Goal: Task Accomplishment & Management: Manage account settings

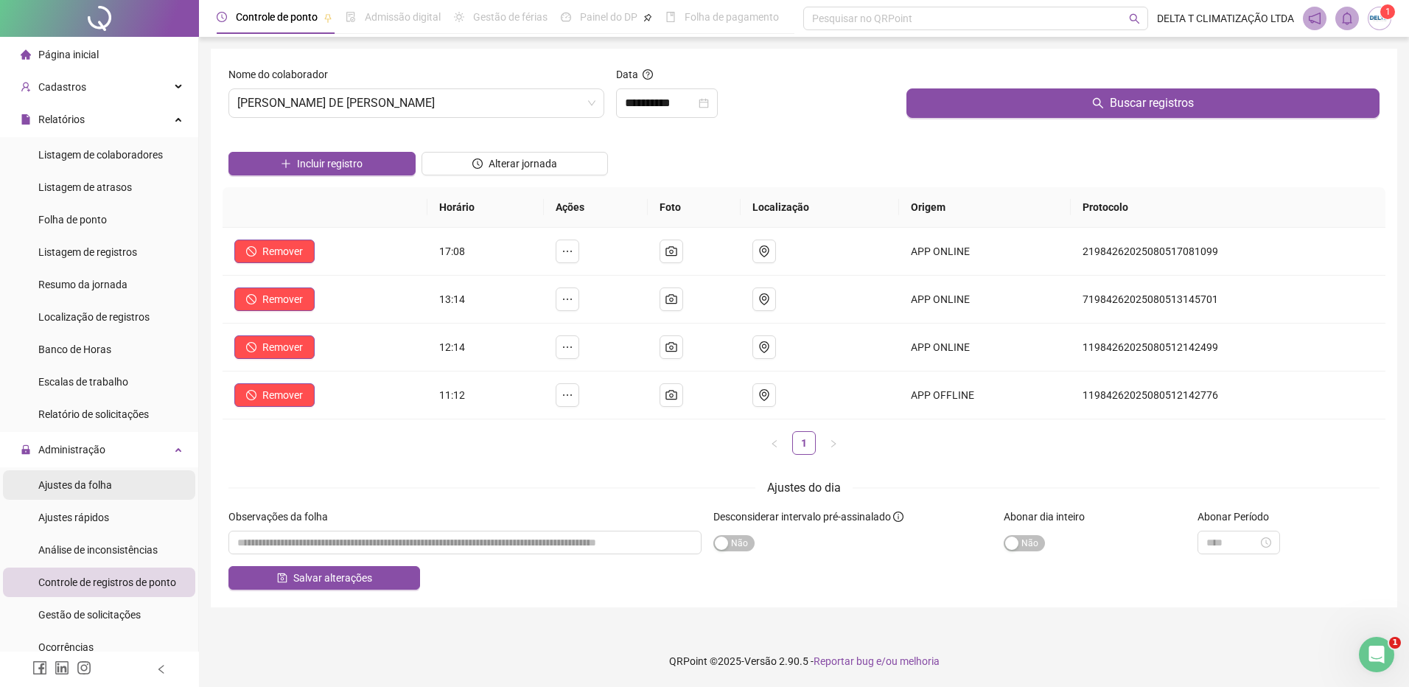
click at [111, 486] on li "Ajustes da folha" at bounding box center [99, 484] width 192 height 29
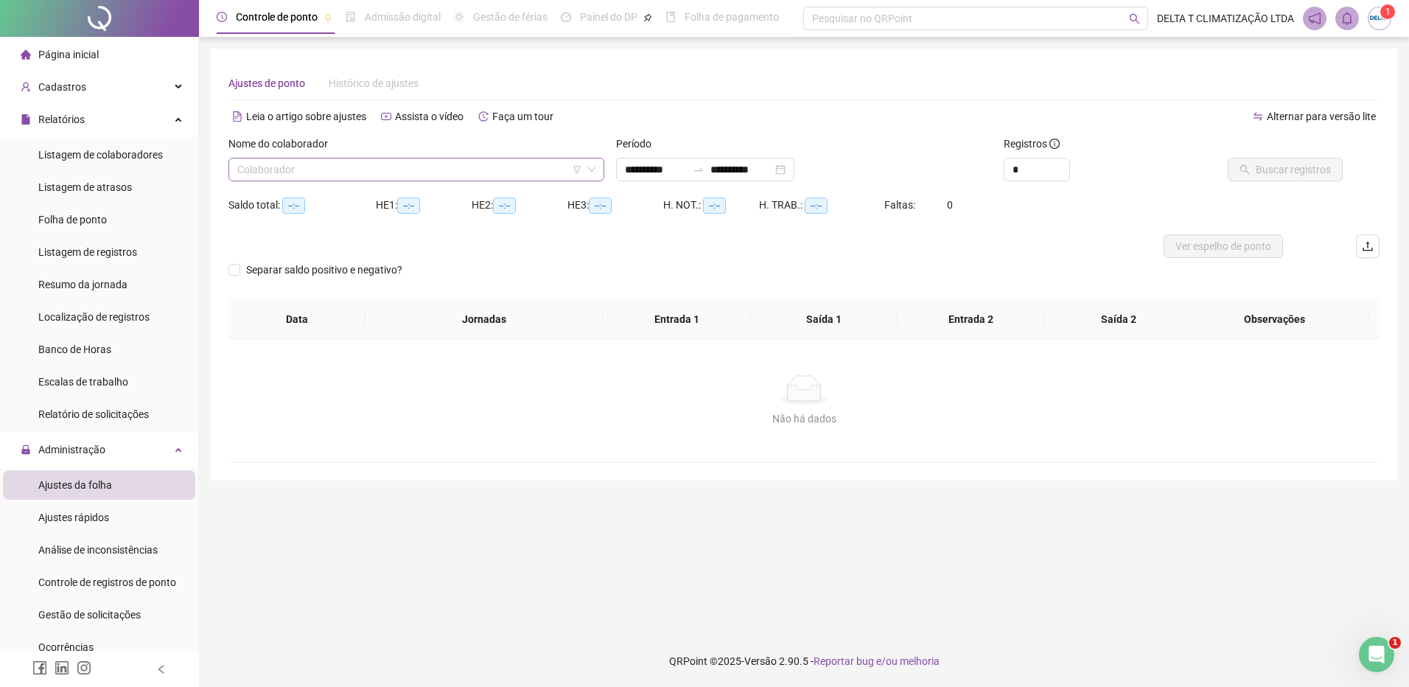
click at [367, 170] on input "search" at bounding box center [409, 169] width 345 height 22
type input "**********"
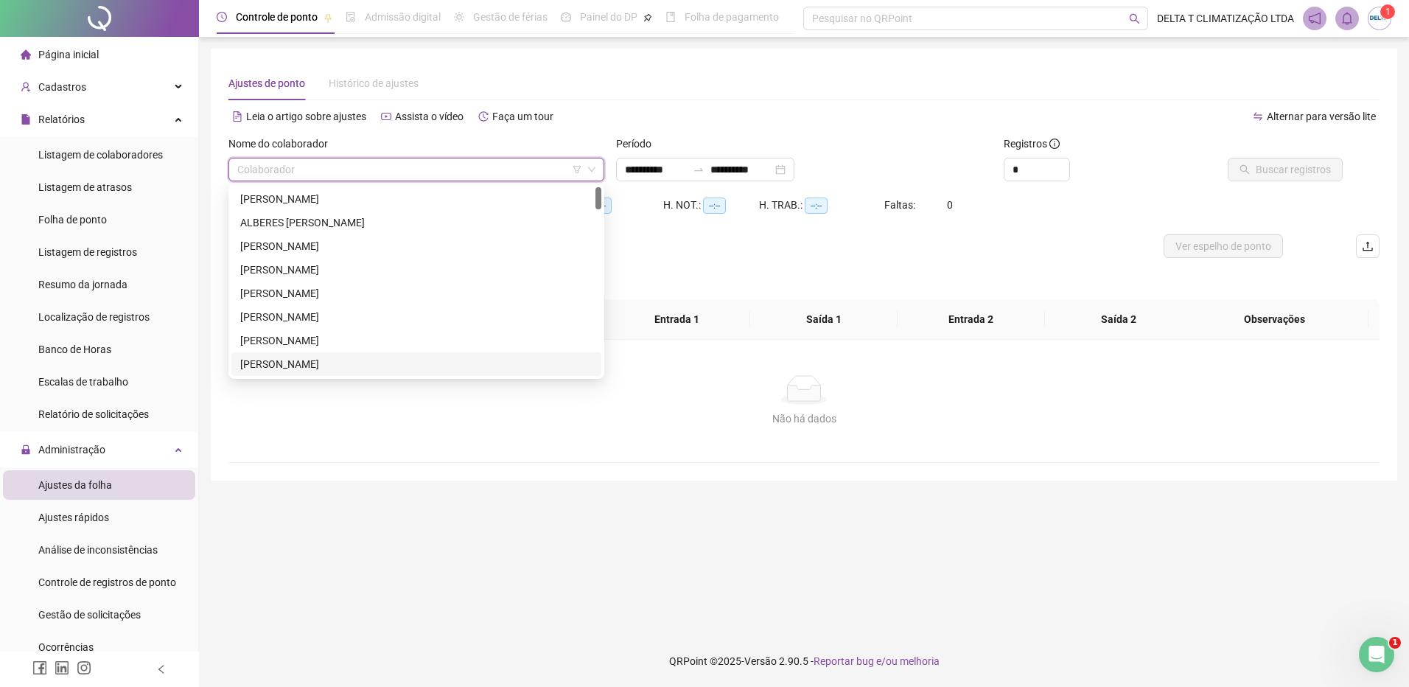
click at [358, 363] on div "[PERSON_NAME]" at bounding box center [416, 364] width 352 height 16
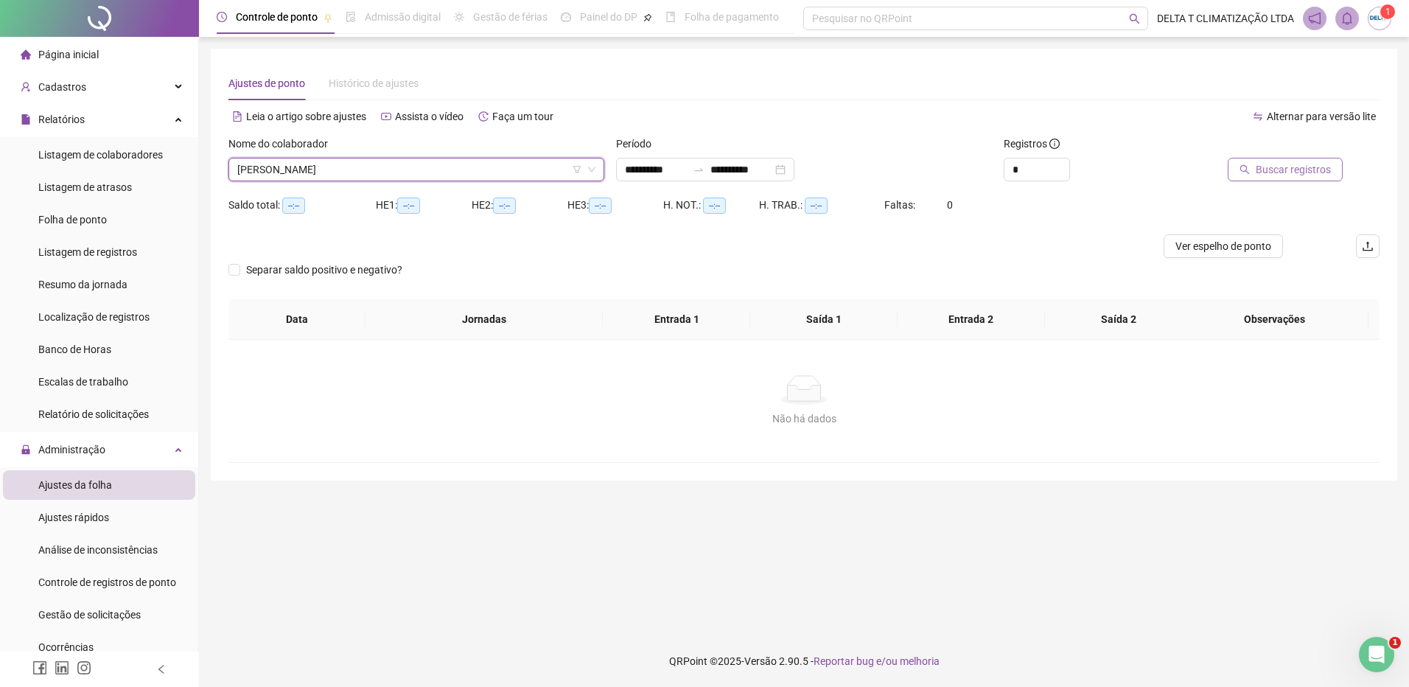
click at [1299, 159] on button "Buscar registros" at bounding box center [1285, 170] width 115 height 24
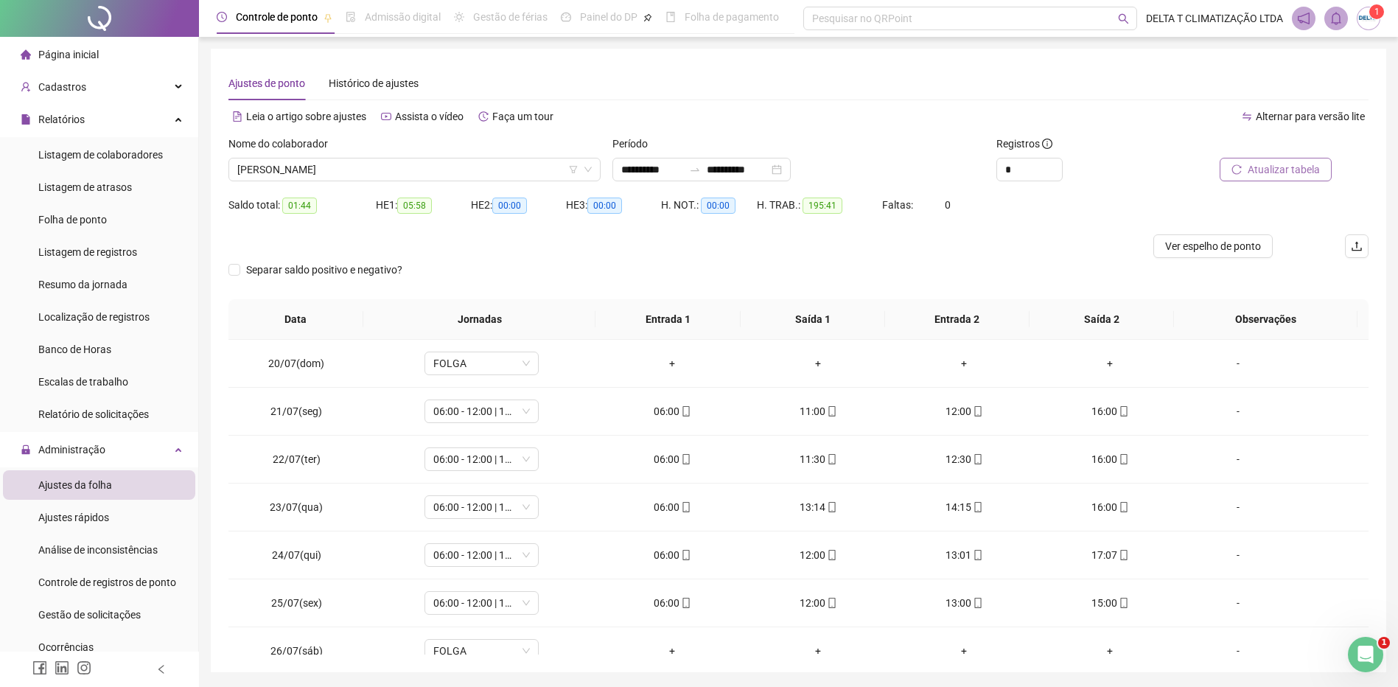
click at [1256, 166] on span "Atualizar tabela" at bounding box center [1284, 169] width 72 height 16
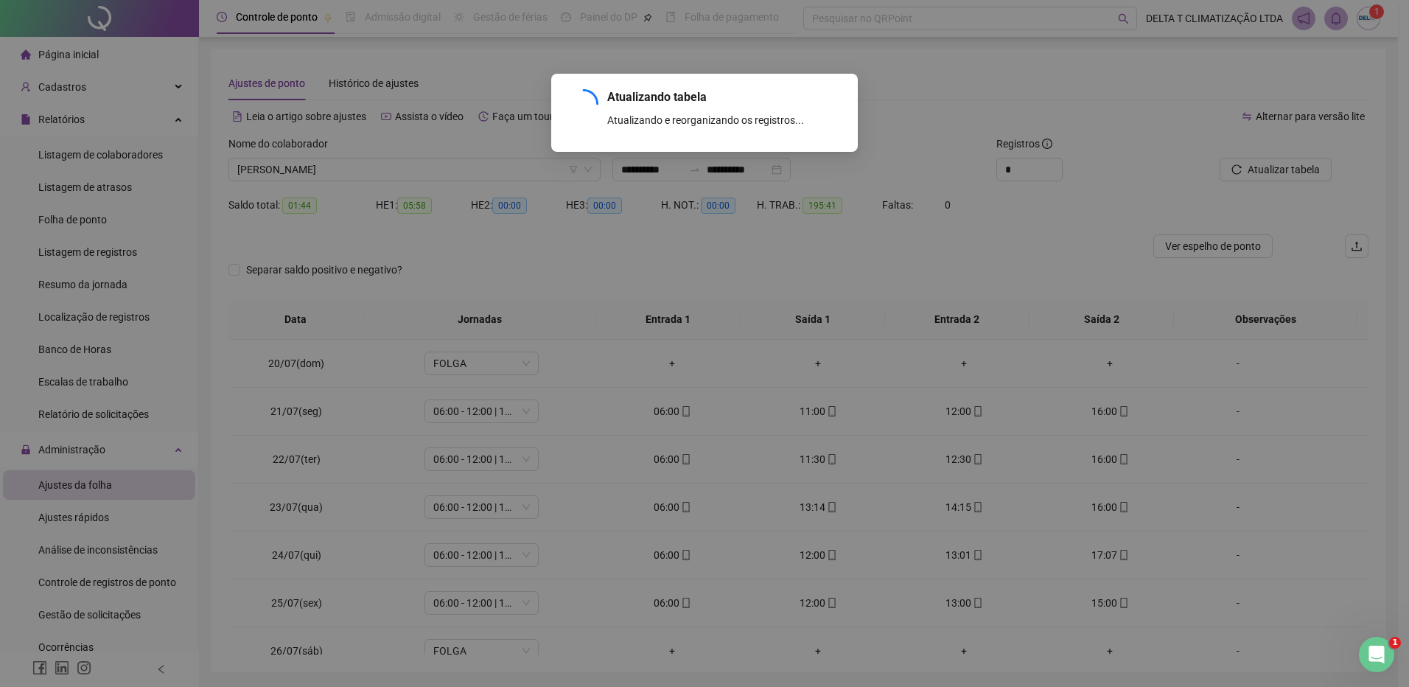
click at [234, 268] on div "Atualizando tabela Atualizando e reorganizando os registros... OK" at bounding box center [704, 343] width 1409 height 687
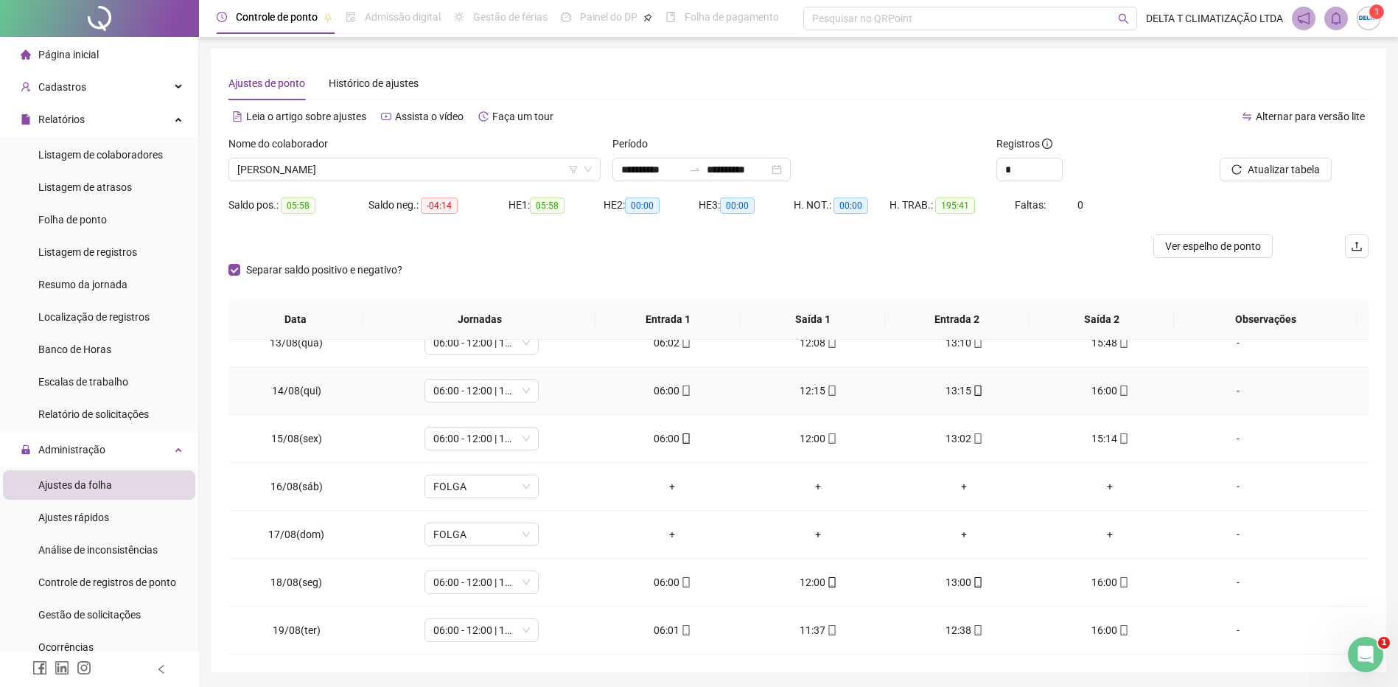
scroll to position [49, 0]
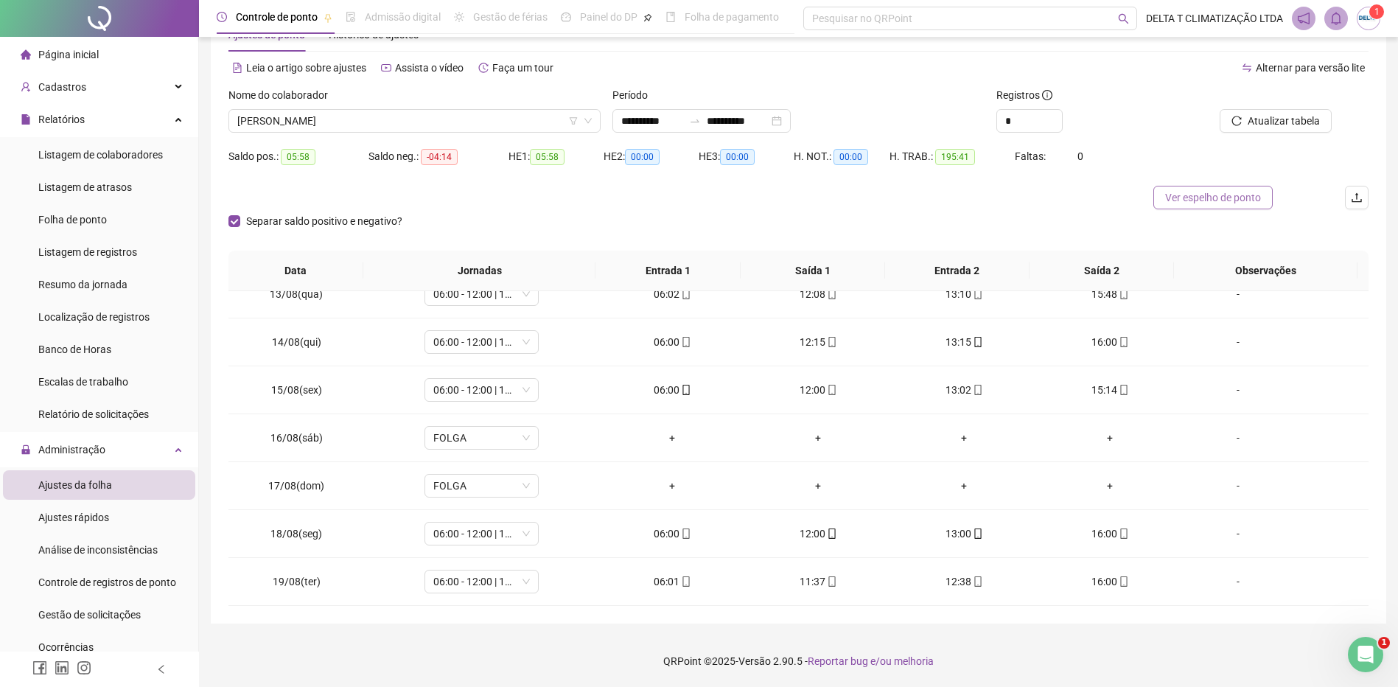
click at [1226, 206] on button "Ver espelho de ponto" at bounding box center [1212, 198] width 119 height 24
click at [396, 125] on span "[PERSON_NAME]" at bounding box center [414, 121] width 355 height 22
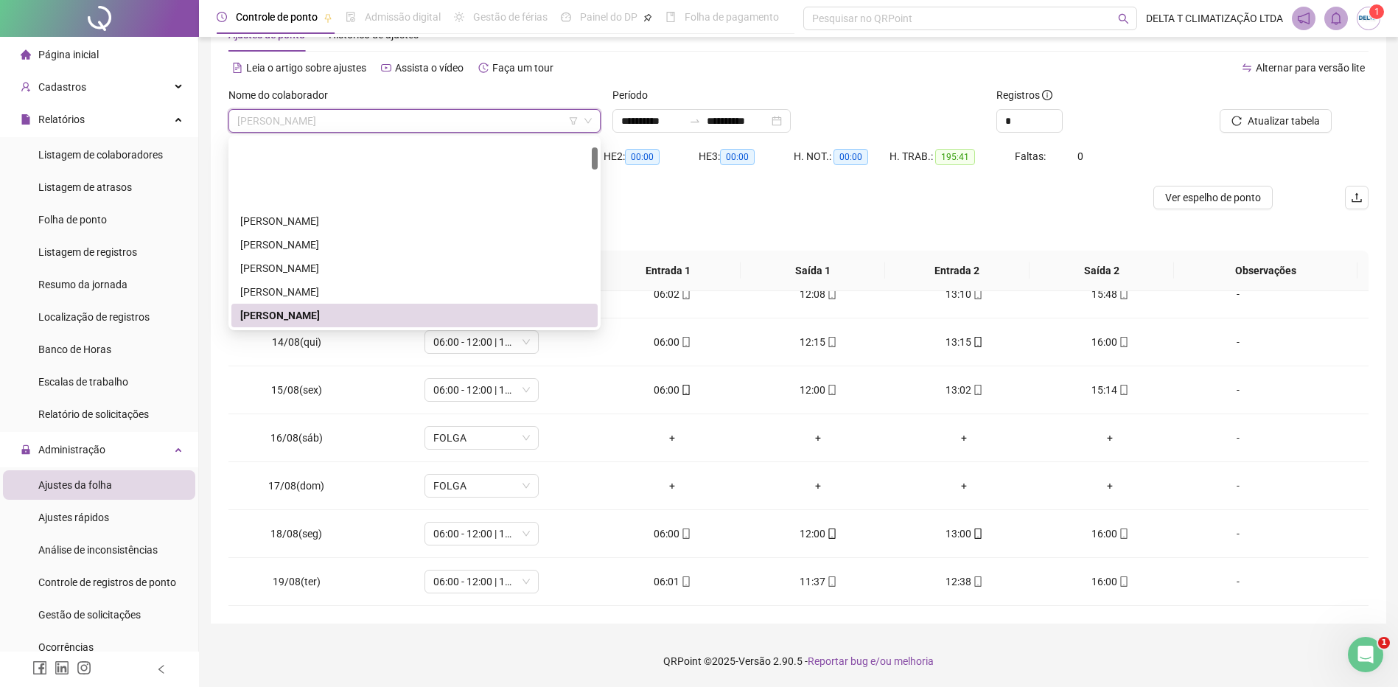
click at [355, 331] on div "[PERSON_NAME]" at bounding box center [414, 339] width 349 height 16
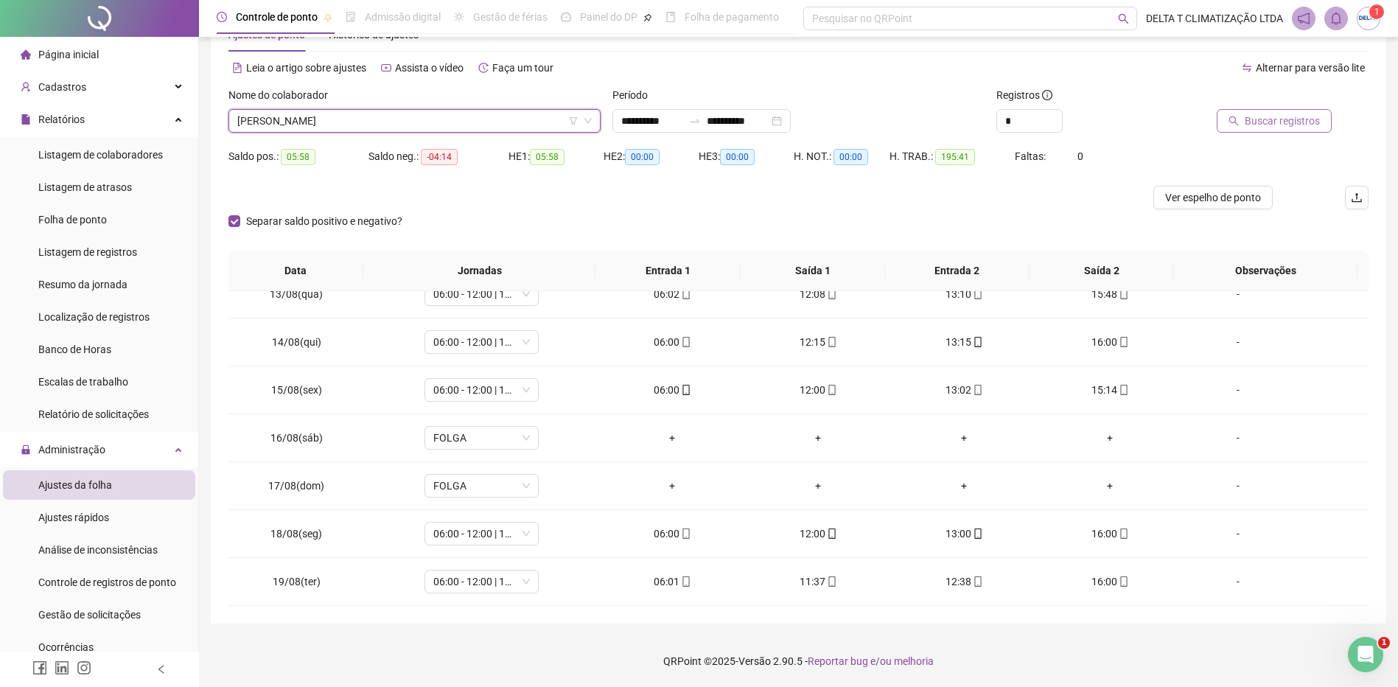
click at [1293, 129] on span "Buscar registros" at bounding box center [1282, 121] width 75 height 16
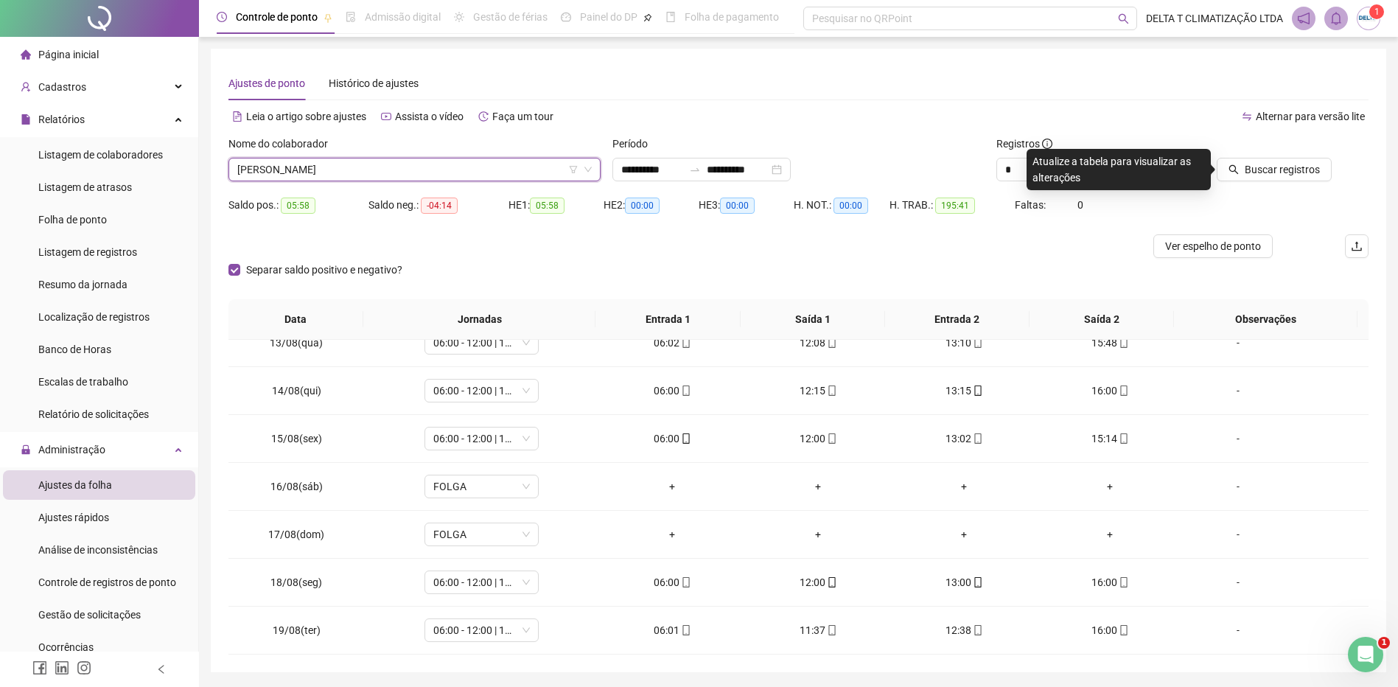
scroll to position [0, 0]
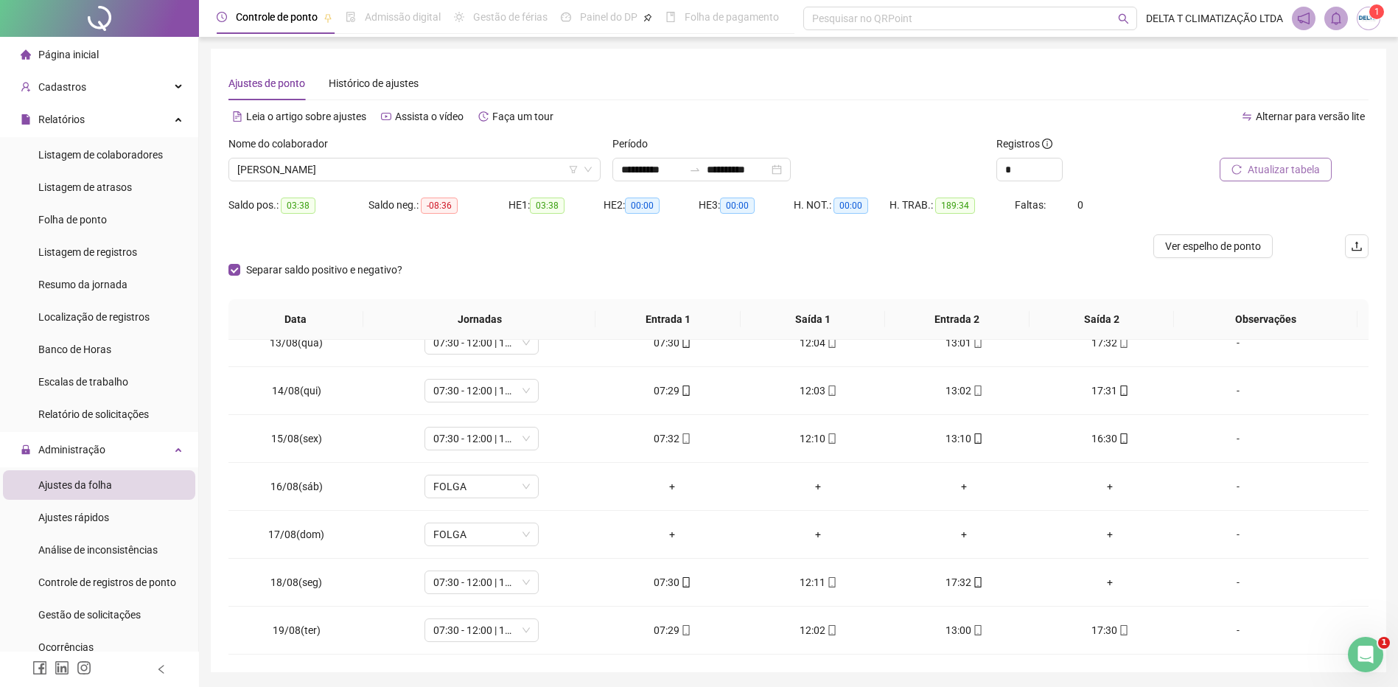
click at [1257, 175] on span "Atualizar tabela" at bounding box center [1284, 169] width 72 height 16
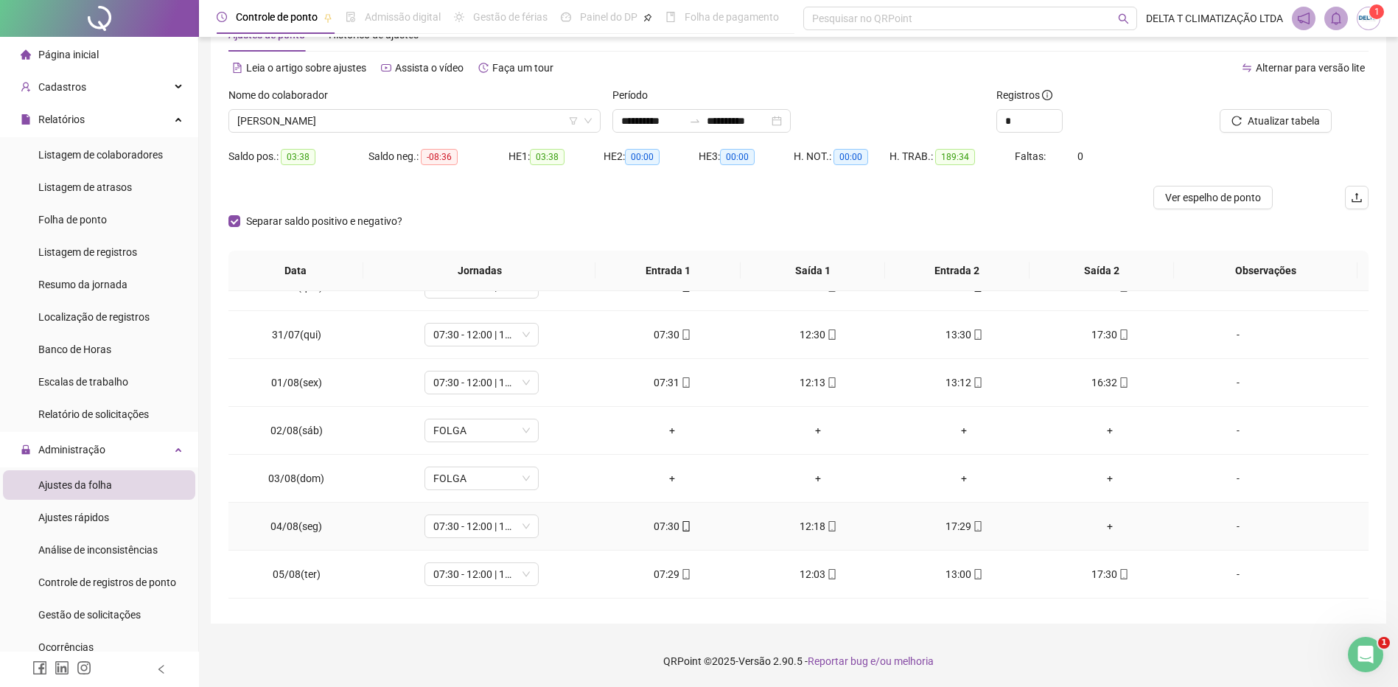
scroll to position [212, 0]
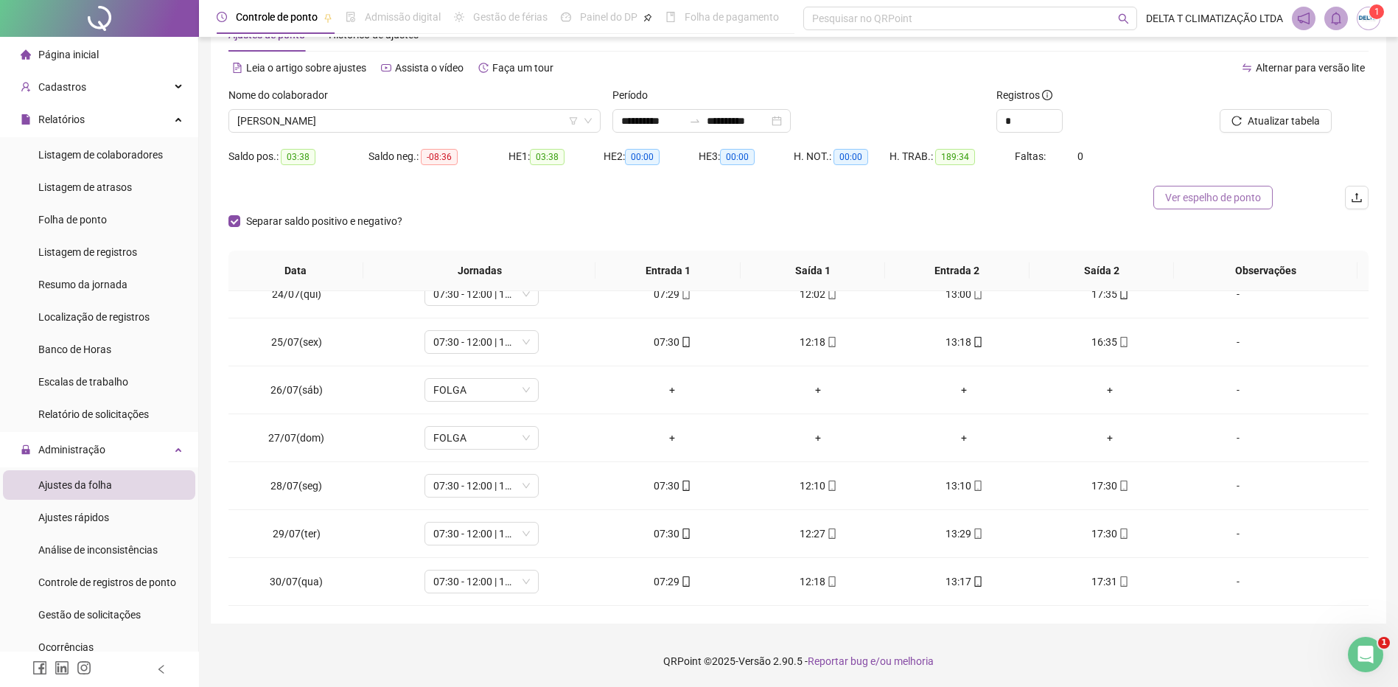
click at [1186, 198] on span "Ver espelho de ponto" at bounding box center [1213, 197] width 96 height 16
click at [265, 184] on div "Saldo pos.: 03:38" at bounding box center [298, 164] width 140 height 41
click at [345, 123] on span "[PERSON_NAME]" at bounding box center [414, 121] width 355 height 22
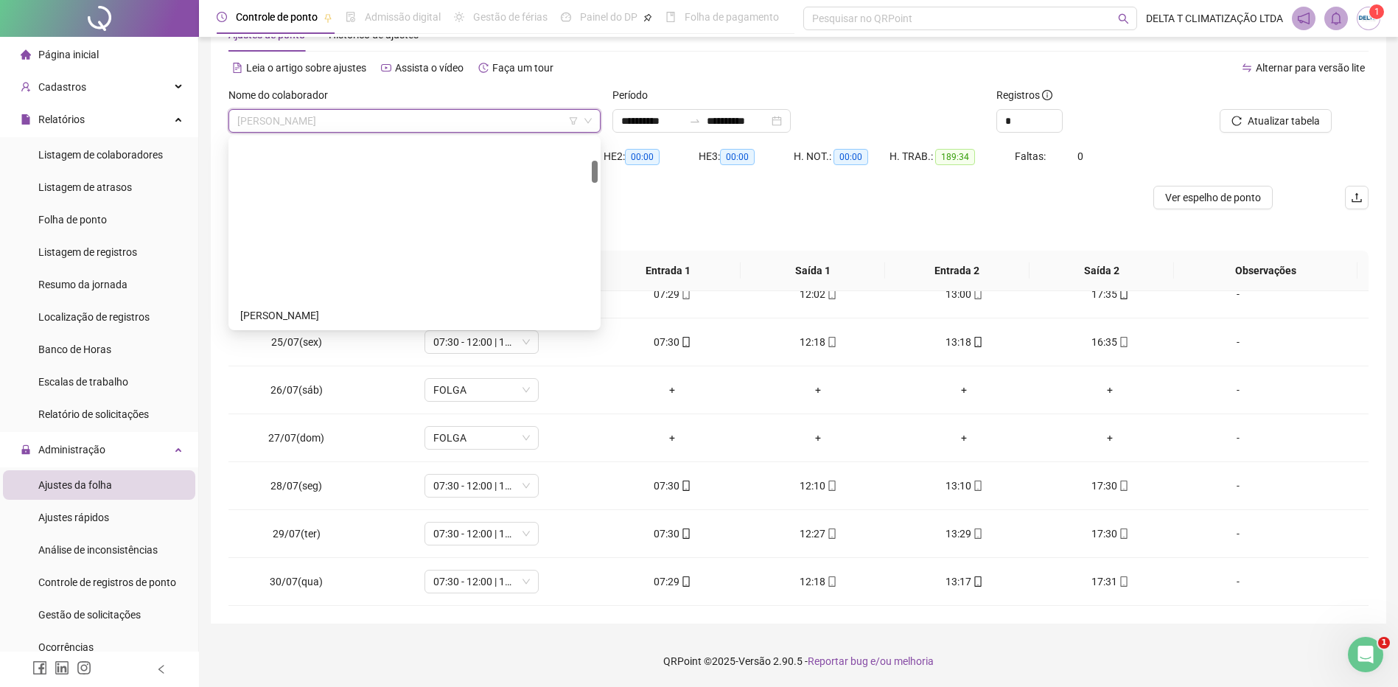
click at [334, 304] on div "CANDIDO LUIZ GUIMARÃES NETO CARLOS ALBERTO BARSOSA DA SILVA JUNIOR CLAUDIO MIGU…" at bounding box center [414, 433] width 366 height 259
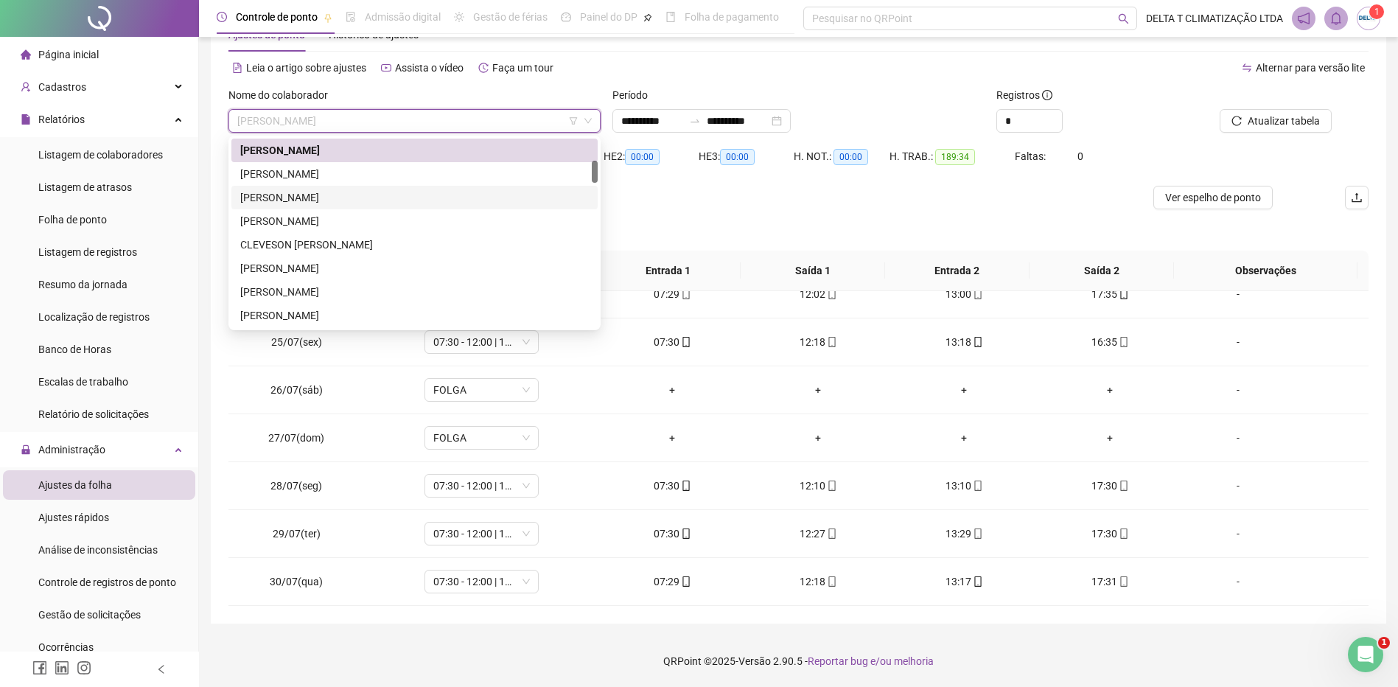
click at [339, 175] on div "[PERSON_NAME]" at bounding box center [414, 174] width 349 height 16
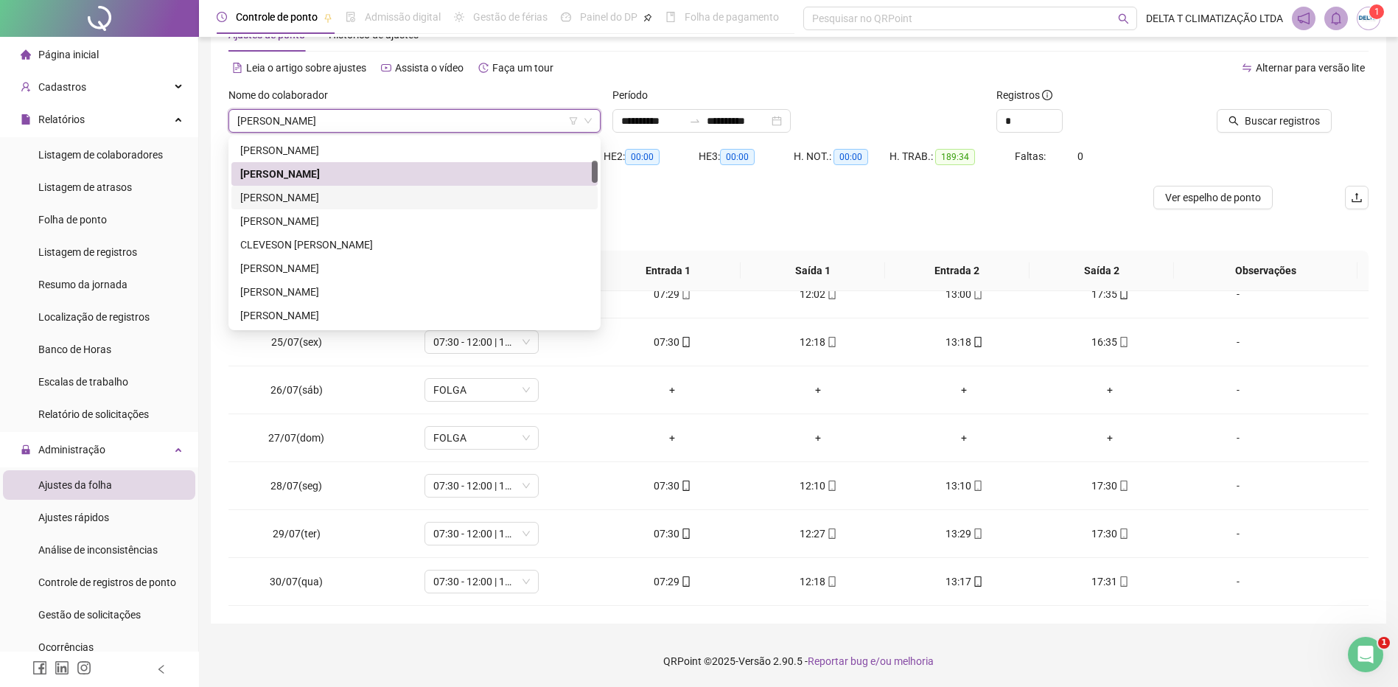
click at [778, 197] on div at bounding box center [655, 198] width 855 height 24
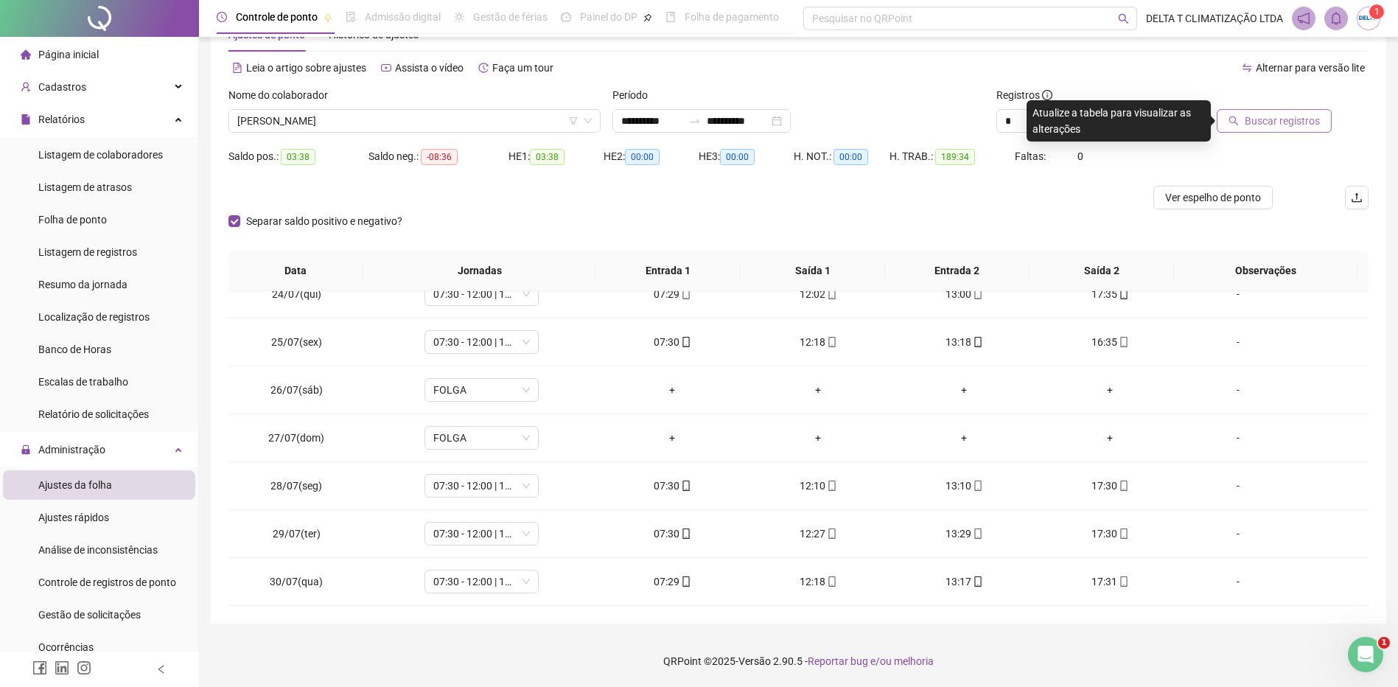
click at [1279, 116] on span "Buscar registros" at bounding box center [1282, 121] width 75 height 16
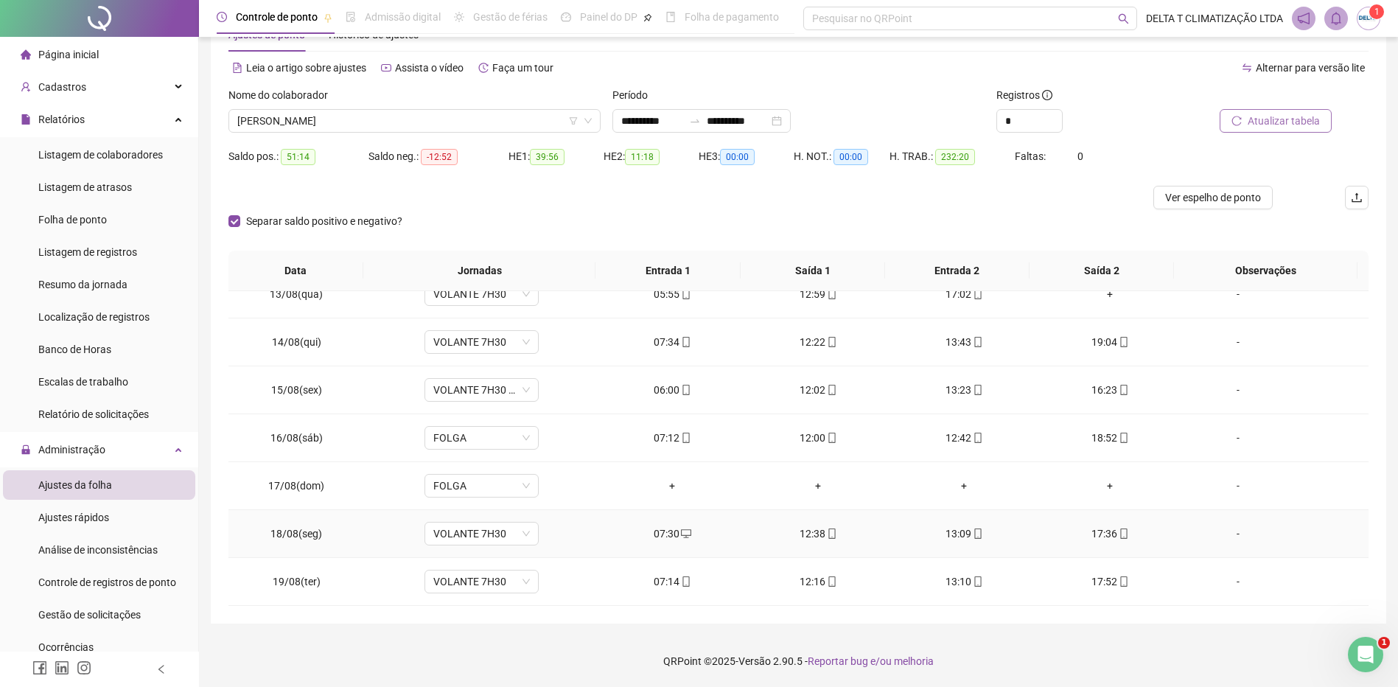
scroll to position [657, 0]
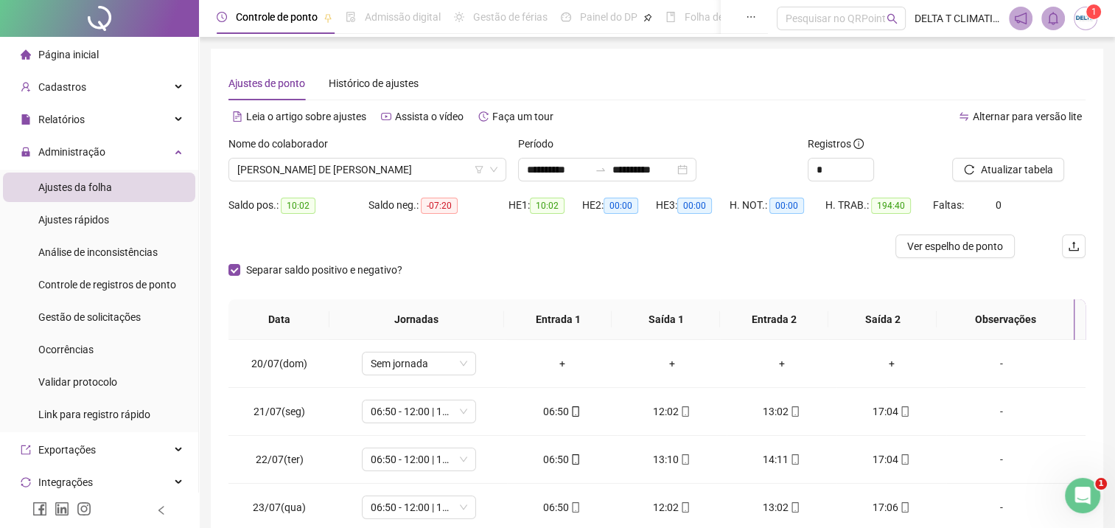
scroll to position [797, 0]
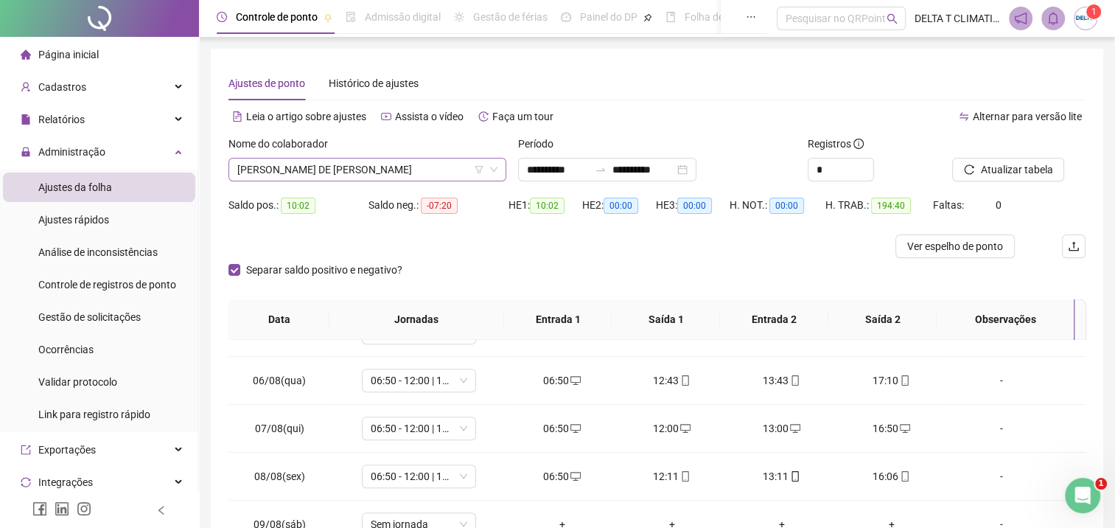
click at [321, 171] on span "[PERSON_NAME] DE [PERSON_NAME]" at bounding box center [367, 169] width 260 height 22
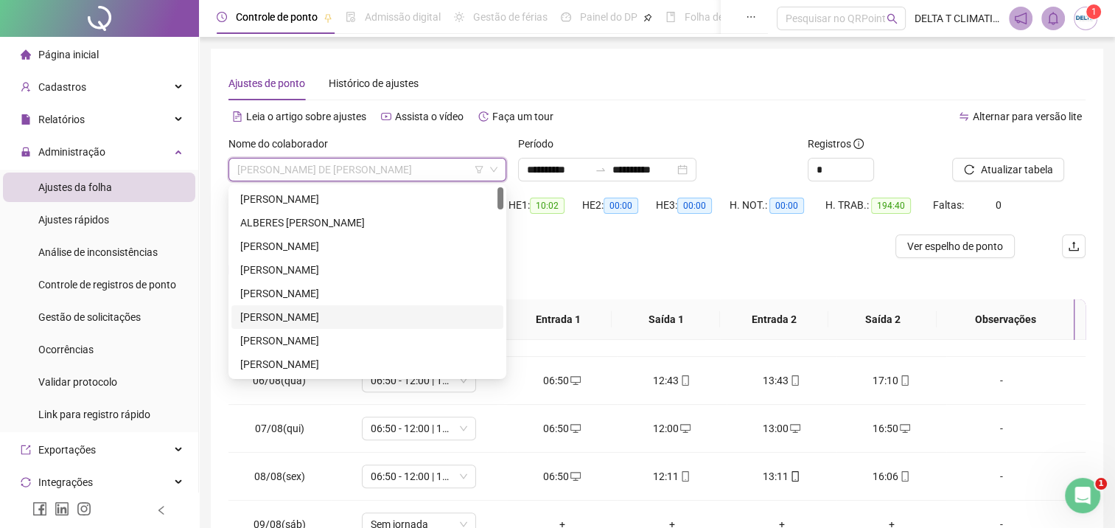
scroll to position [221, 0]
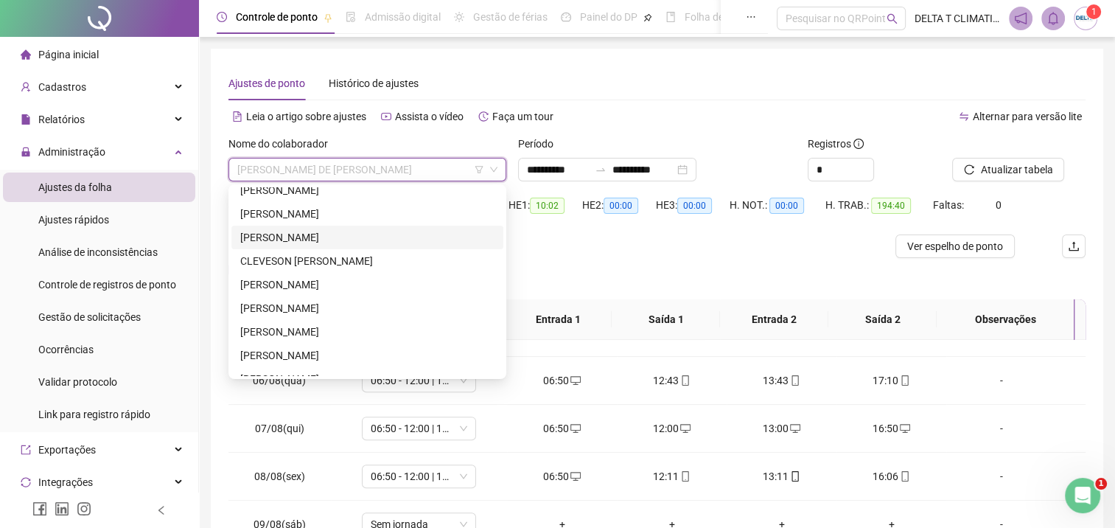
click at [346, 240] on div "[PERSON_NAME]" at bounding box center [367, 237] width 254 height 16
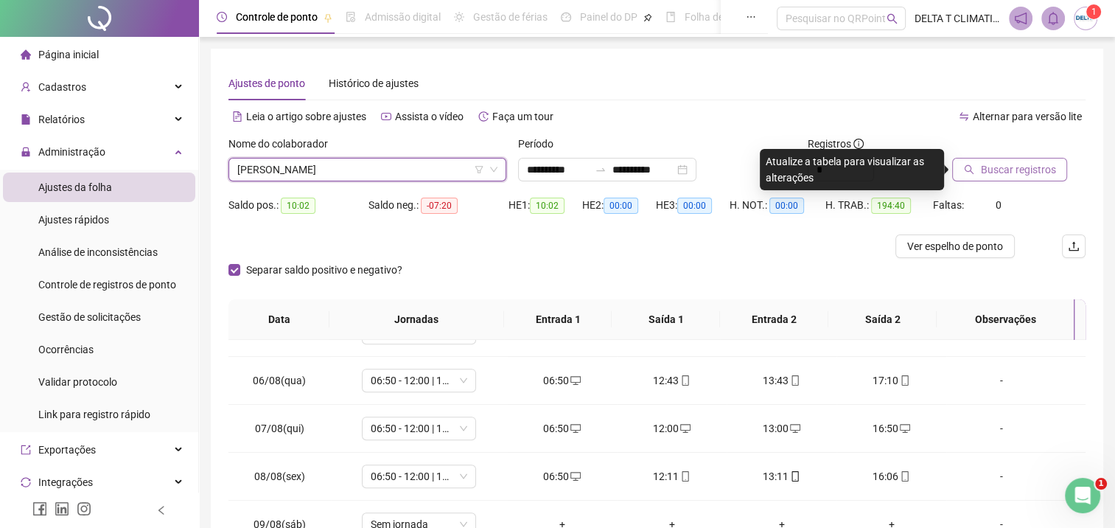
click at [1018, 171] on span "Buscar registros" at bounding box center [1017, 169] width 75 height 16
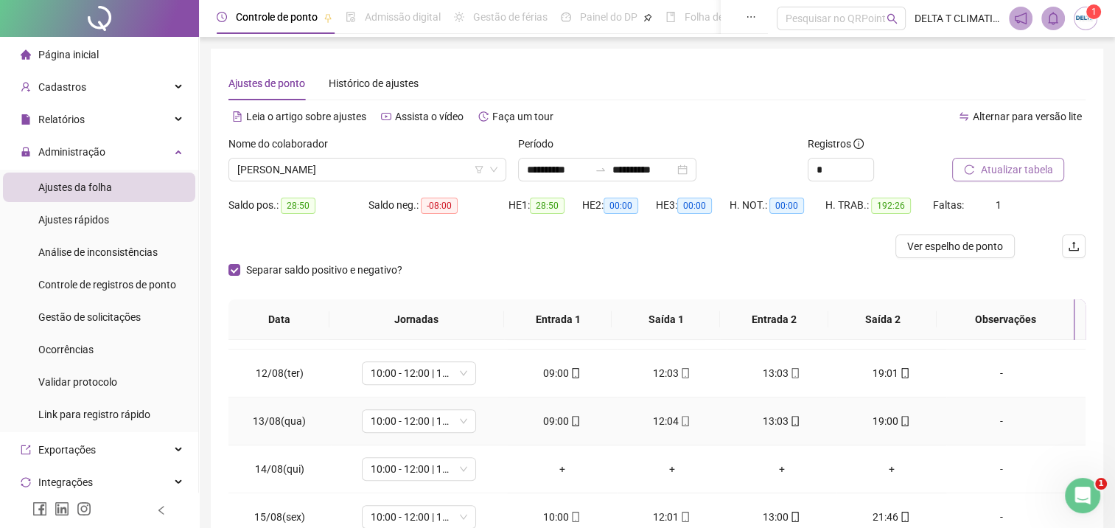
scroll to position [1165, 0]
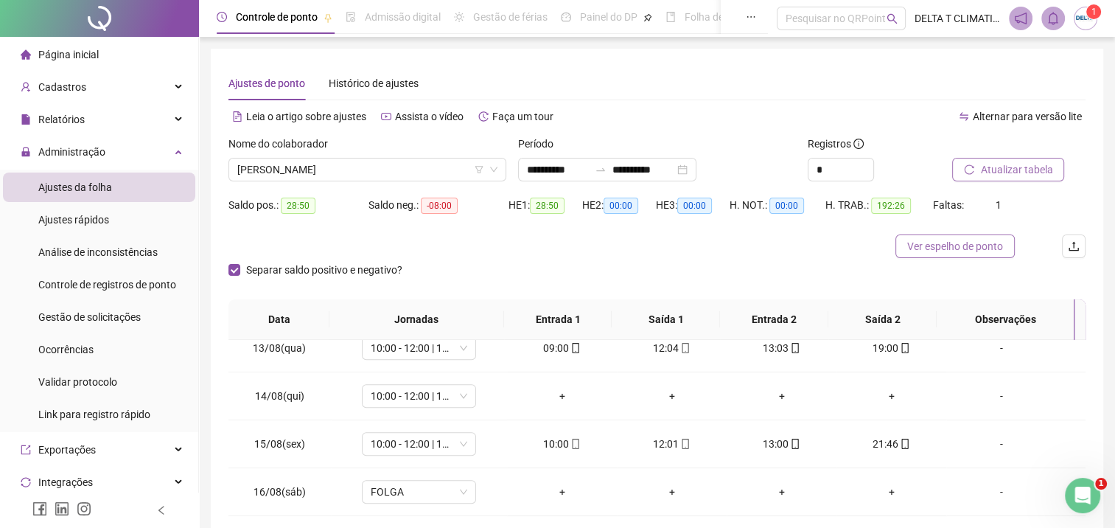
click at [955, 246] on span "Ver espelho de ponto" at bounding box center [955, 246] width 96 height 16
click at [336, 174] on span "[PERSON_NAME]" at bounding box center [367, 169] width 260 height 22
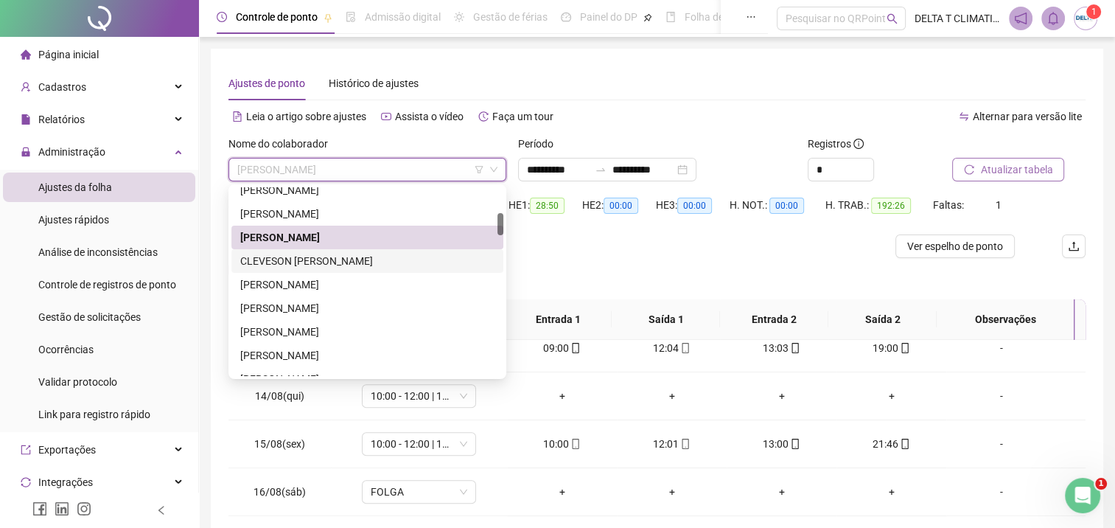
click at [319, 268] on div "CLEVESON [PERSON_NAME]" at bounding box center [367, 261] width 254 height 16
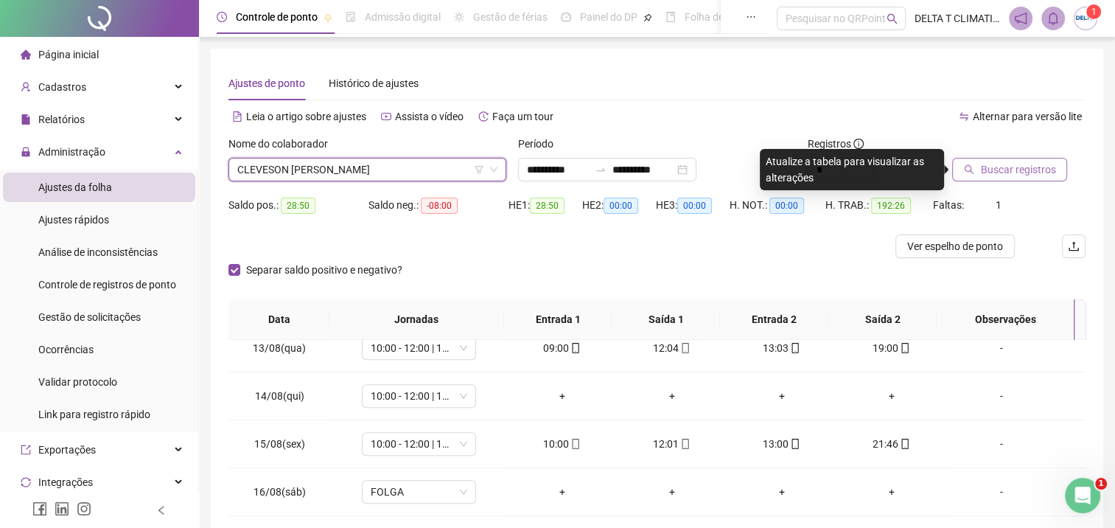
click at [972, 166] on icon "search" at bounding box center [969, 169] width 10 height 10
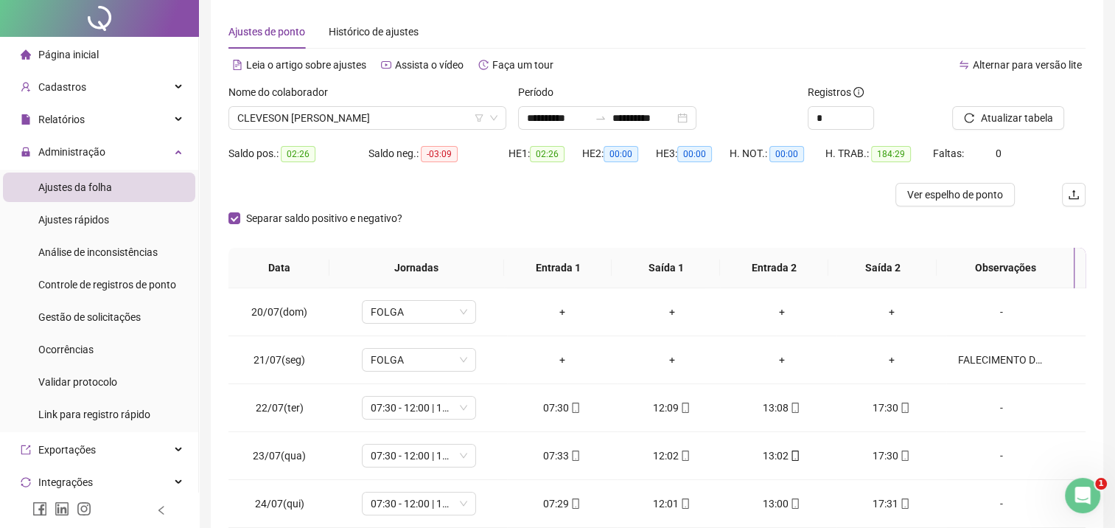
scroll to position [0, 0]
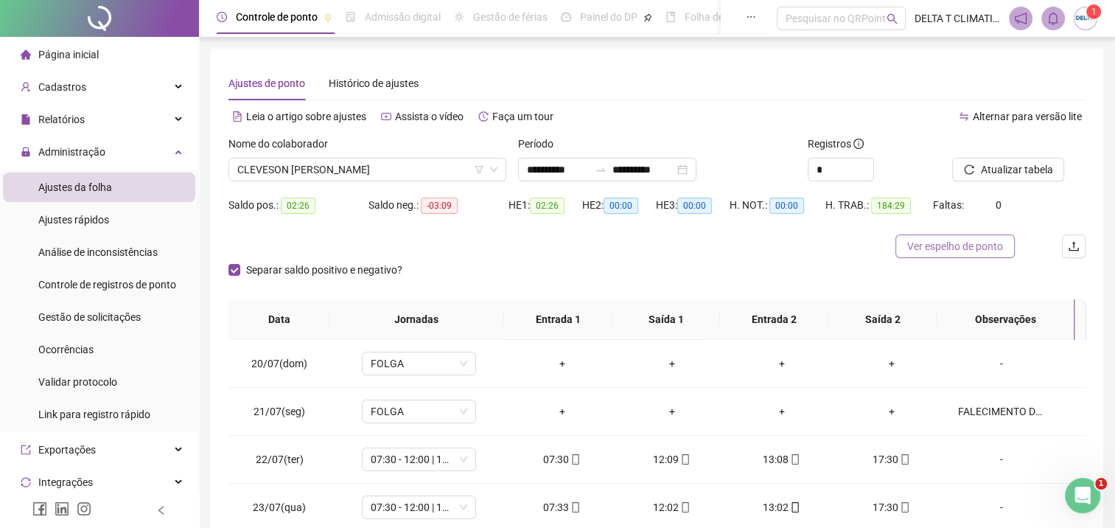
click at [946, 248] on span "Ver espelho de ponto" at bounding box center [955, 246] width 96 height 16
click at [325, 170] on span "CLEVESON [PERSON_NAME]" at bounding box center [367, 169] width 260 height 22
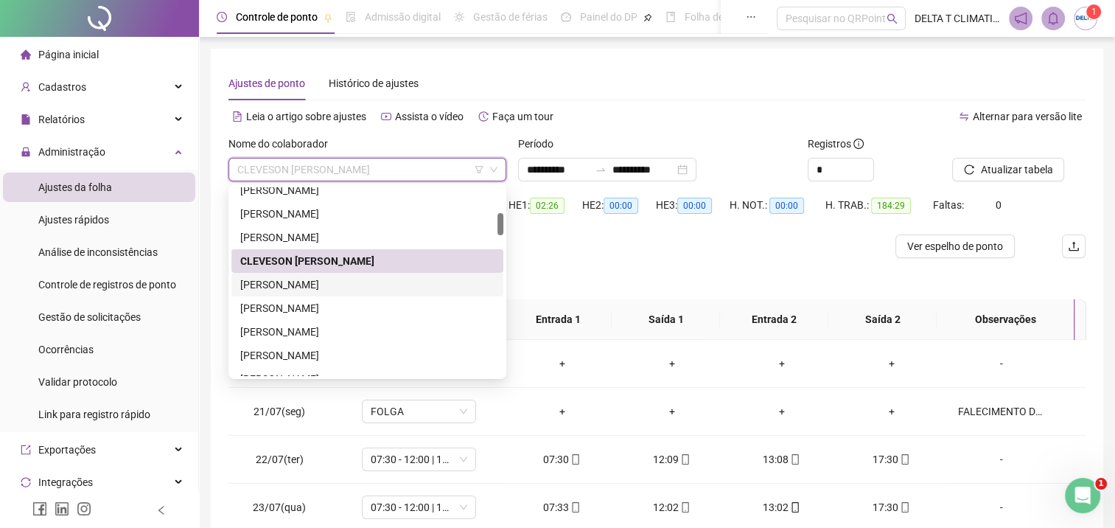
click at [348, 284] on div "[PERSON_NAME]" at bounding box center [367, 284] width 254 height 16
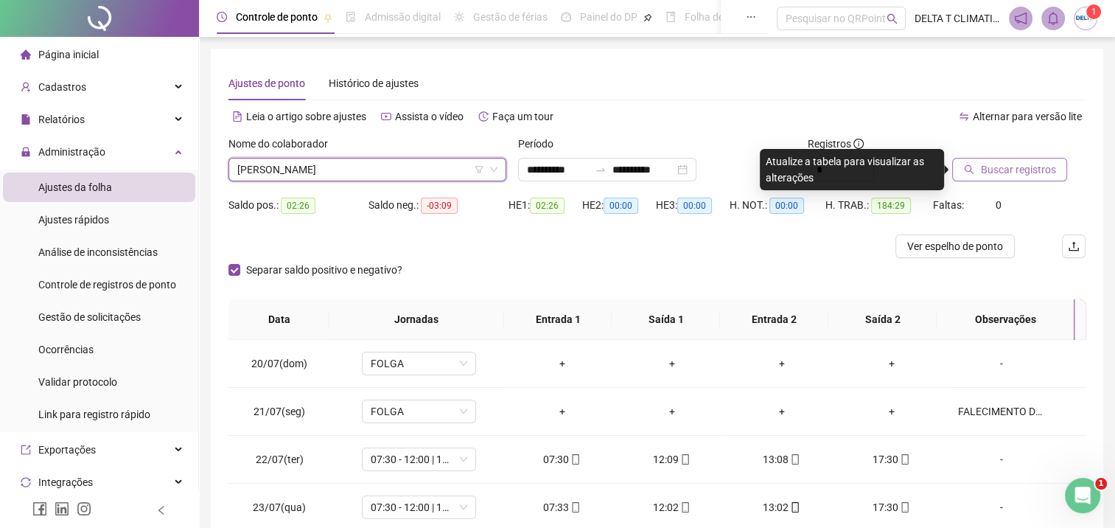
click at [1024, 177] on span "Buscar registros" at bounding box center [1017, 169] width 75 height 16
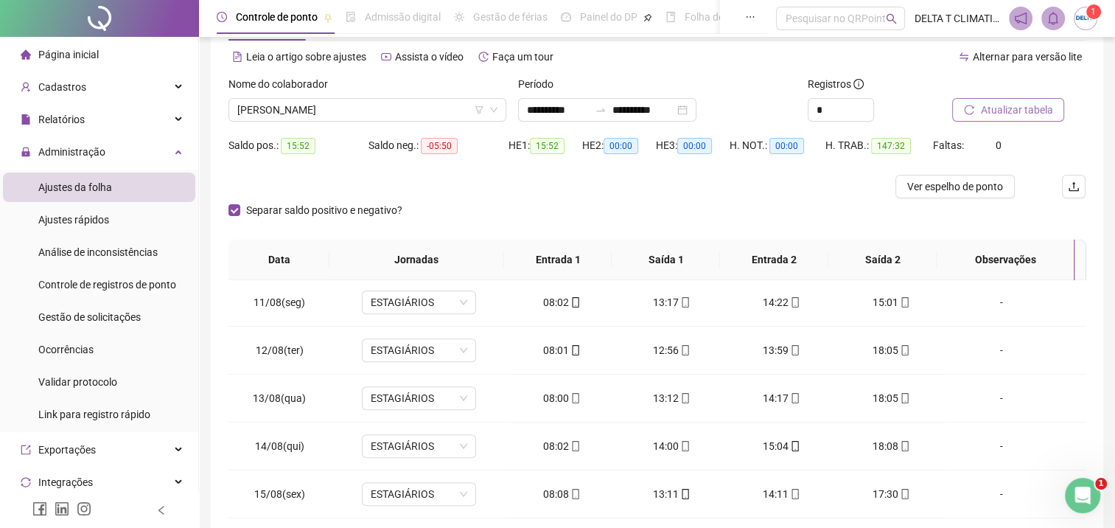
scroll to position [1092, 0]
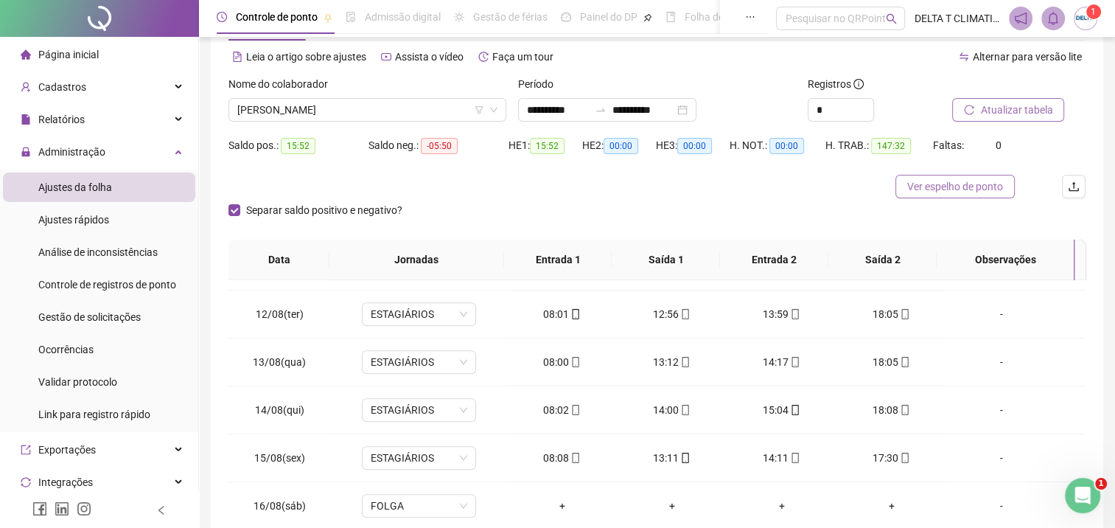
click at [908, 184] on span "Ver espelho de ponto" at bounding box center [955, 186] width 96 height 16
click at [984, 112] on span "Atualizar tabela" at bounding box center [1016, 110] width 72 height 16
click at [970, 111] on icon "reload" at bounding box center [969, 110] width 10 height 10
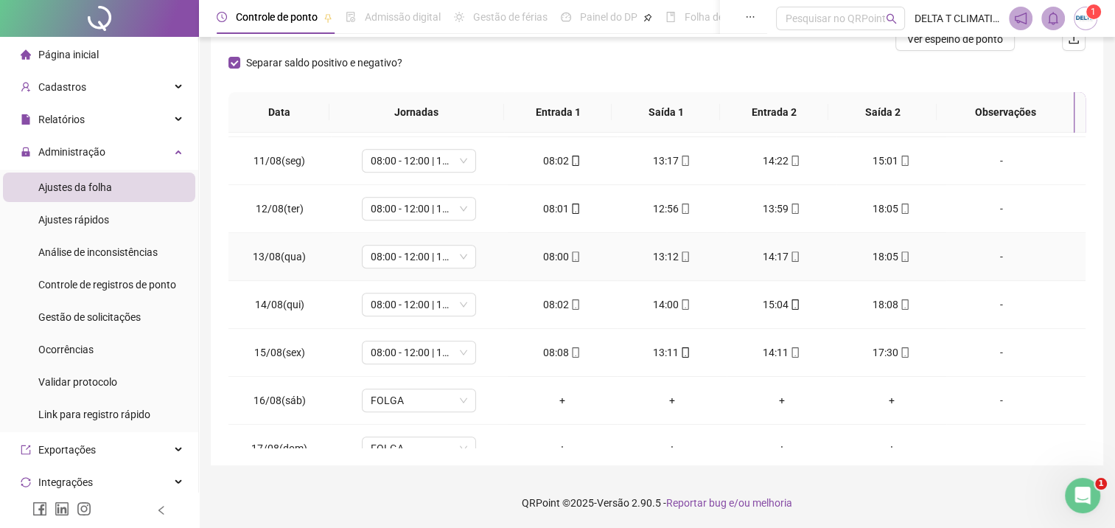
scroll to position [870, 0]
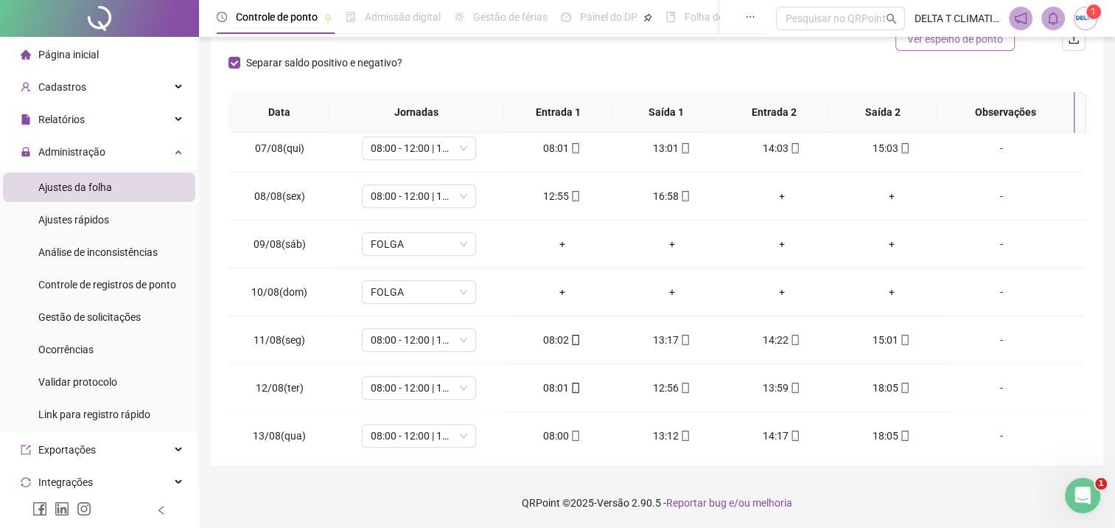
click at [943, 44] on span "Ver espelho de ponto" at bounding box center [955, 39] width 96 height 16
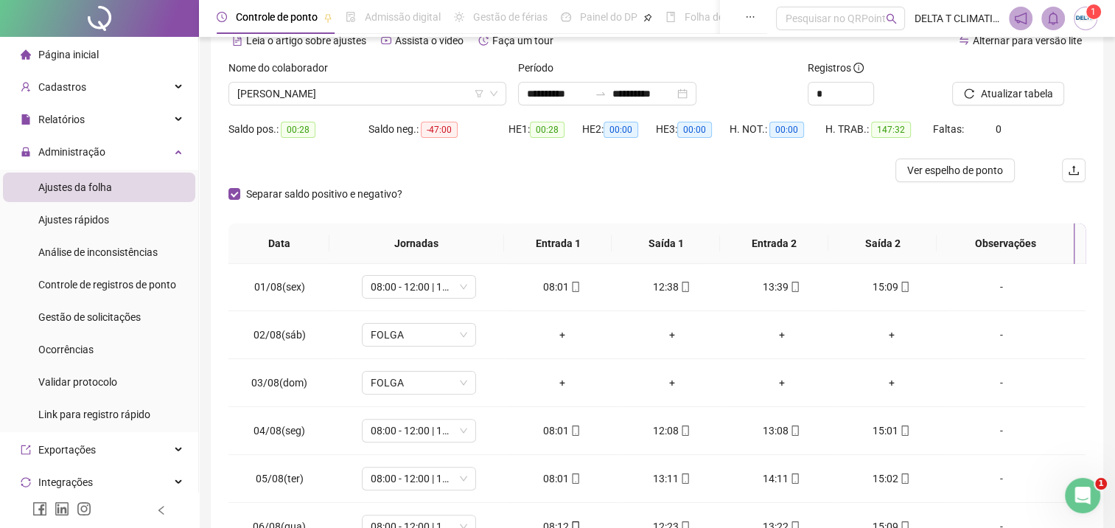
scroll to position [0, 0]
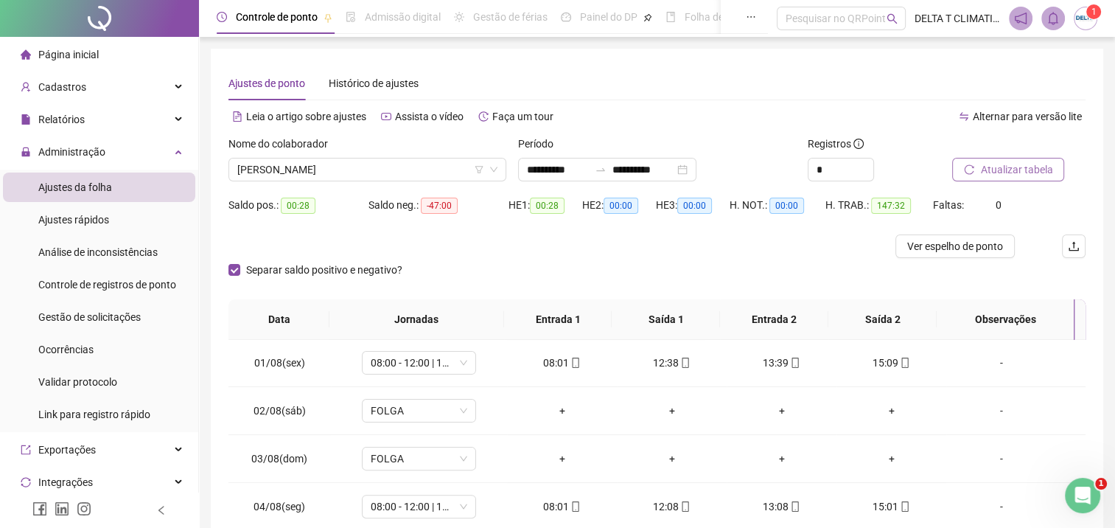
click at [995, 164] on span "Atualizar tabela" at bounding box center [1016, 169] width 72 height 16
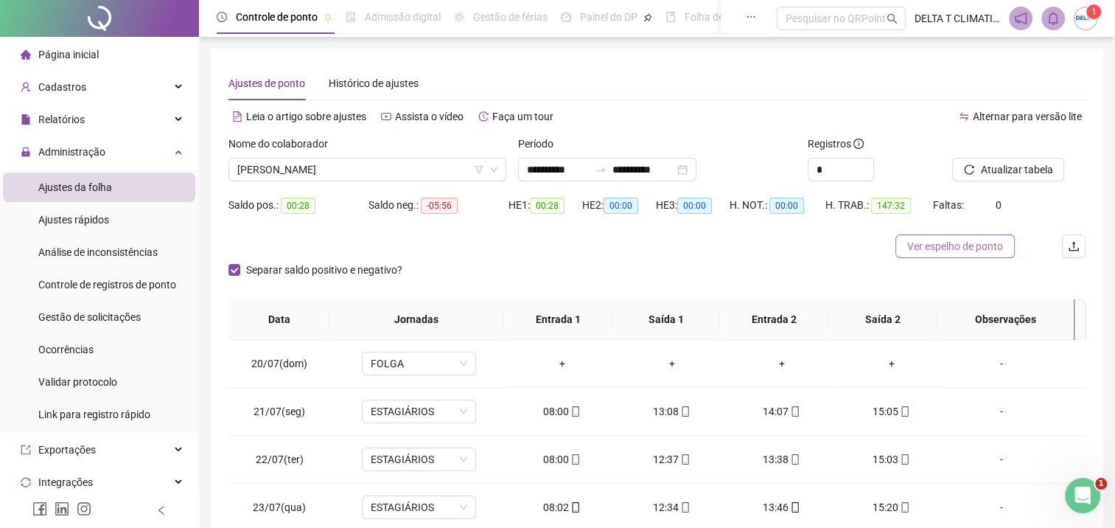
click at [969, 251] on span "Ver espelho de ponto" at bounding box center [955, 246] width 96 height 16
click at [373, 168] on span "[PERSON_NAME]" at bounding box center [367, 169] width 260 height 22
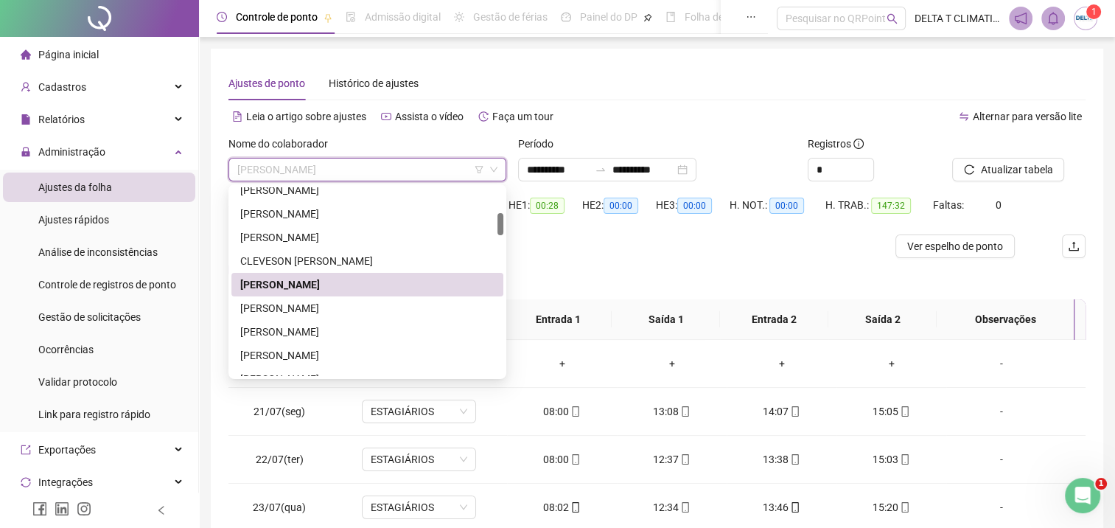
click at [304, 307] on div "[PERSON_NAME]" at bounding box center [367, 308] width 254 height 16
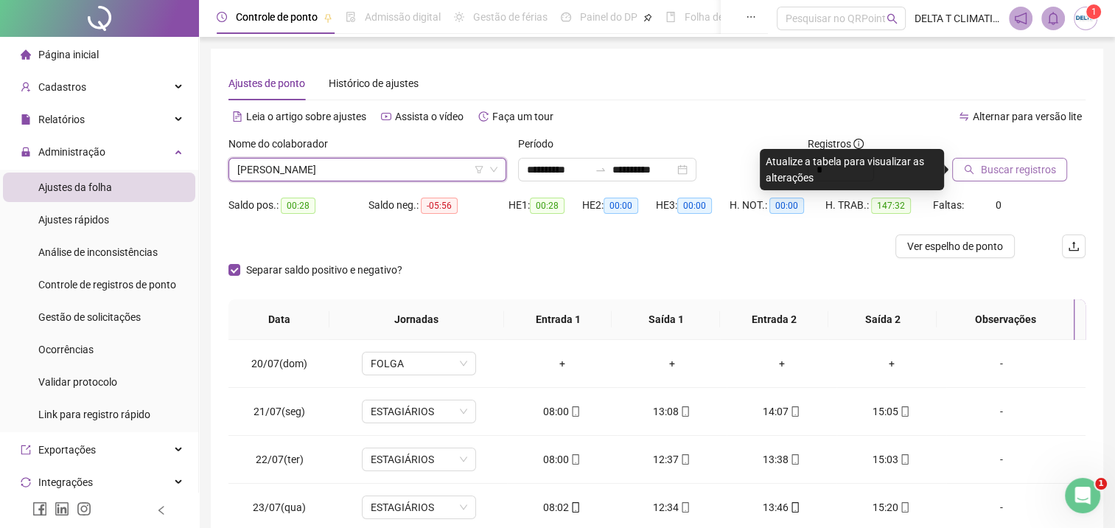
click at [1002, 171] on span "Buscar registros" at bounding box center [1017, 169] width 75 height 16
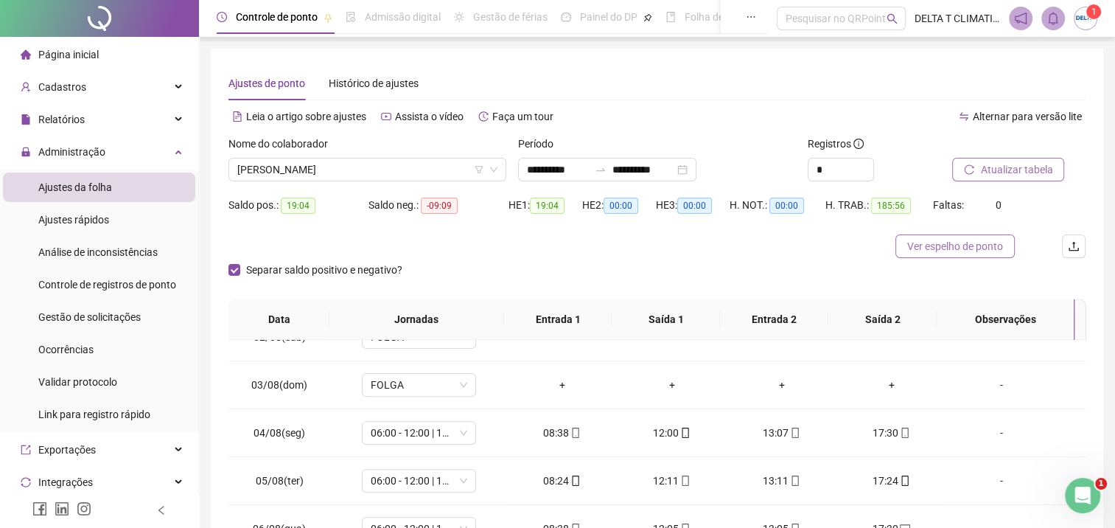
click at [967, 244] on span "Ver espelho de ponto" at bounding box center [955, 246] width 96 height 16
click at [411, 171] on span "[PERSON_NAME]" at bounding box center [367, 169] width 260 height 22
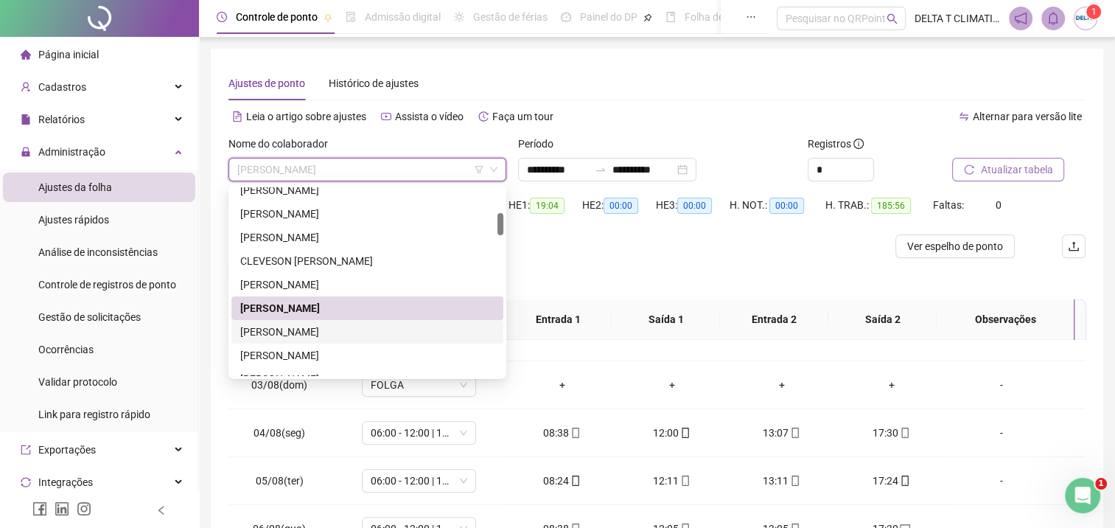
click at [342, 330] on div "[PERSON_NAME]" at bounding box center [367, 332] width 254 height 16
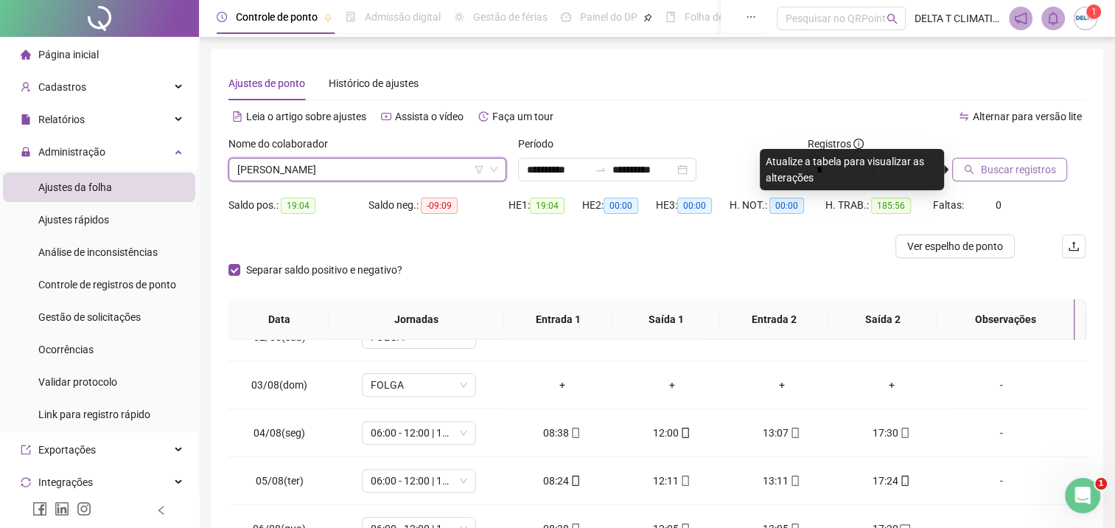
click at [991, 176] on span "Buscar registros" at bounding box center [1017, 169] width 75 height 16
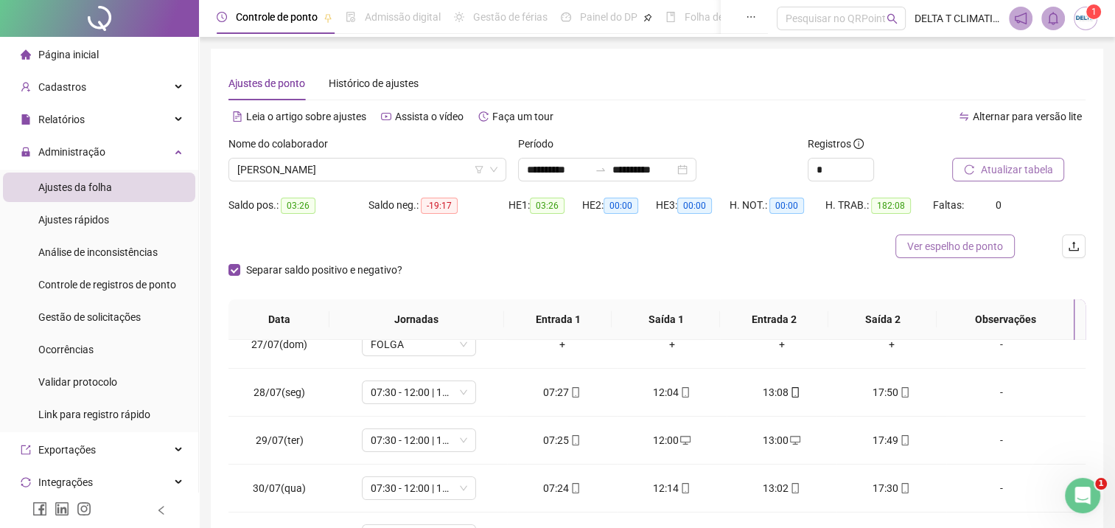
click at [915, 242] on span "Ver espelho de ponto" at bounding box center [955, 246] width 96 height 16
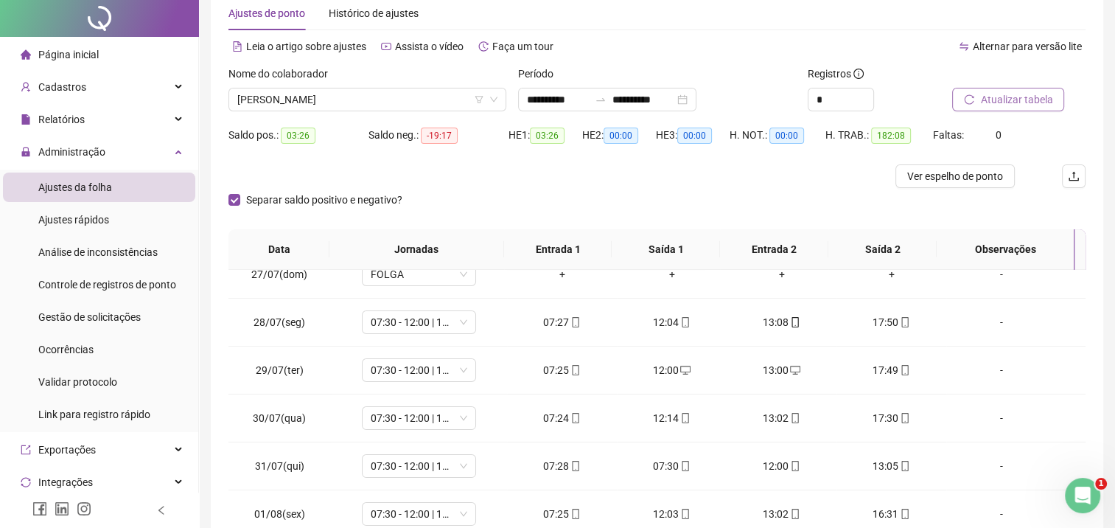
scroll to position [207, 0]
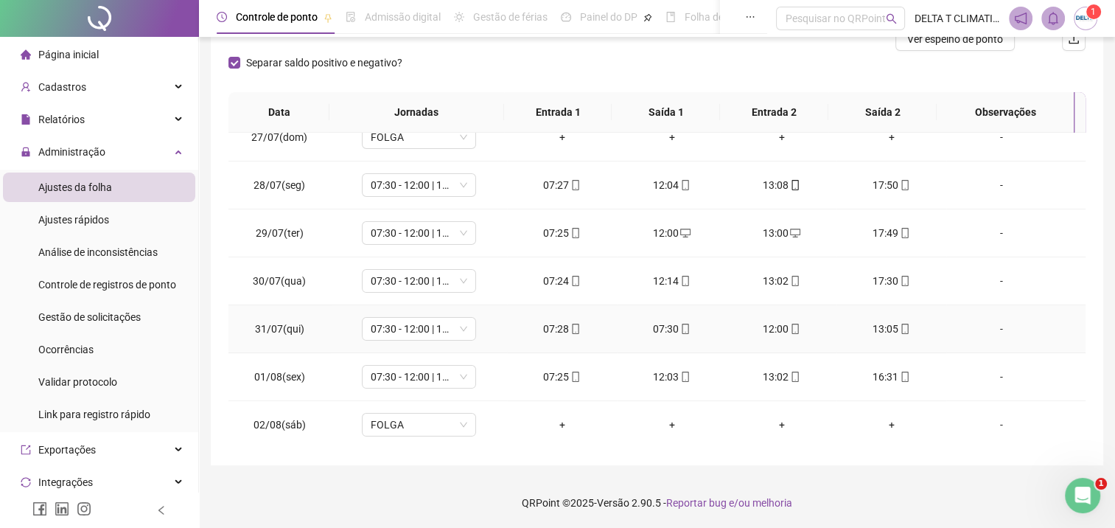
click at [680, 327] on icon "mobile" at bounding box center [685, 329] width 10 height 10
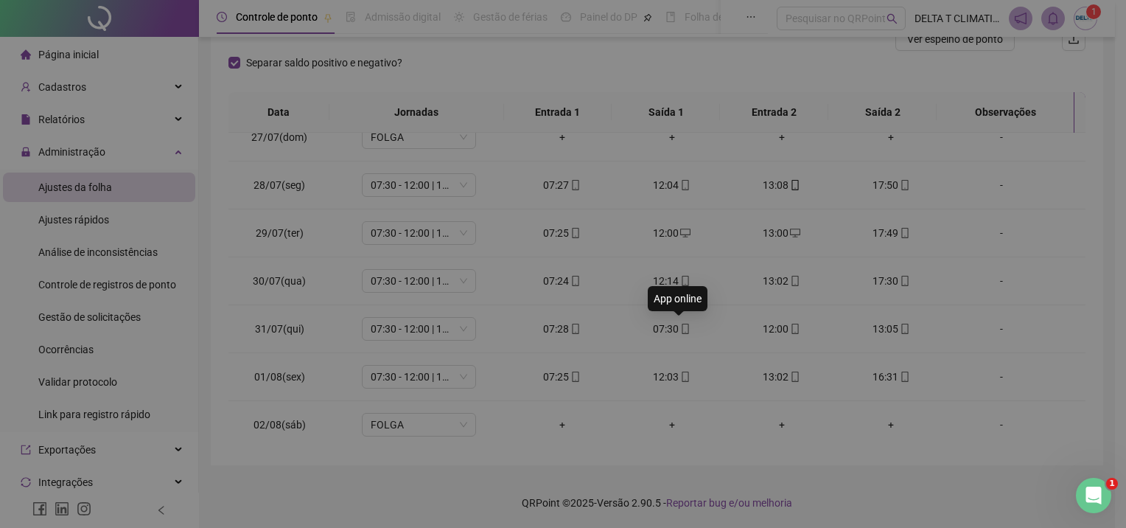
type input "**********"
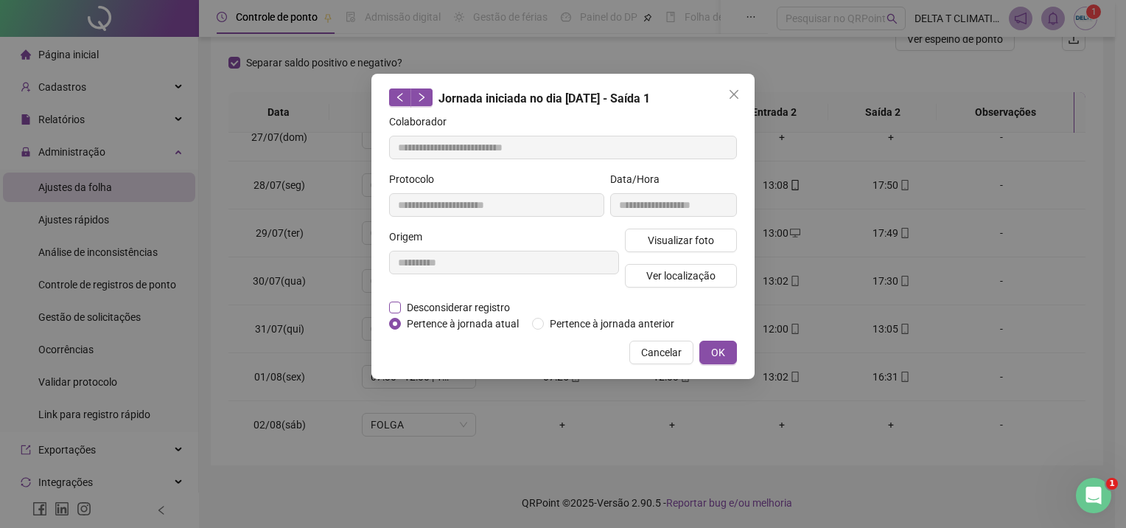
click at [458, 306] on span "Desconsiderar registro" at bounding box center [458, 307] width 115 height 16
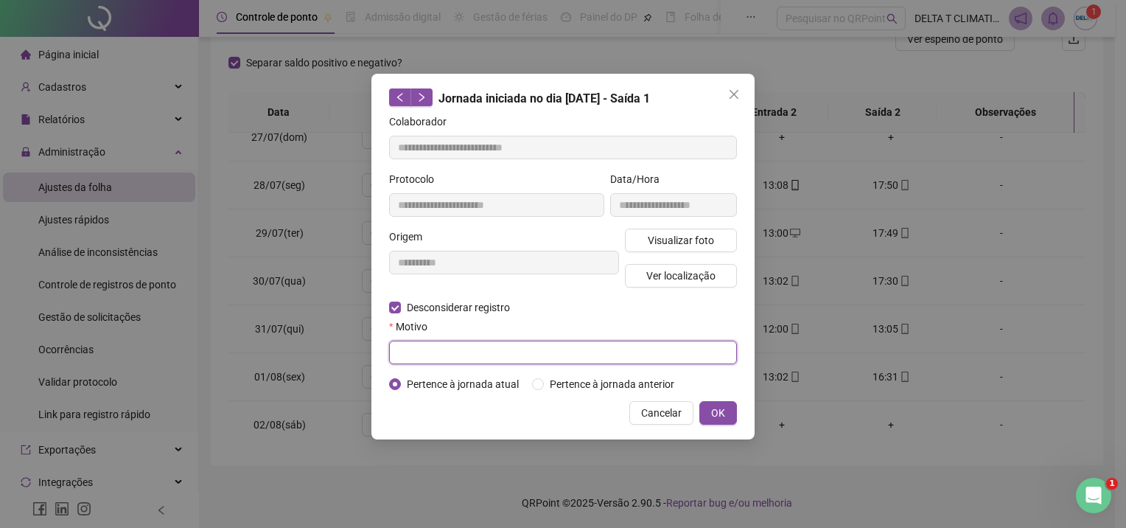
click at [440, 353] on input "text" at bounding box center [563, 353] width 348 height 24
type input "**********"
click at [716, 409] on span "OK" at bounding box center [718, 413] width 14 height 16
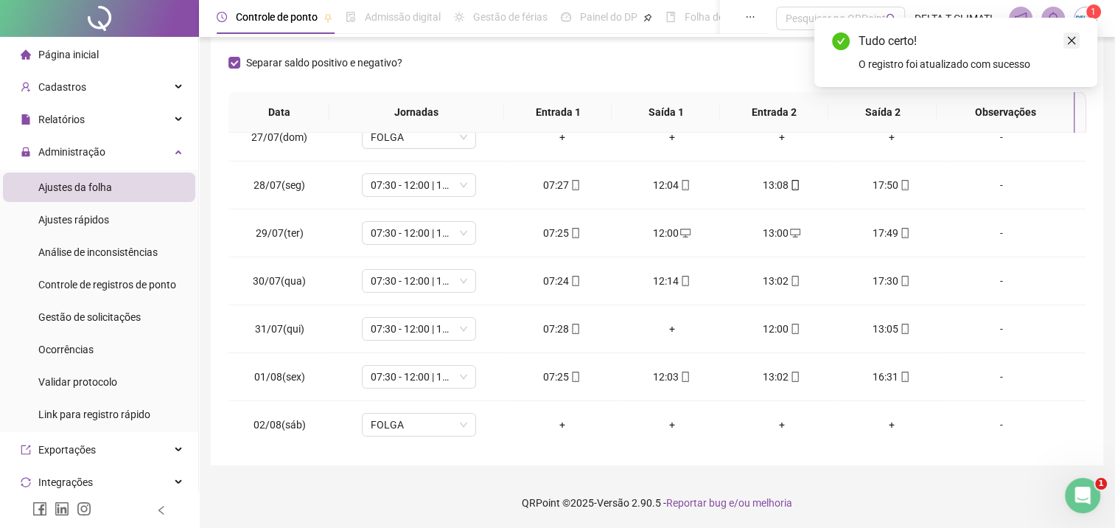
click at [1071, 38] on icon "close" at bounding box center [1071, 40] width 10 height 10
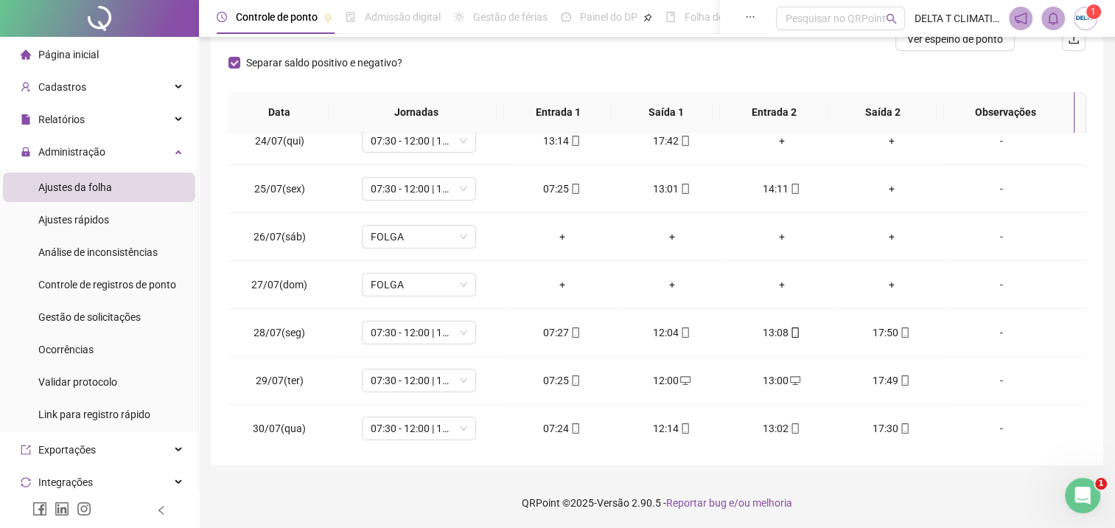
scroll to position [60, 0]
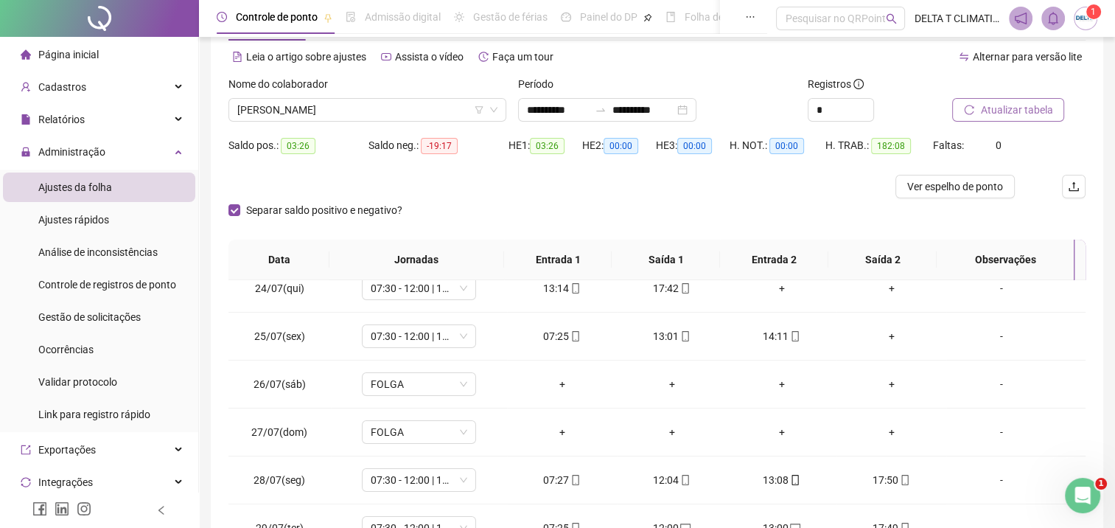
click at [1015, 116] on span "Atualizar tabela" at bounding box center [1016, 110] width 72 height 16
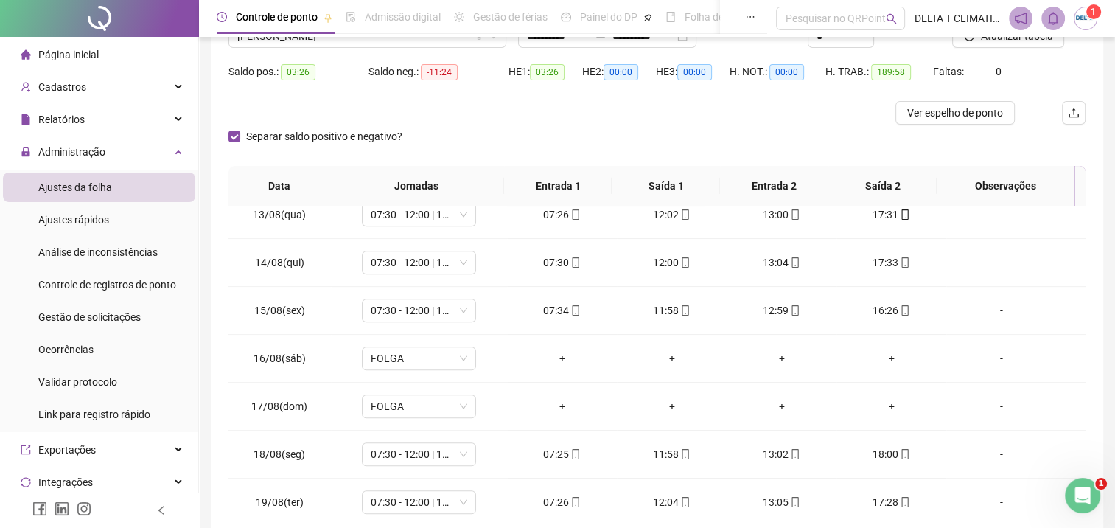
scroll to position [0, 0]
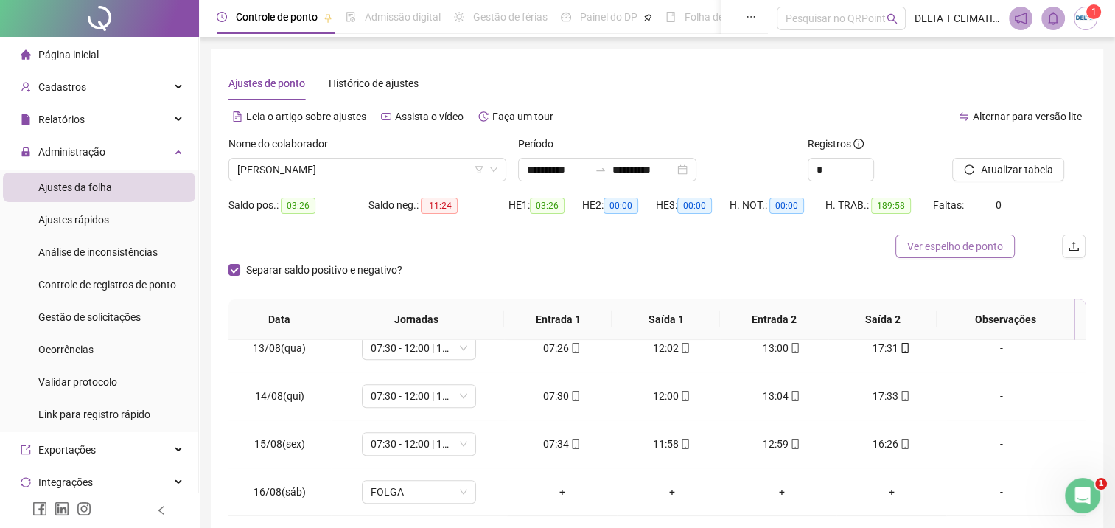
click at [974, 248] on span "Ver espelho de ponto" at bounding box center [955, 246] width 96 height 16
click at [437, 170] on span "[PERSON_NAME]" at bounding box center [367, 169] width 260 height 22
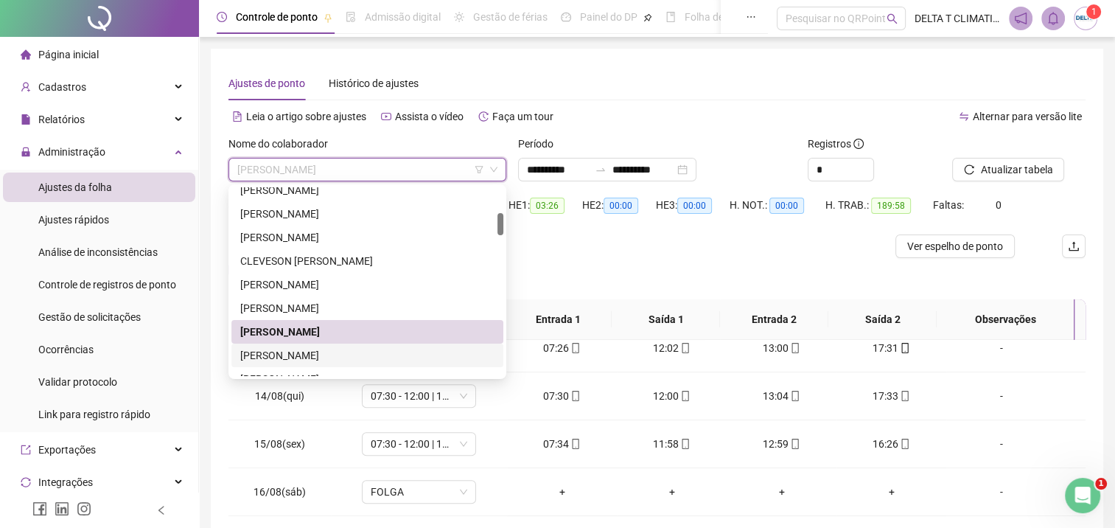
click at [288, 357] on div "[PERSON_NAME]" at bounding box center [367, 355] width 254 height 16
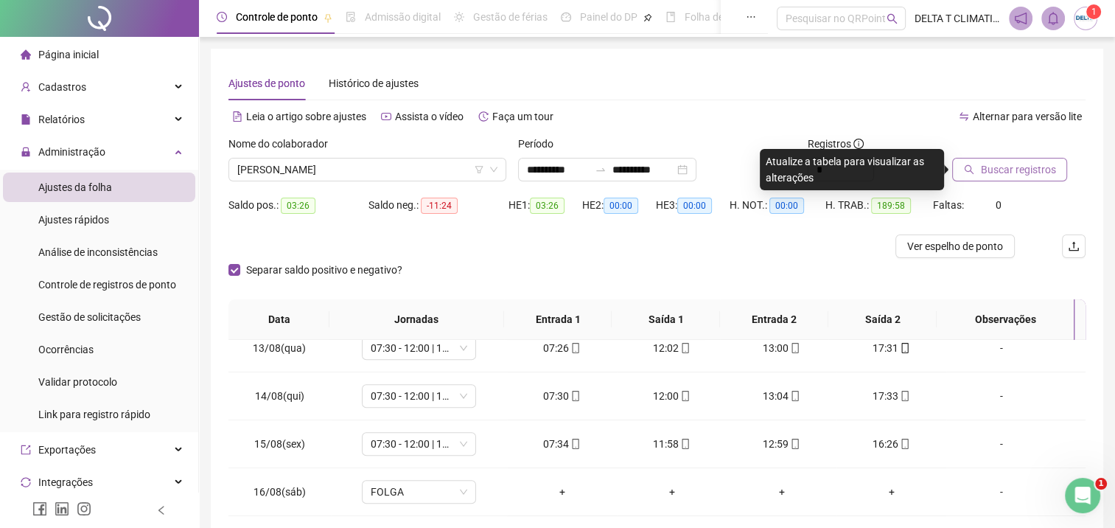
click at [1015, 167] on span "Buscar registros" at bounding box center [1017, 169] width 75 height 16
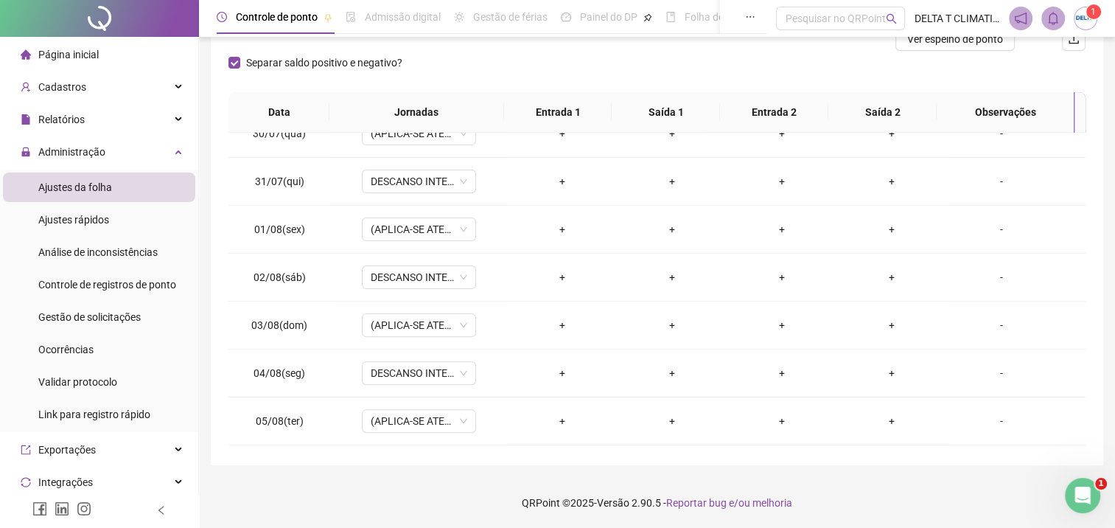
scroll to position [60, 0]
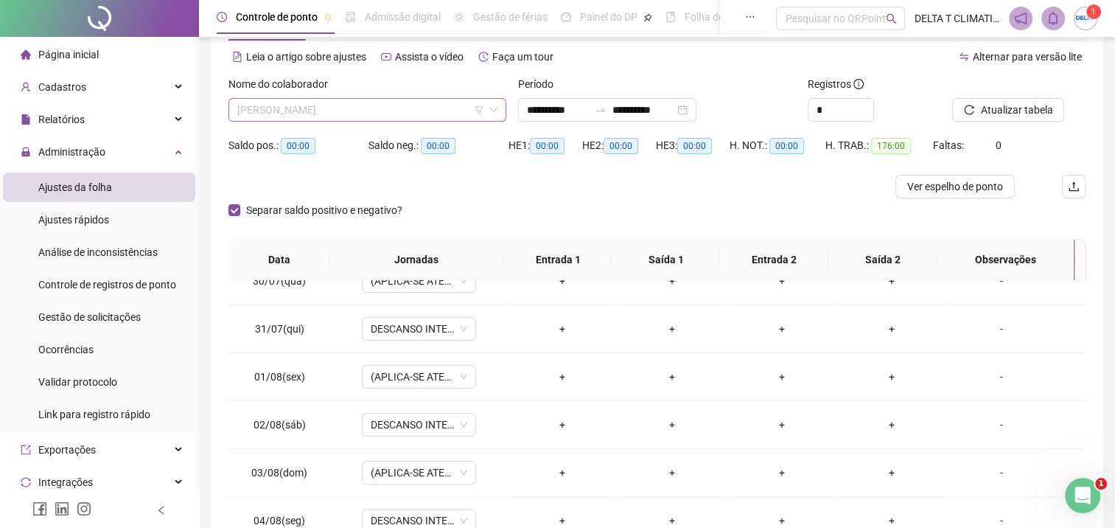
click at [407, 111] on span "[PERSON_NAME]" at bounding box center [367, 110] width 260 height 22
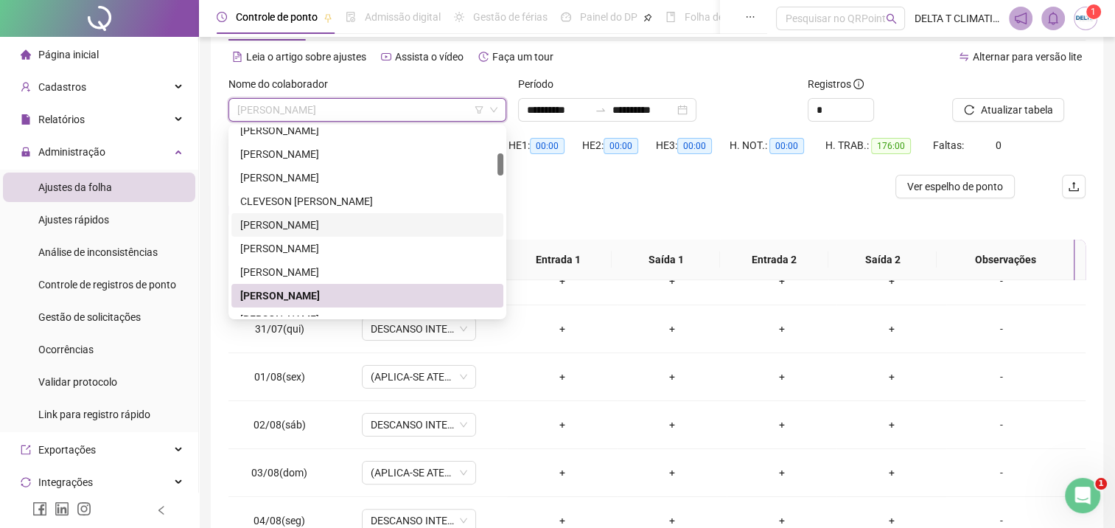
scroll to position [295, 0]
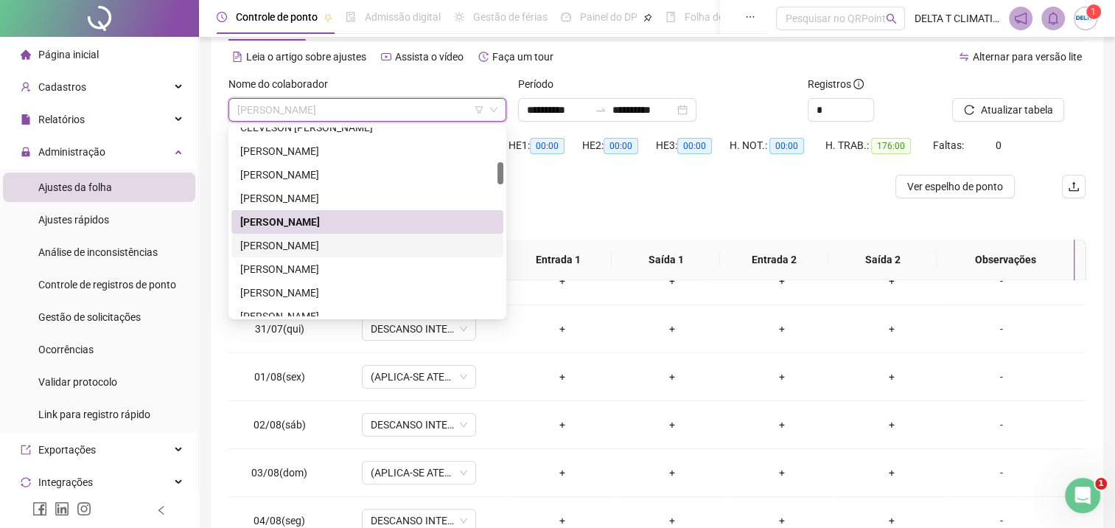
click at [326, 245] on div "[PERSON_NAME]" at bounding box center [367, 245] width 254 height 16
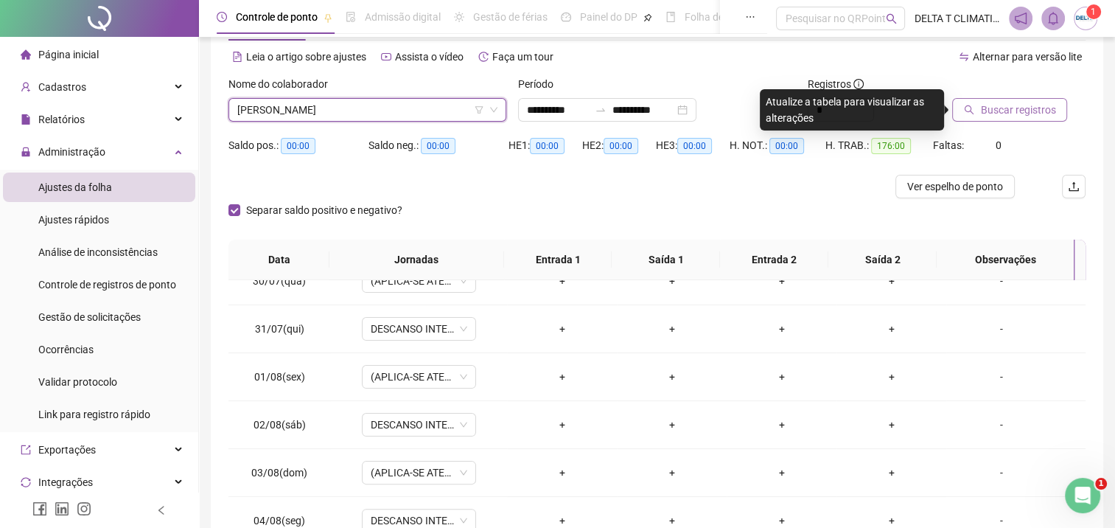
click at [1011, 111] on span "Buscar registros" at bounding box center [1017, 110] width 75 height 16
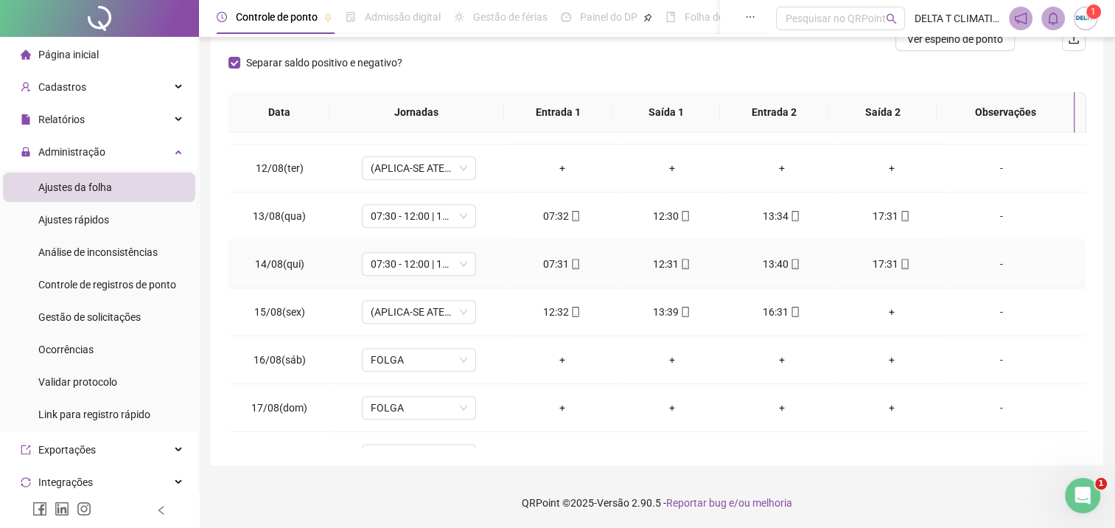
scroll to position [1165, 0]
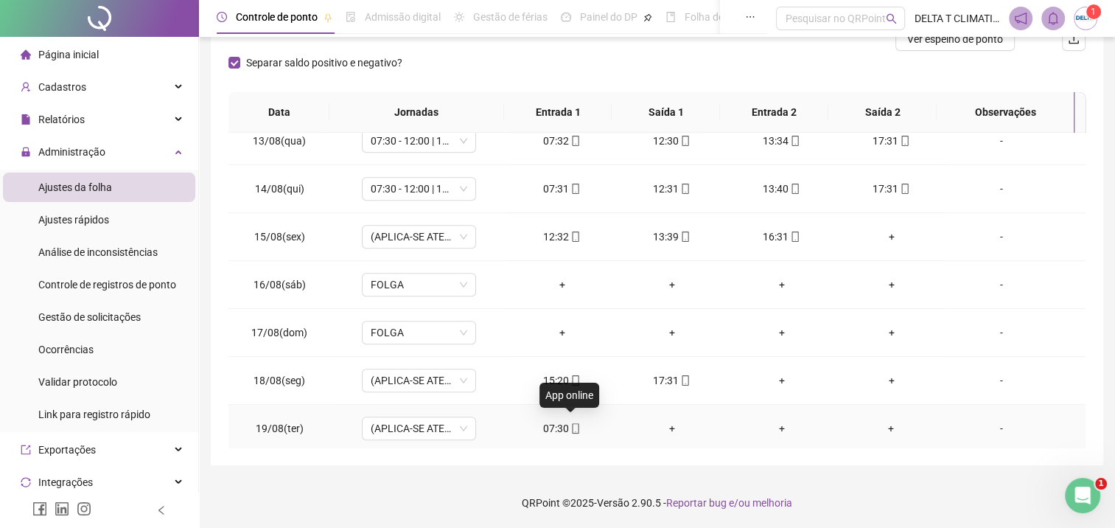
click at [575, 423] on icon "mobile" at bounding box center [575, 428] width 10 height 10
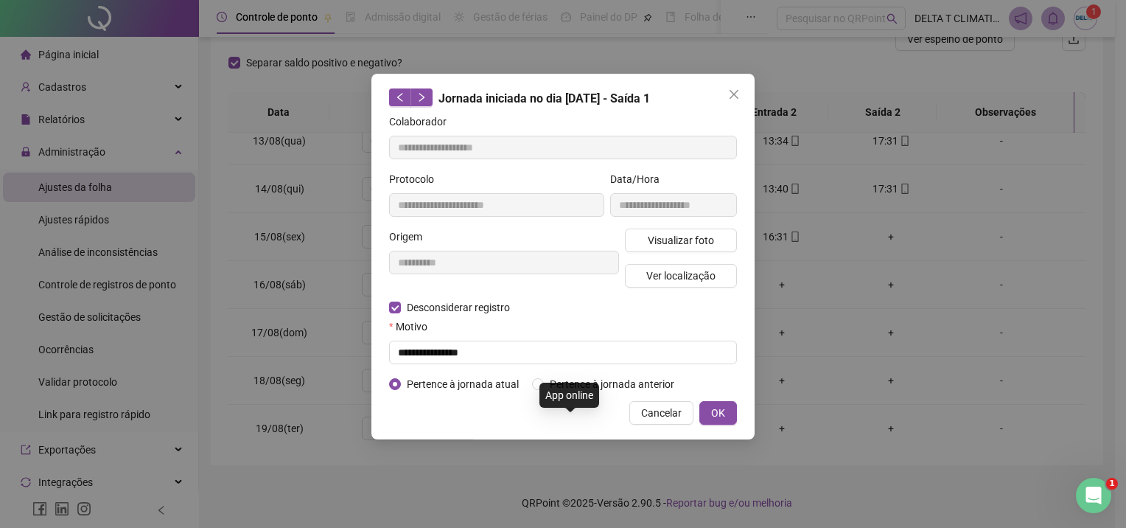
type input "**********"
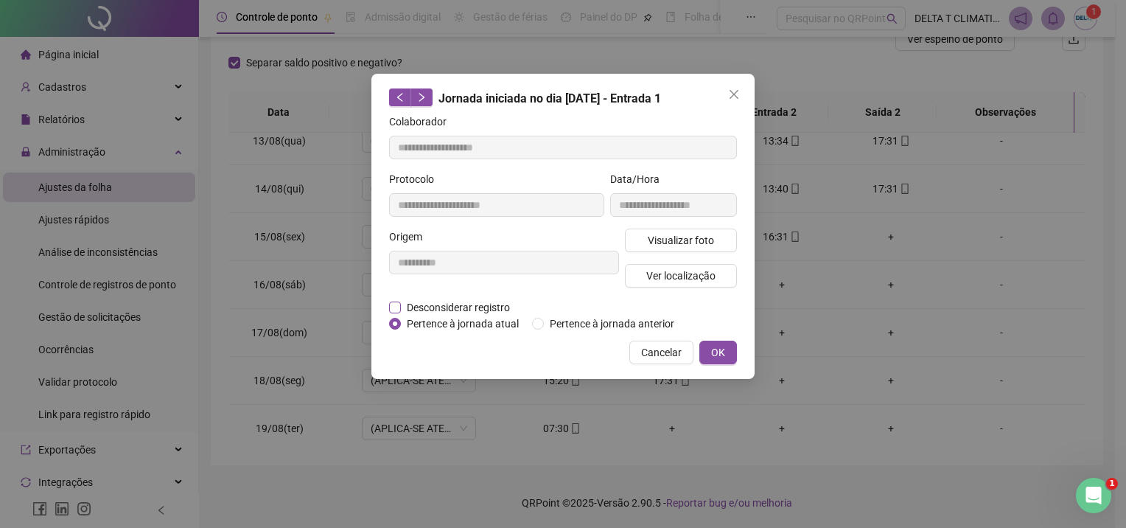
click at [430, 304] on span "Desconsiderar registro" at bounding box center [458, 307] width 115 height 16
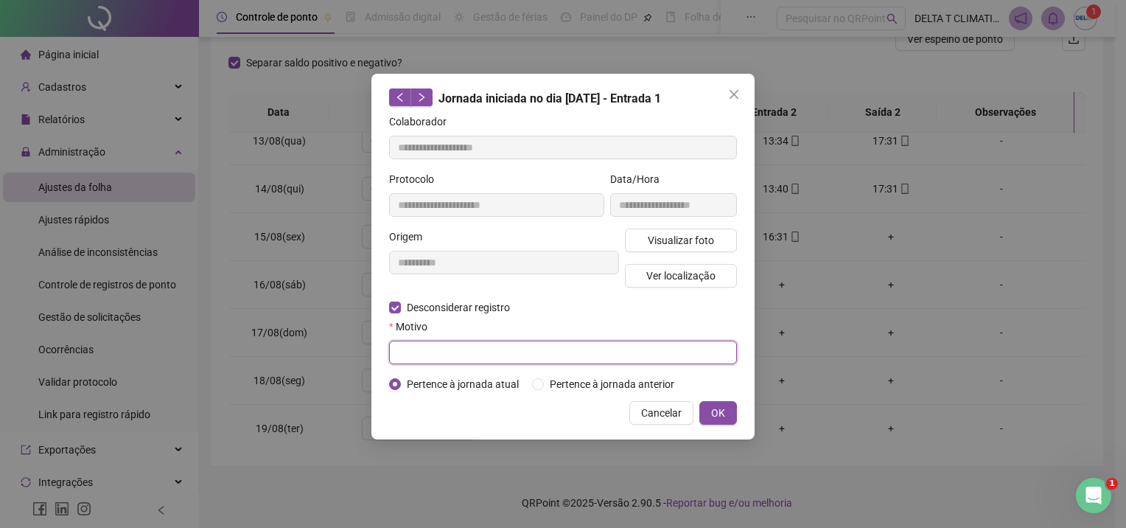
click at [497, 355] on input "text" at bounding box center [563, 353] width 348 height 24
click at [738, 91] on icon "close" at bounding box center [734, 94] width 12 height 12
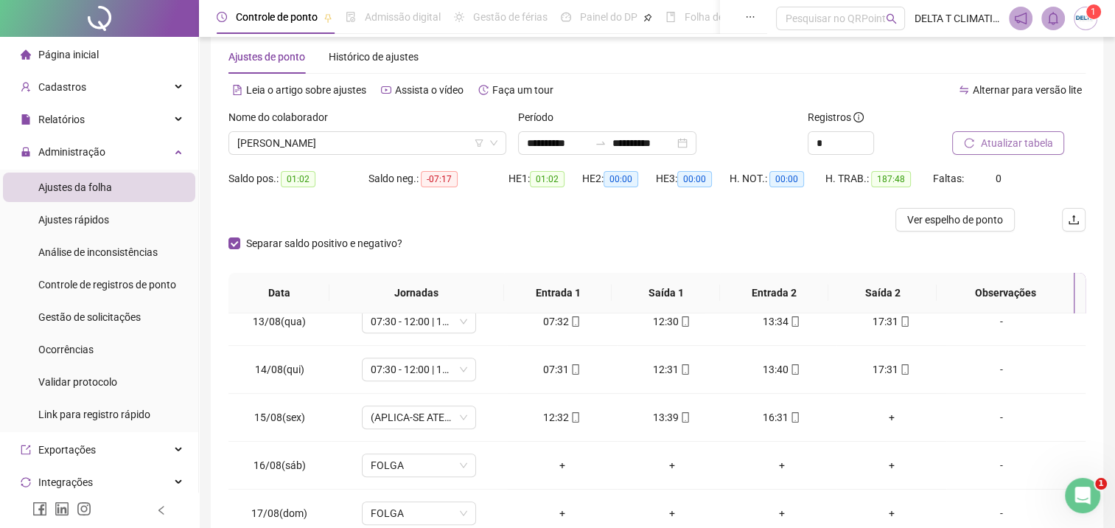
scroll to position [0, 0]
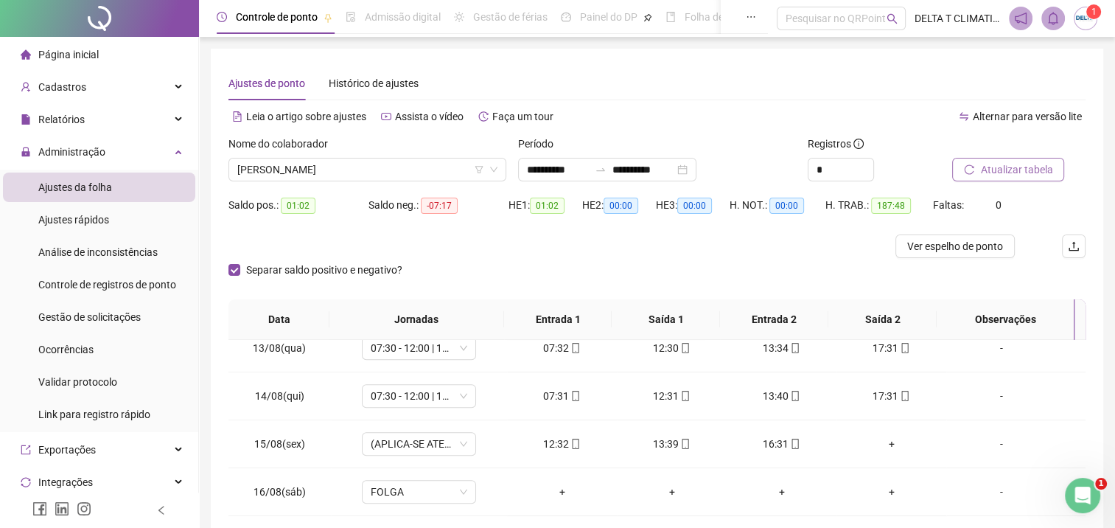
click at [989, 175] on span "Atualizar tabela" at bounding box center [1016, 169] width 72 height 16
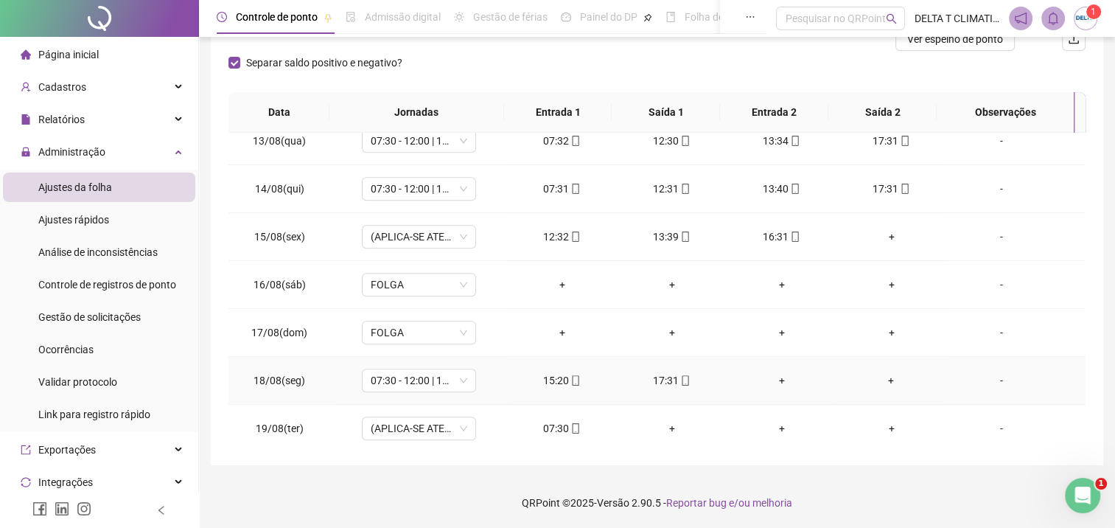
click at [988, 372] on div "-" at bounding box center [1001, 380] width 87 height 16
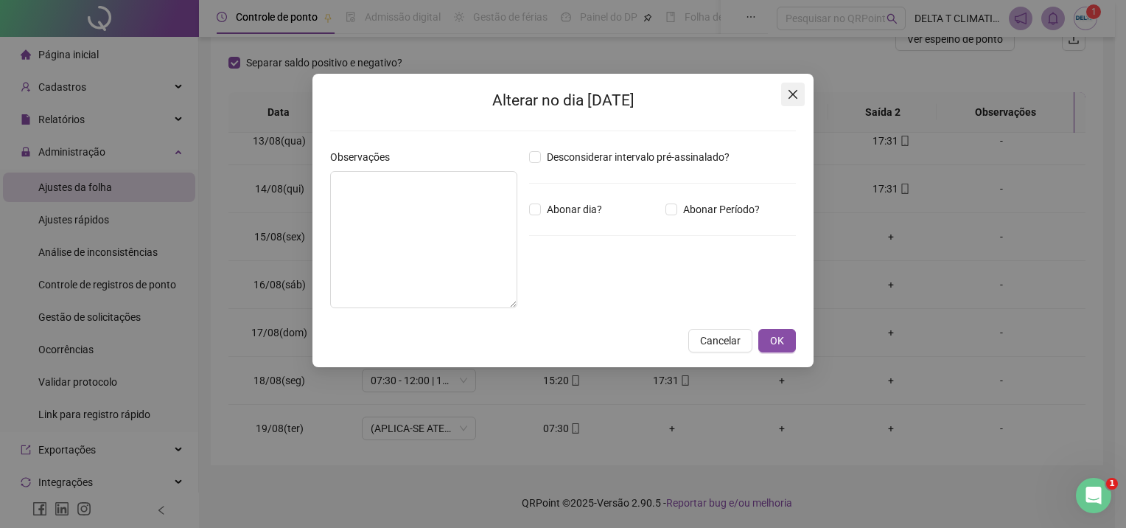
click at [787, 96] on icon "close" at bounding box center [793, 94] width 12 height 12
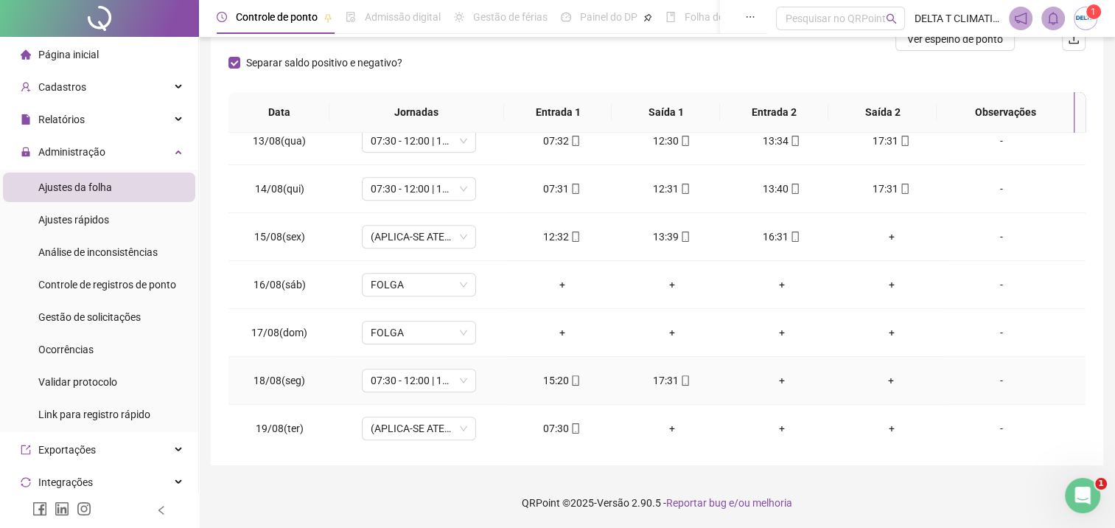
click at [990, 376] on div "-" at bounding box center [1001, 380] width 87 height 16
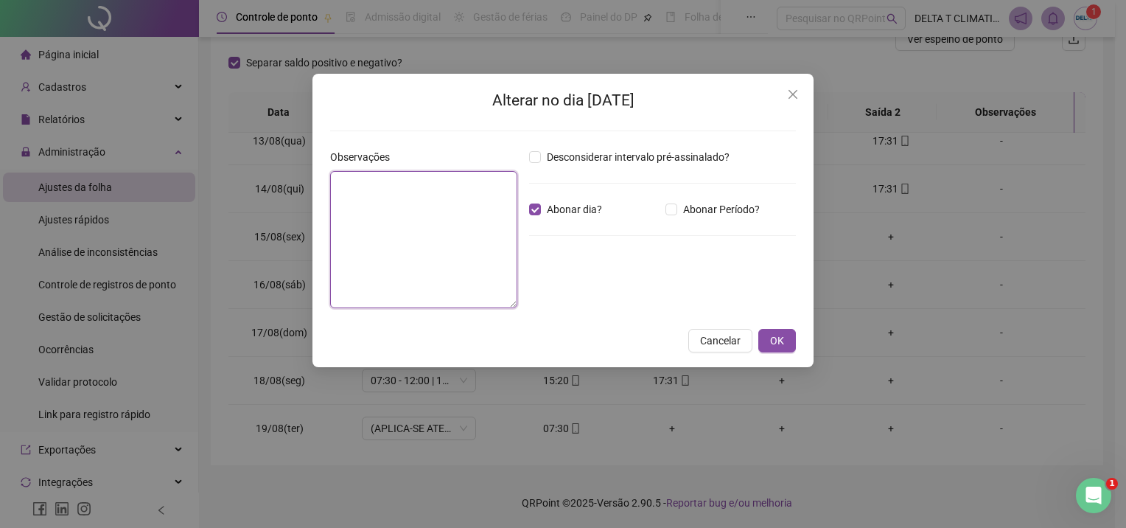
click at [475, 216] on textarea at bounding box center [423, 239] width 187 height 137
type textarea "*"
click at [553, 209] on span "Abonar dia?" at bounding box center [574, 209] width 67 height 16
click at [719, 338] on span "Cancelar" at bounding box center [720, 340] width 41 height 16
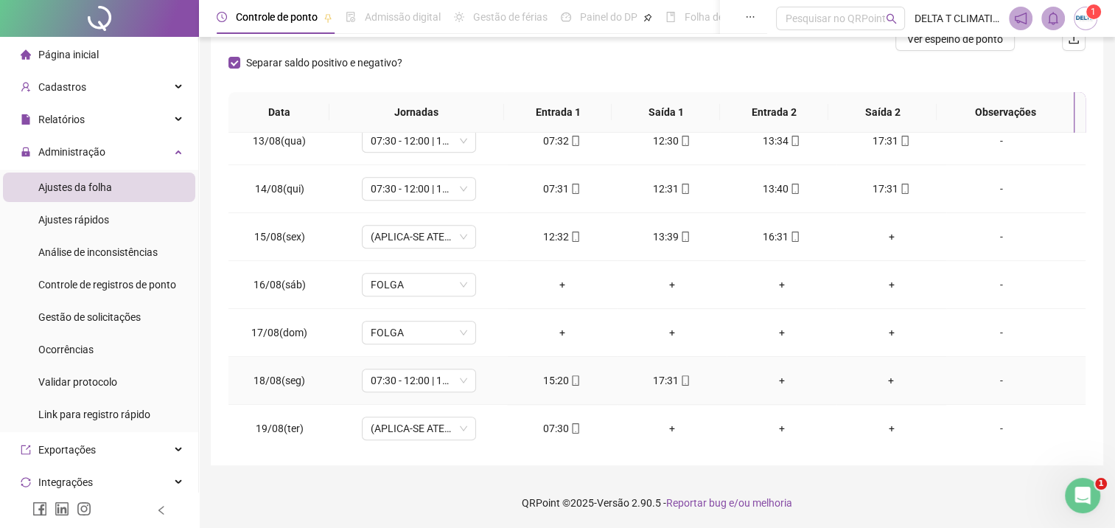
click at [772, 377] on div "+" at bounding box center [781, 380] width 86 height 16
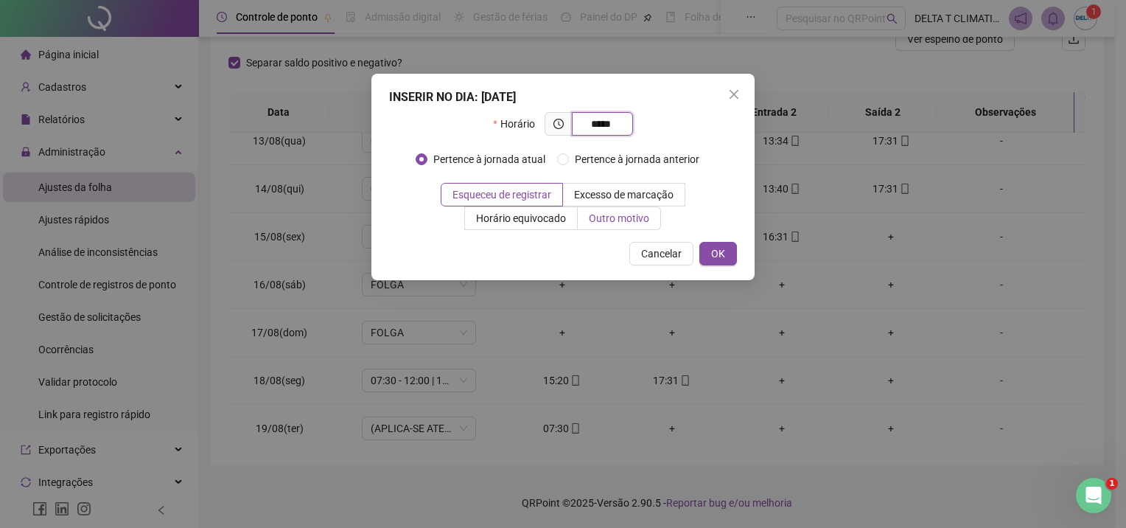
type input "*****"
click at [651, 217] on label "Outro motivo" at bounding box center [619, 218] width 83 height 24
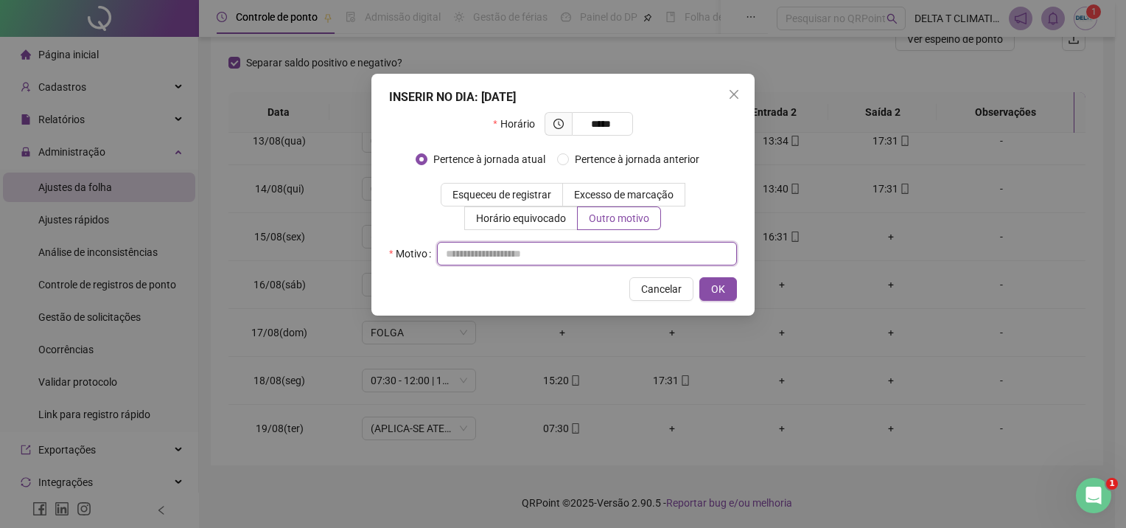
click at [537, 259] on input "text" at bounding box center [587, 254] width 300 height 24
type input "**********"
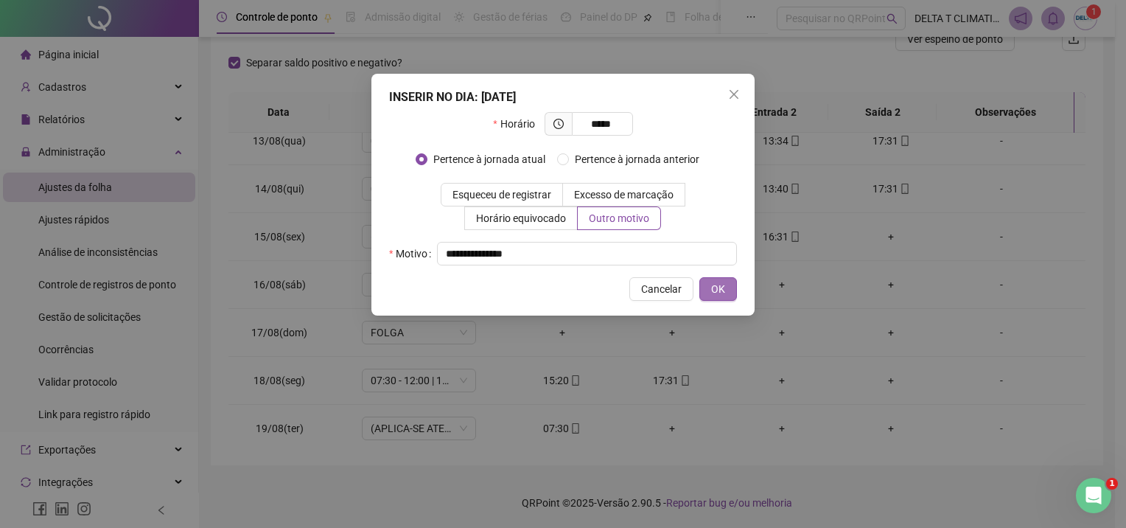
click at [724, 290] on span "OK" at bounding box center [718, 289] width 14 height 16
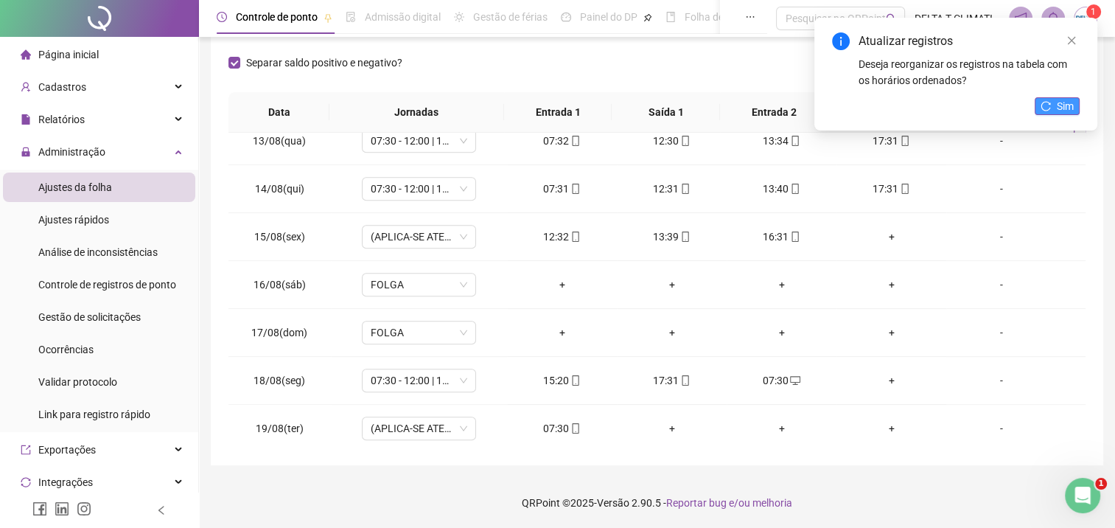
click at [1038, 106] on button "Sim" at bounding box center [1057, 106] width 45 height 18
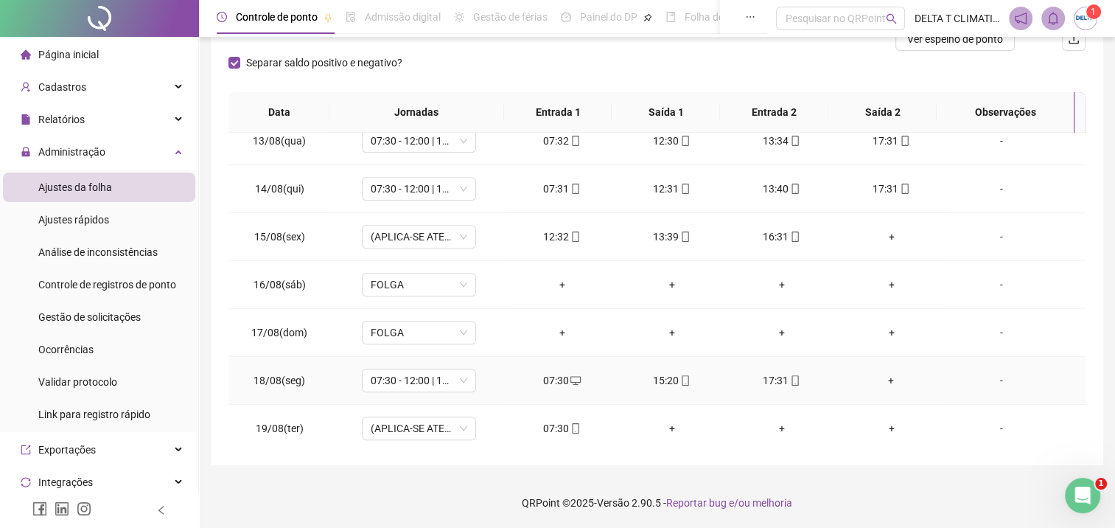
click at [881, 372] on div "+" at bounding box center [891, 380] width 86 height 16
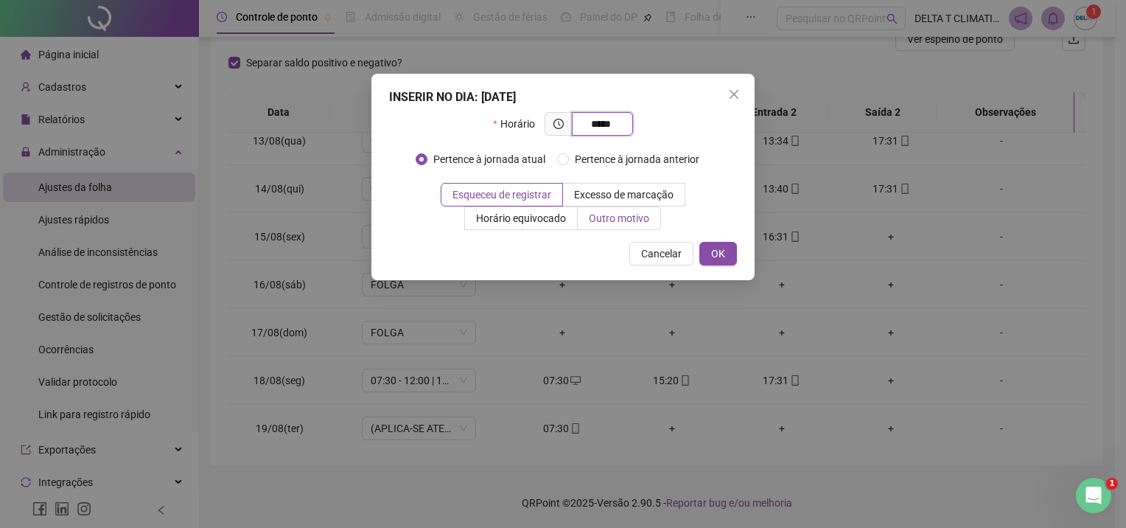
type input "*****"
click at [637, 212] on span "Outro motivo" at bounding box center [619, 218] width 60 height 12
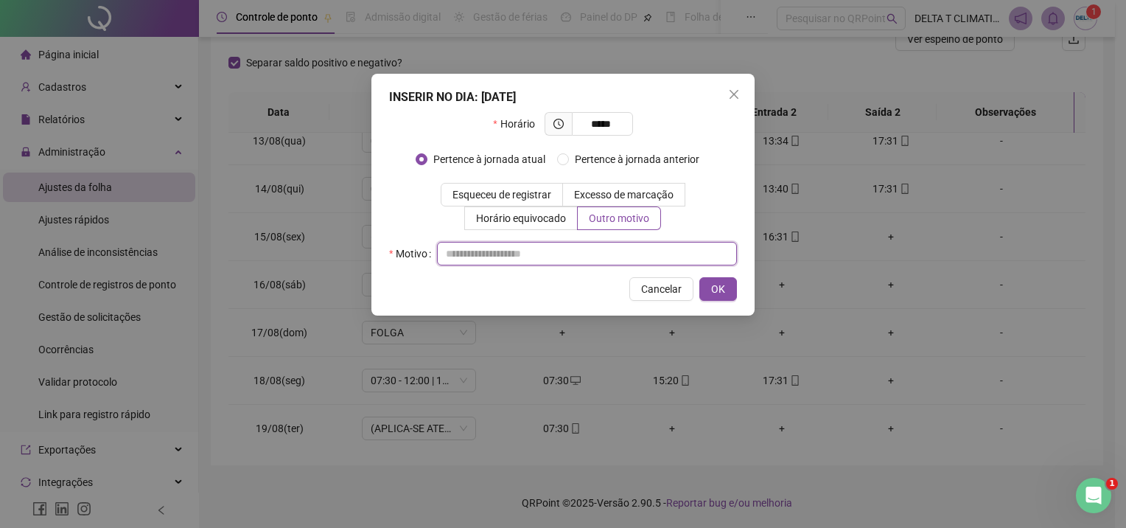
click at [642, 251] on input "text" at bounding box center [587, 254] width 300 height 24
type input "*"
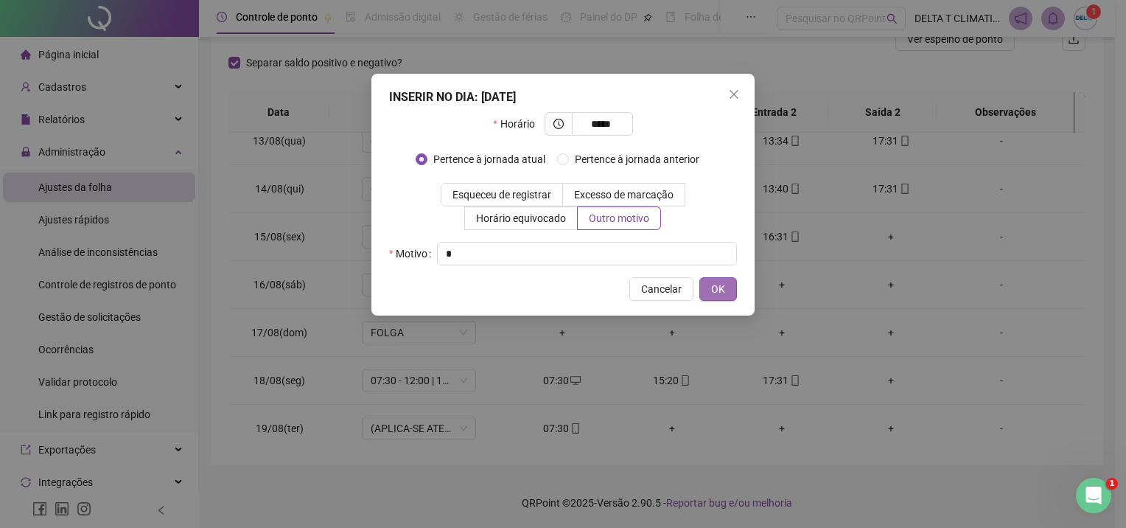
click at [709, 289] on button "OK" at bounding box center [718, 289] width 38 height 24
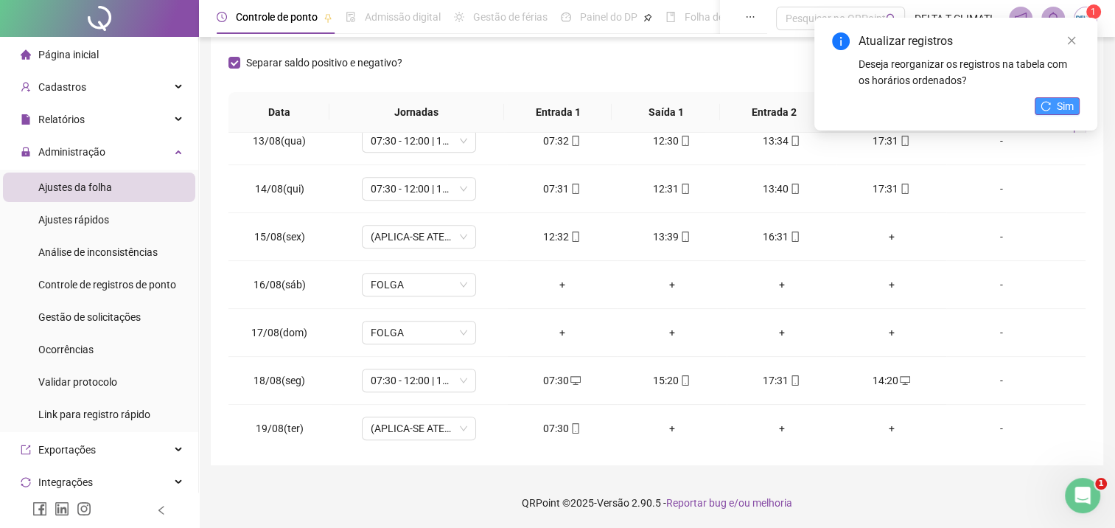
click at [1068, 99] on span "Sim" at bounding box center [1065, 106] width 17 height 16
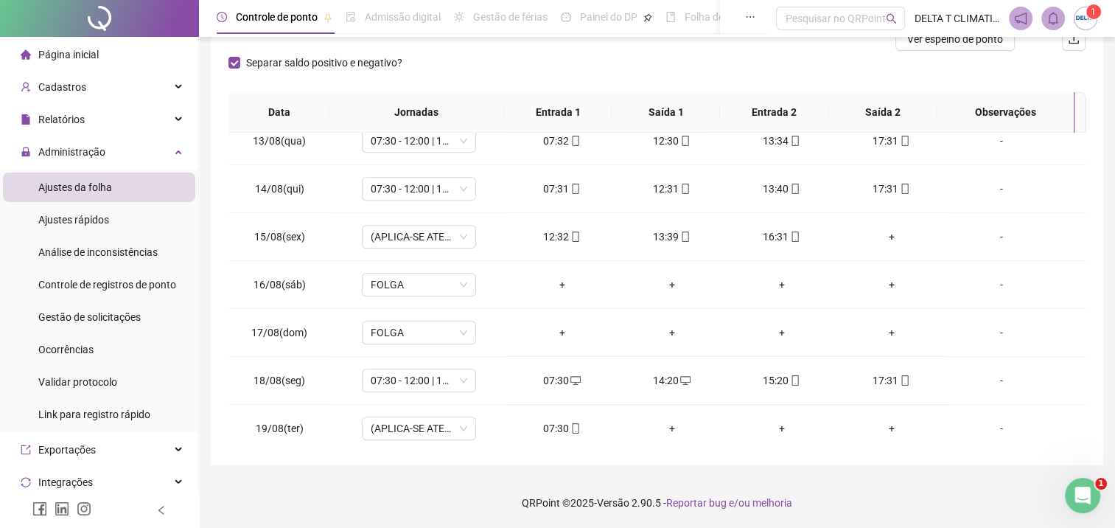
scroll to position [0, 0]
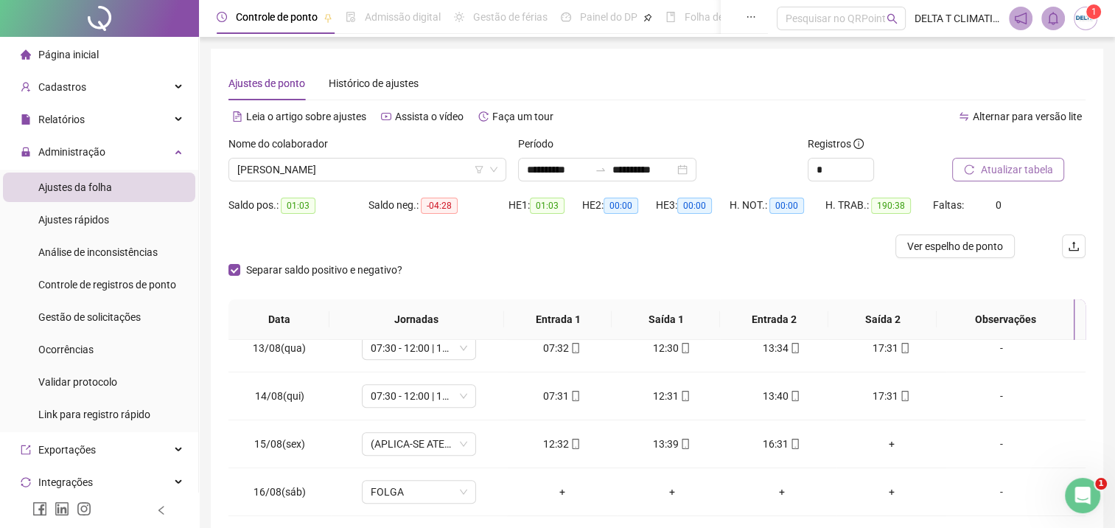
click at [1035, 168] on span "Atualizar tabela" at bounding box center [1016, 169] width 72 height 16
click at [880, 439] on div "+" at bounding box center [891, 444] width 86 height 16
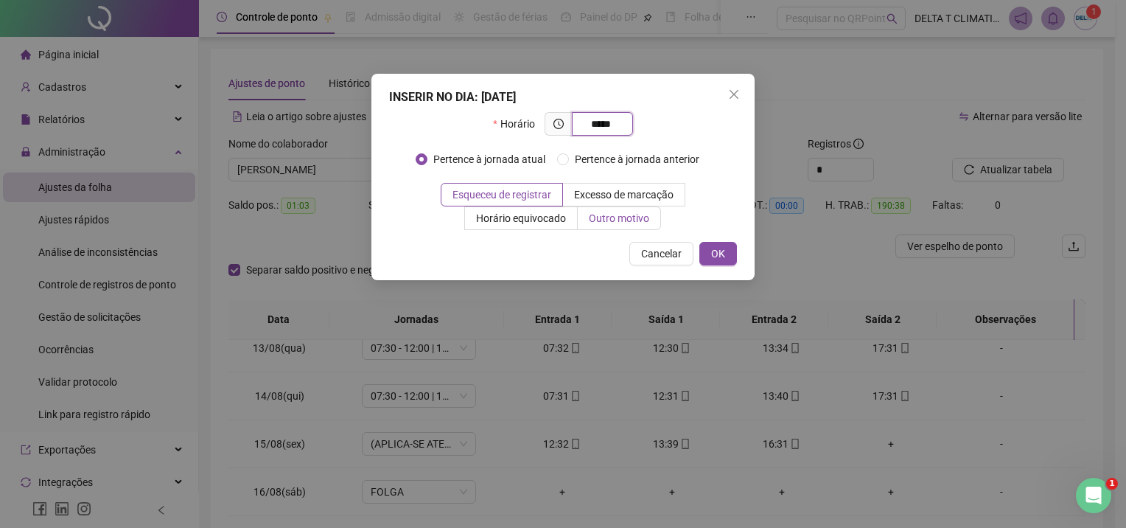
type input "*****"
click at [593, 222] on span "Outro motivo" at bounding box center [619, 218] width 60 height 12
drag, startPoint x: 594, startPoint y: 220, endPoint x: 634, endPoint y: 213, distance: 40.3
click at [634, 213] on span "Outro motivo" at bounding box center [619, 218] width 60 height 12
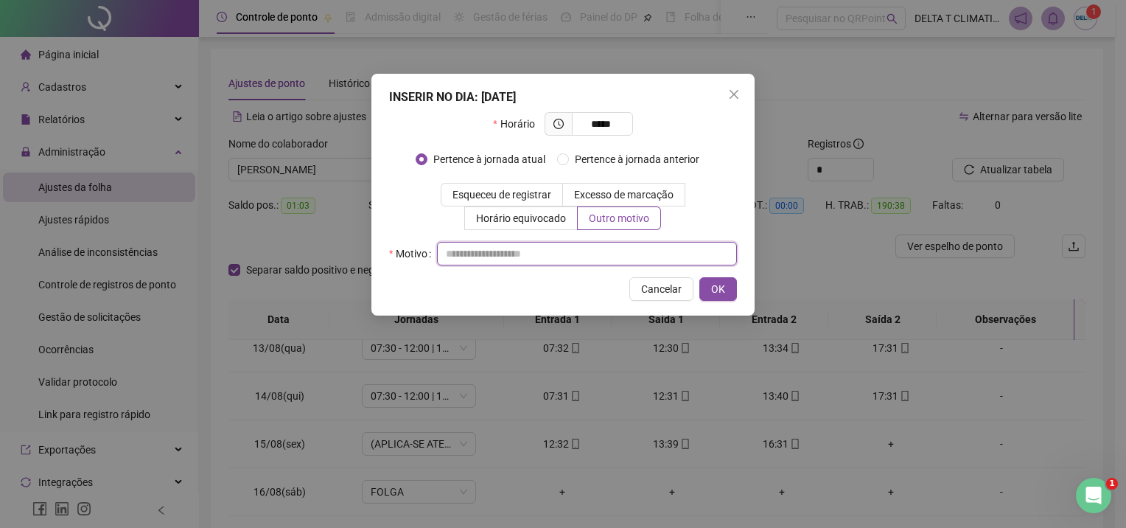
click at [604, 251] on input "text" at bounding box center [587, 254] width 300 height 24
click at [504, 252] on input "**********" at bounding box center [587, 254] width 300 height 24
type input "**********"
click at [730, 295] on button "OK" at bounding box center [718, 289] width 38 height 24
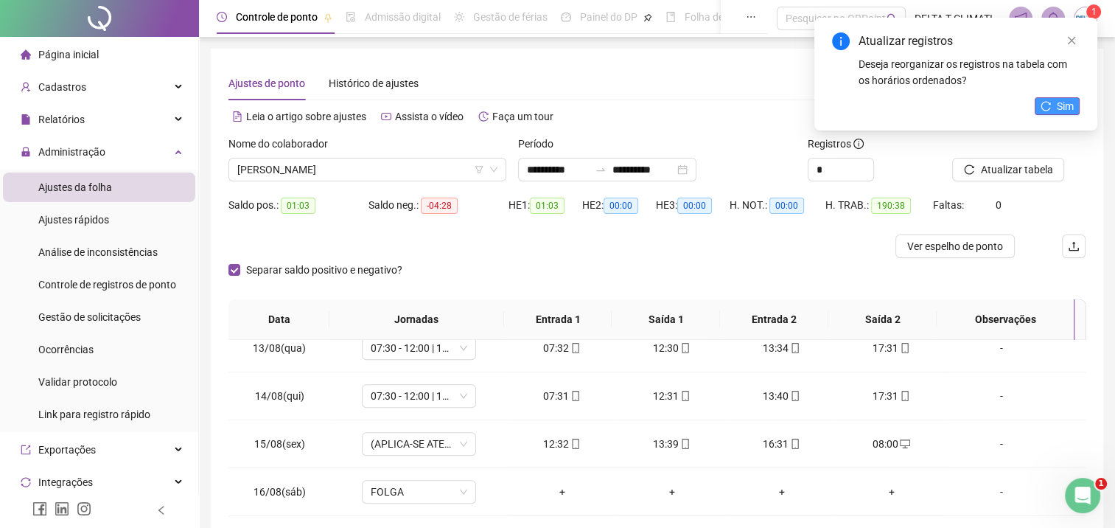
click at [1041, 108] on icon "reload" at bounding box center [1046, 106] width 10 height 10
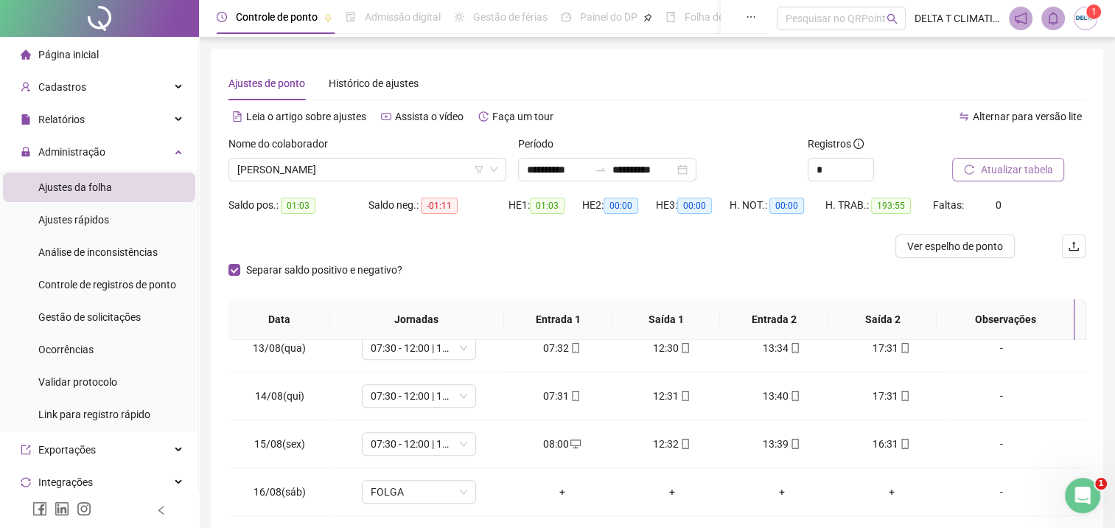
click at [1023, 168] on span "Atualizar tabela" at bounding box center [1016, 169] width 72 height 16
click at [920, 248] on span "Ver espelho de ponto" at bounding box center [955, 246] width 96 height 16
click at [407, 172] on span "[PERSON_NAME]" at bounding box center [367, 169] width 260 height 22
click at [312, 169] on span "[PERSON_NAME]" at bounding box center [367, 169] width 260 height 22
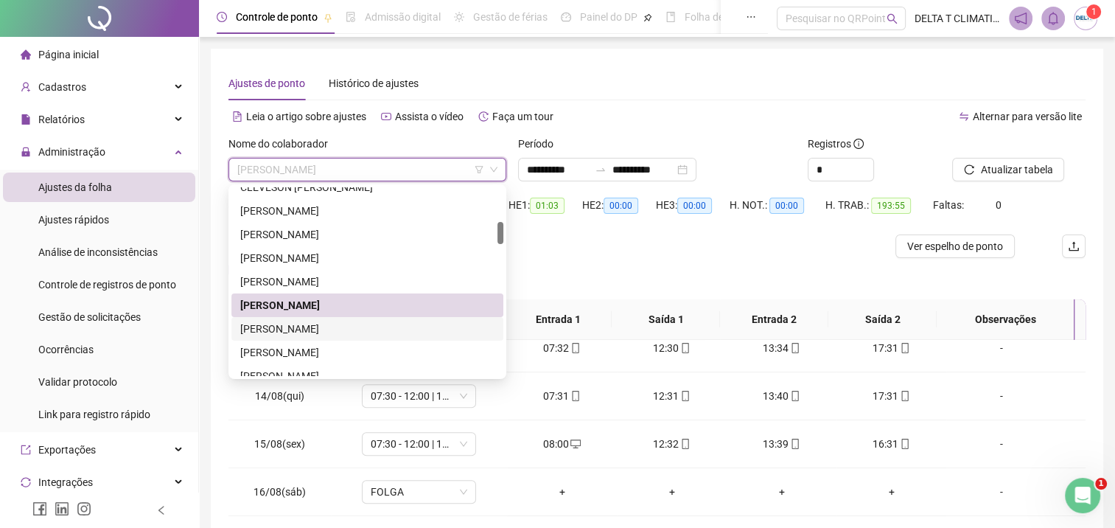
click at [304, 330] on div "[PERSON_NAME]" at bounding box center [367, 329] width 254 height 16
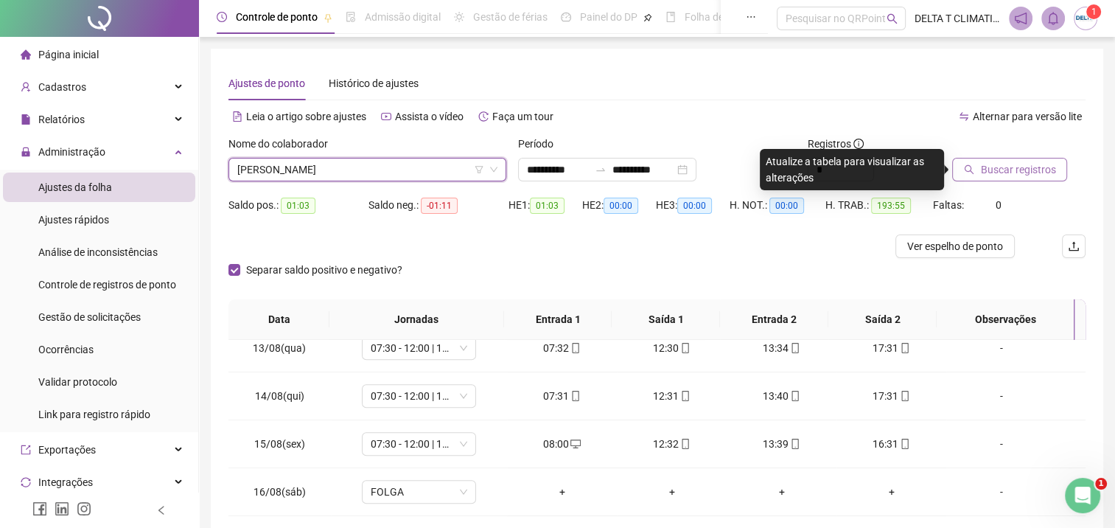
click at [993, 164] on span "Buscar registros" at bounding box center [1017, 169] width 75 height 16
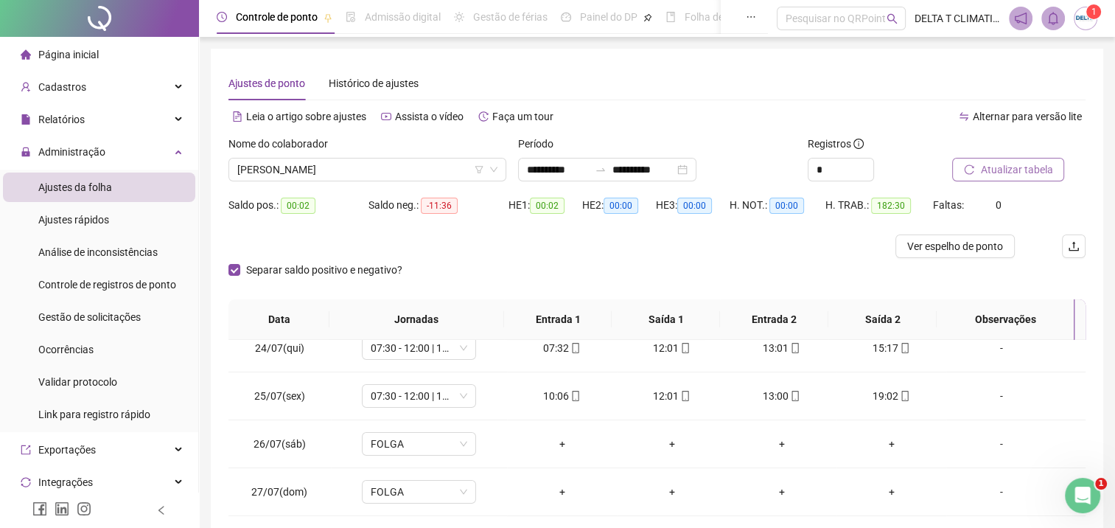
click at [991, 167] on span "Atualizar tabela" at bounding box center [1016, 169] width 72 height 16
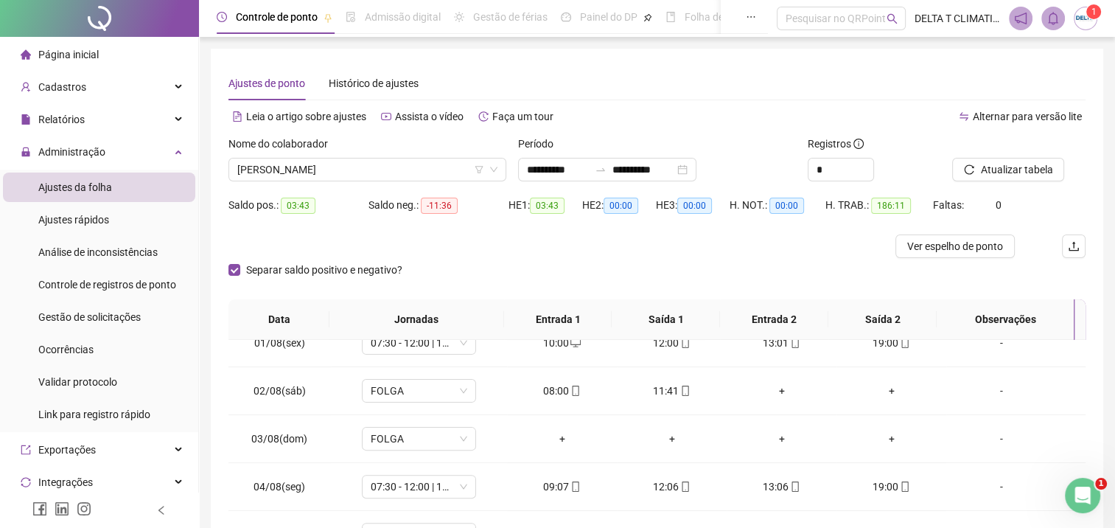
scroll to position [663, 0]
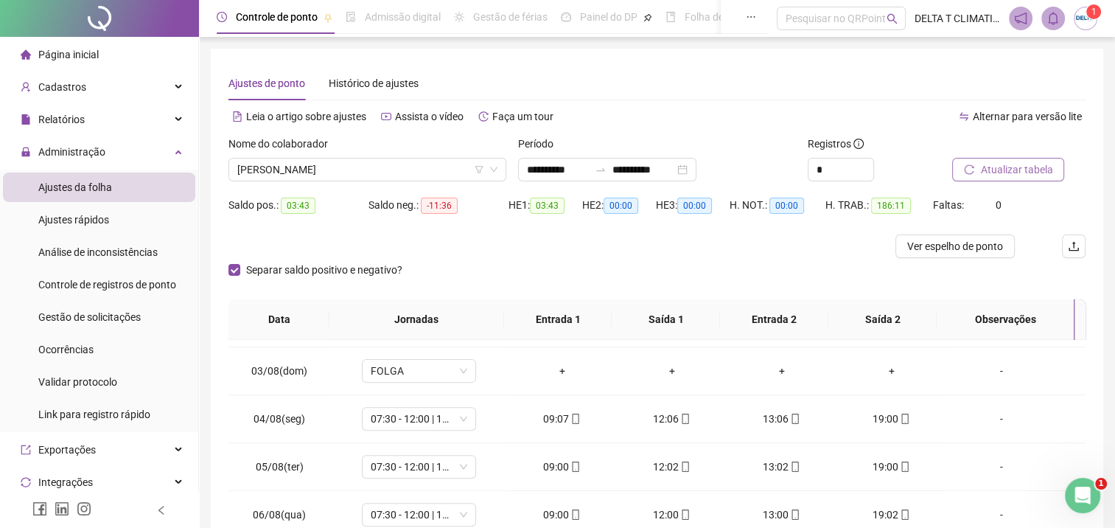
click at [996, 171] on span "Atualizar tabela" at bounding box center [1016, 169] width 72 height 16
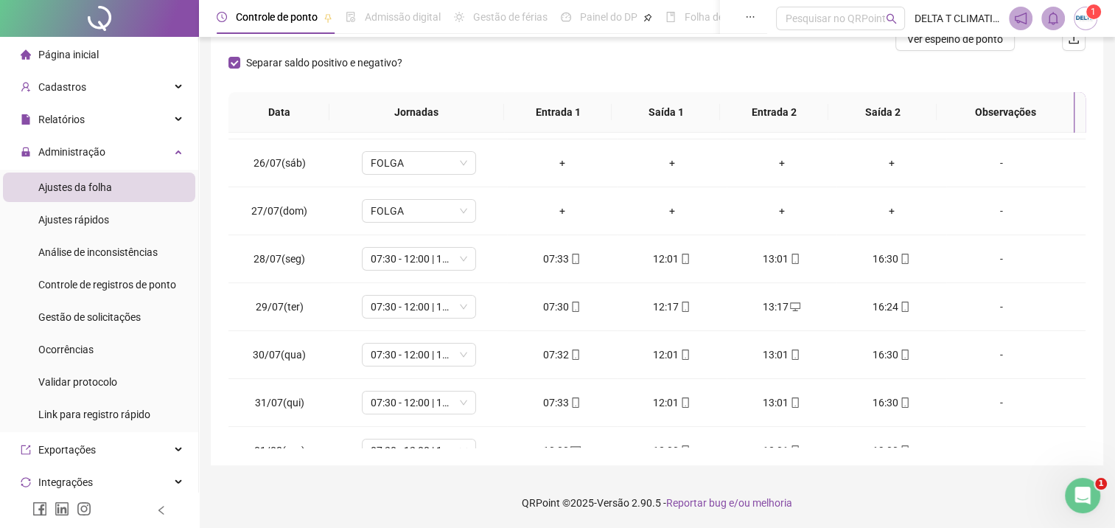
scroll to position [0, 0]
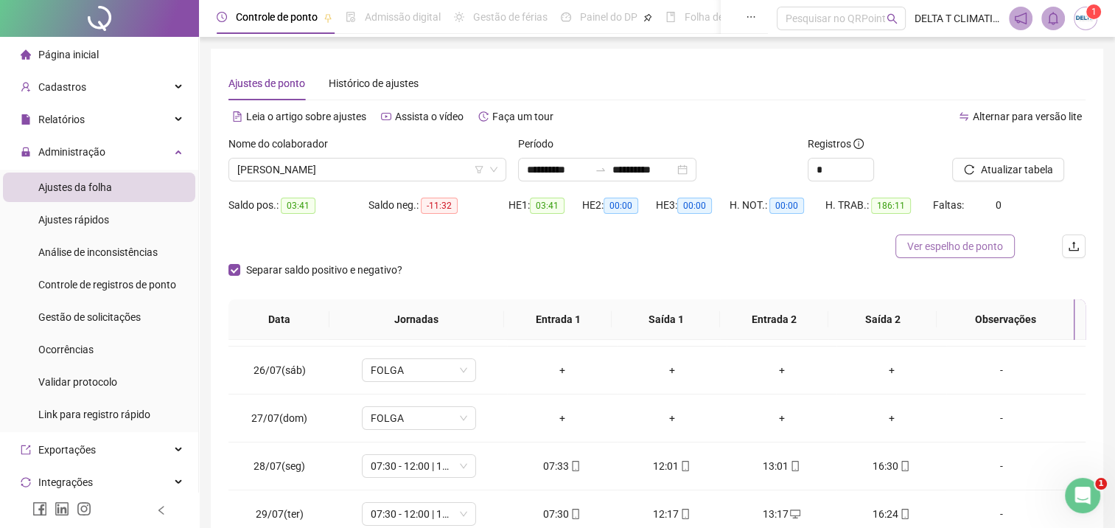
click at [965, 245] on span "Ver espelho de ponto" at bounding box center [955, 246] width 96 height 16
click at [861, 163] on span "Increase Value" at bounding box center [865, 164] width 16 height 13
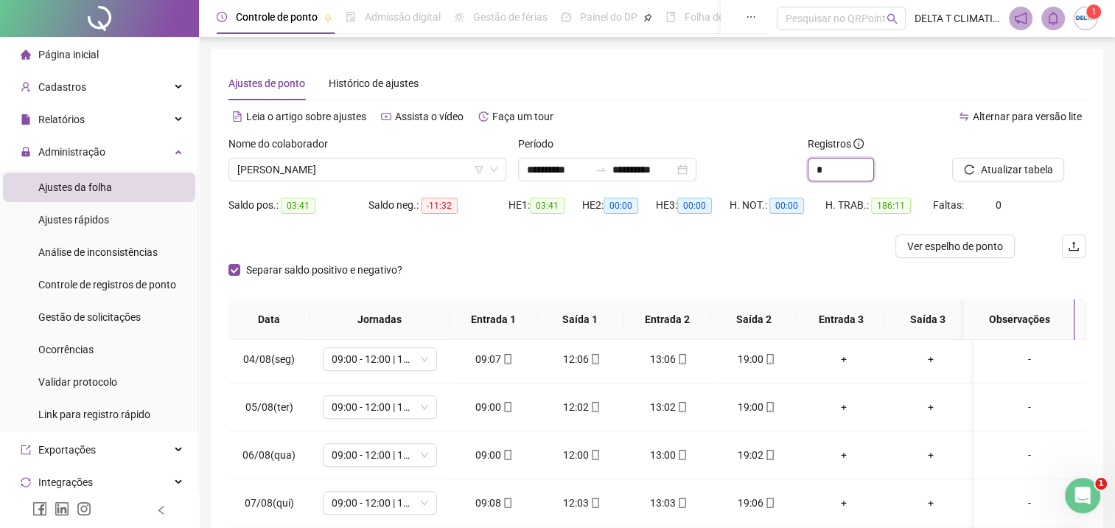
drag, startPoint x: 865, startPoint y: 174, endPoint x: 602, endPoint y: 8, distance: 311.0
click at [871, 174] on icon "down" at bounding box center [873, 175] width 5 height 5
type input "*"
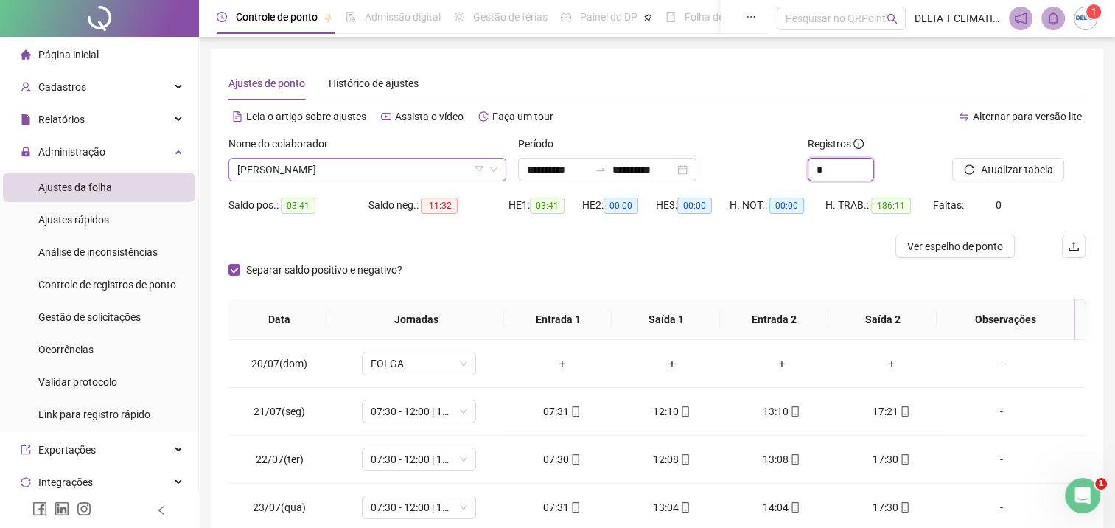
click at [436, 163] on span "[PERSON_NAME]" at bounding box center [367, 169] width 260 height 22
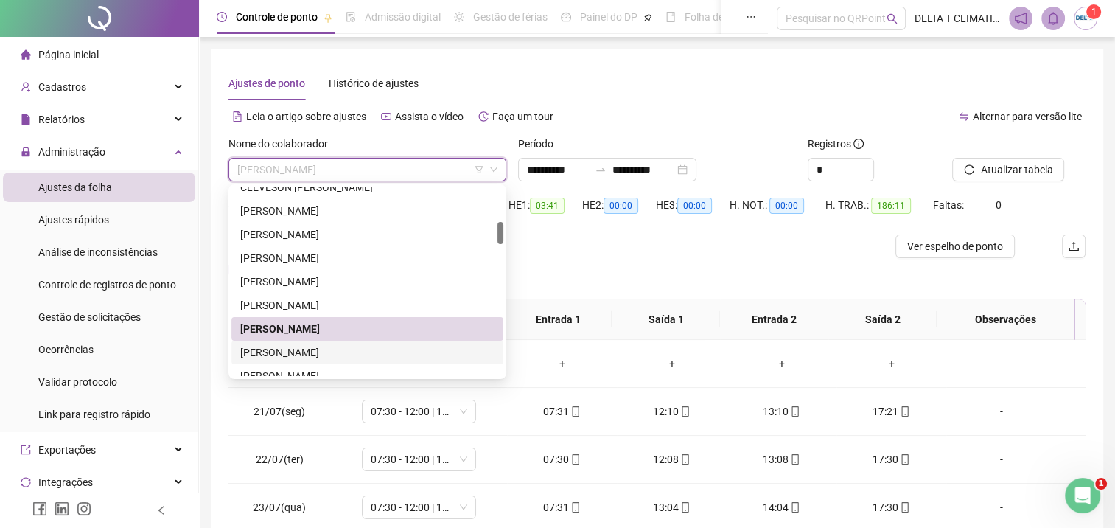
click at [320, 356] on div "[PERSON_NAME]" at bounding box center [367, 352] width 254 height 16
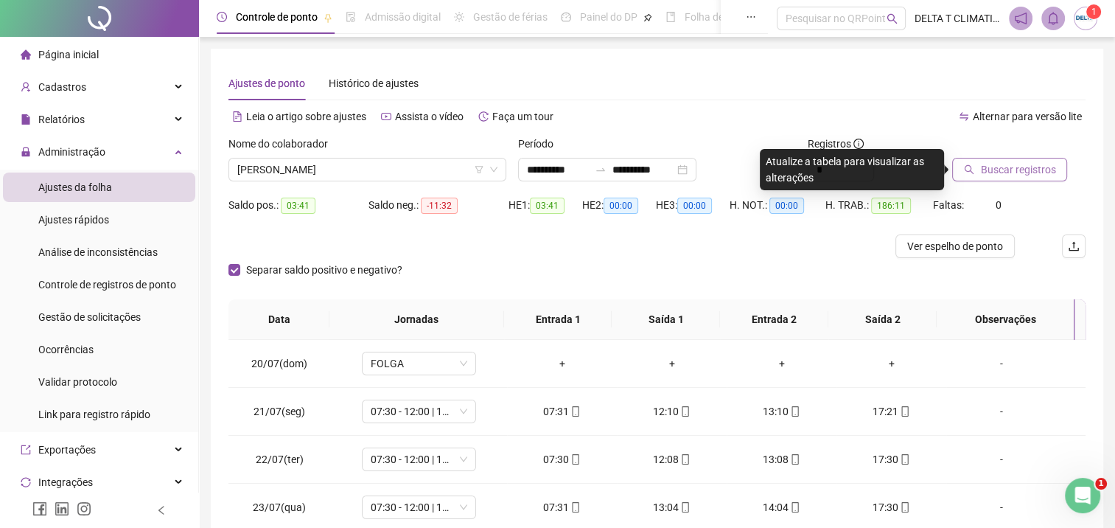
click at [1029, 163] on span "Buscar registros" at bounding box center [1017, 169] width 75 height 16
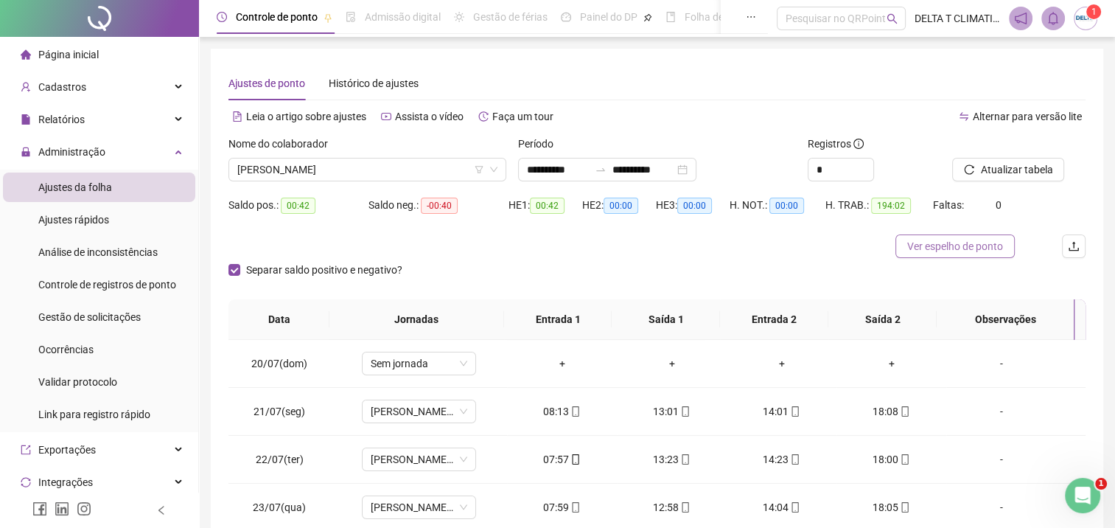
click at [929, 251] on span "Ver espelho de ponto" at bounding box center [955, 246] width 96 height 16
click at [411, 166] on span "[PERSON_NAME]" at bounding box center [367, 169] width 260 height 22
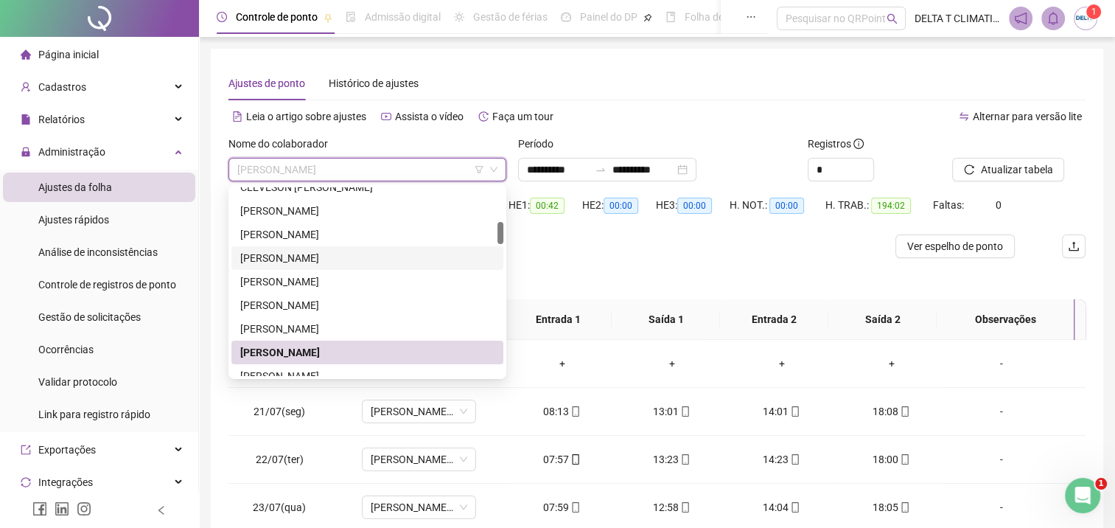
scroll to position [369, 0]
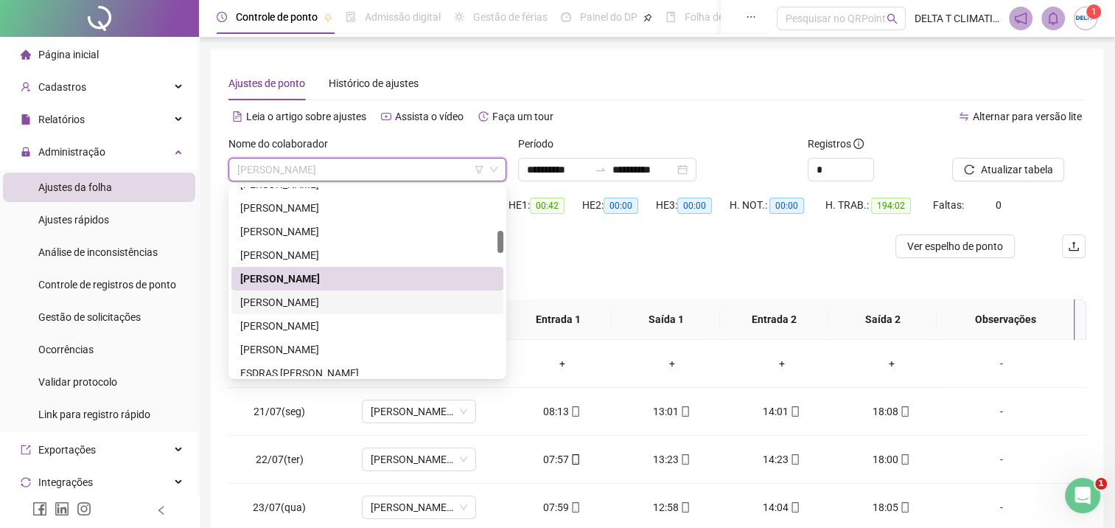
click at [335, 304] on div "[PERSON_NAME]" at bounding box center [367, 302] width 254 height 16
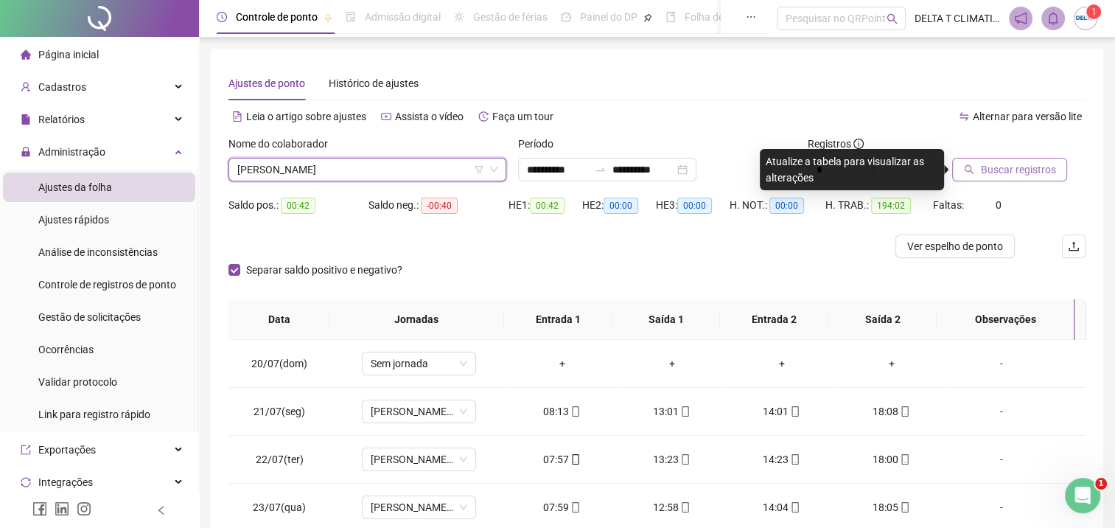
click at [964, 175] on button "Buscar registros" at bounding box center [1009, 170] width 115 height 24
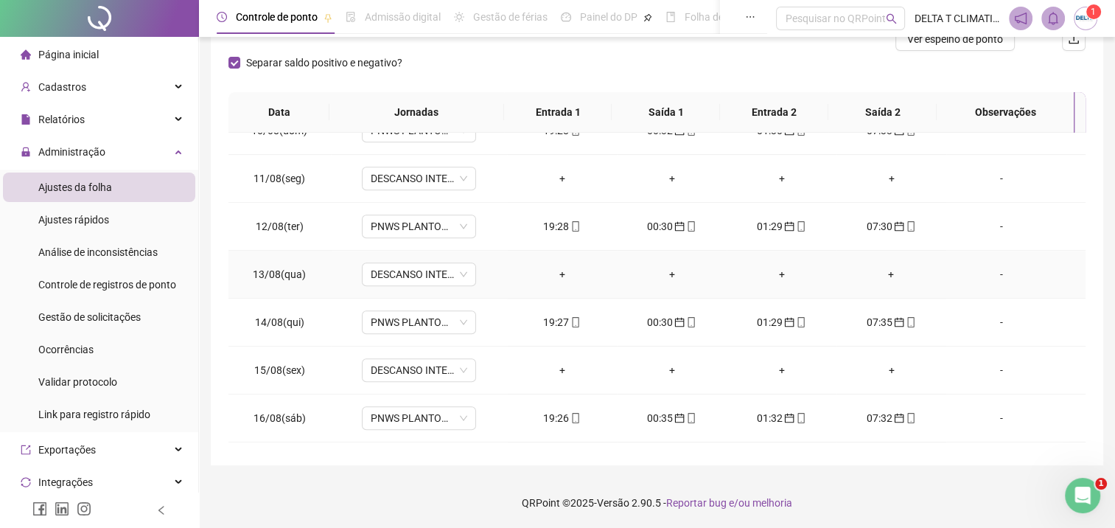
scroll to position [1165, 0]
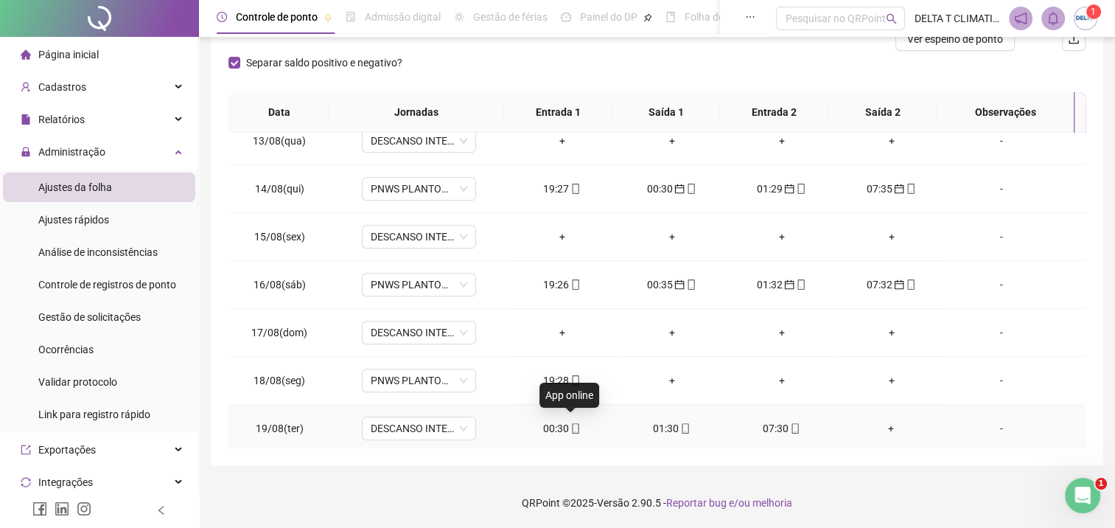
click at [570, 423] on icon "mobile" at bounding box center [575, 428] width 10 height 10
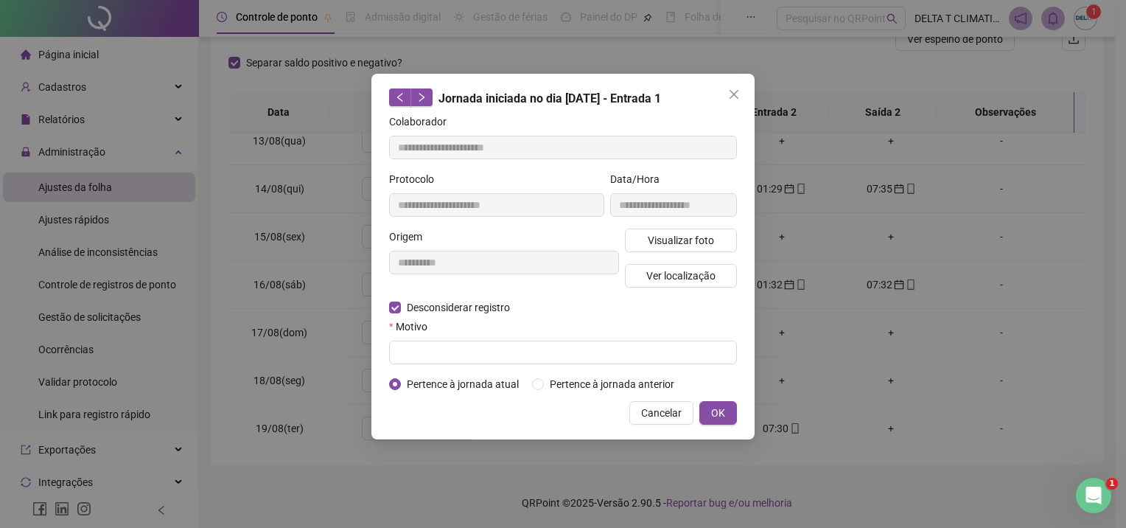
type input "**********"
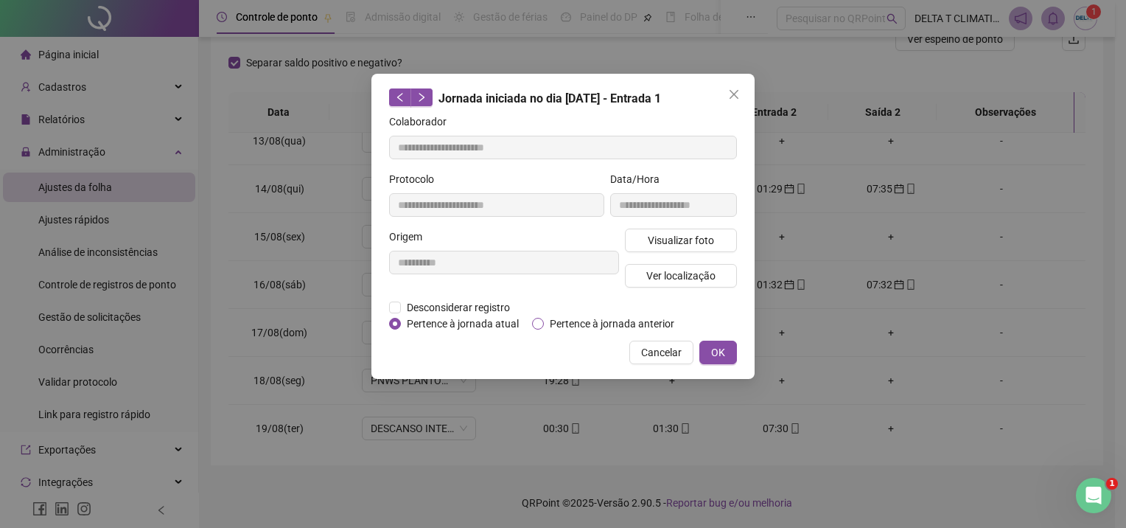
drag, startPoint x: 562, startPoint y: 333, endPoint x: 561, endPoint y: 321, distance: 11.9
click at [562, 332] on div "**********" at bounding box center [562, 226] width 383 height 305
click at [561, 321] on span "Pertence à jornada anterior" at bounding box center [612, 323] width 136 height 16
click at [705, 349] on button "OK" at bounding box center [718, 353] width 38 height 24
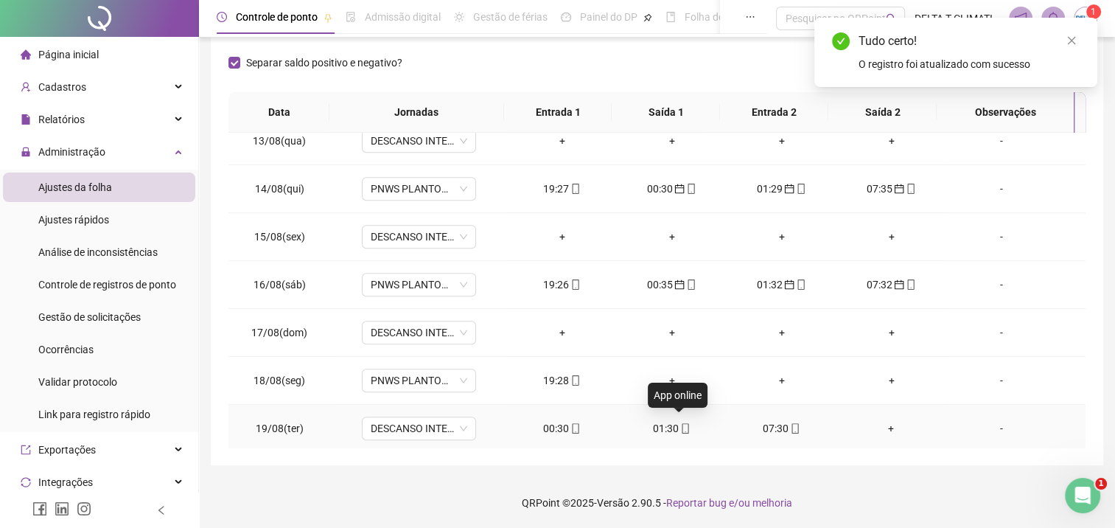
click at [680, 423] on icon "mobile" at bounding box center [685, 428] width 10 height 10
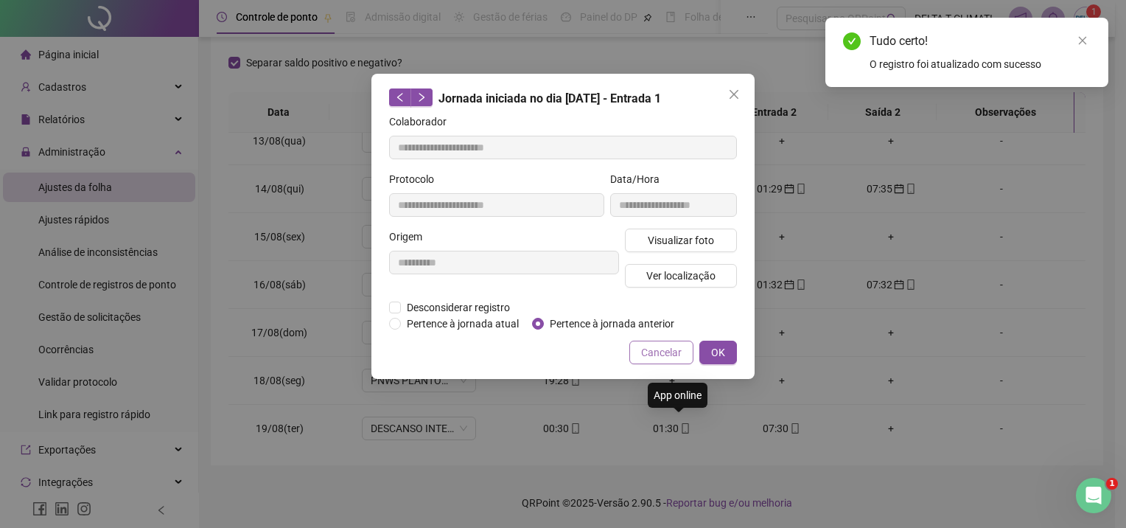
type input "**********"
click at [569, 318] on span "Pertence à jornada anterior" at bounding box center [612, 323] width 136 height 16
click at [708, 348] on button "OK" at bounding box center [718, 353] width 38 height 24
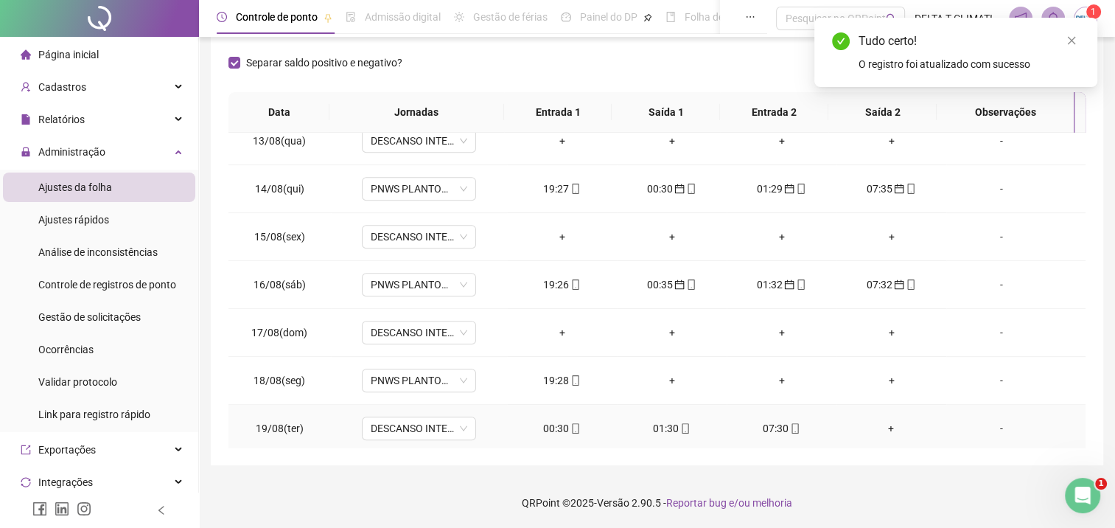
click at [772, 420] on div "07:30" at bounding box center [781, 428] width 86 height 16
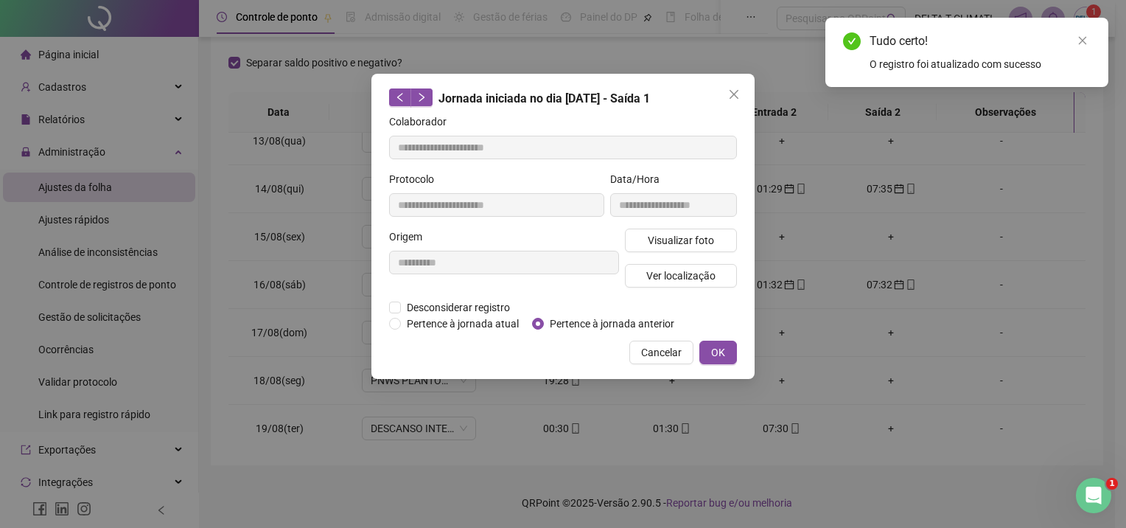
type input "**********"
click at [607, 324] on span "Pertence à jornada anterior" at bounding box center [612, 323] width 136 height 16
click at [716, 352] on span "OK" at bounding box center [718, 352] width 14 height 16
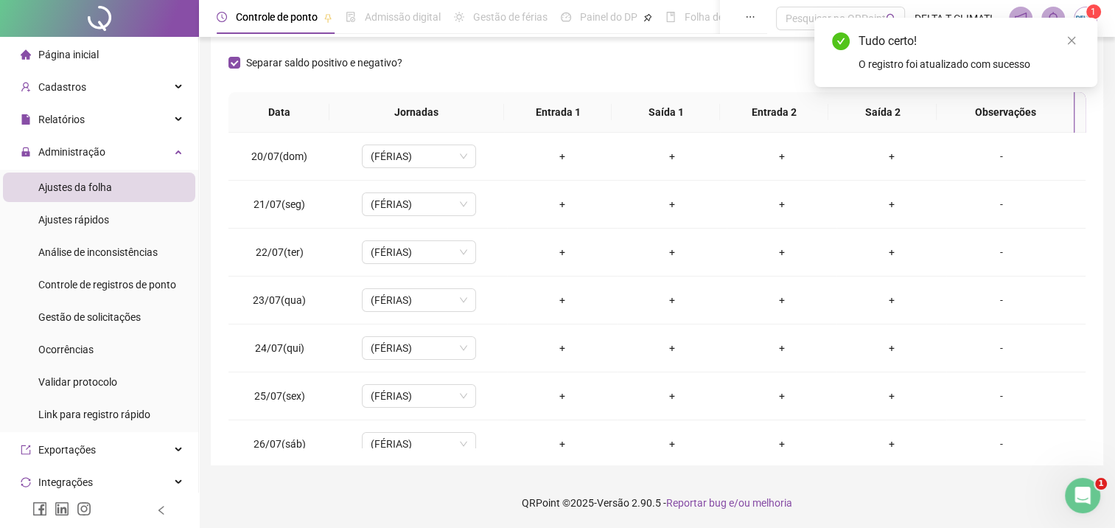
scroll to position [0, 0]
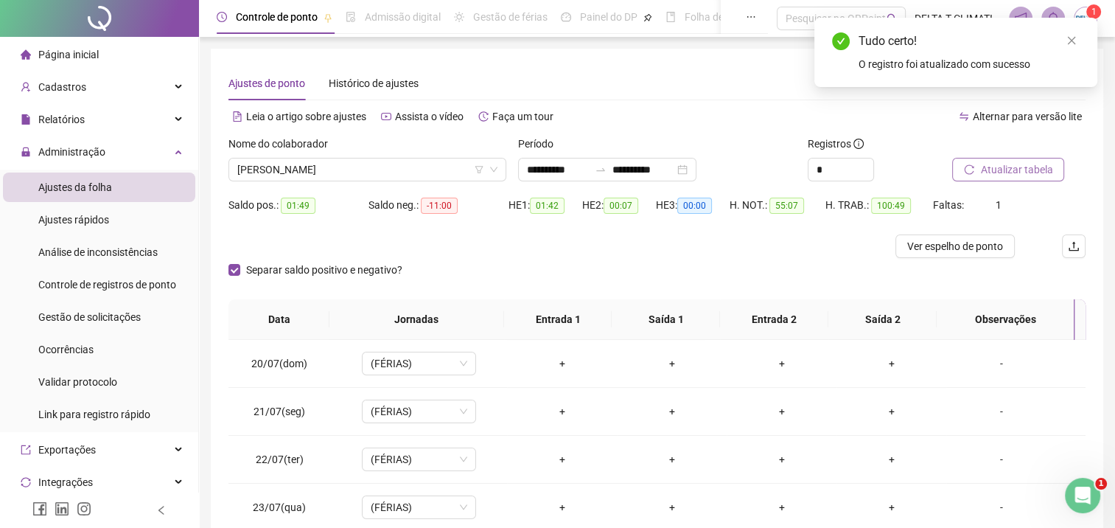
click at [999, 174] on span "Atualizar tabela" at bounding box center [1016, 169] width 72 height 16
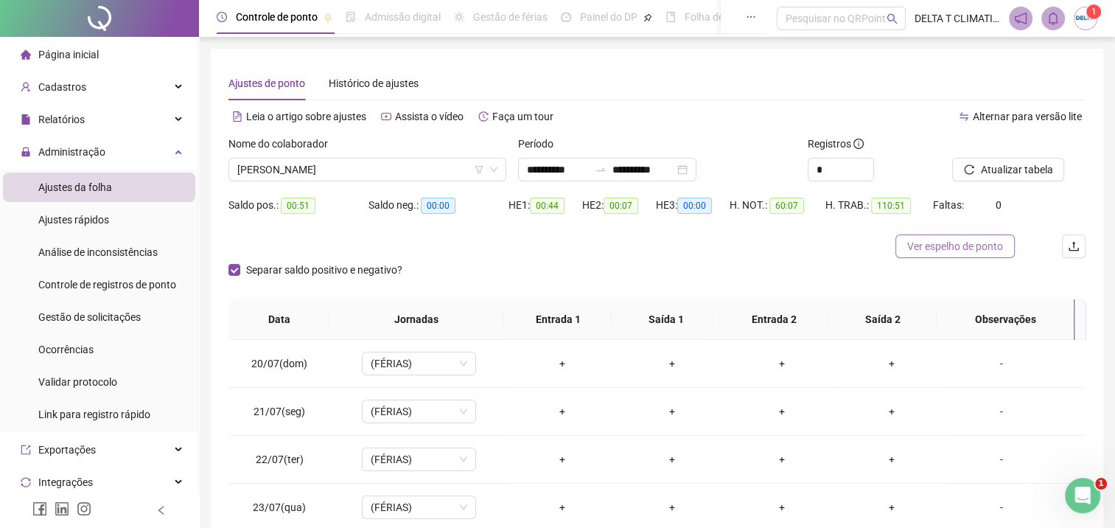
click at [929, 253] on span "Ver espelho de ponto" at bounding box center [955, 246] width 96 height 16
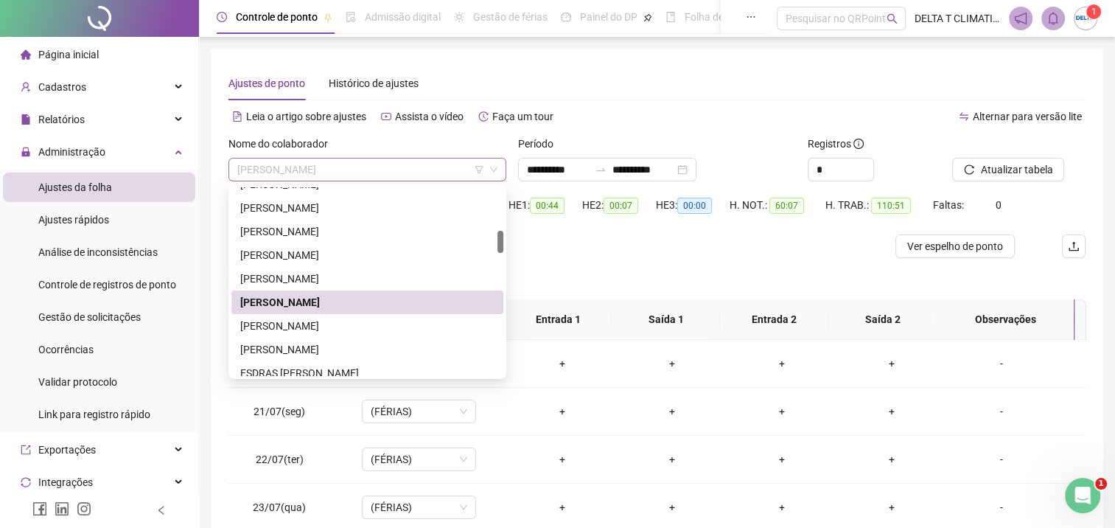
click at [369, 172] on span "[PERSON_NAME]" at bounding box center [367, 169] width 260 height 22
click at [355, 322] on div "[PERSON_NAME]" at bounding box center [367, 326] width 254 height 16
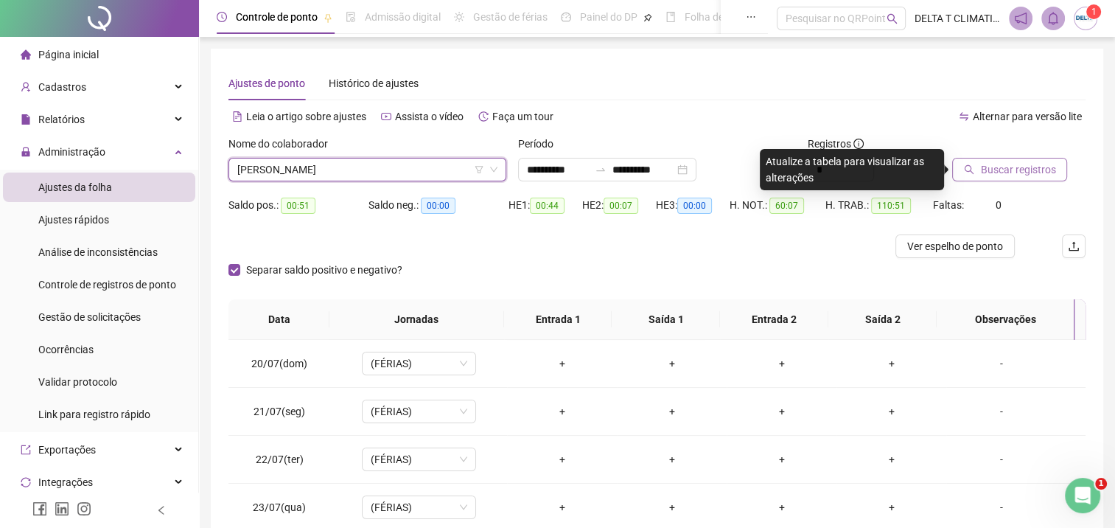
click at [1021, 170] on span "Buscar registros" at bounding box center [1017, 169] width 75 height 16
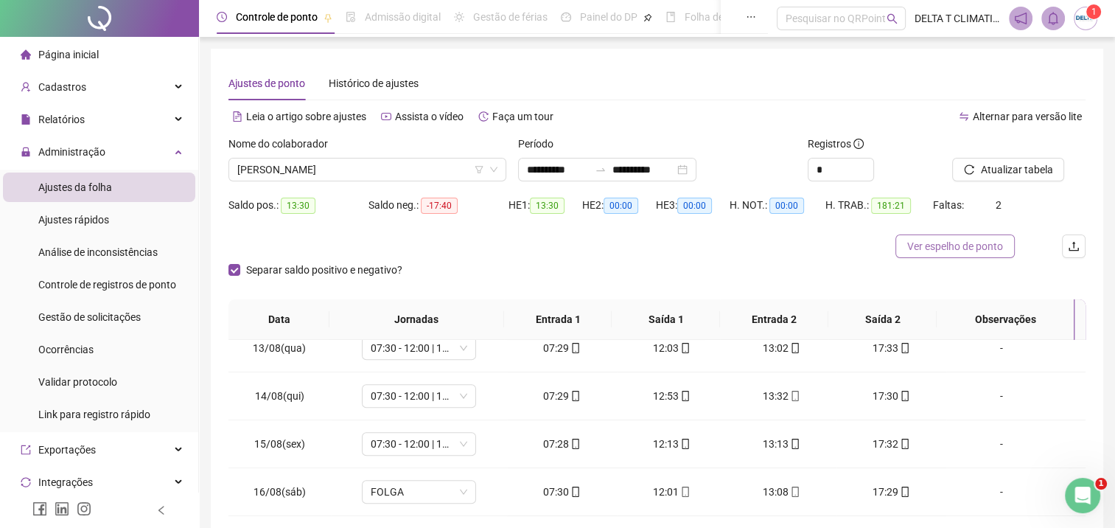
click at [955, 246] on span "Ver espelho de ponto" at bounding box center [955, 246] width 96 height 16
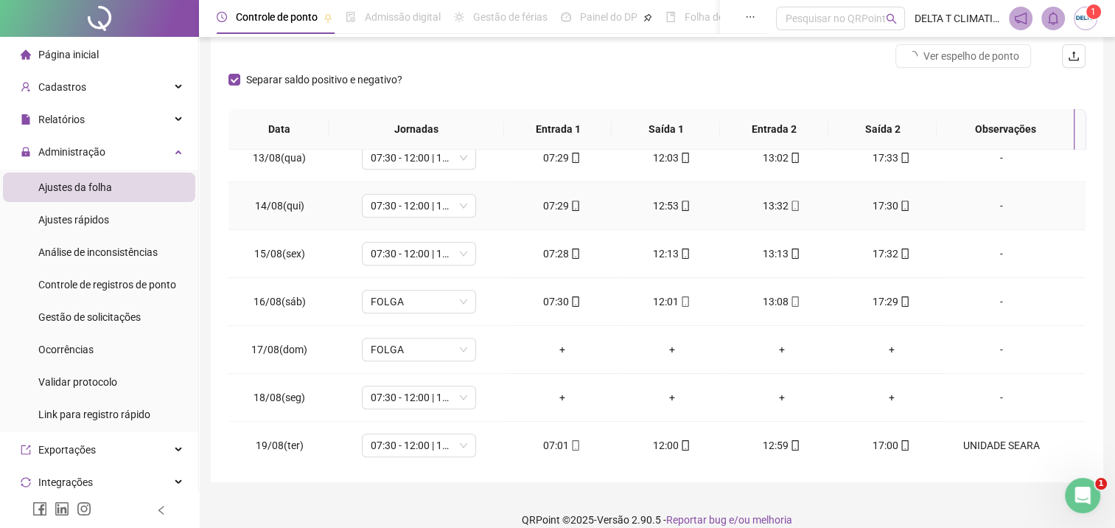
scroll to position [207, 0]
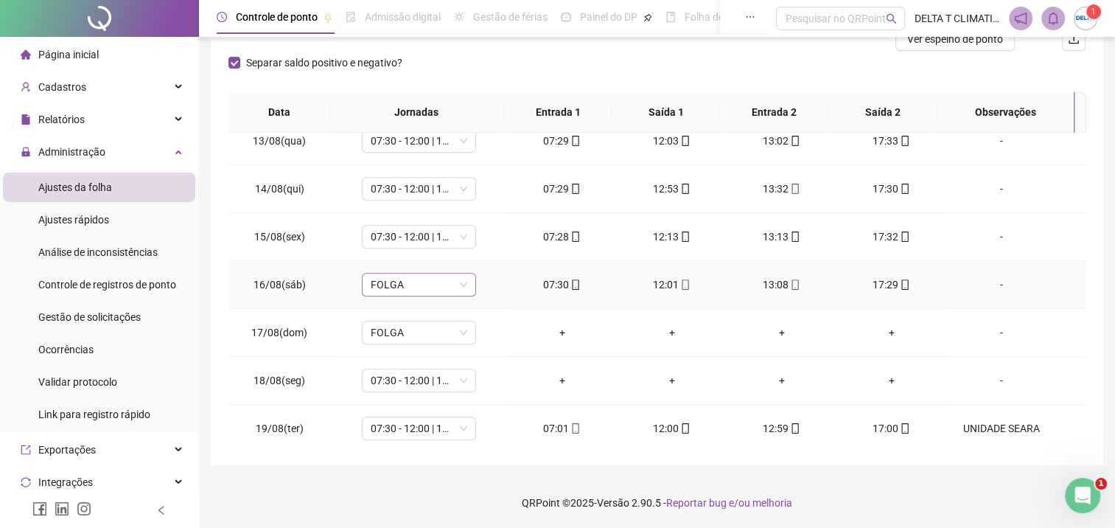
click at [427, 279] on span "FOLGA" at bounding box center [419, 284] width 97 height 22
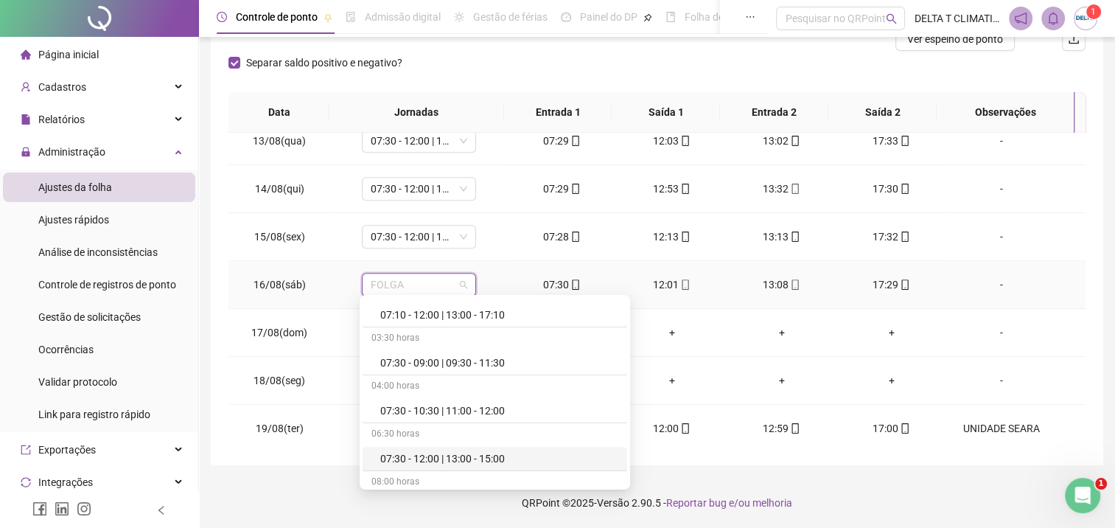
scroll to position [884, 0]
click at [518, 450] on div "07:30 - 12:00 | 13:00 - 17:30" at bounding box center [499, 455] width 238 height 16
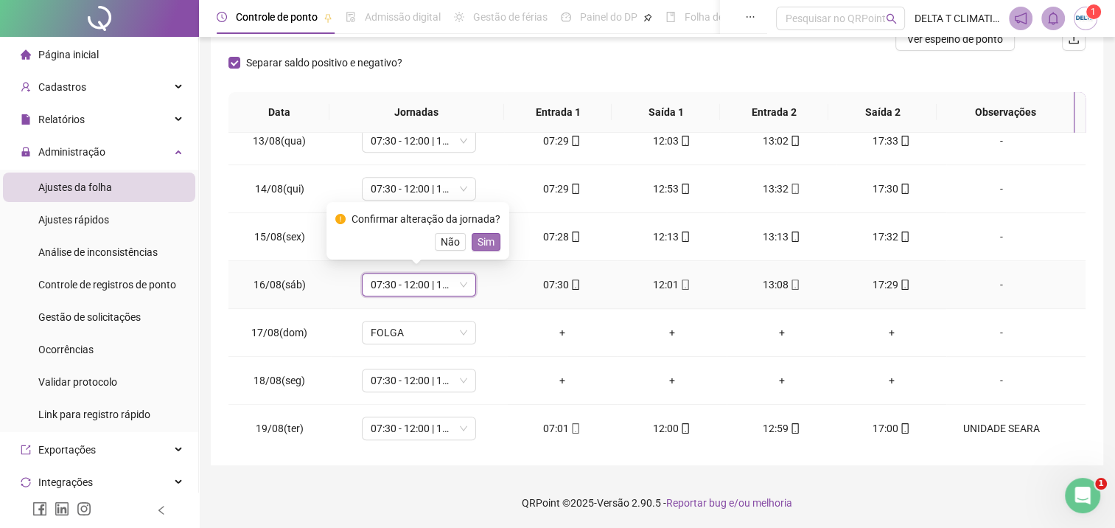
click at [486, 247] on span "Sim" at bounding box center [486, 242] width 17 height 16
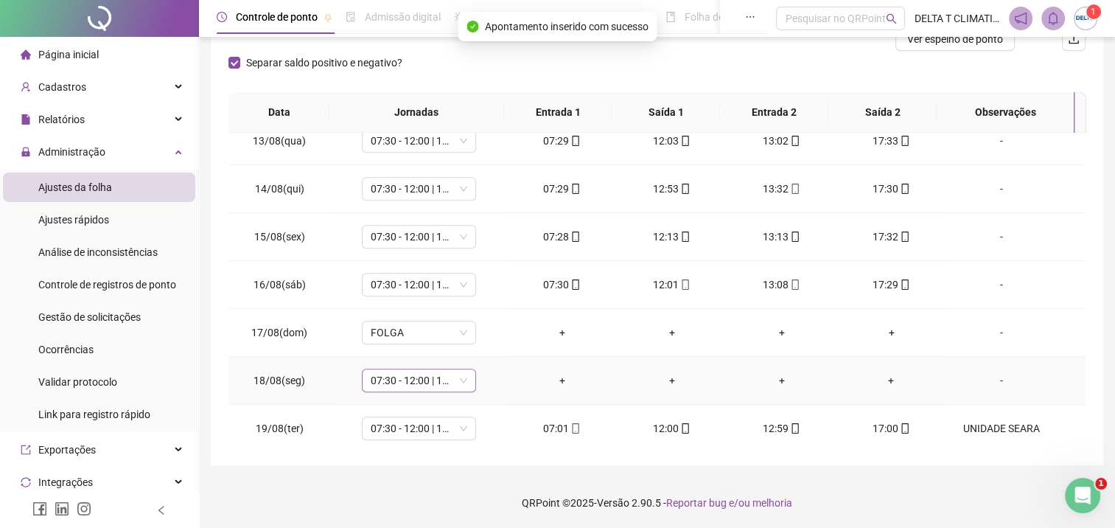
click at [393, 374] on span "07:30 - 12:00 | 13:00 - 17:30" at bounding box center [419, 380] width 97 height 22
type input "*****"
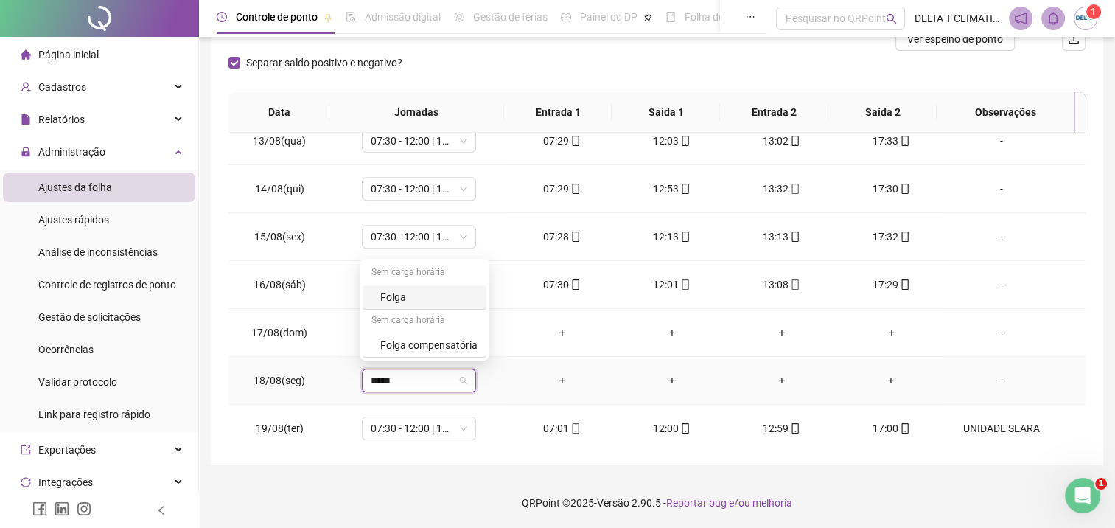
click at [391, 296] on div "Folga" at bounding box center [428, 297] width 97 height 16
click at [489, 339] on span "Sim" at bounding box center [486, 337] width 17 height 16
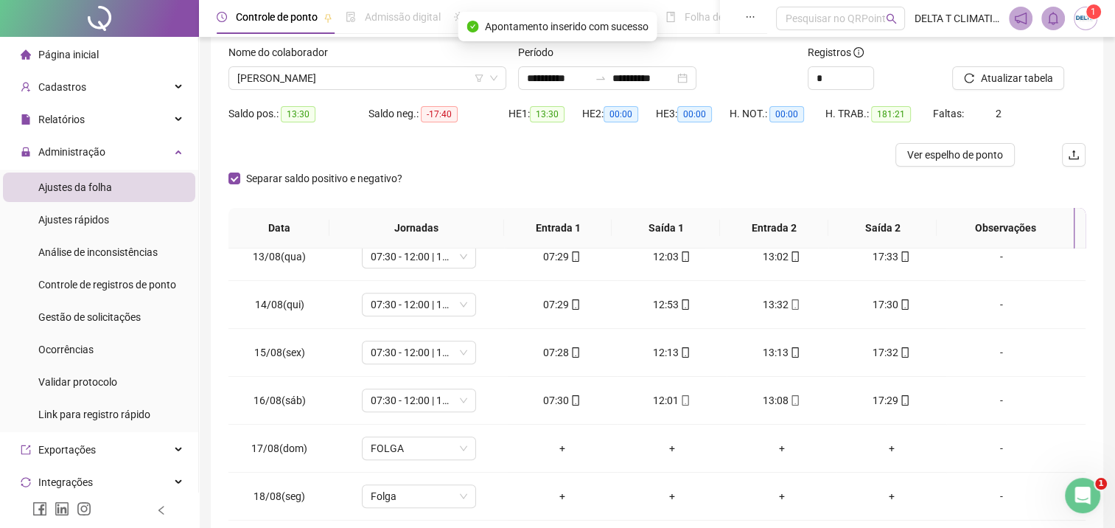
scroll to position [60, 0]
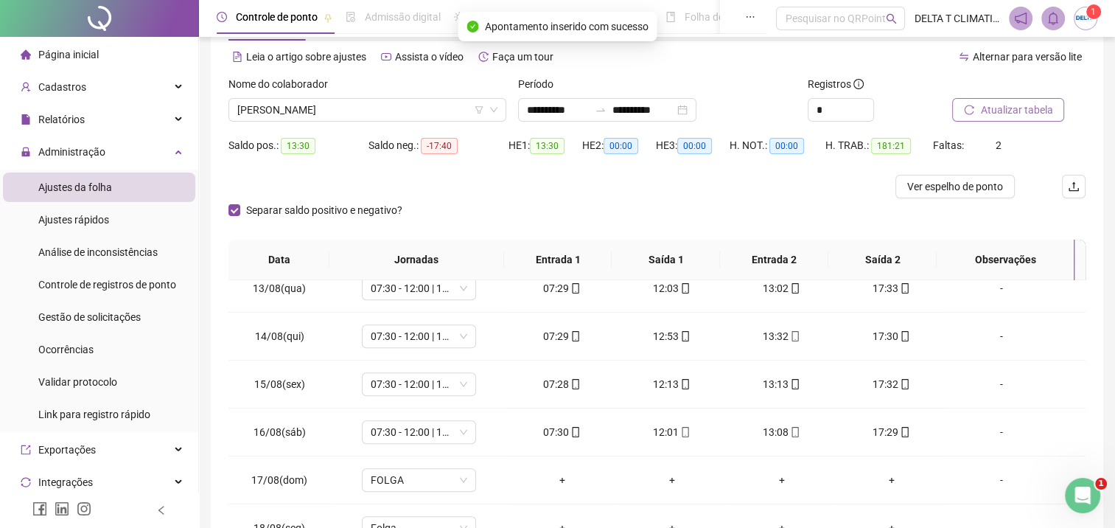
click at [989, 111] on span "Atualizar tabela" at bounding box center [1016, 110] width 72 height 16
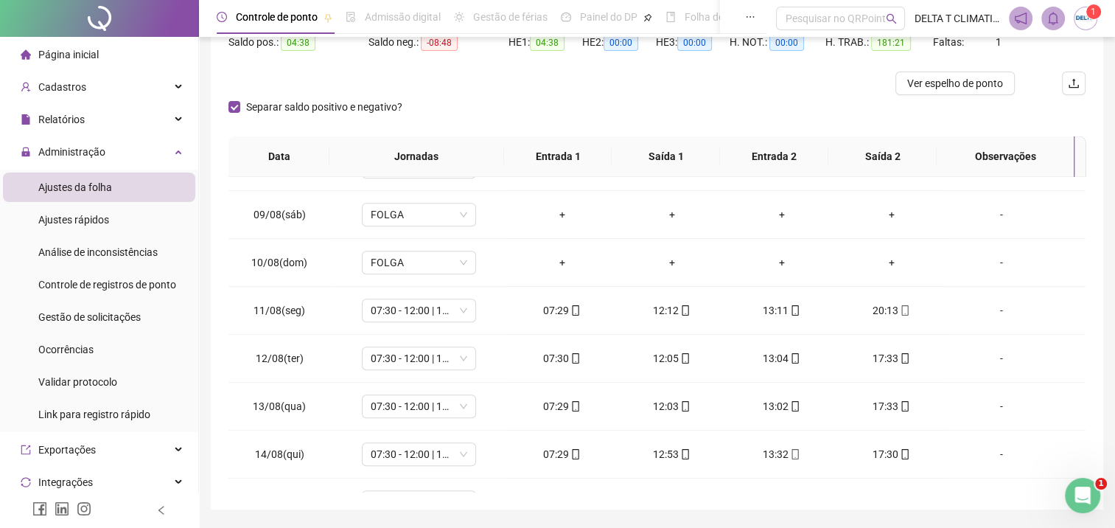
scroll to position [0, 0]
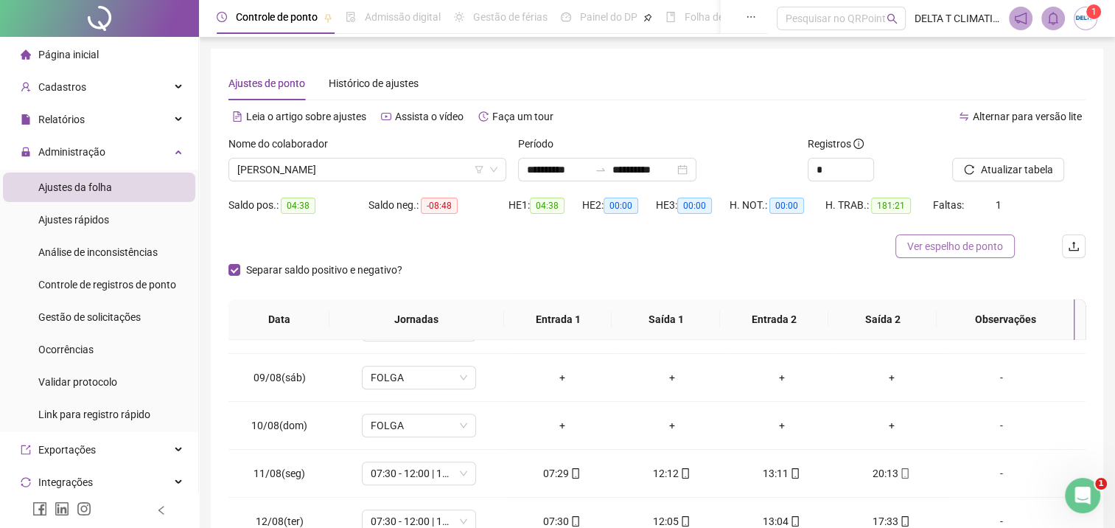
click at [931, 245] on span "Ver espelho de ponto" at bounding box center [955, 246] width 96 height 16
click at [965, 251] on span "Ver espelho de ponto" at bounding box center [955, 246] width 96 height 16
click at [378, 172] on span "[PERSON_NAME]" at bounding box center [367, 169] width 260 height 22
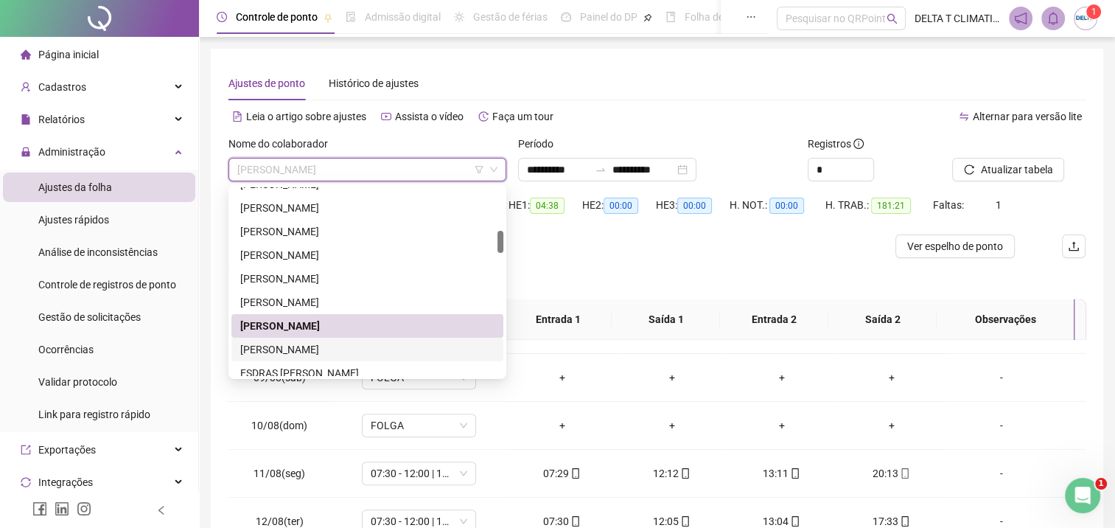
click at [341, 345] on div "[PERSON_NAME]" at bounding box center [367, 349] width 254 height 16
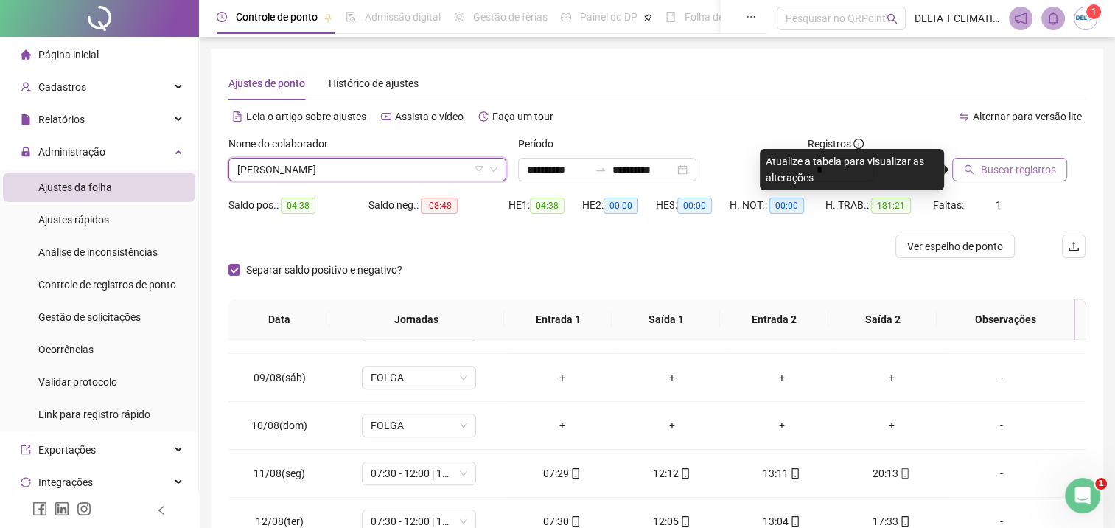
click at [975, 168] on button "Buscar registros" at bounding box center [1009, 170] width 115 height 24
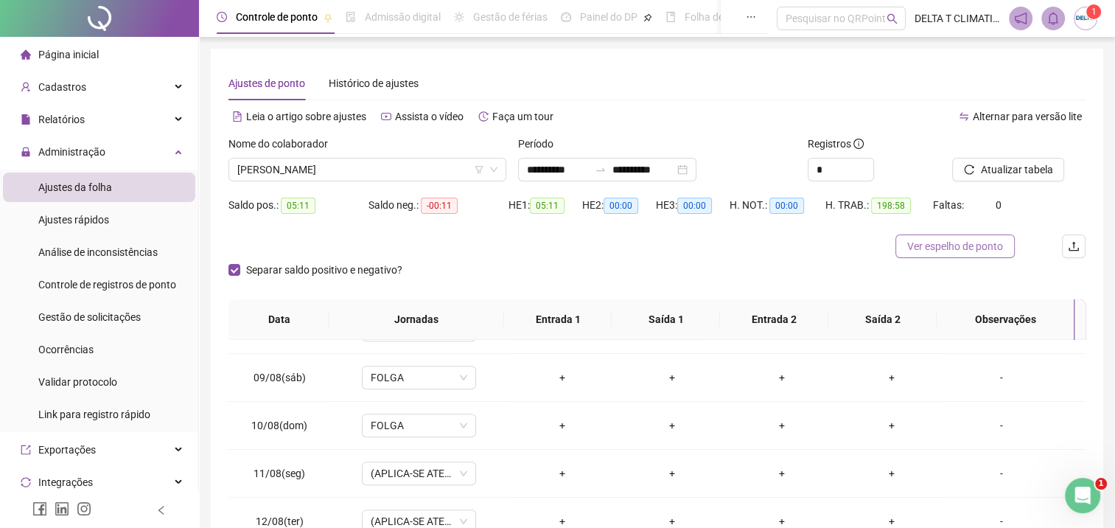
click at [911, 250] on span "Ver espelho de ponto" at bounding box center [955, 246] width 96 height 16
click at [371, 178] on span "[PERSON_NAME]" at bounding box center [367, 169] width 260 height 22
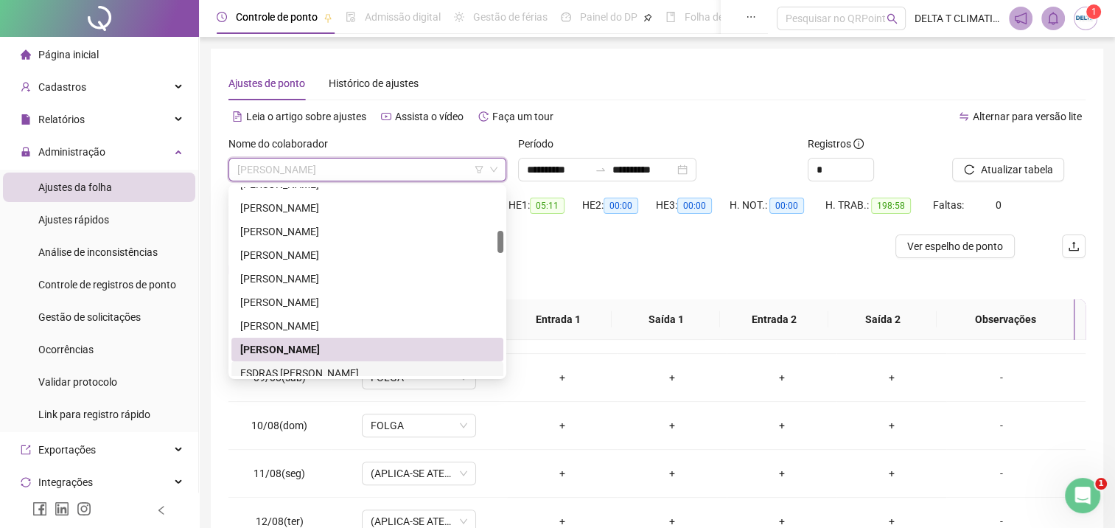
click at [312, 369] on div "ESDRAS [PERSON_NAME]" at bounding box center [367, 373] width 254 height 16
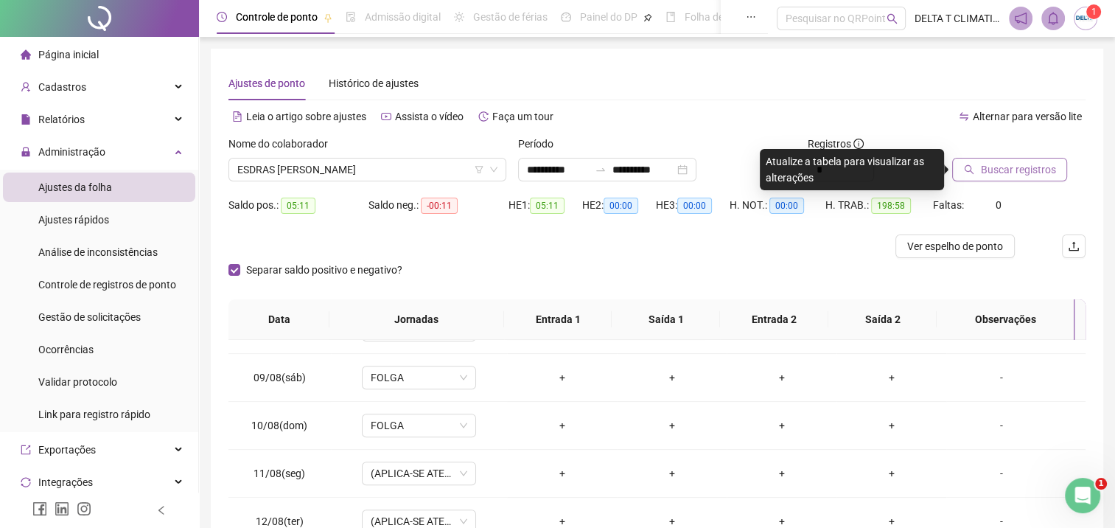
click at [1032, 168] on span "Buscar registros" at bounding box center [1017, 169] width 75 height 16
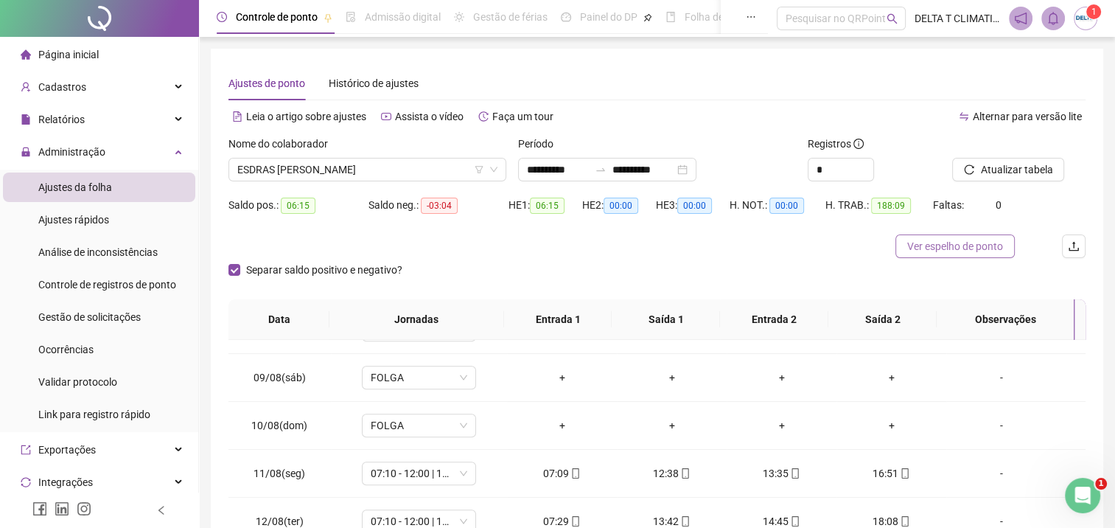
click at [991, 245] on span "Ver espelho de ponto" at bounding box center [955, 246] width 96 height 16
click at [405, 174] on span "ESDRAS [PERSON_NAME]" at bounding box center [367, 169] width 260 height 22
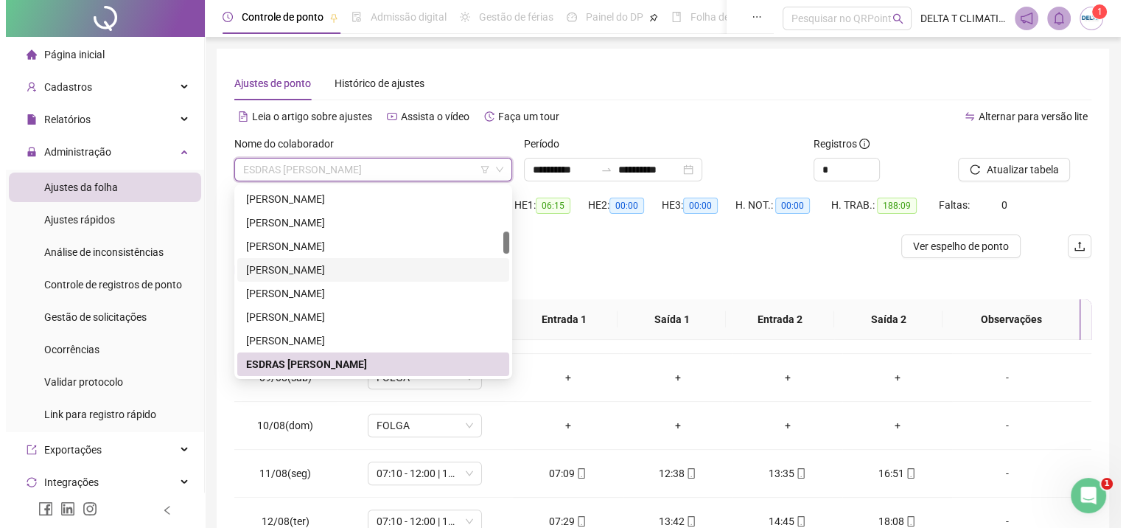
scroll to position [451, 0]
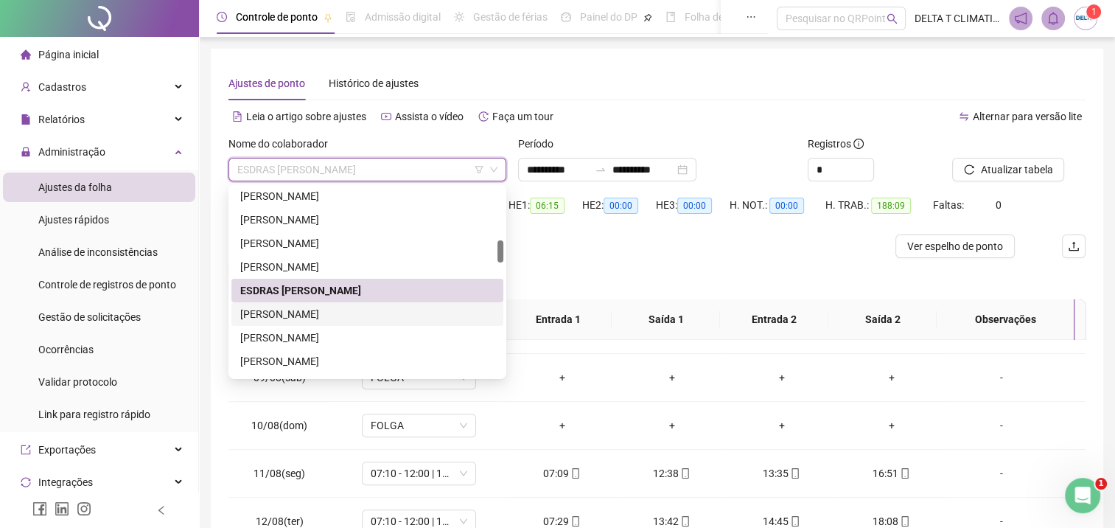
click at [340, 320] on div "[PERSON_NAME]" at bounding box center [367, 314] width 254 height 16
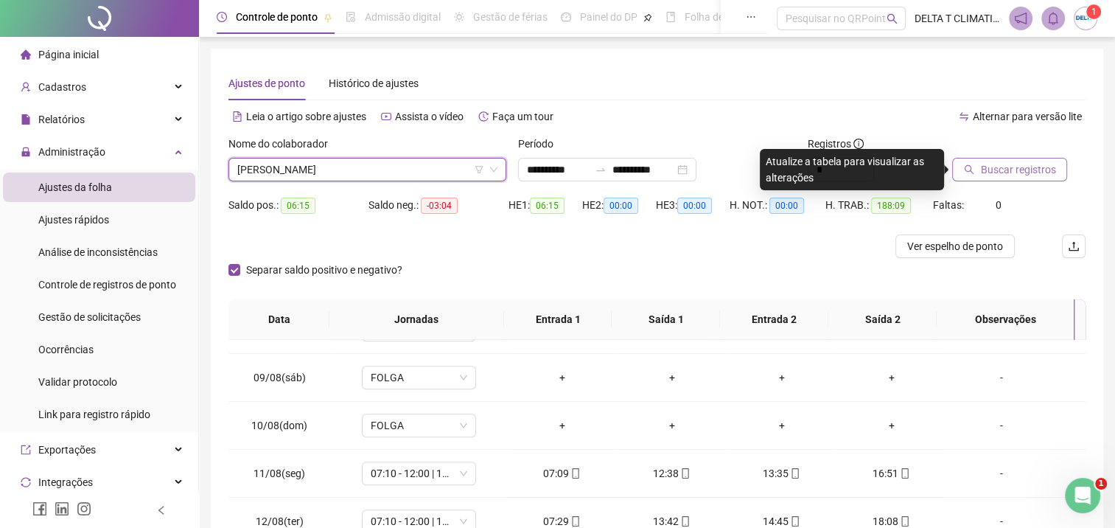
click at [1015, 171] on span "Buscar registros" at bounding box center [1017, 169] width 75 height 16
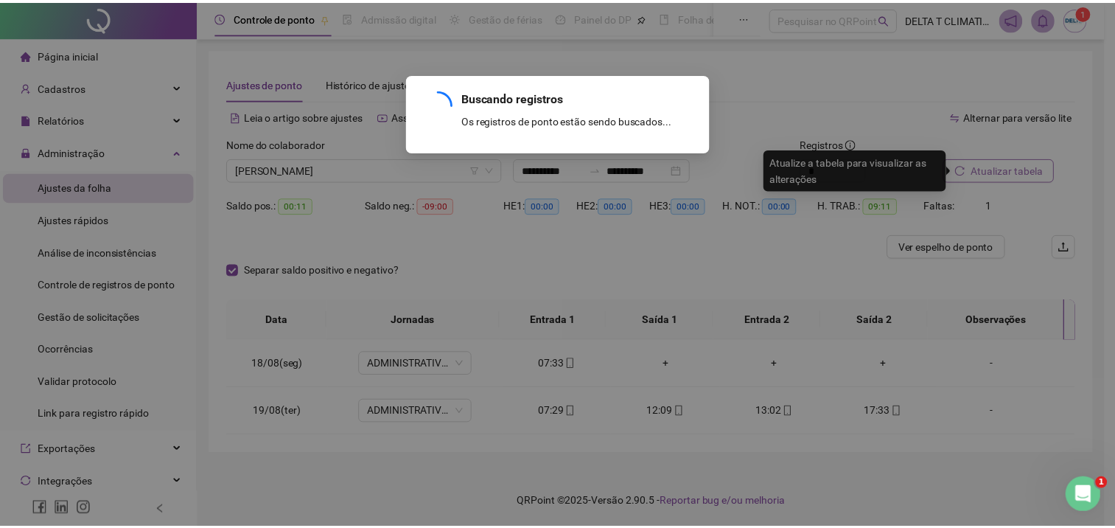
scroll to position [0, 0]
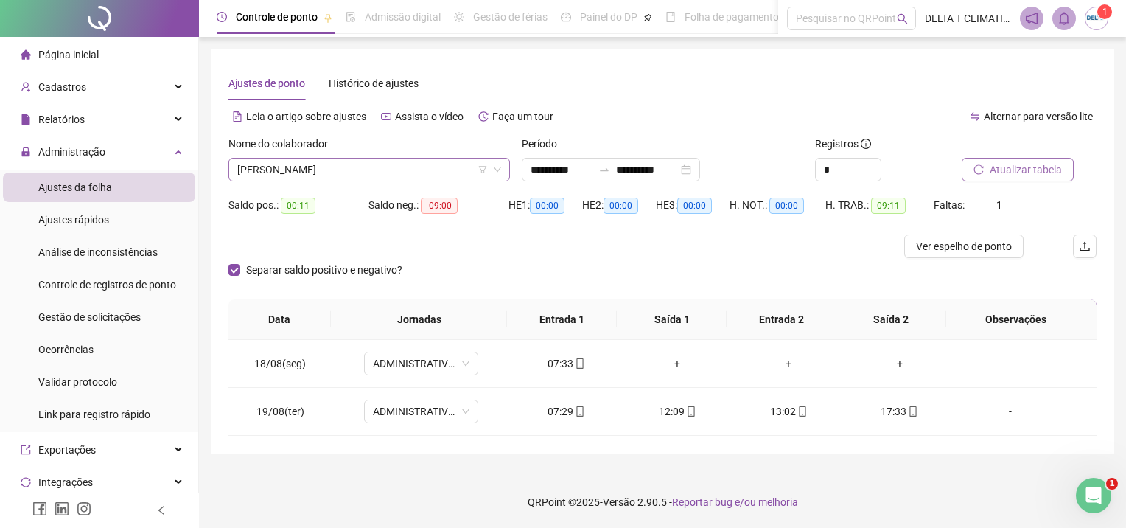
click at [416, 164] on span "[PERSON_NAME]" at bounding box center [369, 169] width 264 height 22
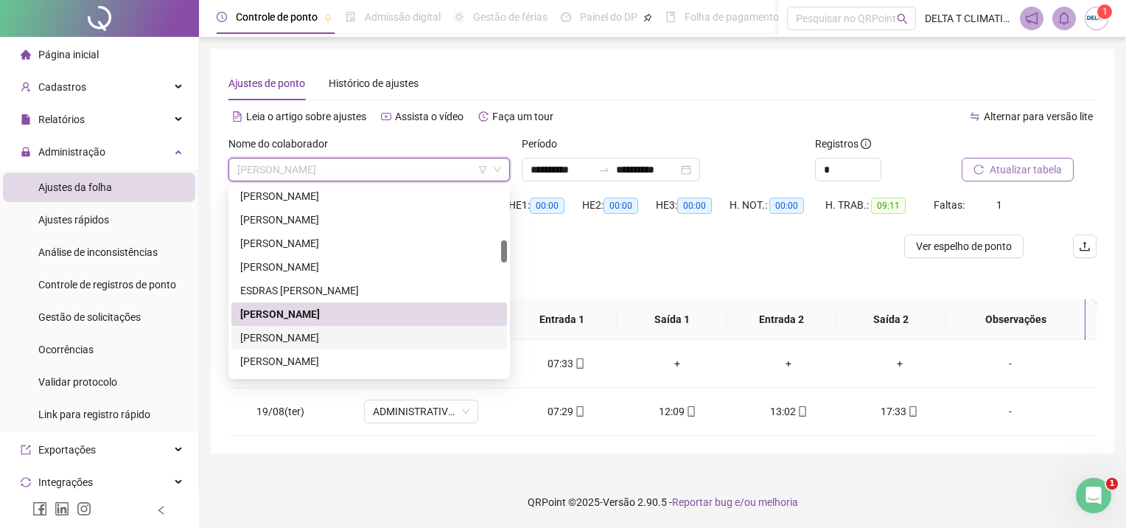
click at [304, 338] on div "[PERSON_NAME]" at bounding box center [369, 337] width 258 height 16
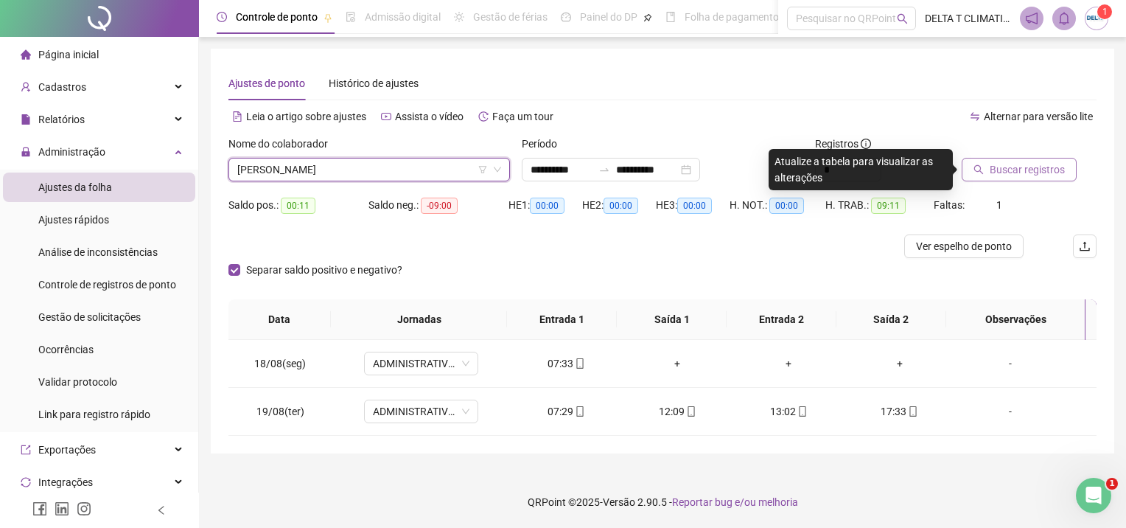
click at [1053, 174] on span "Buscar registros" at bounding box center [1027, 169] width 75 height 16
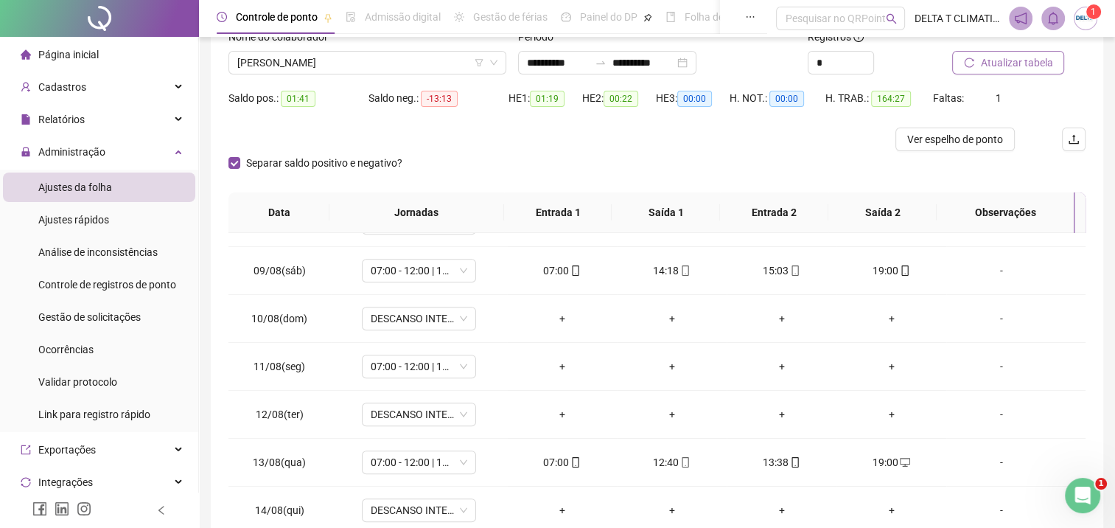
scroll to position [60, 0]
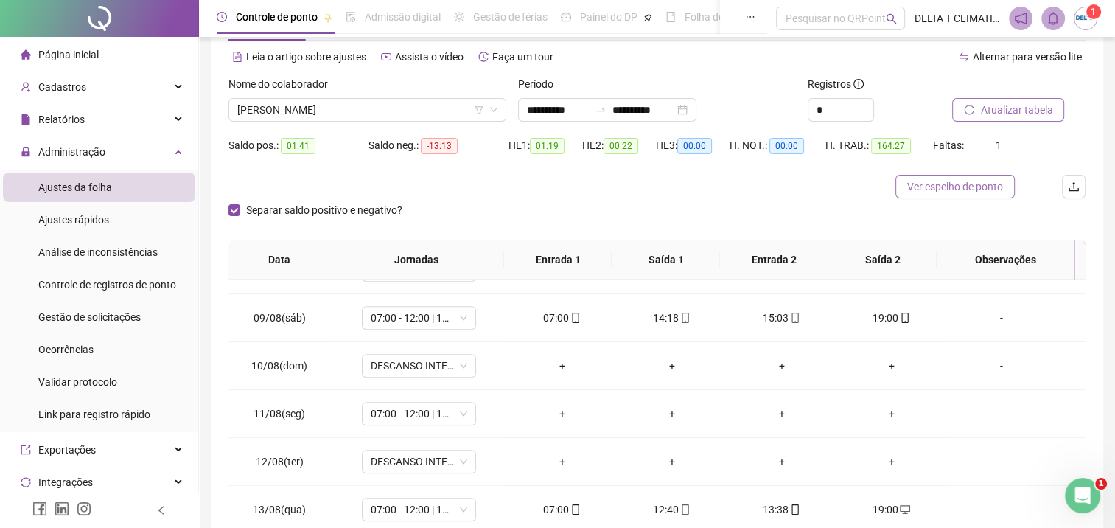
click at [995, 188] on span "Ver espelho de ponto" at bounding box center [955, 186] width 96 height 16
click at [344, 99] on span "[PERSON_NAME]" at bounding box center [367, 110] width 260 height 22
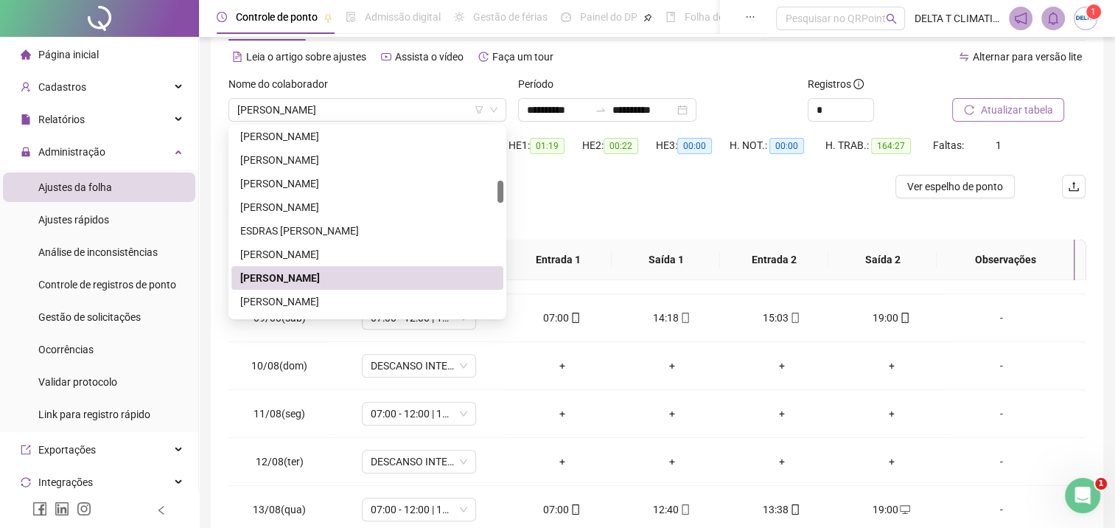
drag, startPoint x: 342, startPoint y: 116, endPoint x: 342, endPoint y: 247, distance: 130.5
click at [342, 115] on span "[PERSON_NAME]" at bounding box center [367, 110] width 260 height 22
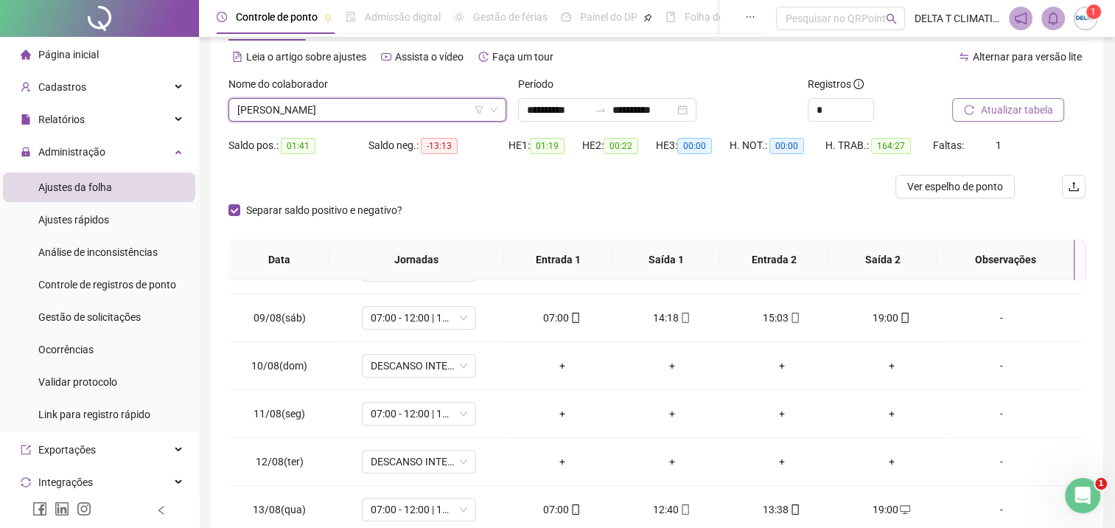
click at [339, 106] on span "[PERSON_NAME]" at bounding box center [367, 110] width 260 height 22
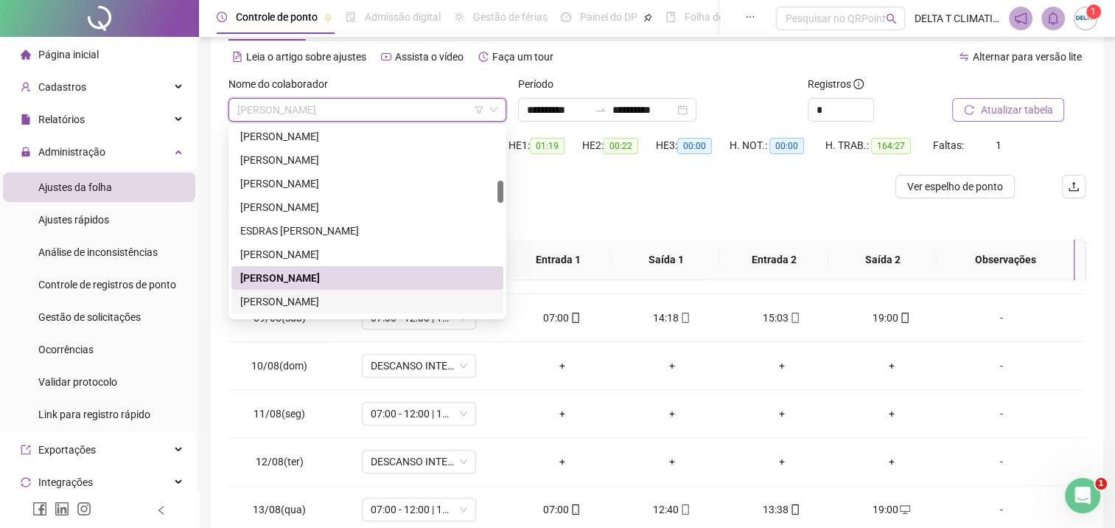
click at [301, 300] on div "[PERSON_NAME]" at bounding box center [367, 301] width 254 height 16
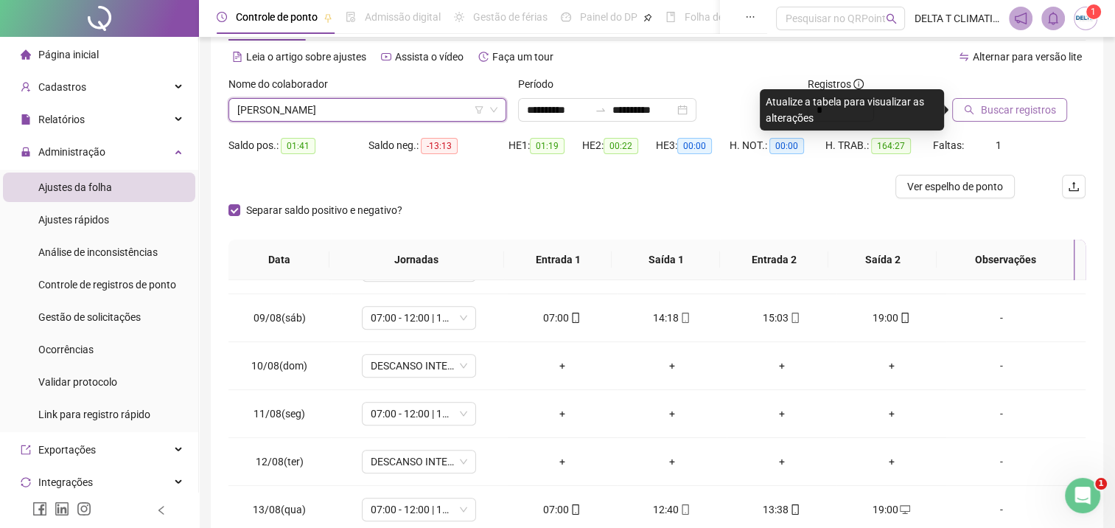
click at [1010, 102] on span "Buscar registros" at bounding box center [1017, 110] width 75 height 16
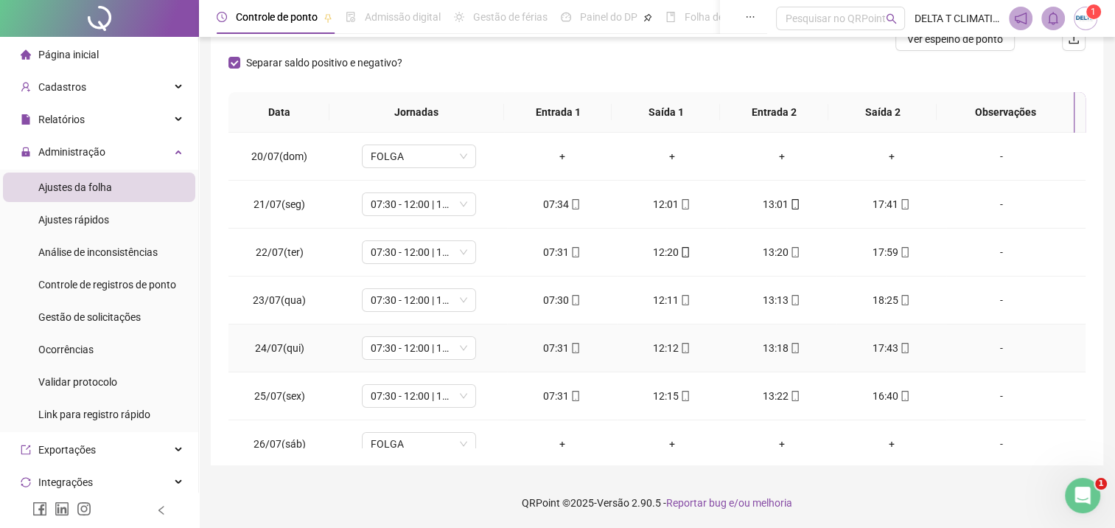
scroll to position [133, 0]
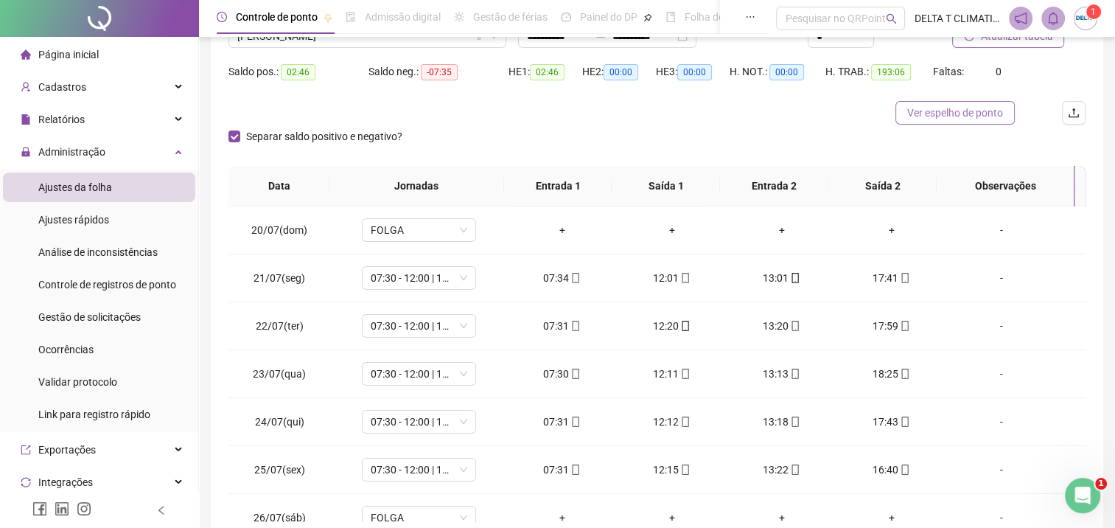
click at [935, 105] on span "Ver espelho de ponto" at bounding box center [955, 113] width 96 height 16
click at [932, 119] on span "Ver espelho de ponto" at bounding box center [971, 113] width 96 height 16
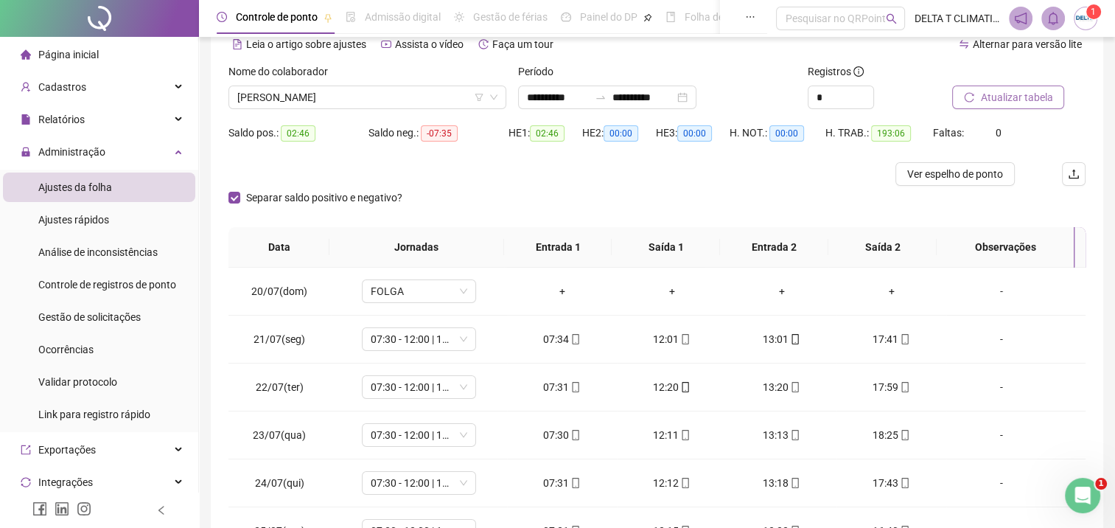
scroll to position [0, 0]
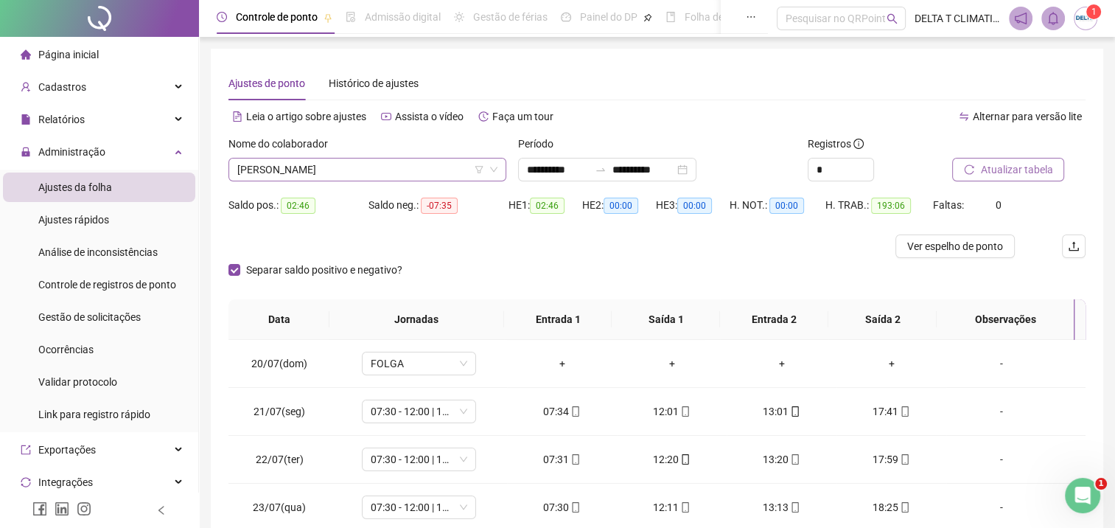
click at [357, 169] on span "[PERSON_NAME]" at bounding box center [367, 169] width 260 height 22
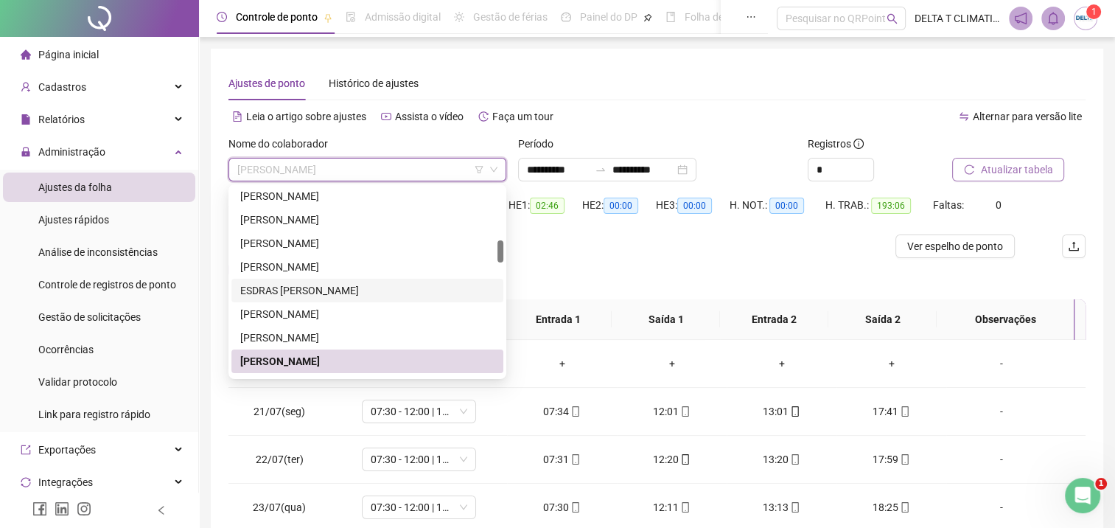
scroll to position [598, 0]
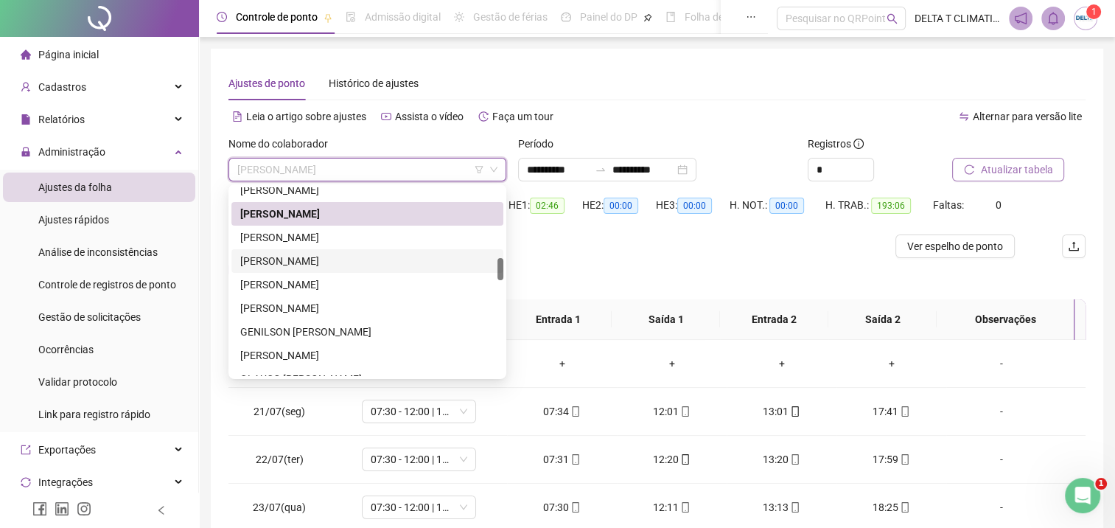
click at [318, 265] on div "[PERSON_NAME]" at bounding box center [367, 261] width 254 height 16
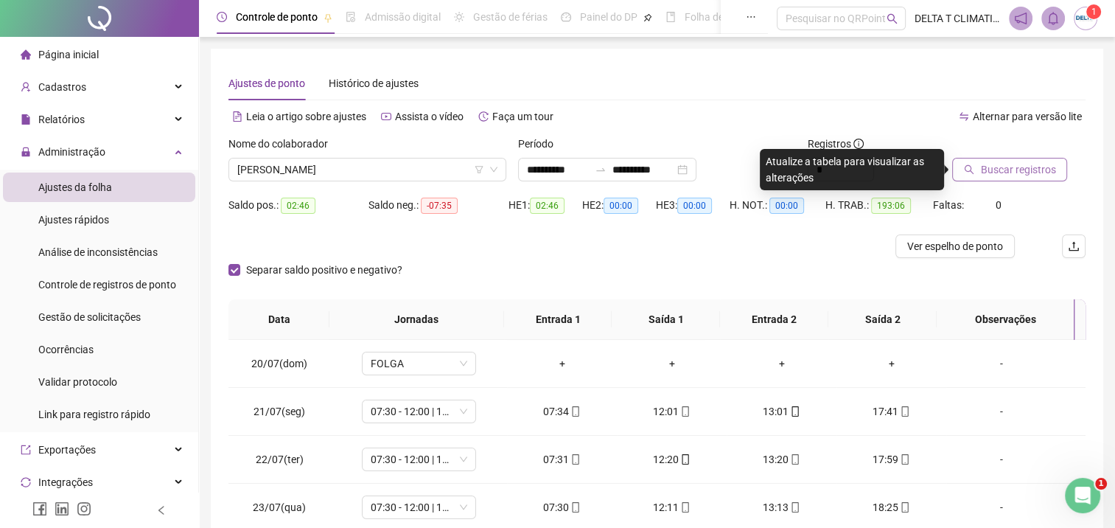
click at [1019, 168] on span "Buscar registros" at bounding box center [1017, 169] width 75 height 16
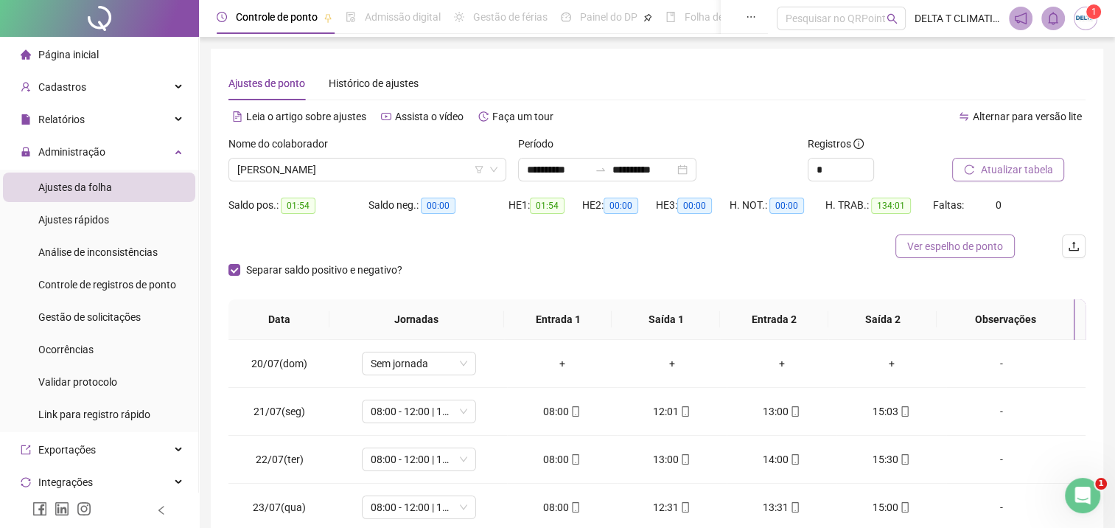
click at [968, 246] on span "Ver espelho de ponto" at bounding box center [955, 246] width 96 height 16
click at [423, 167] on span "[PERSON_NAME]" at bounding box center [367, 169] width 260 height 22
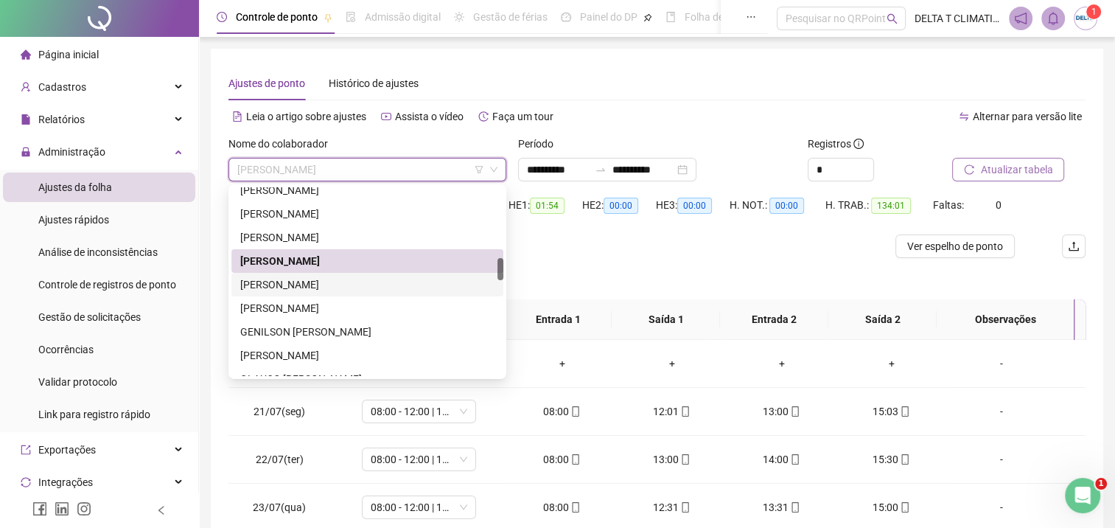
click at [345, 291] on div "[PERSON_NAME]" at bounding box center [367, 284] width 254 height 16
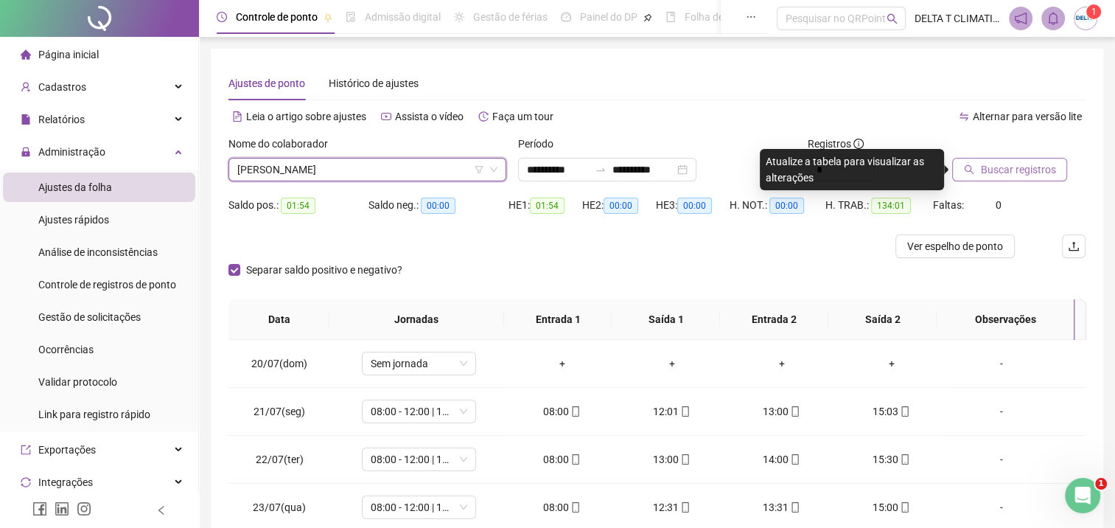
click at [994, 172] on span "Buscar registros" at bounding box center [1017, 169] width 75 height 16
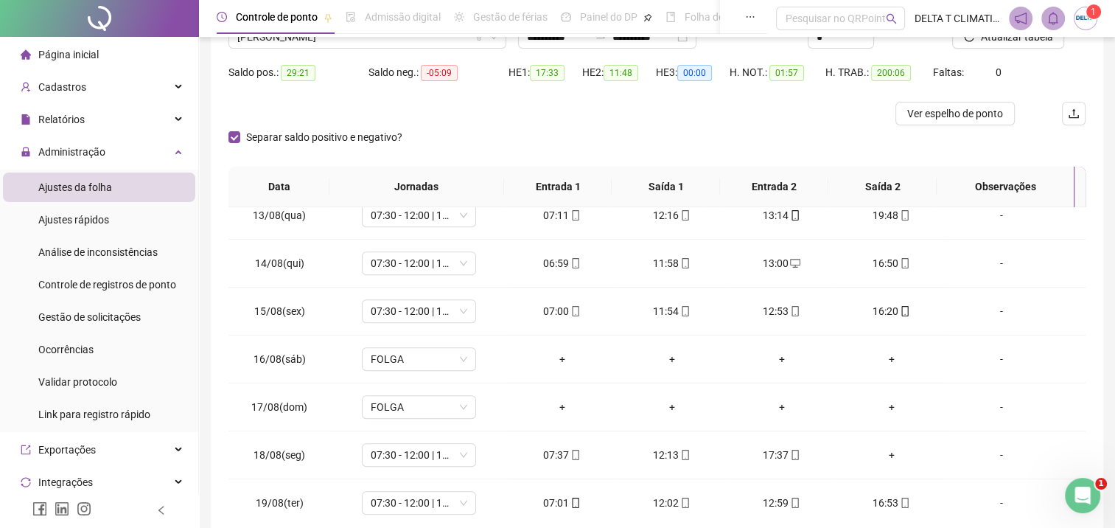
scroll to position [60, 0]
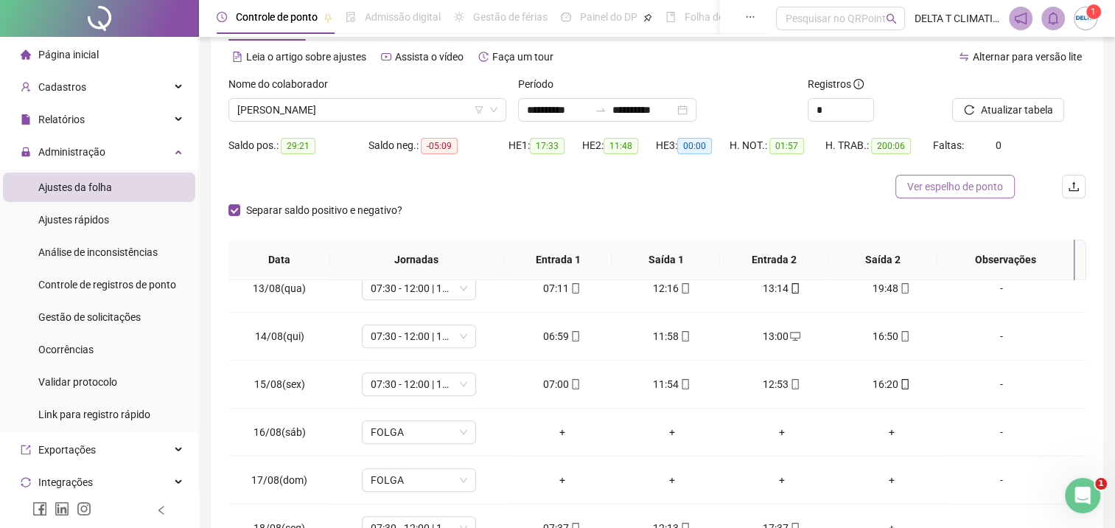
click at [943, 184] on span "Ver espelho de ponto" at bounding box center [955, 186] width 96 height 16
click at [416, 105] on span "[PERSON_NAME]" at bounding box center [367, 110] width 260 height 22
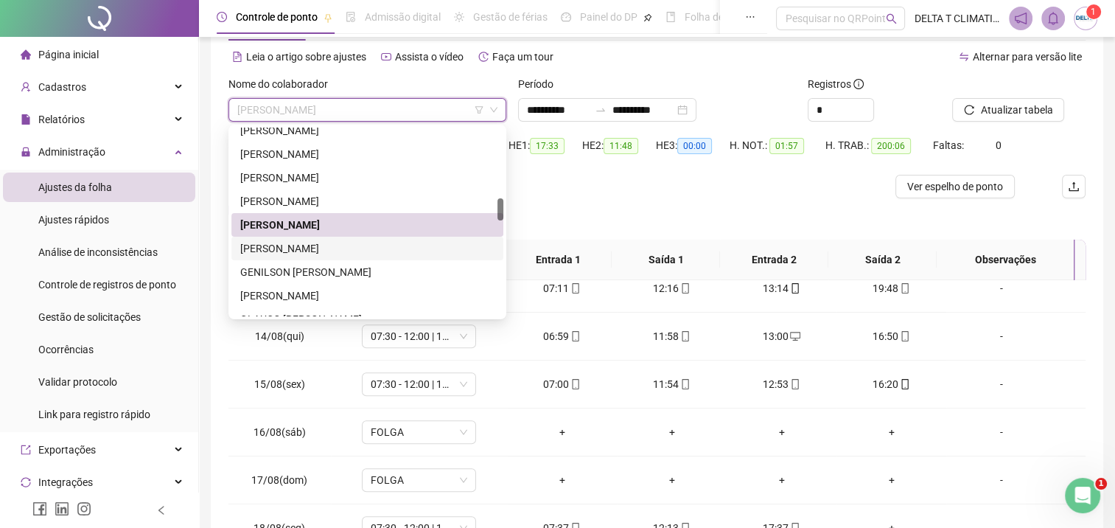
click at [397, 248] on div "[PERSON_NAME]" at bounding box center [367, 248] width 254 height 16
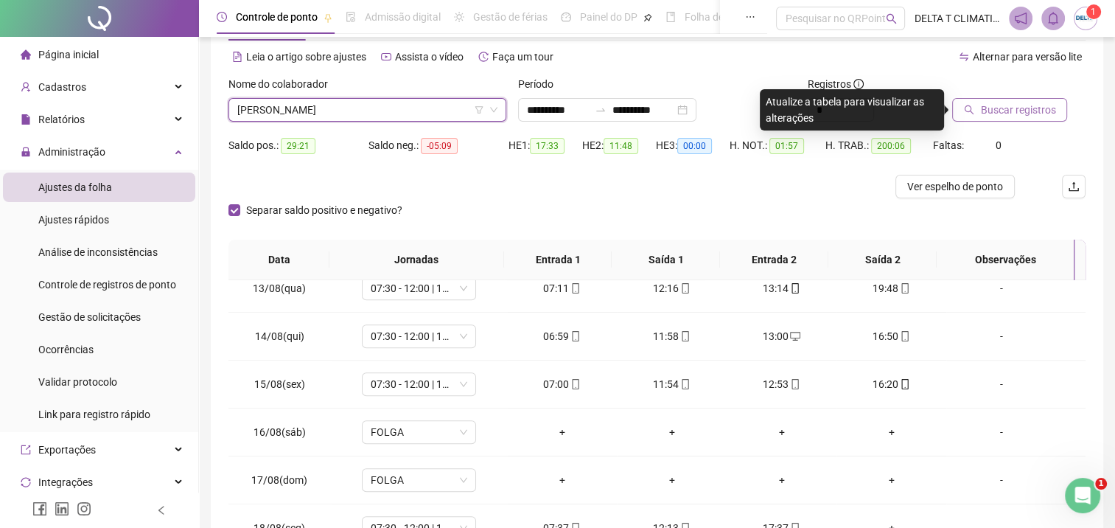
click at [975, 116] on button "Buscar registros" at bounding box center [1009, 110] width 115 height 24
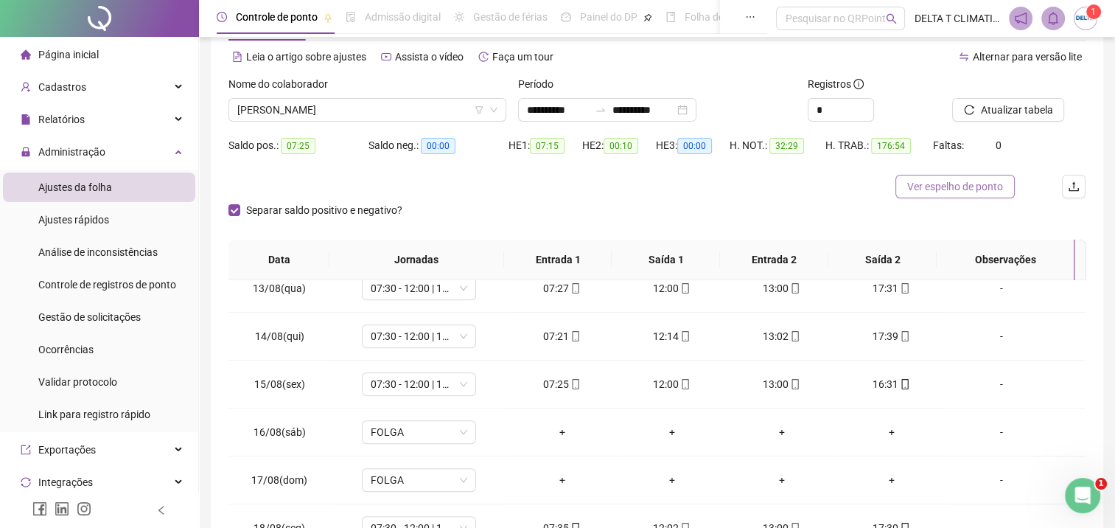
click at [927, 186] on span "Ver espelho de ponto" at bounding box center [955, 186] width 96 height 16
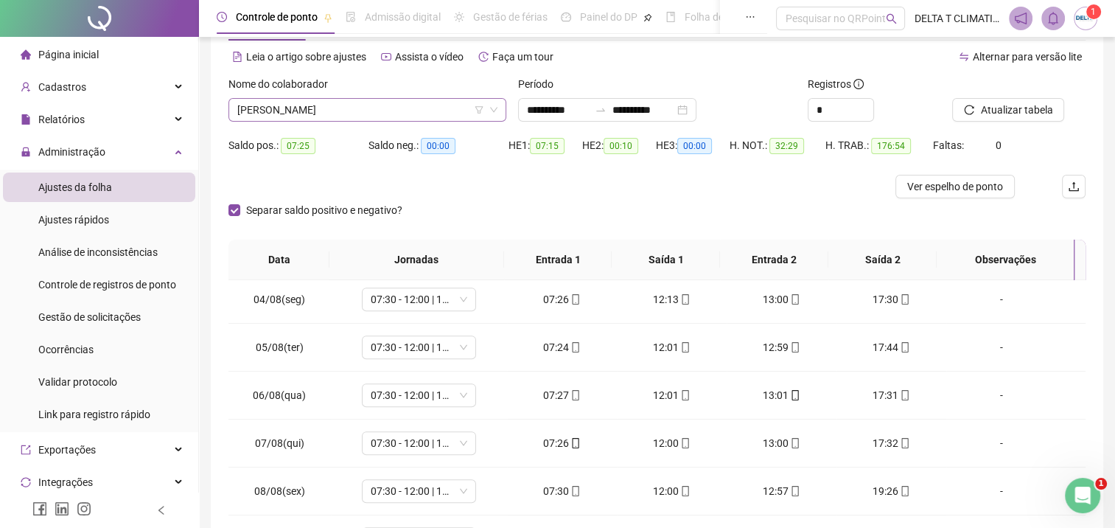
click at [388, 100] on span "[PERSON_NAME]" at bounding box center [367, 110] width 260 height 22
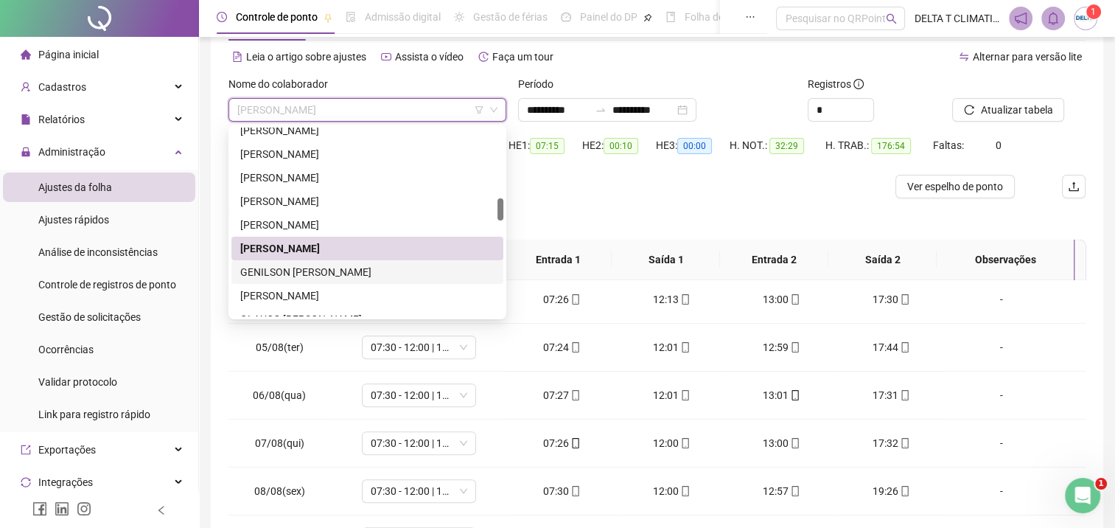
click at [343, 272] on div "GENILSON [PERSON_NAME]" at bounding box center [367, 272] width 254 height 16
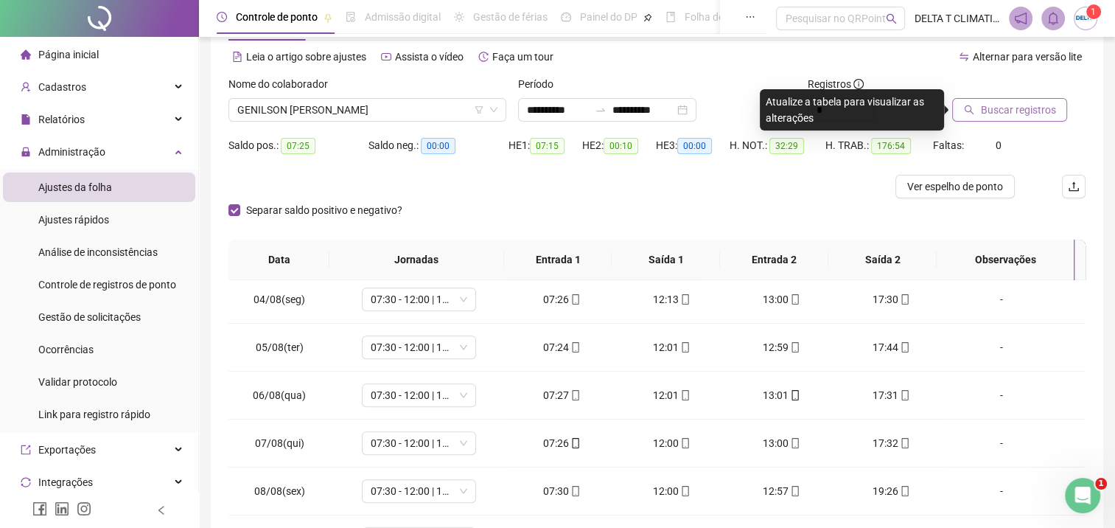
click at [1044, 108] on span "Buscar registros" at bounding box center [1017, 110] width 75 height 16
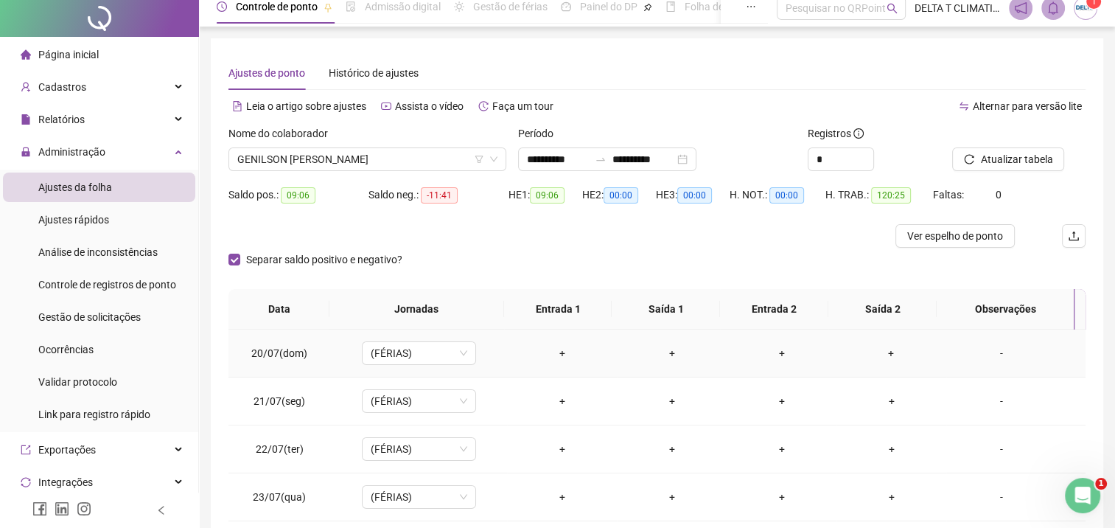
scroll to position [0, 0]
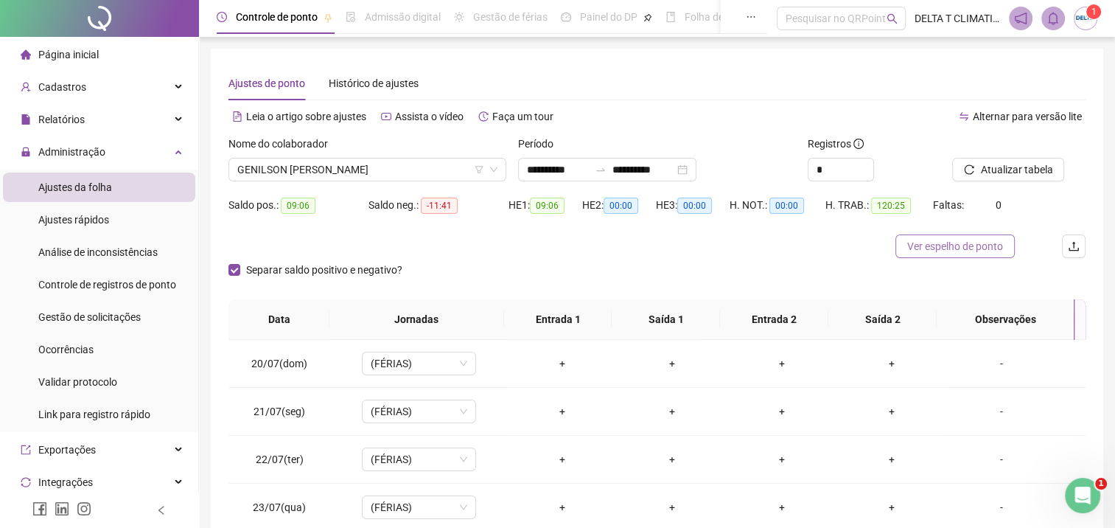
click at [961, 250] on span "Ver espelho de ponto" at bounding box center [955, 246] width 96 height 16
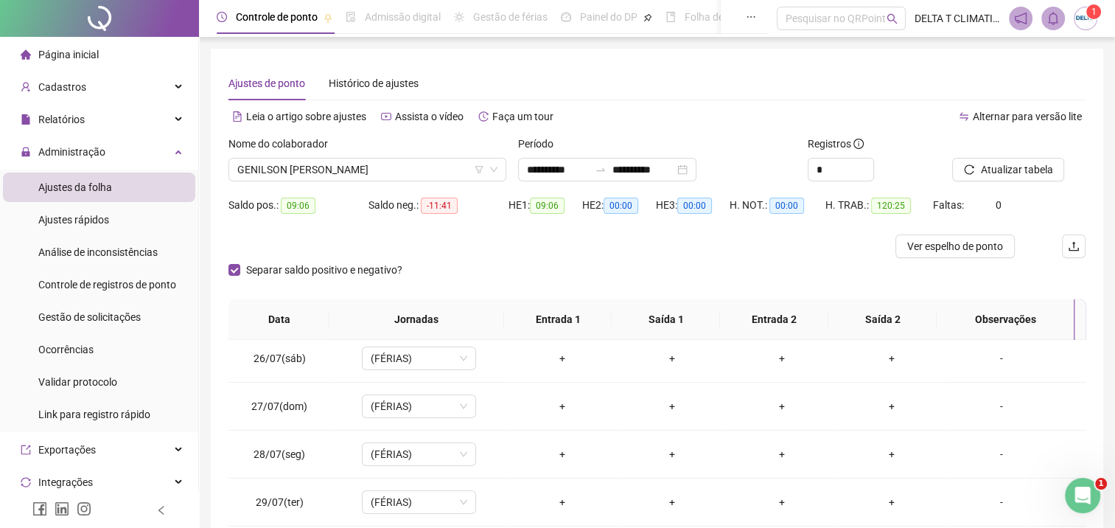
scroll to position [295, 0]
click at [428, 167] on span "GENILSON [PERSON_NAME]" at bounding box center [367, 169] width 260 height 22
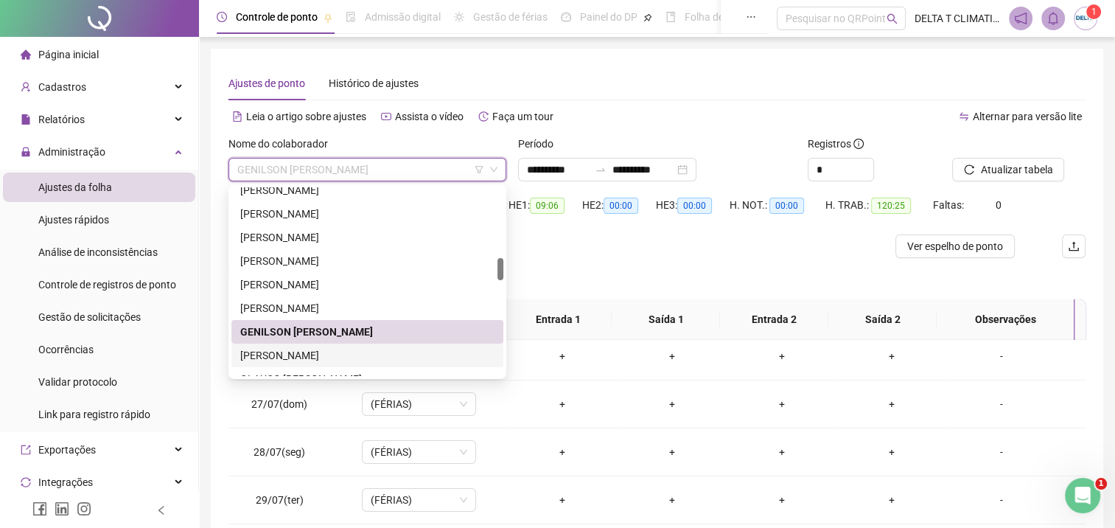
click at [282, 357] on div "[PERSON_NAME]" at bounding box center [367, 355] width 254 height 16
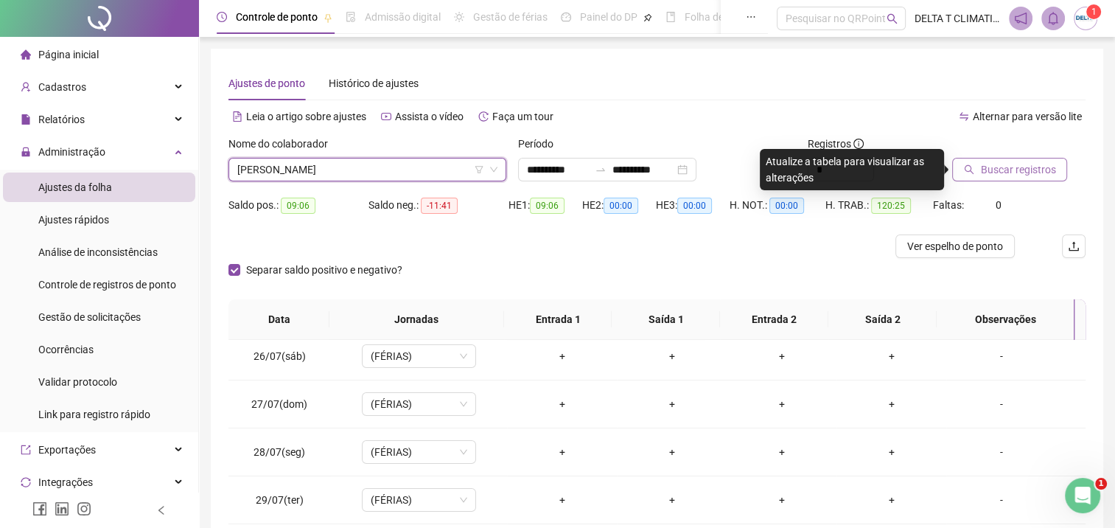
click at [1016, 172] on span "Buscar registros" at bounding box center [1017, 169] width 75 height 16
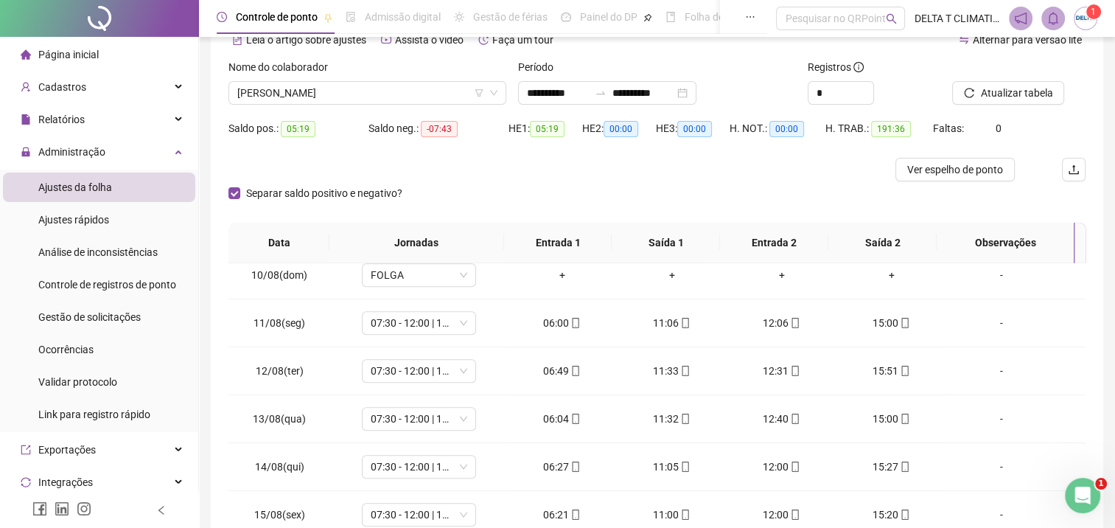
scroll to position [60, 0]
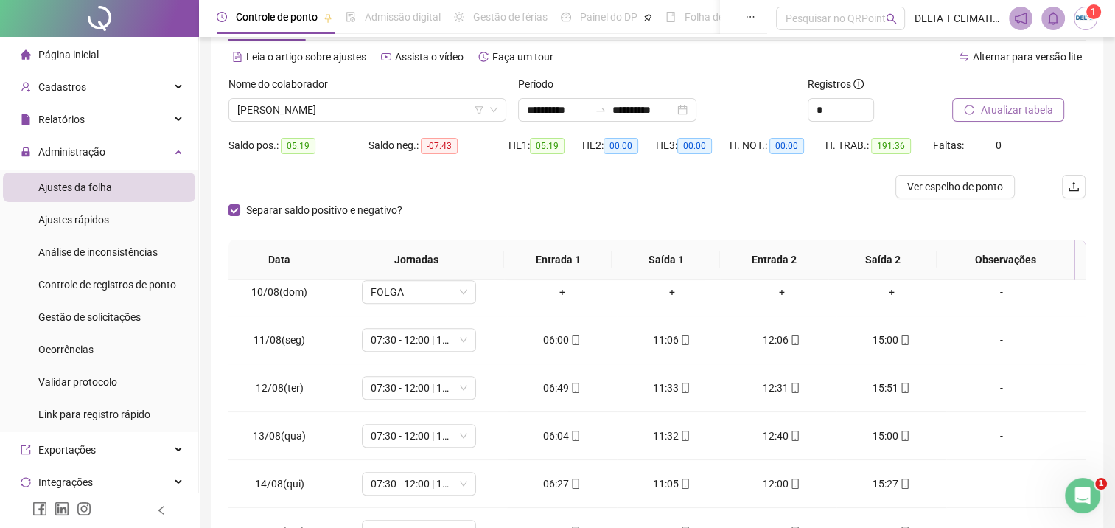
click at [996, 115] on span "Atualizar tabela" at bounding box center [1016, 110] width 72 height 16
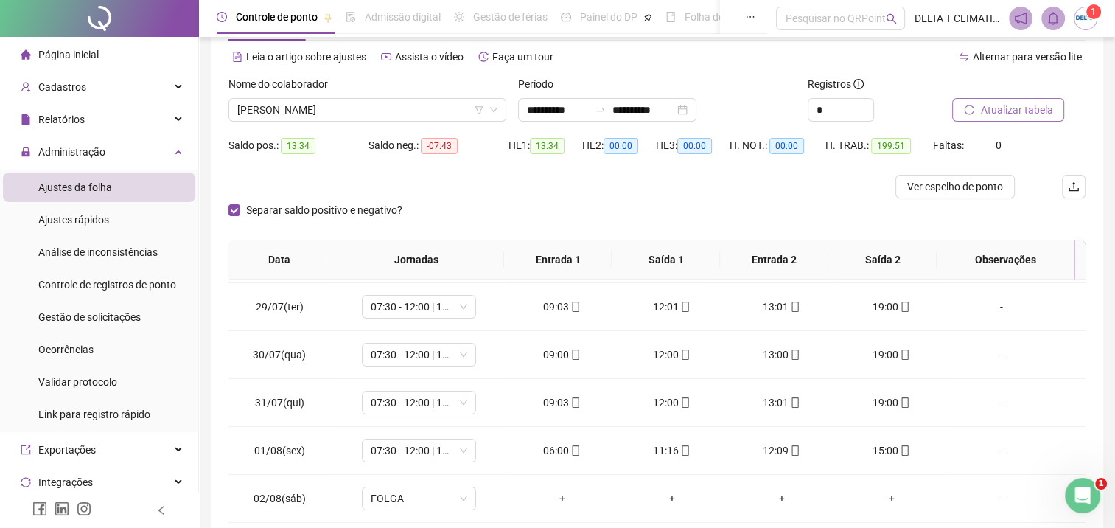
click at [991, 119] on button "Atualizar tabela" at bounding box center [1008, 110] width 112 height 24
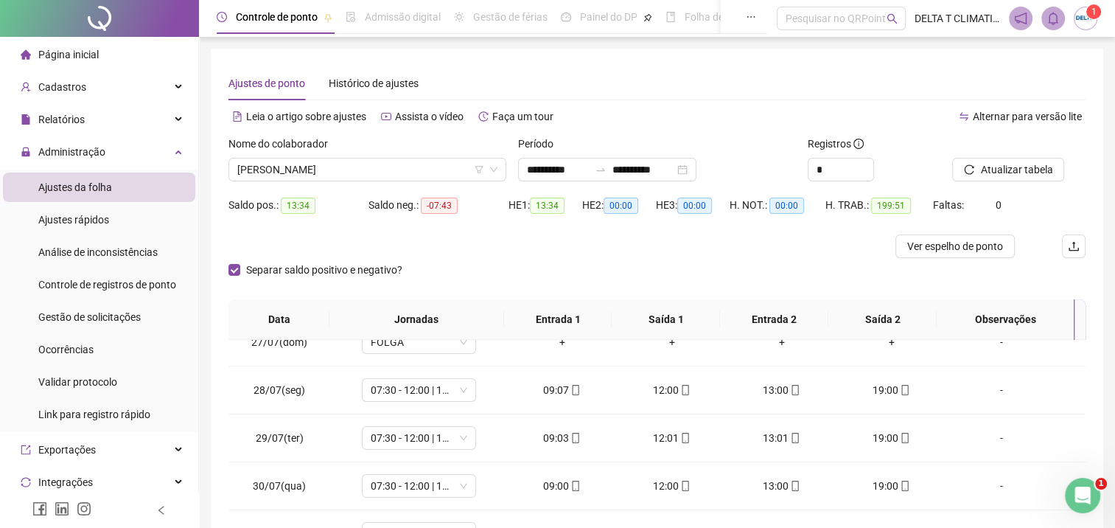
scroll to position [369, 0]
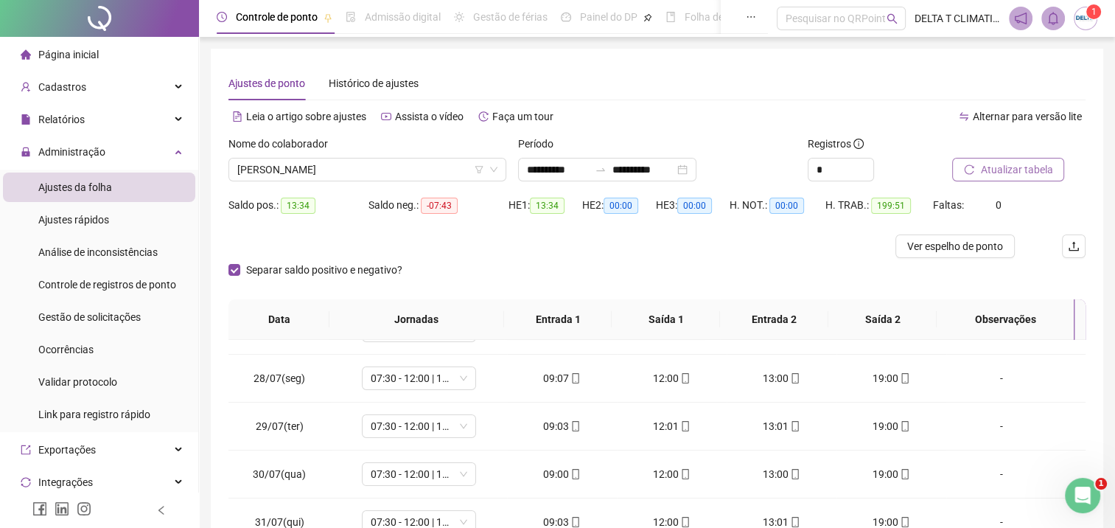
click at [999, 174] on span "Atualizar tabela" at bounding box center [1016, 169] width 72 height 16
click at [915, 249] on span "Ver espelho de ponto" at bounding box center [955, 246] width 96 height 16
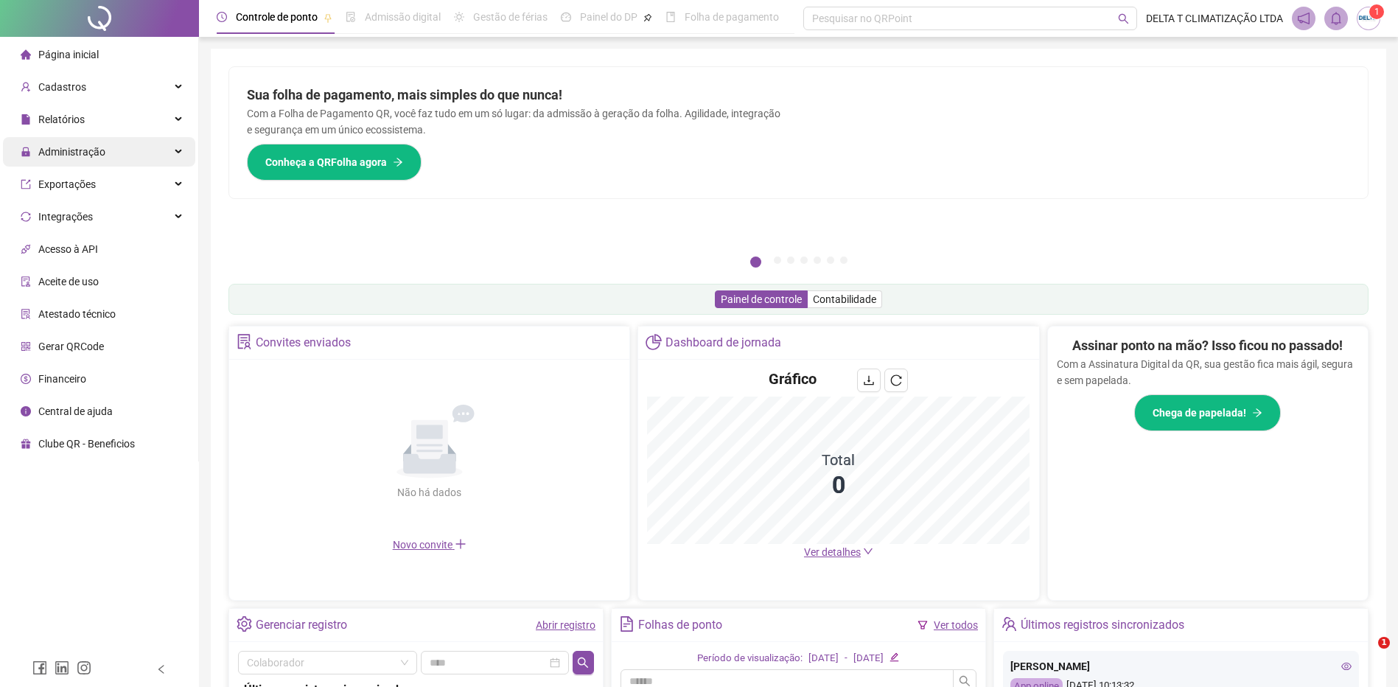
click at [113, 153] on div "Administração" at bounding box center [99, 151] width 192 height 29
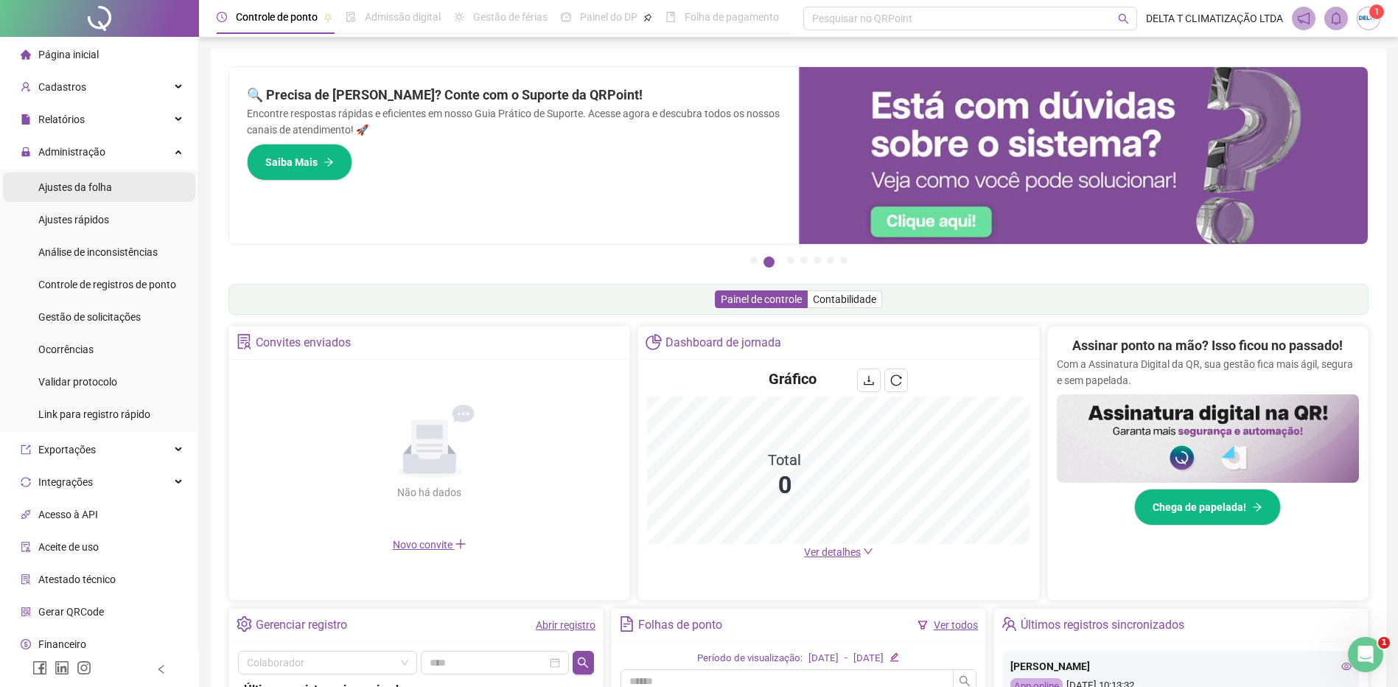
click at [97, 192] on span "Ajustes da folha" at bounding box center [75, 187] width 74 height 12
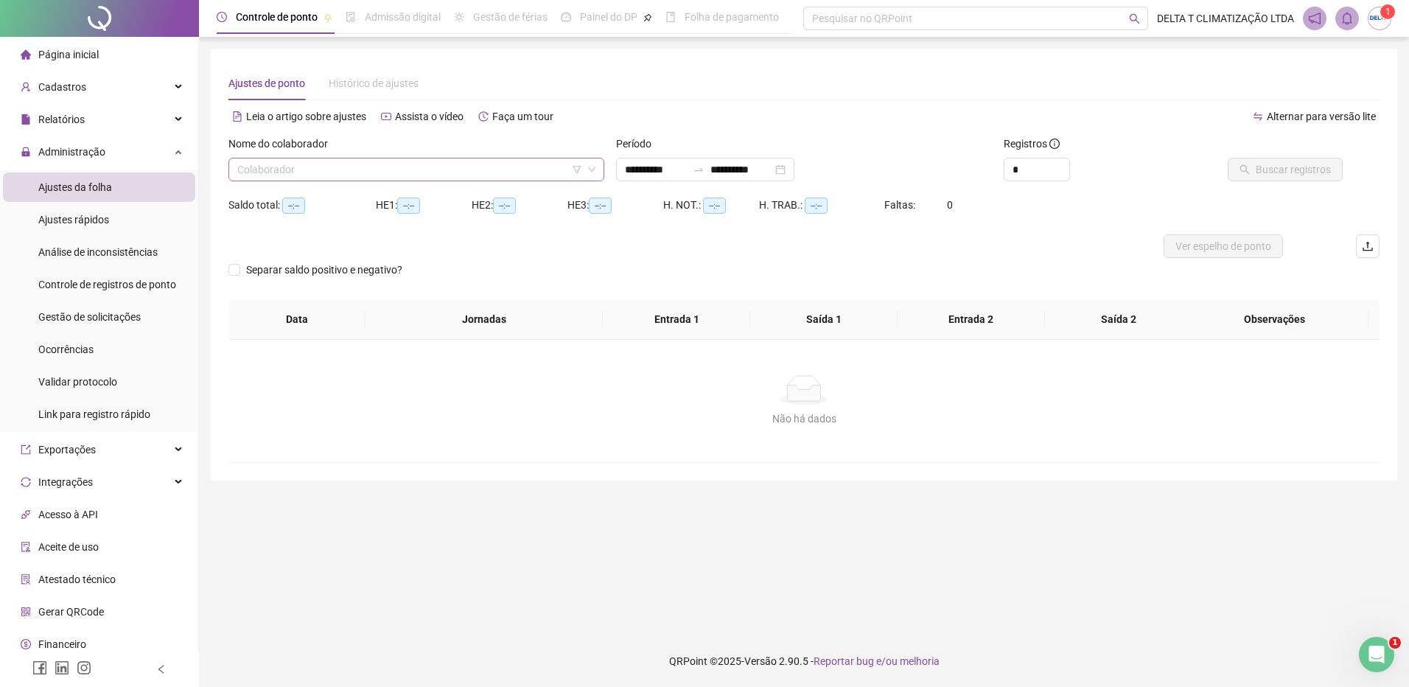
click at [312, 170] on input "search" at bounding box center [409, 169] width 345 height 22
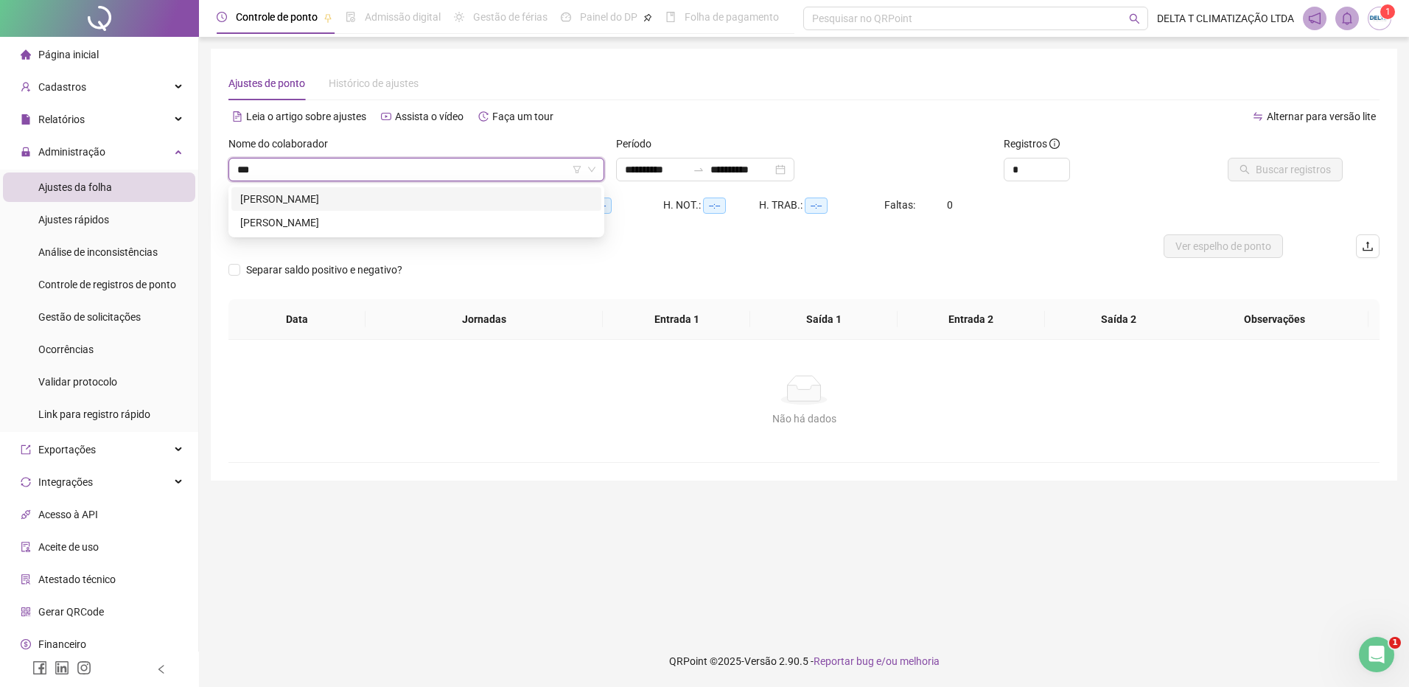
type input "****"
type input "**********"
type input "*******"
click at [317, 200] on div "[PERSON_NAME]" at bounding box center [416, 199] width 352 height 16
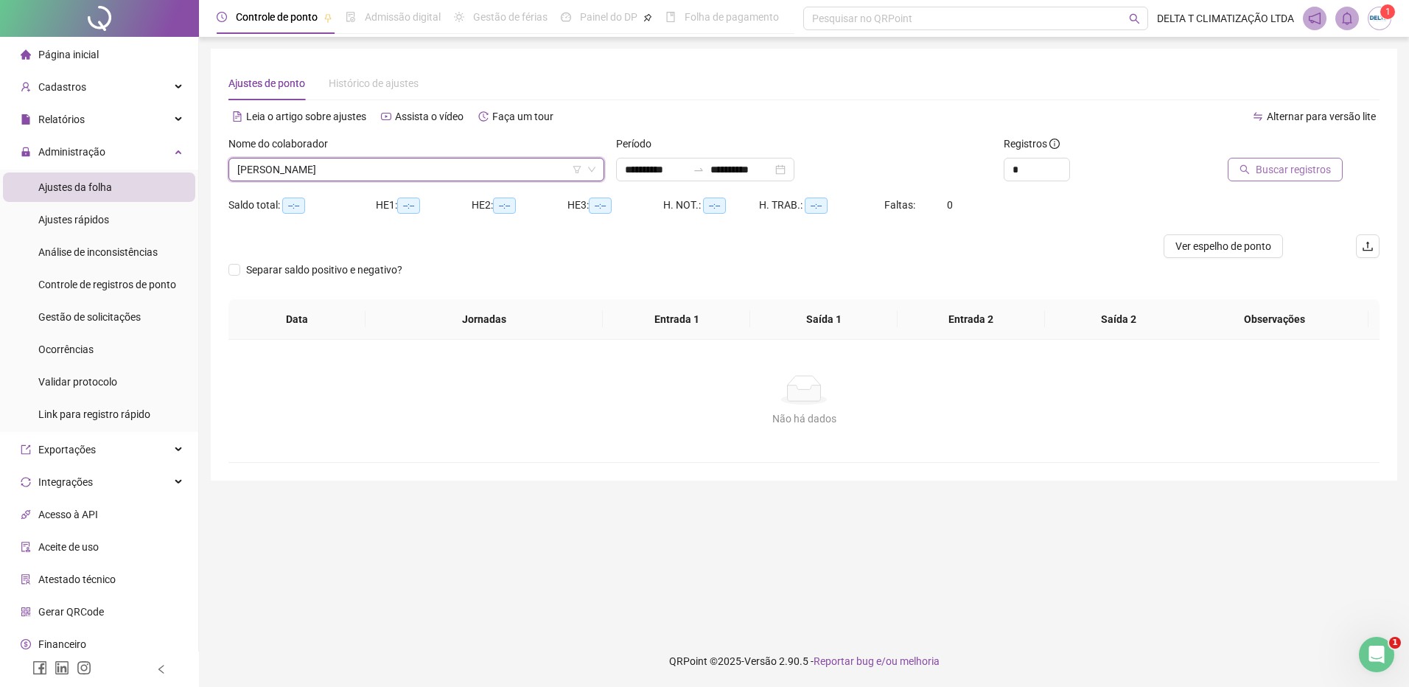
click at [1278, 173] on span "Buscar registros" at bounding box center [1293, 169] width 75 height 16
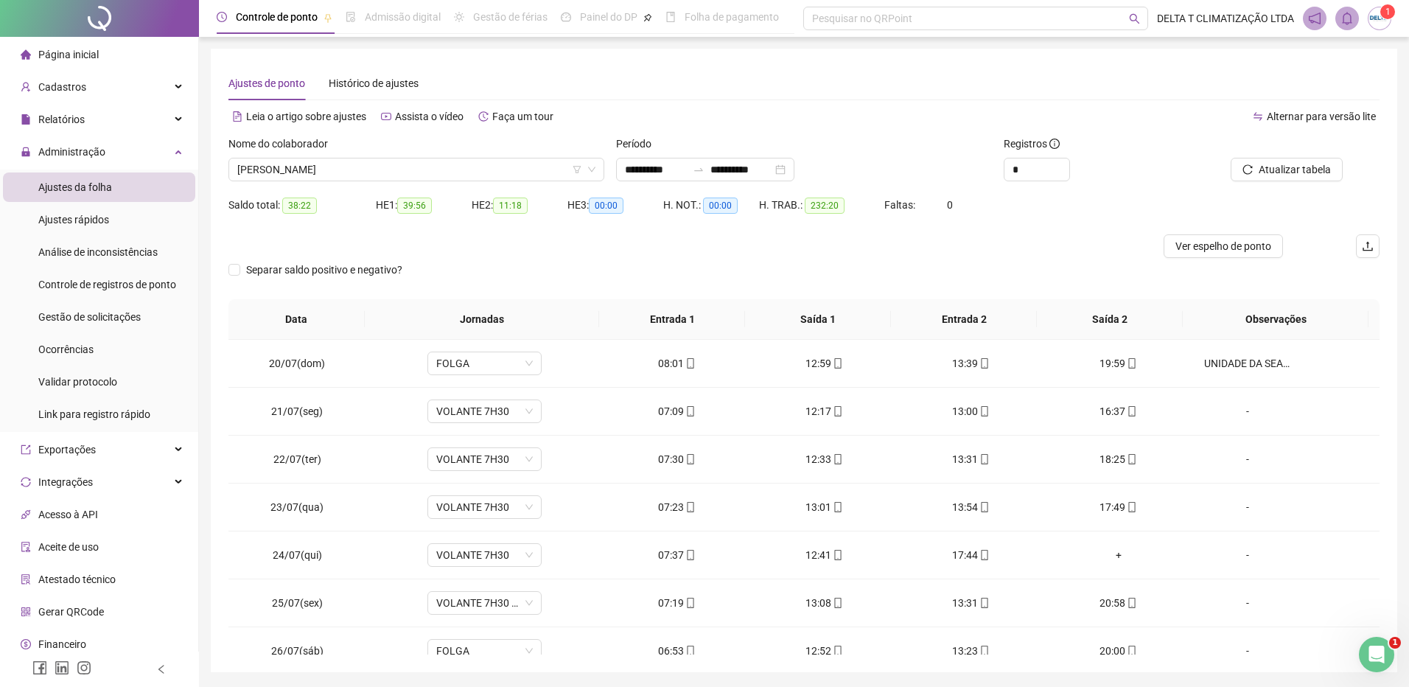
click at [234, 274] on div "Buscando registros Os registros de ponto estão sendo buscados... OK" at bounding box center [704, 343] width 1409 height 687
click at [1217, 249] on span "Ver espelho de ponto" at bounding box center [1213, 246] width 96 height 16
click at [1153, 234] on button "Ver espelho de ponto" at bounding box center [1212, 246] width 119 height 24
click at [674, 264] on div "Separar saldo positivo e negativo?" at bounding box center [798, 278] width 1140 height 41
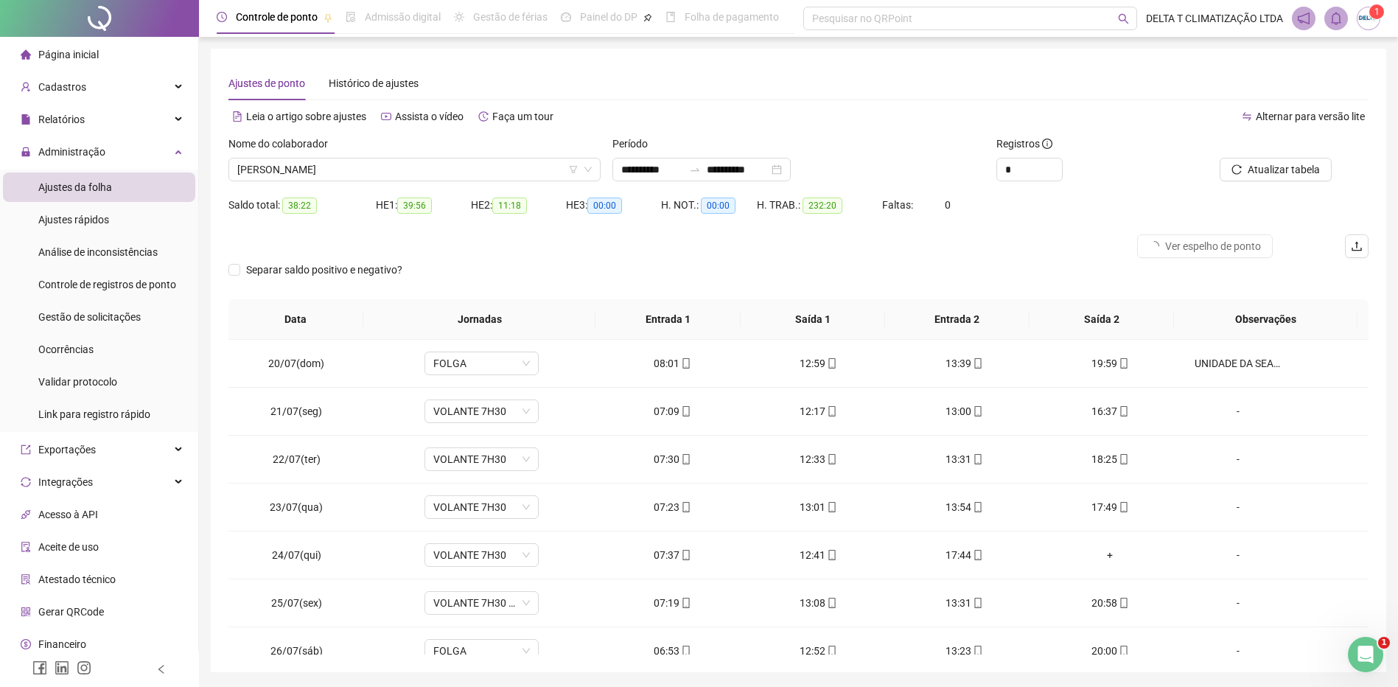
click at [674, 264] on div "Separar saldo positivo e negativo?" at bounding box center [798, 278] width 1140 height 41
click at [674, 263] on div "Separar saldo positivo e negativo?" at bounding box center [798, 278] width 1140 height 41
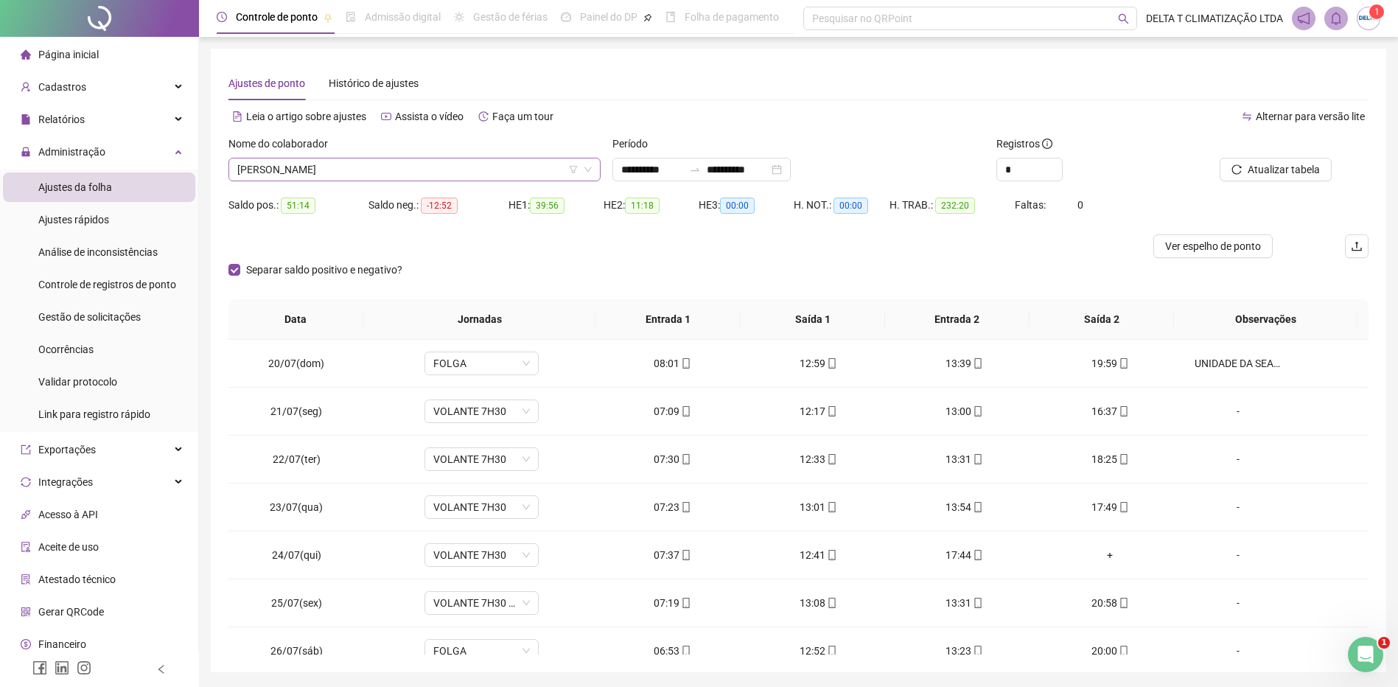
click at [417, 168] on span "[PERSON_NAME]" at bounding box center [414, 169] width 355 height 22
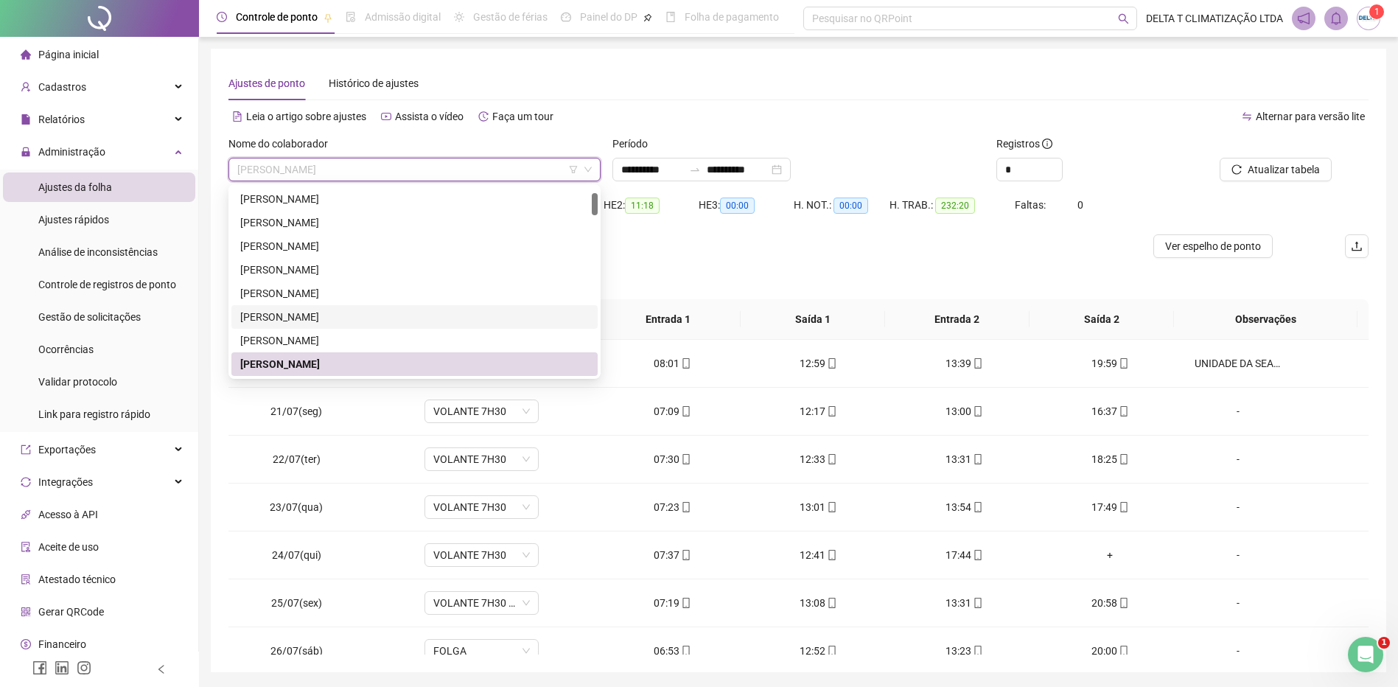
scroll to position [121, 0]
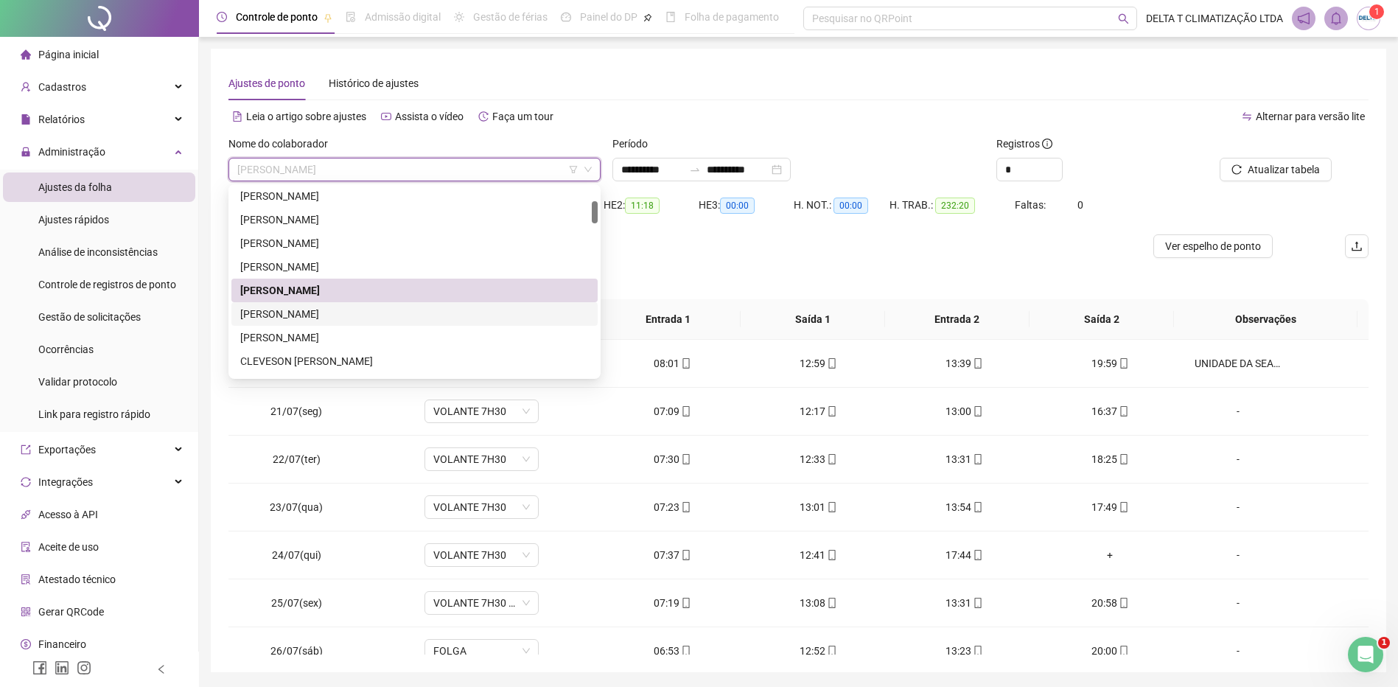
click at [364, 310] on div "[PERSON_NAME]" at bounding box center [414, 314] width 349 height 16
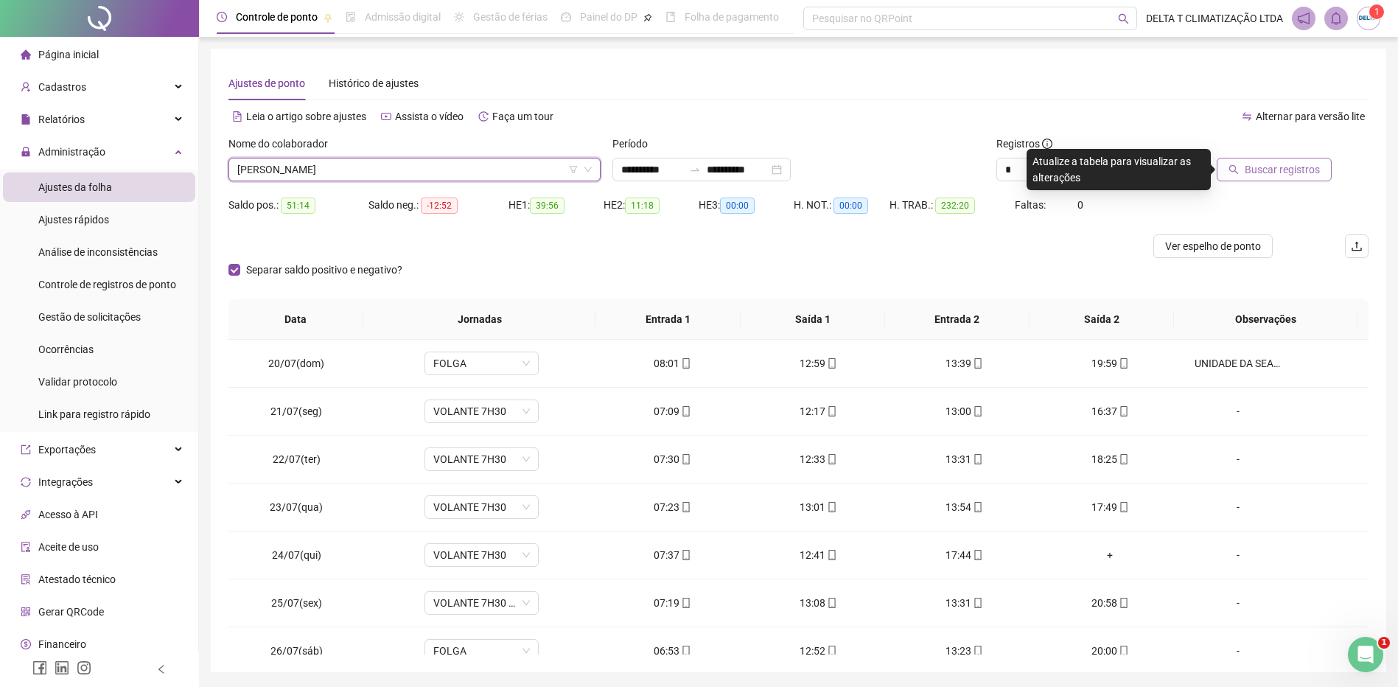
click at [1300, 168] on span "Buscar registros" at bounding box center [1282, 169] width 75 height 16
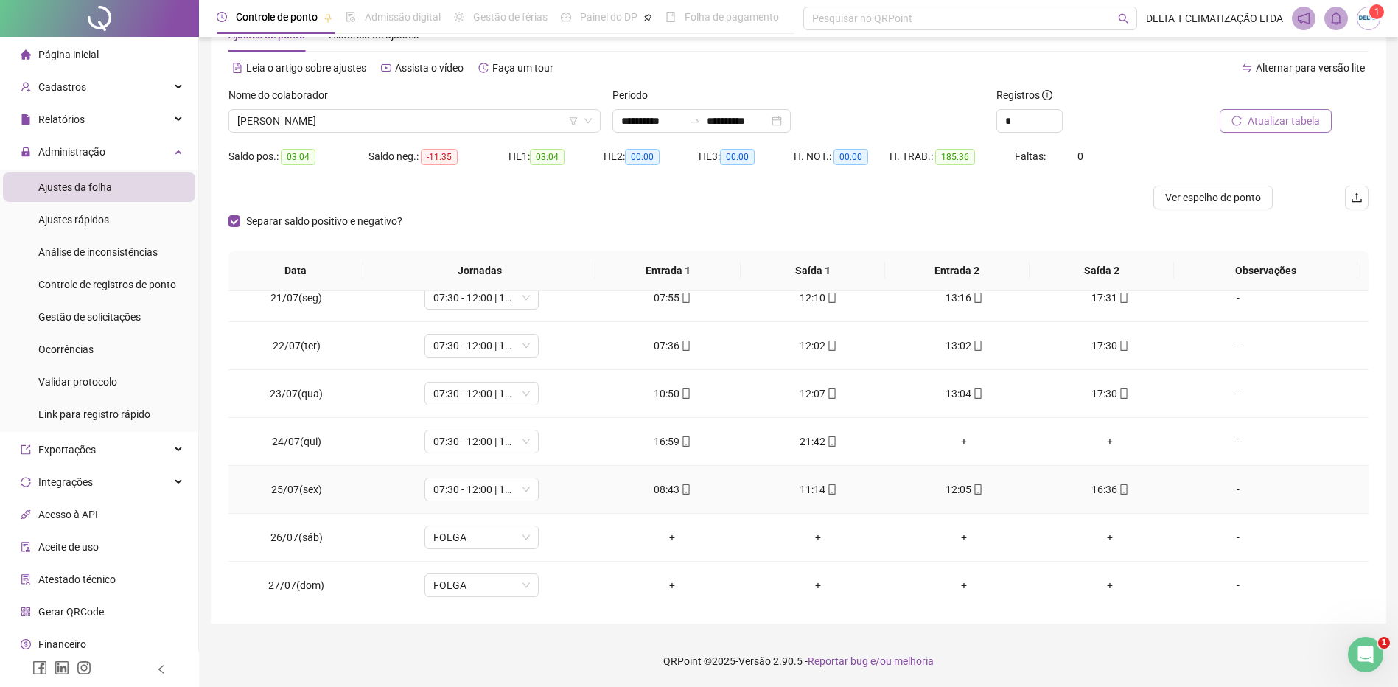
scroll to position [0, 0]
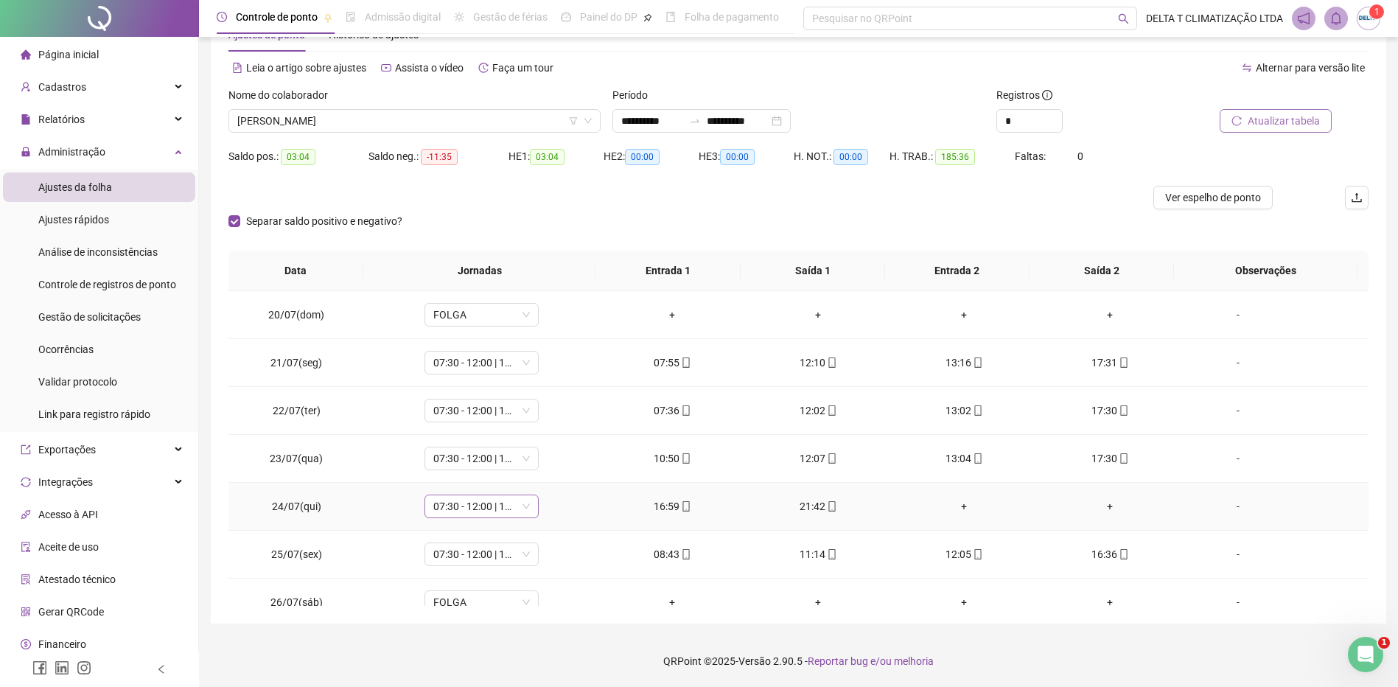
click at [466, 505] on span "07:30 - 12:00 | 13:00 - 17:30" at bounding box center [481, 506] width 97 height 22
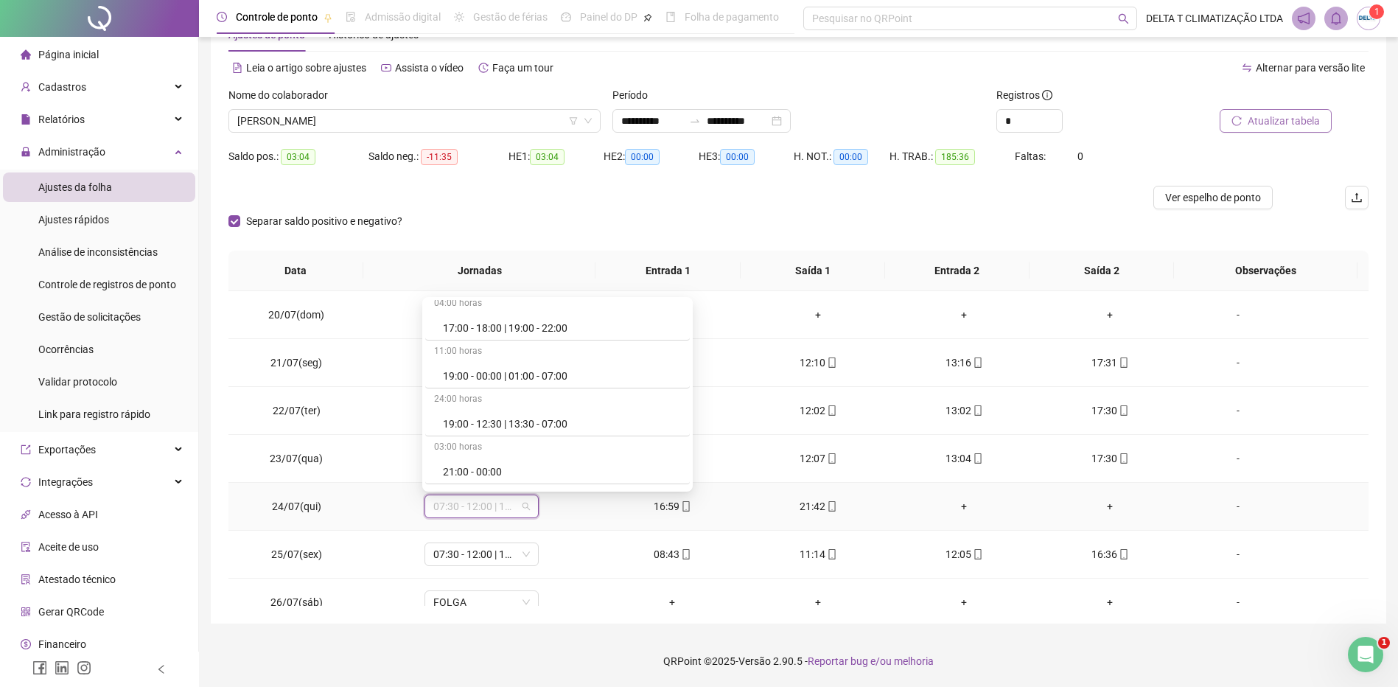
scroll to position [2137, 0]
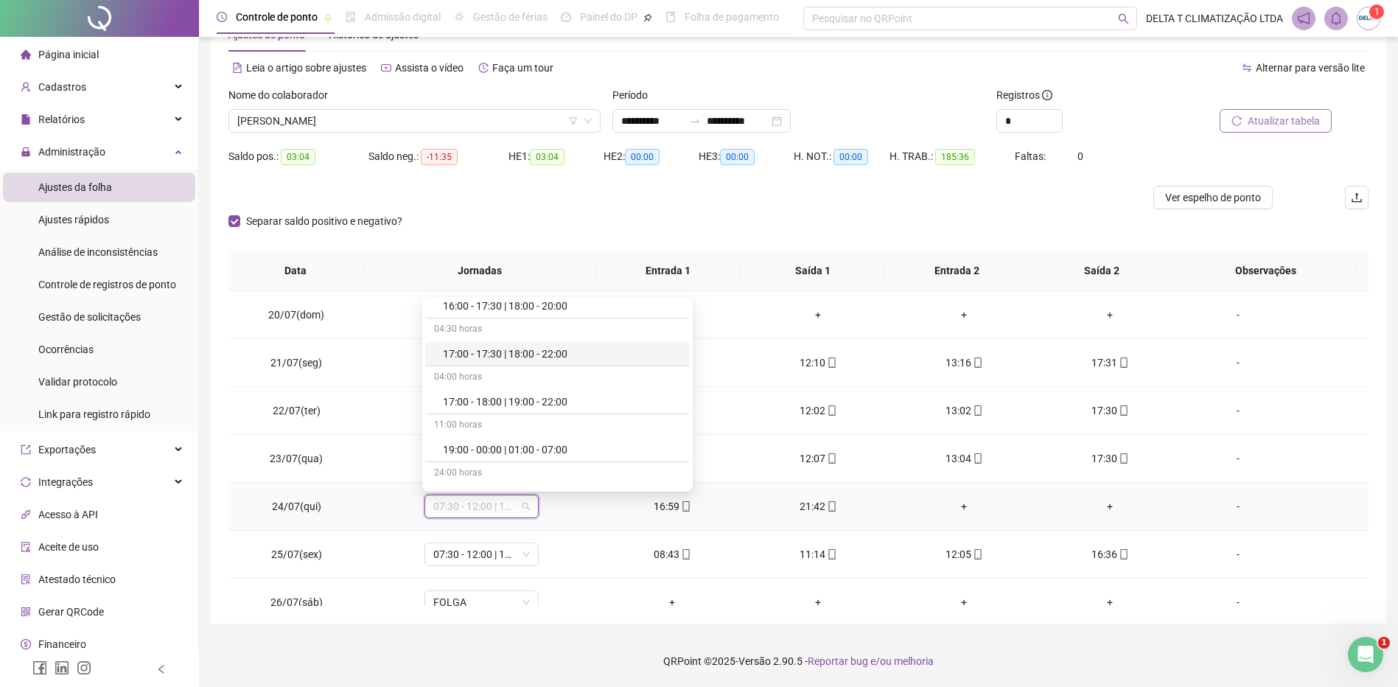
click at [545, 358] on div "17:00 - 17:30 | 18:00 - 22:00" at bounding box center [562, 354] width 238 height 16
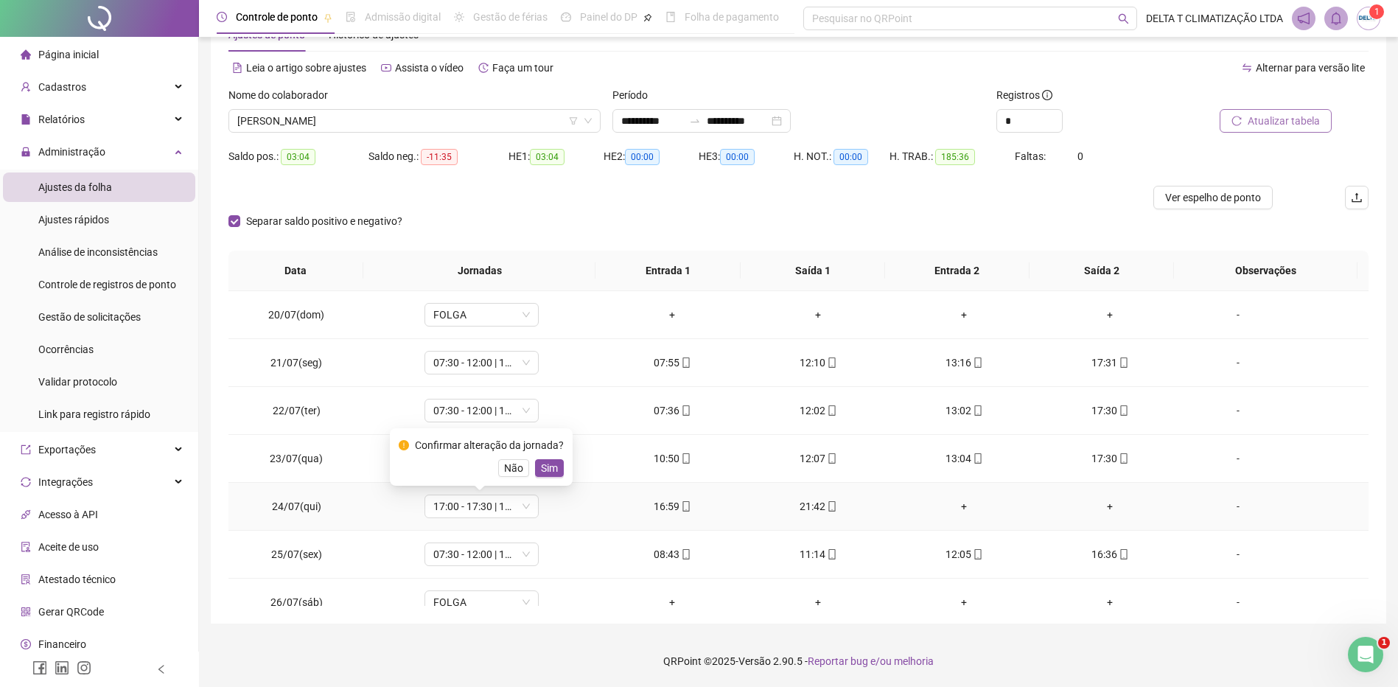
click at [554, 467] on span "Sim" at bounding box center [549, 468] width 17 height 16
click at [1290, 120] on span "Atualizar tabela" at bounding box center [1284, 121] width 72 height 16
click at [1294, 123] on span "Atualizar tabela" at bounding box center [1284, 121] width 72 height 16
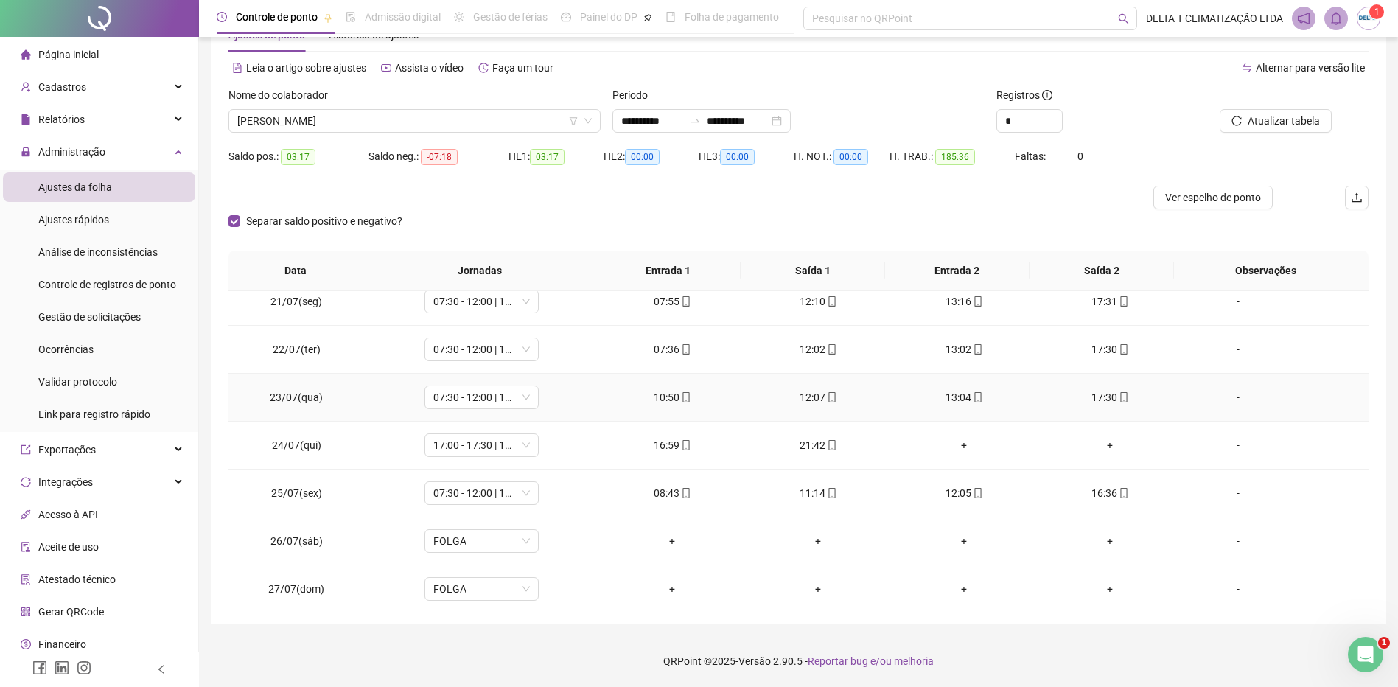
scroll to position [0, 0]
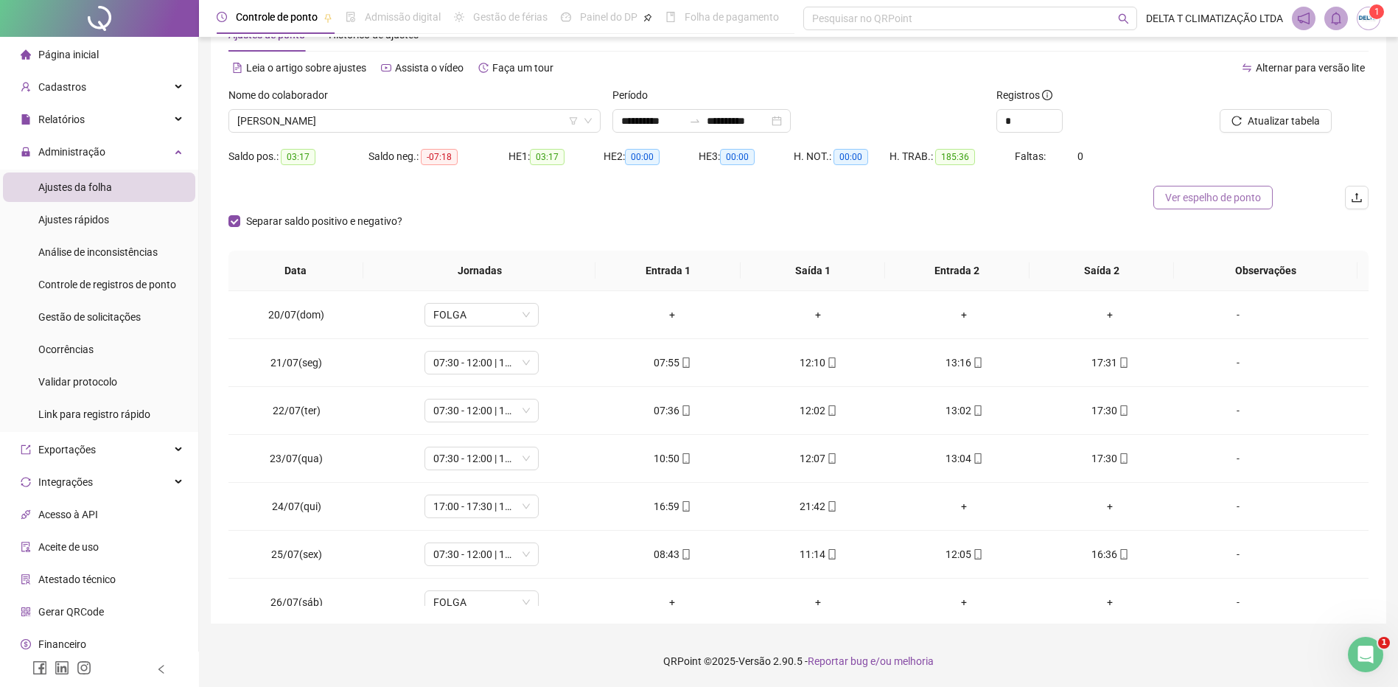
click at [1194, 206] on button "Ver espelho de ponto" at bounding box center [1212, 198] width 119 height 24
click at [141, 124] on div "Relatórios" at bounding box center [99, 119] width 192 height 29
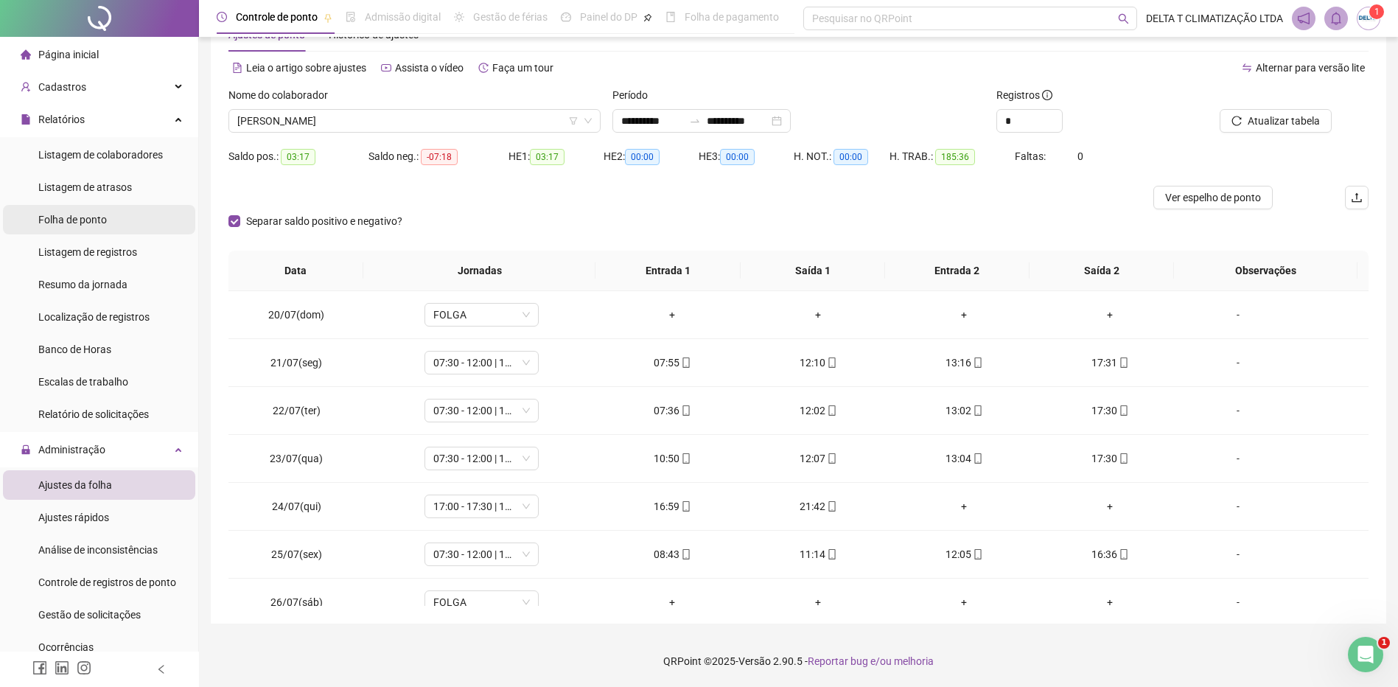
click at [118, 228] on li "Folha de ponto" at bounding box center [99, 219] width 192 height 29
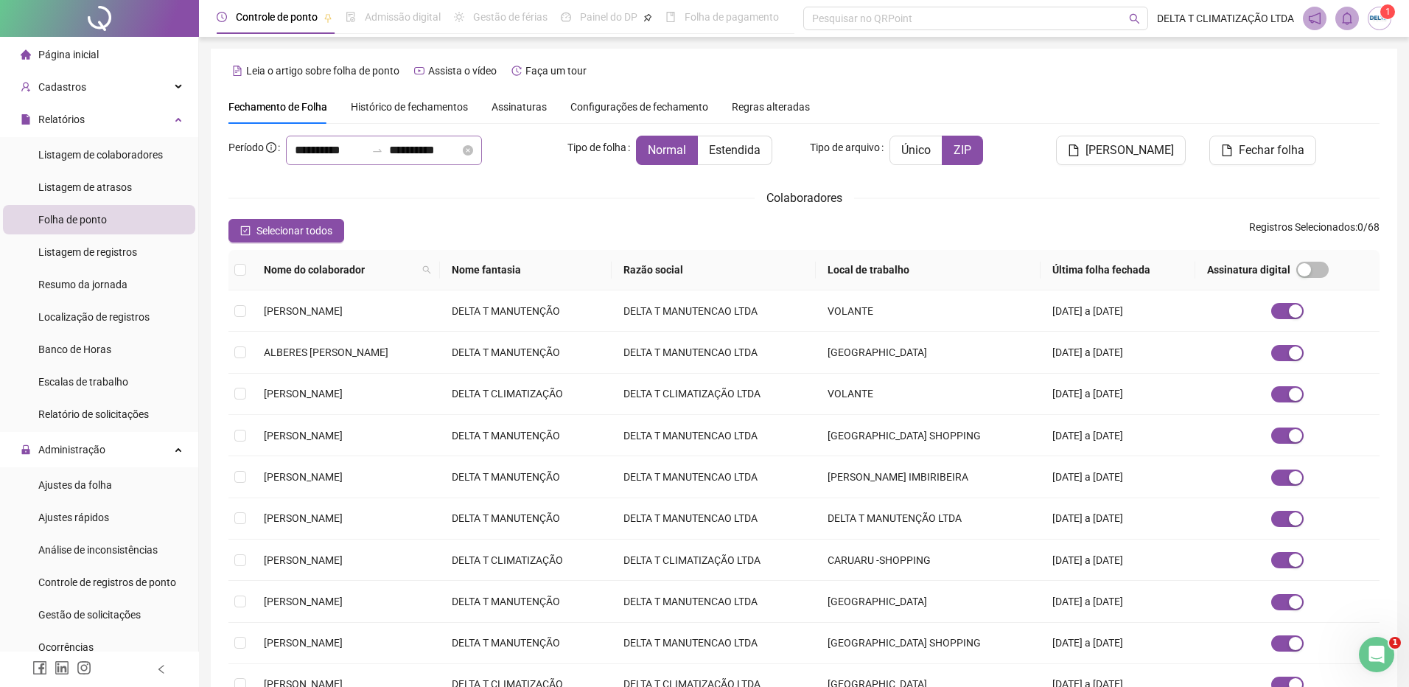
type input "**********"
click at [94, 582] on span "Controle de registros de ponto" at bounding box center [107, 582] width 138 height 12
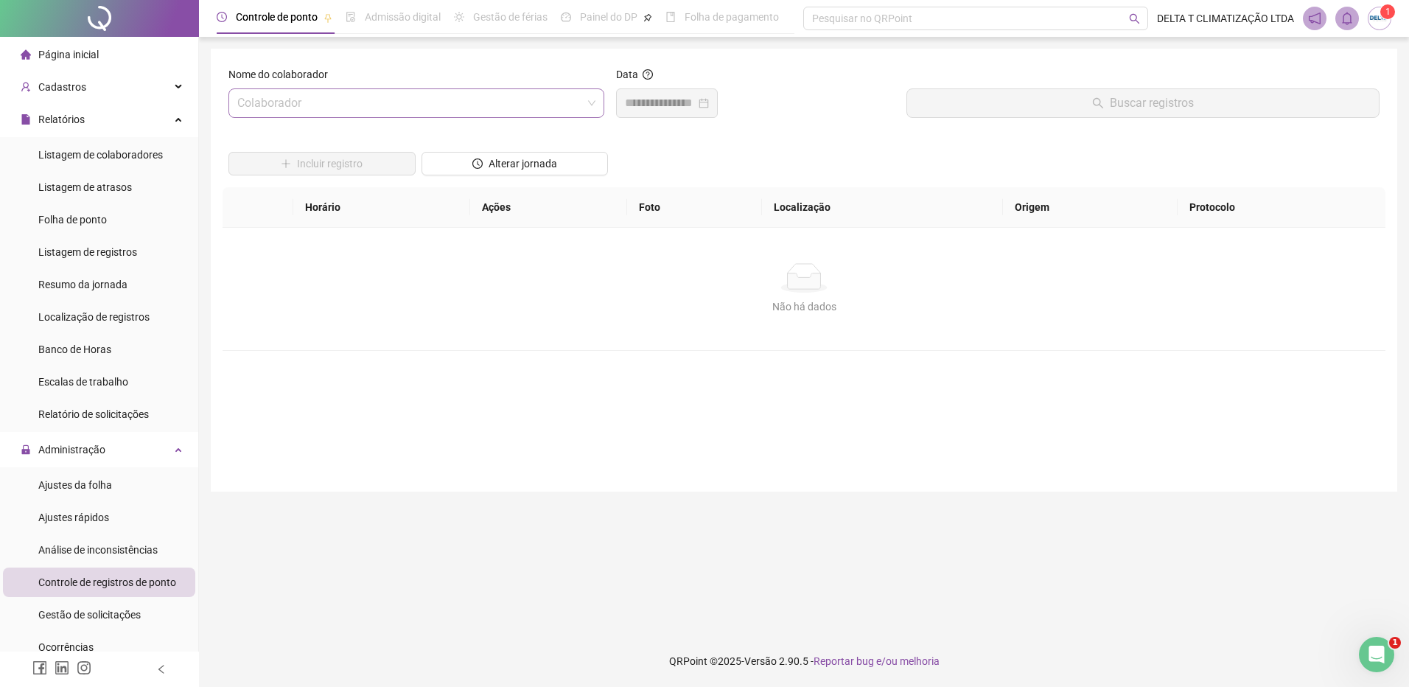
click at [303, 104] on input "search" at bounding box center [409, 103] width 345 height 28
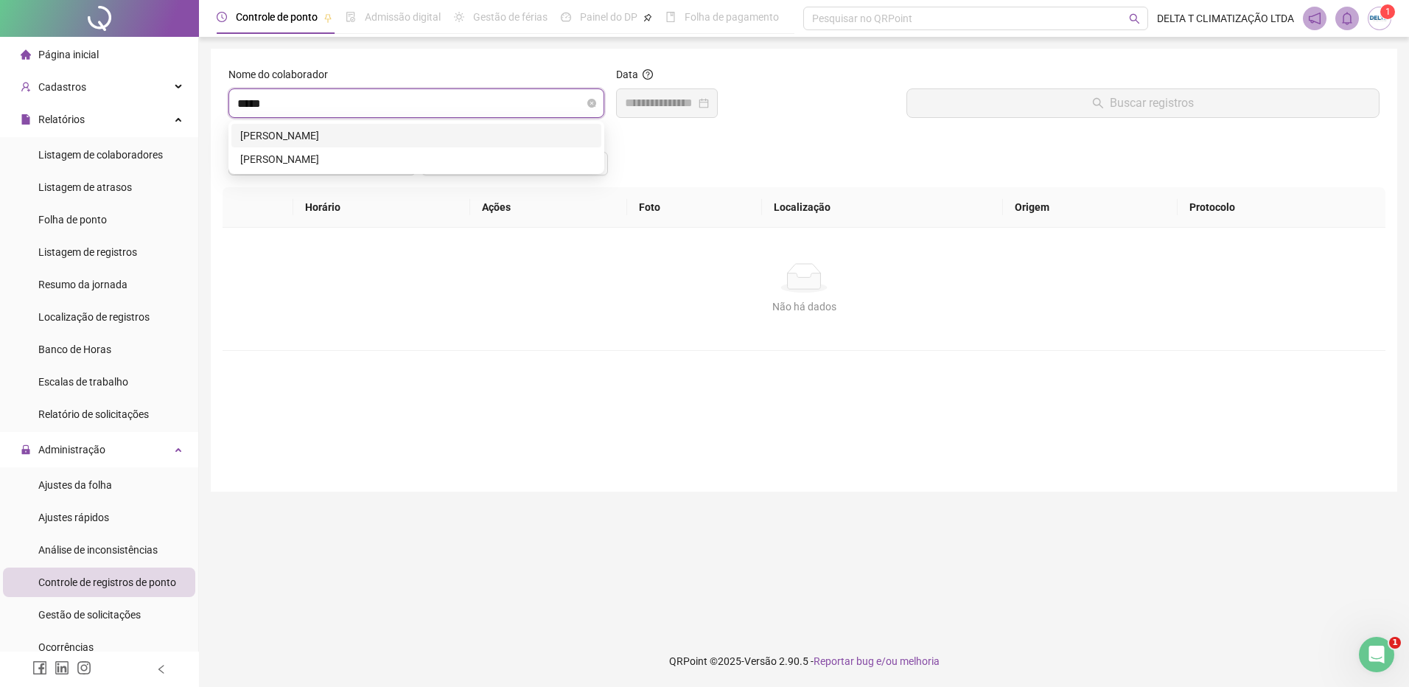
type input "******"
click at [327, 139] on div "[PERSON_NAME]" at bounding box center [416, 136] width 352 height 16
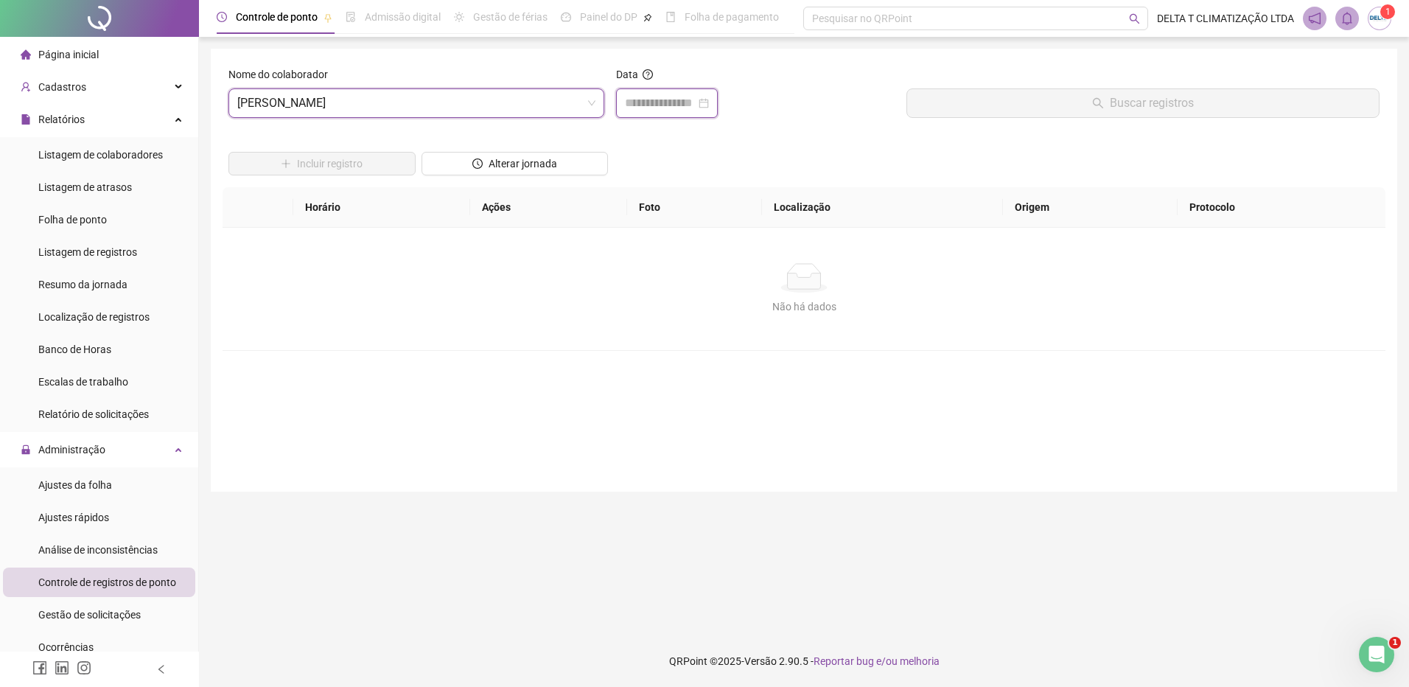
click at [672, 106] on input at bounding box center [660, 103] width 71 height 18
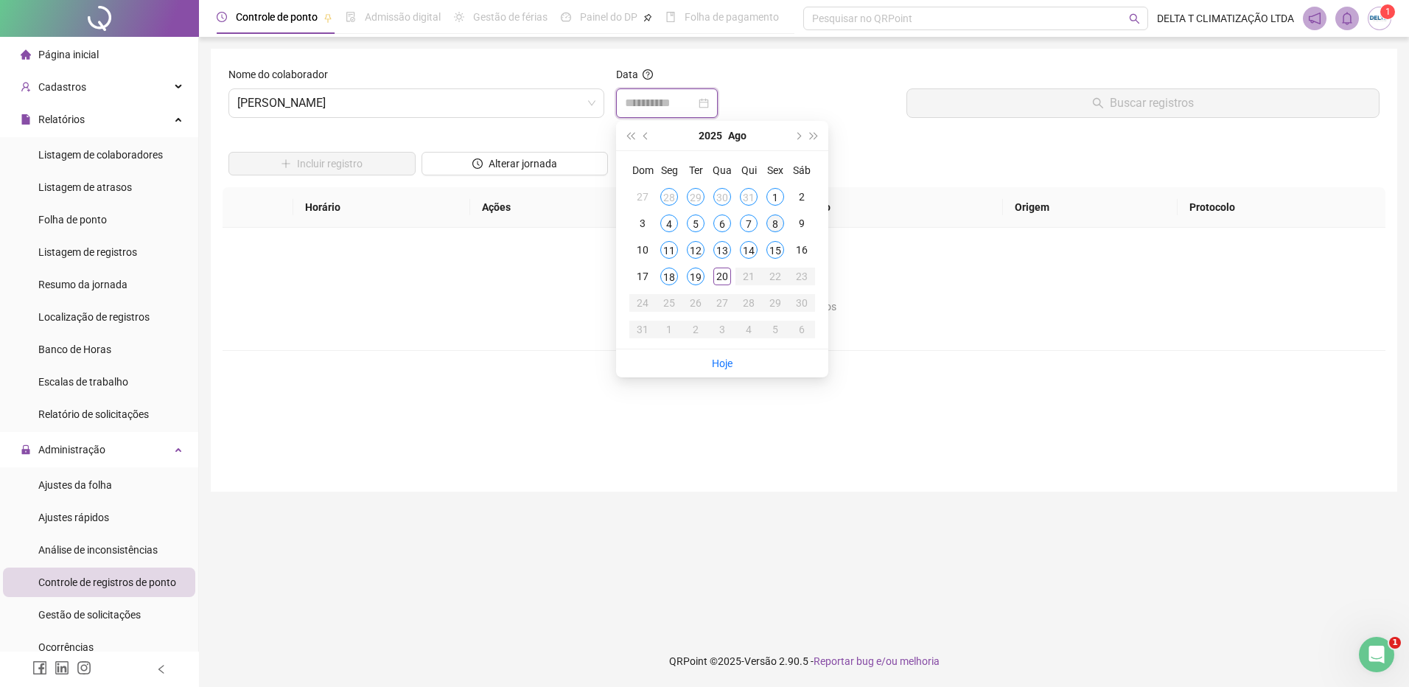
type input "**********"
click at [773, 221] on div "8" at bounding box center [775, 223] width 18 height 18
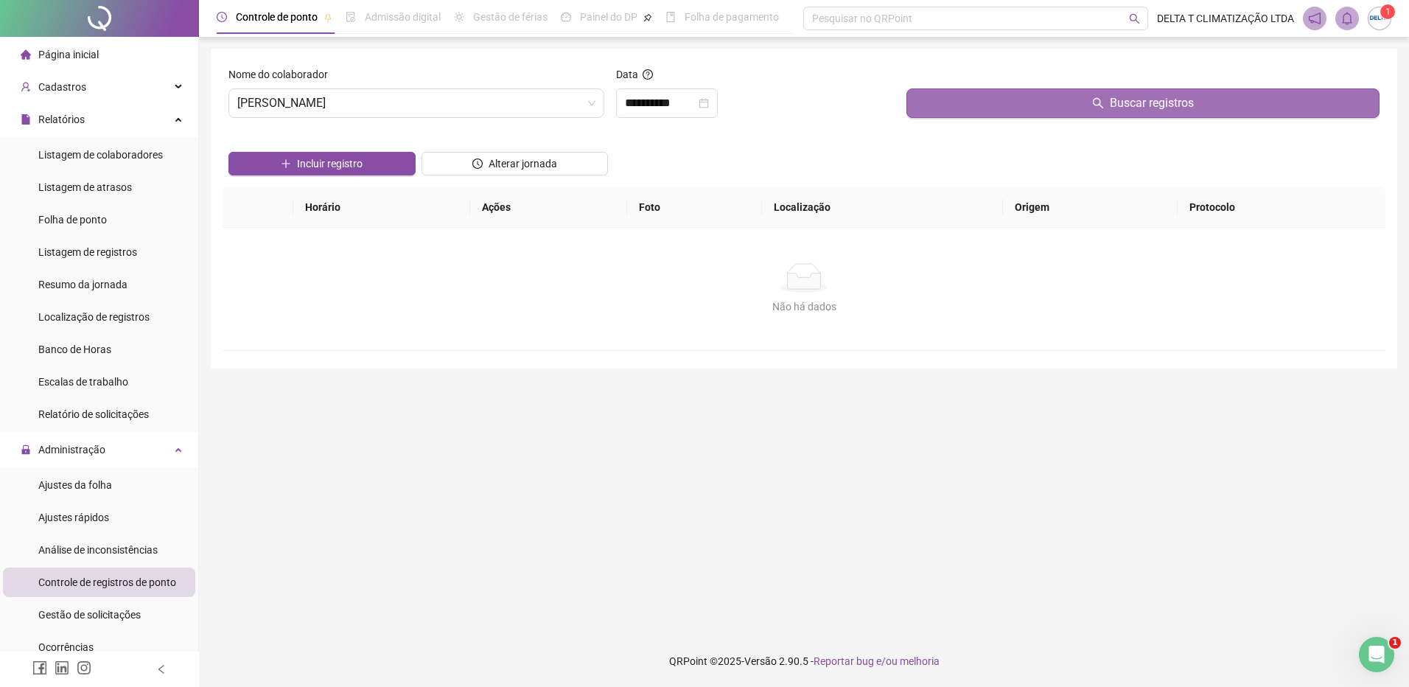
click at [955, 117] on button "Buscar registros" at bounding box center [1143, 102] width 473 height 29
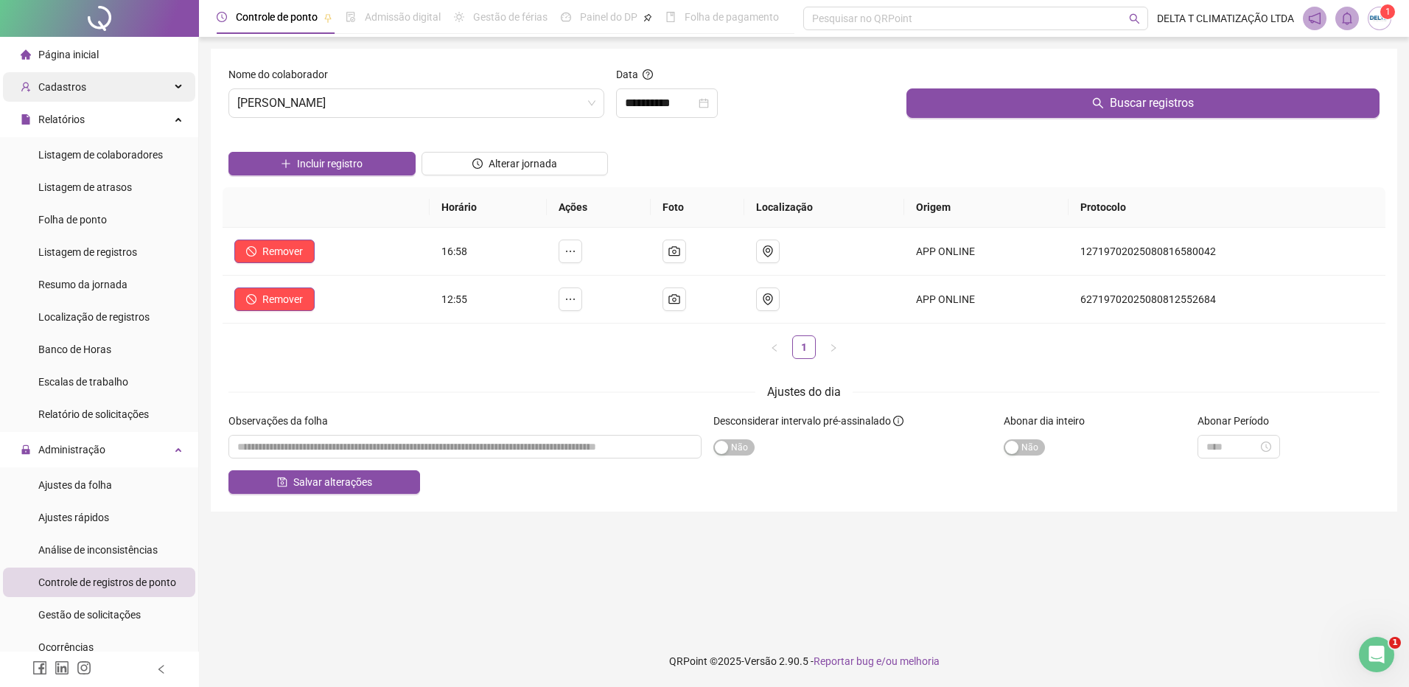
click at [147, 83] on div "Cadastros" at bounding box center [99, 86] width 192 height 29
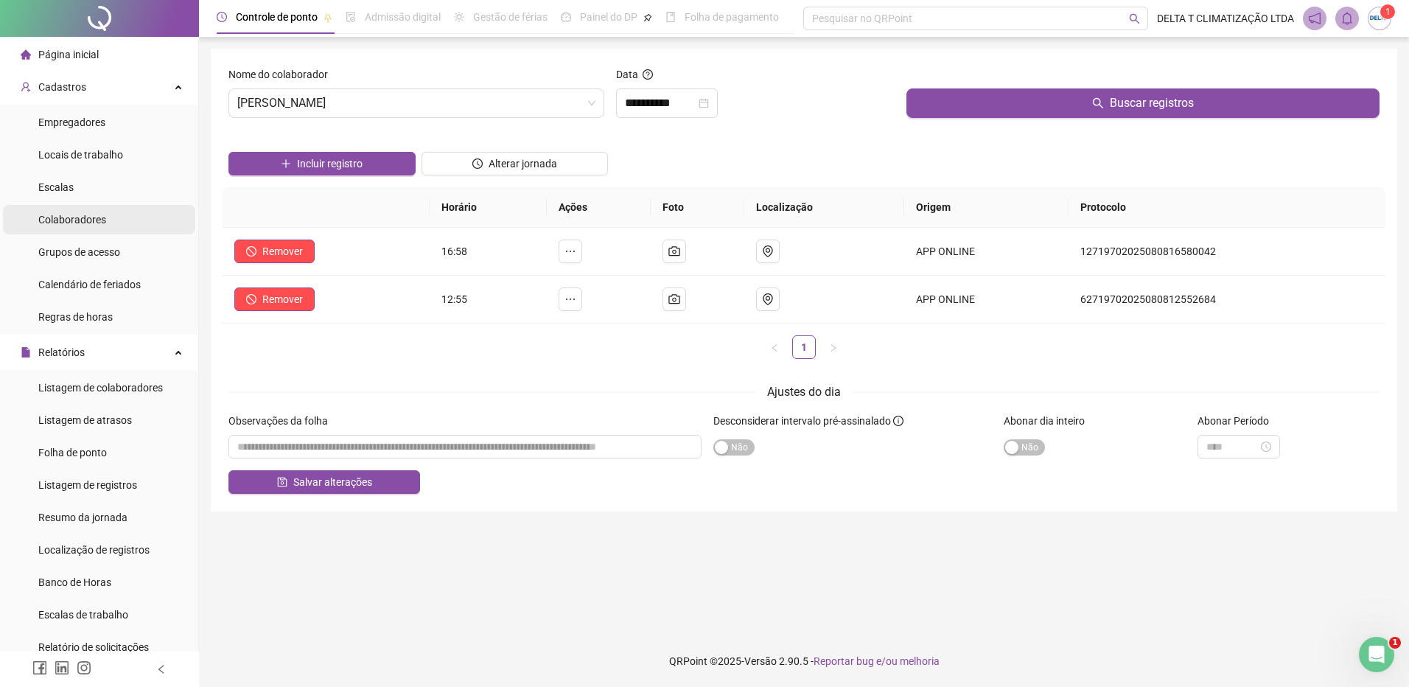
click at [131, 215] on li "Colaboradores" at bounding box center [99, 219] width 192 height 29
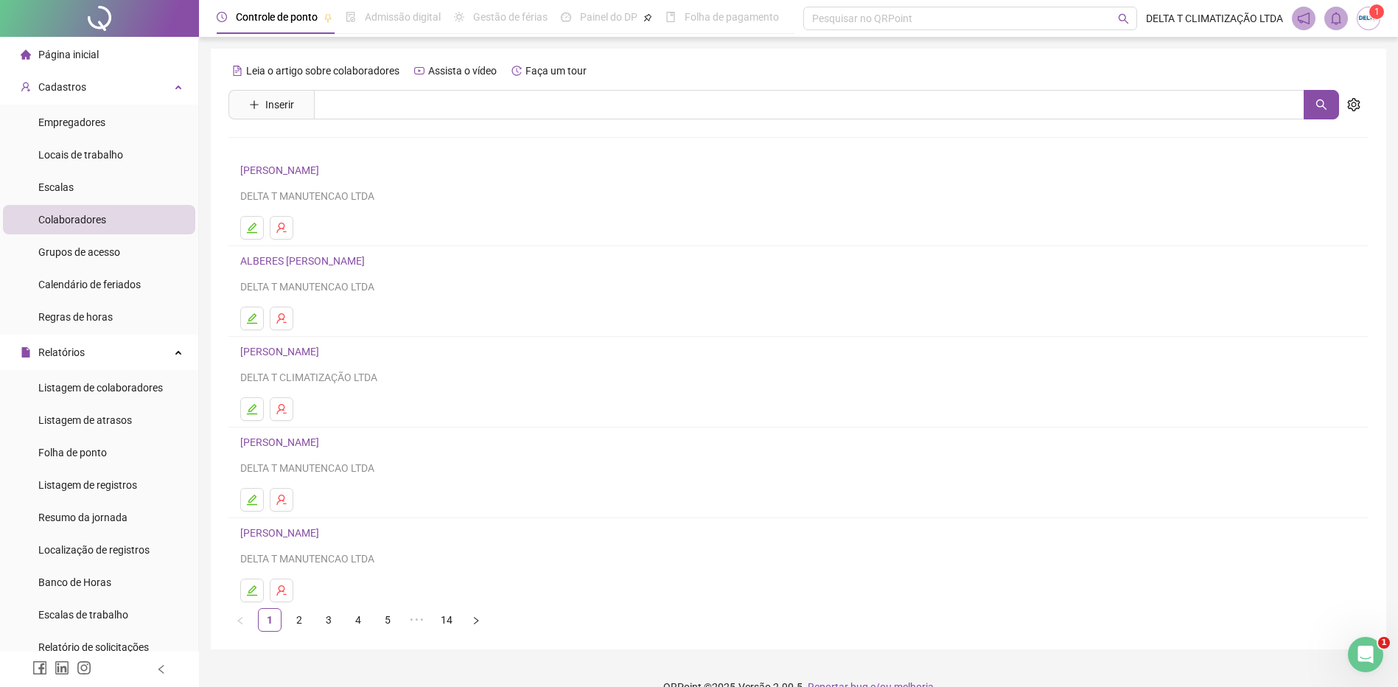
click at [328, 622] on link "3" at bounding box center [329, 620] width 22 height 22
click at [324, 444] on link "[PERSON_NAME]" at bounding box center [281, 442] width 83 height 12
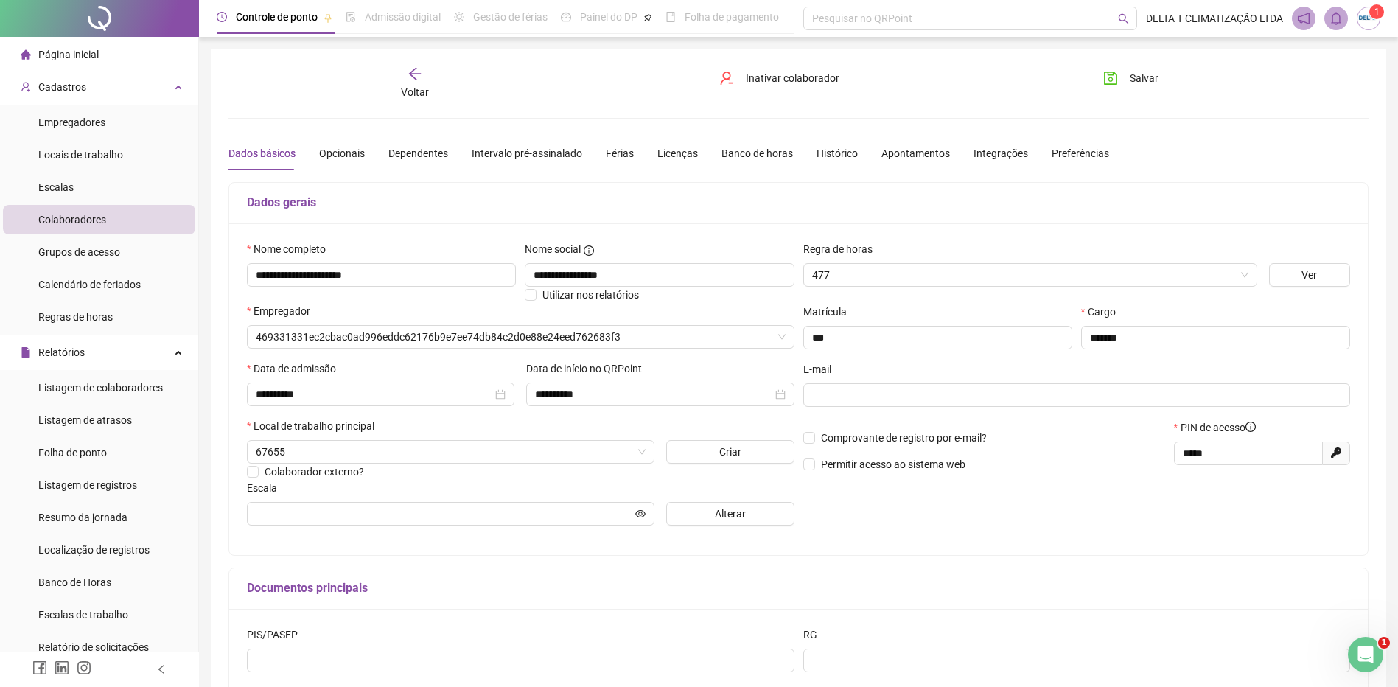
type input "**********"
click at [717, 516] on span "Alterar" at bounding box center [730, 514] width 31 height 16
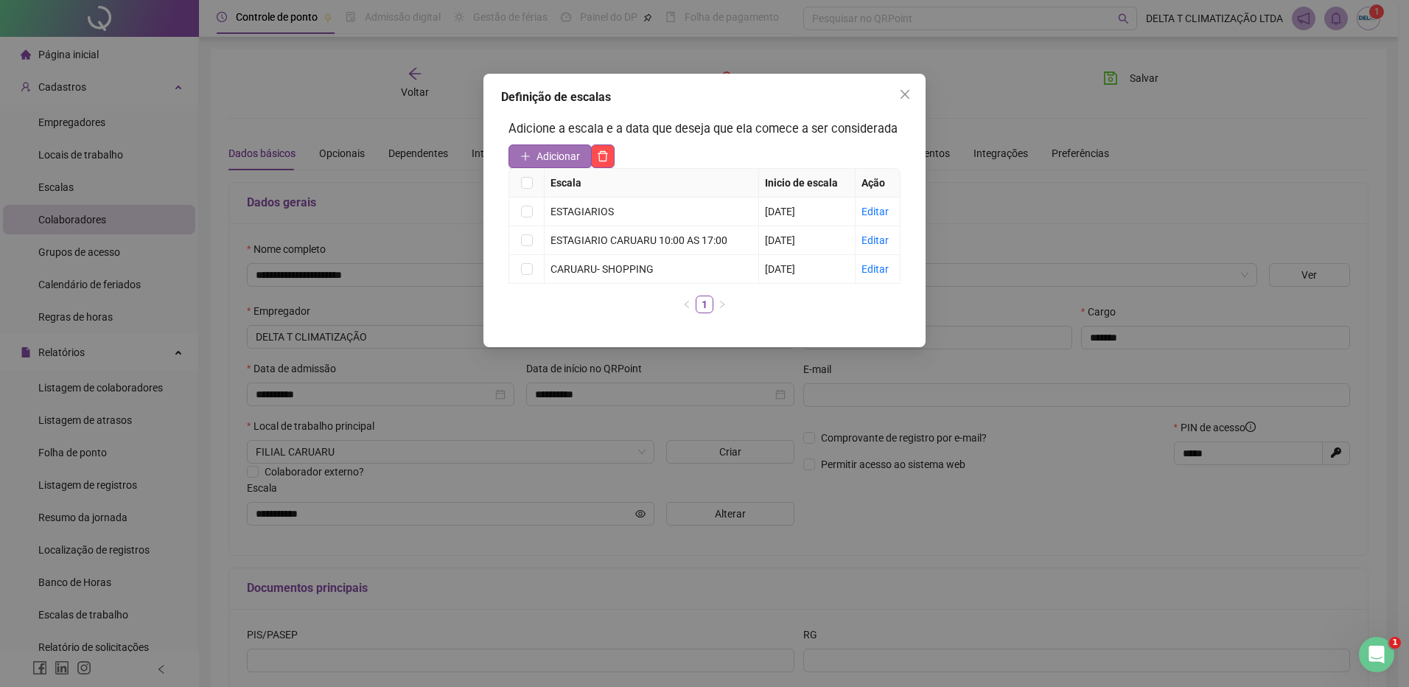
click at [562, 151] on span "Adicionar" at bounding box center [558, 156] width 43 height 16
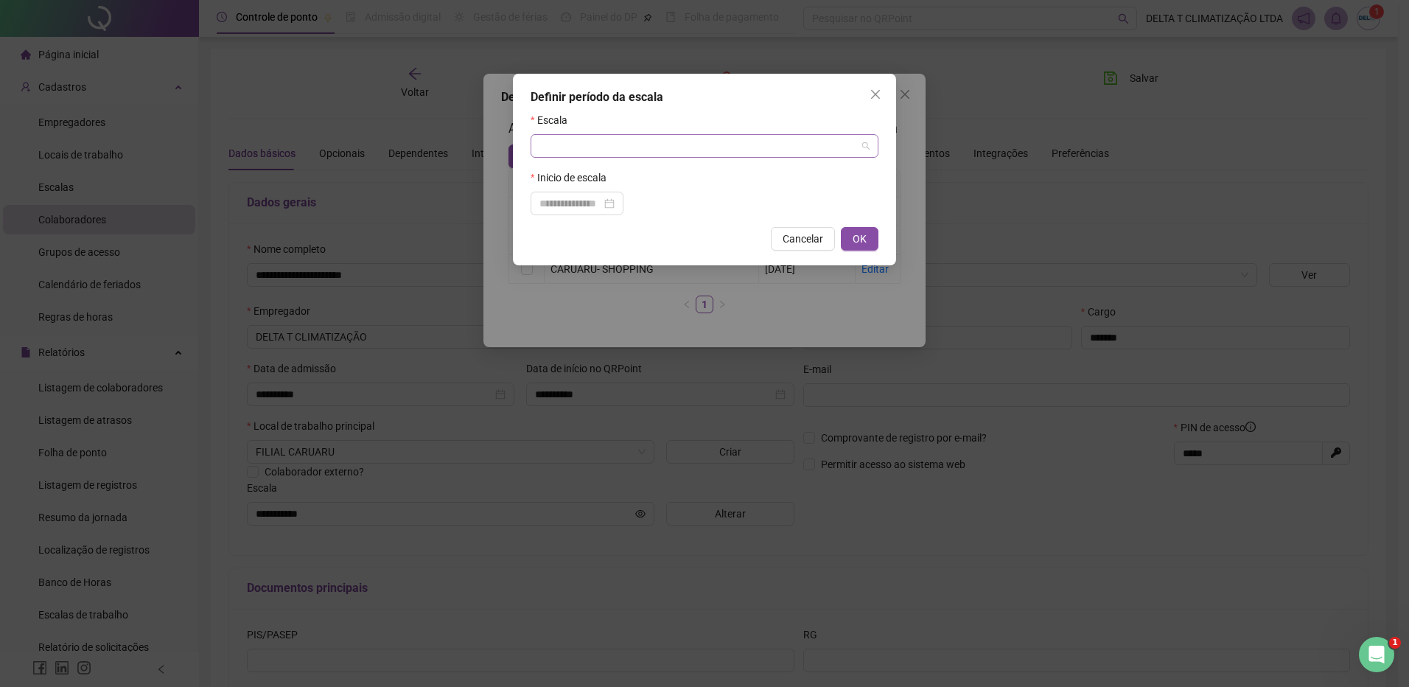
click at [562, 150] on input "search" at bounding box center [697, 146] width 317 height 22
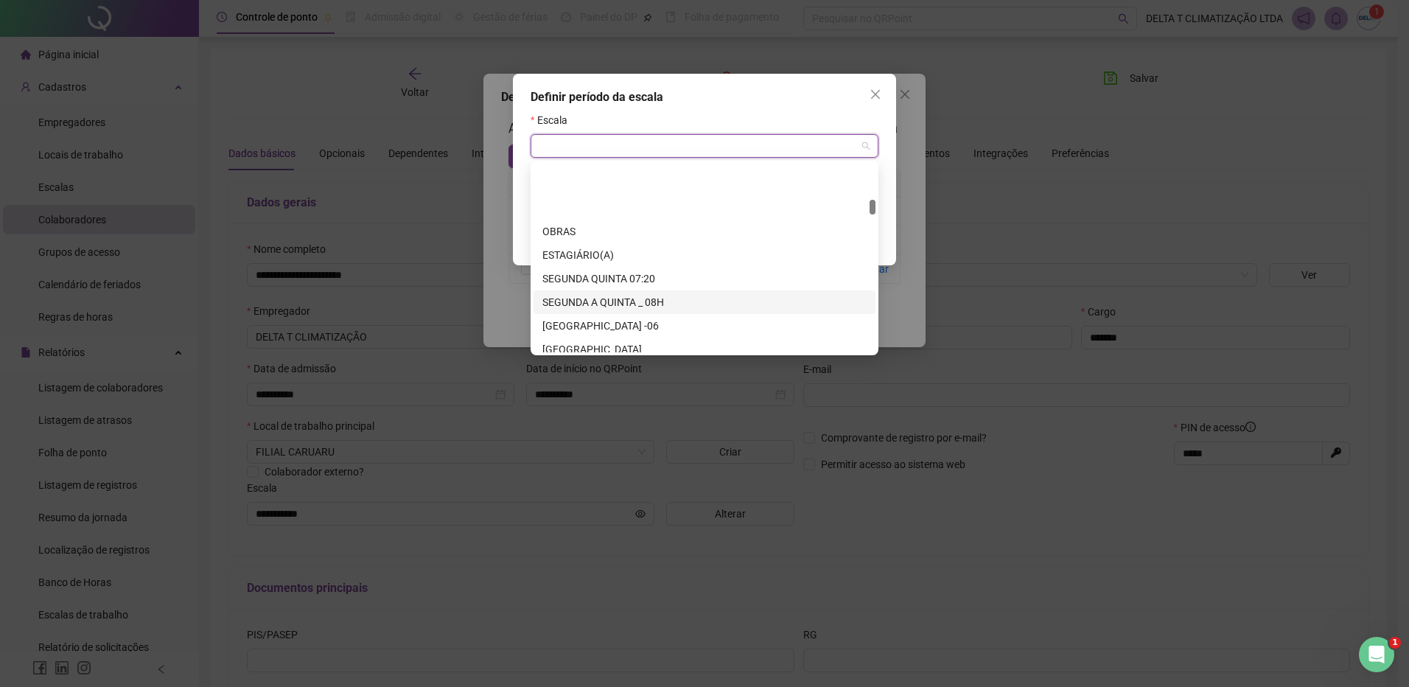
scroll to position [442, 0]
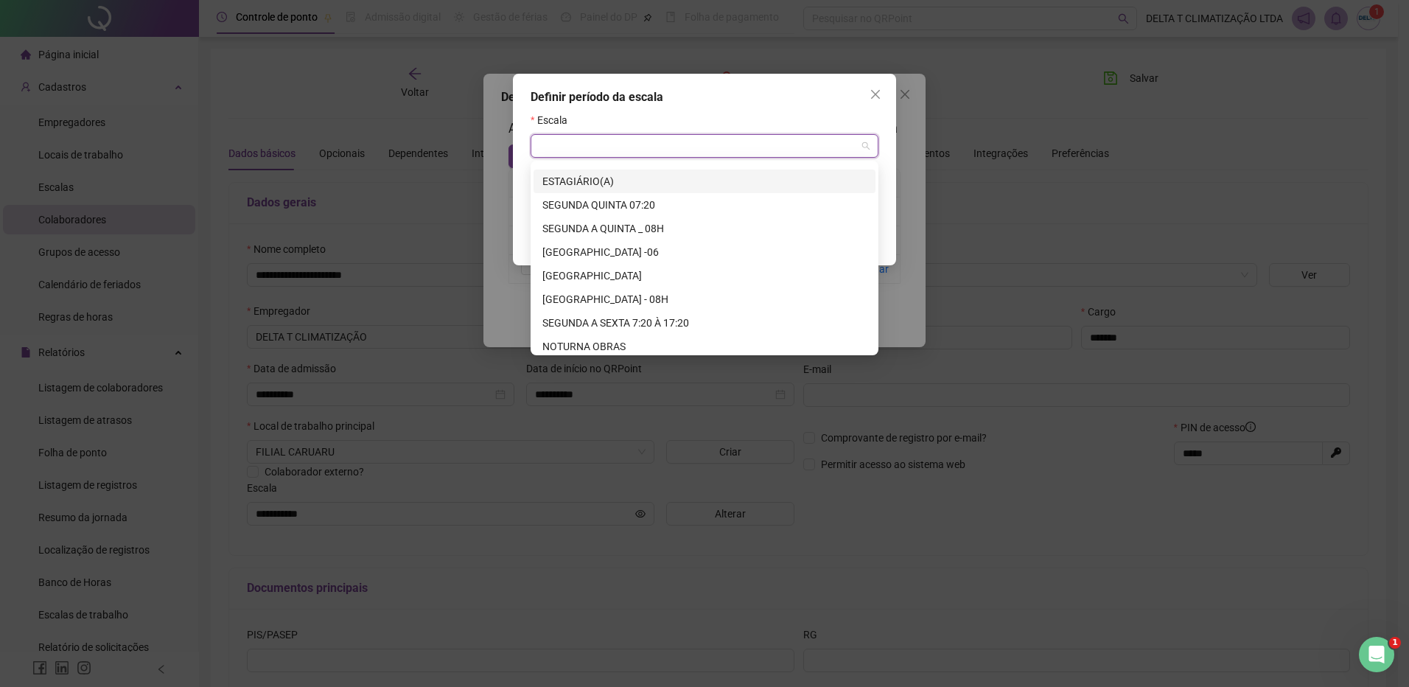
click at [601, 174] on div "ESTAGIÁRIO(A)" at bounding box center [704, 181] width 324 height 16
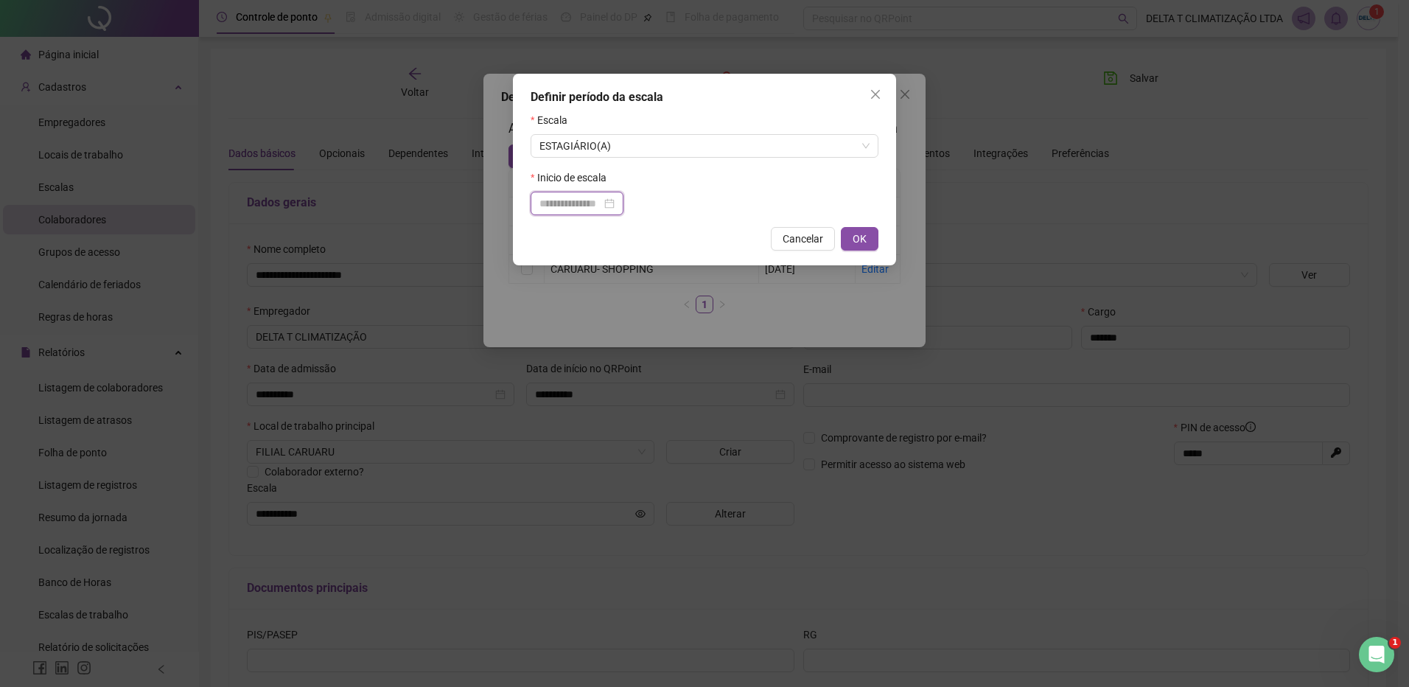
click at [601, 209] on input at bounding box center [570, 203] width 62 height 16
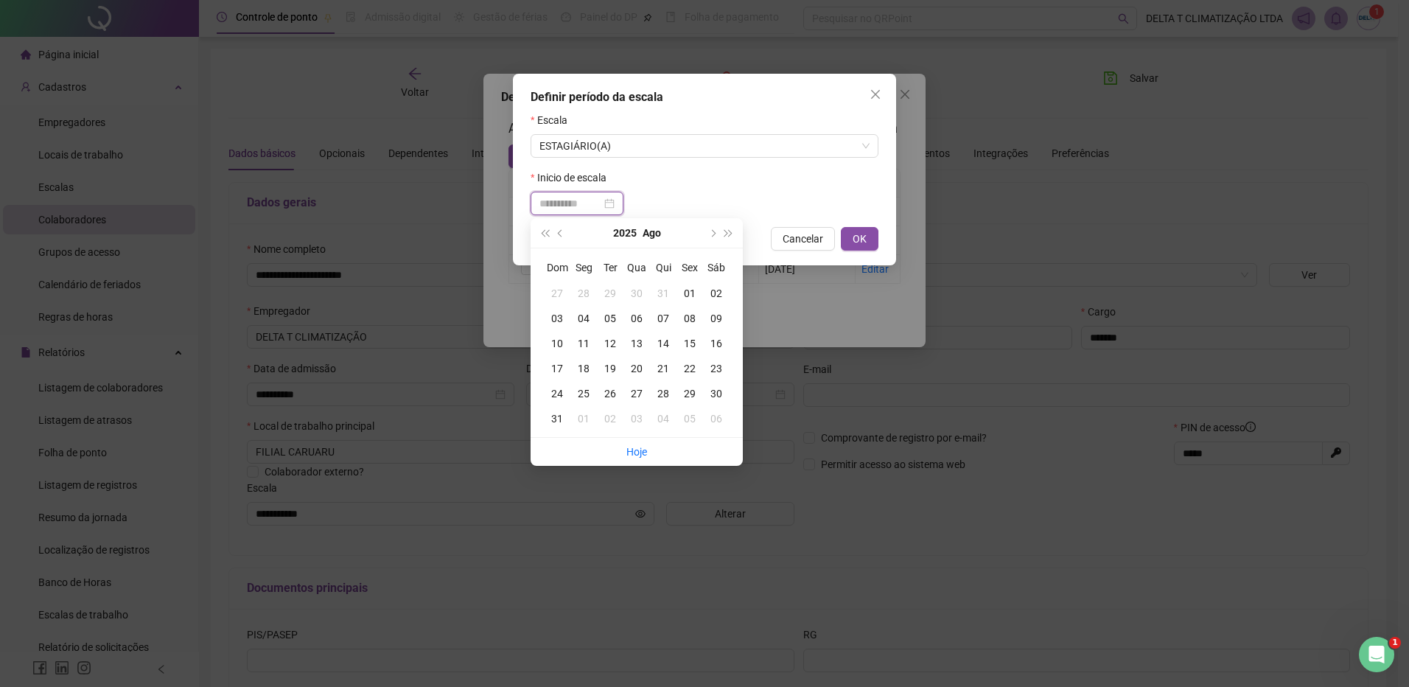
type input "**********"
click at [559, 235] on span "prev-year" at bounding box center [561, 232] width 7 height 7
type input "**********"
click at [560, 371] on div "20" at bounding box center [557, 368] width 27 height 16
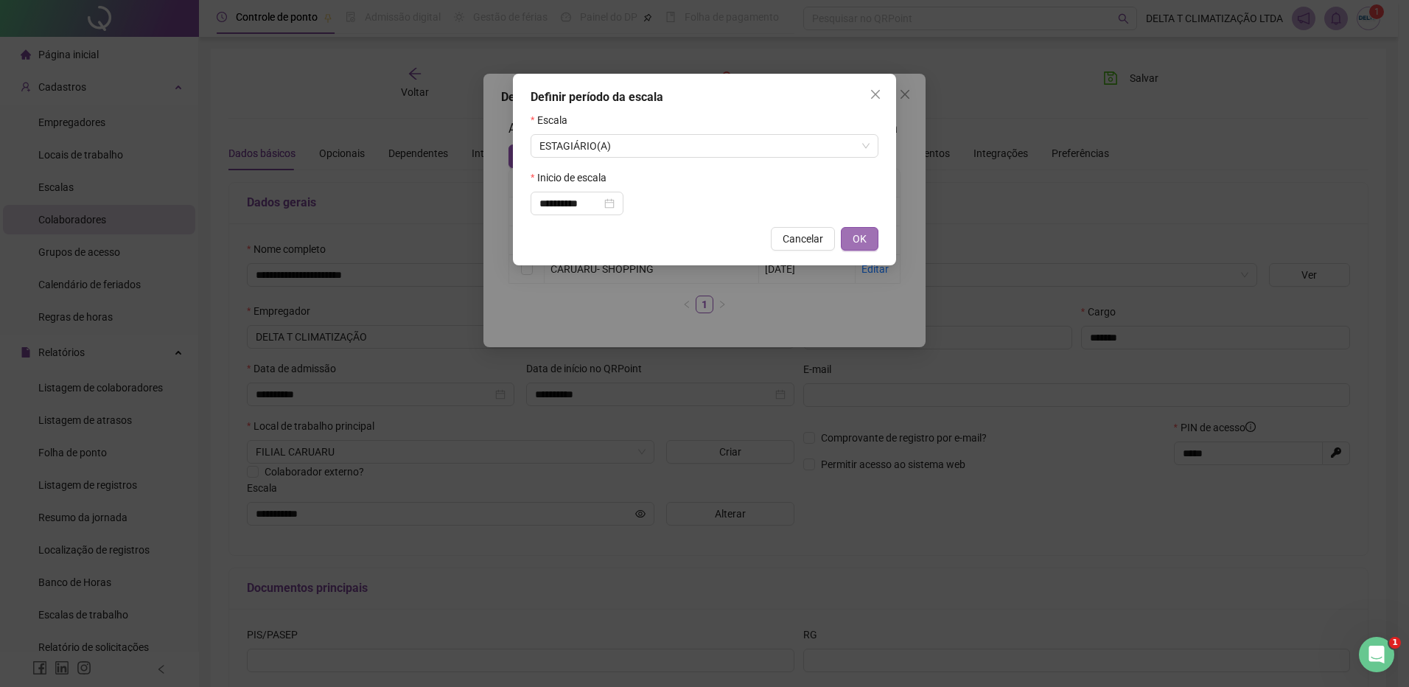
click at [849, 242] on button "OK" at bounding box center [860, 239] width 38 height 24
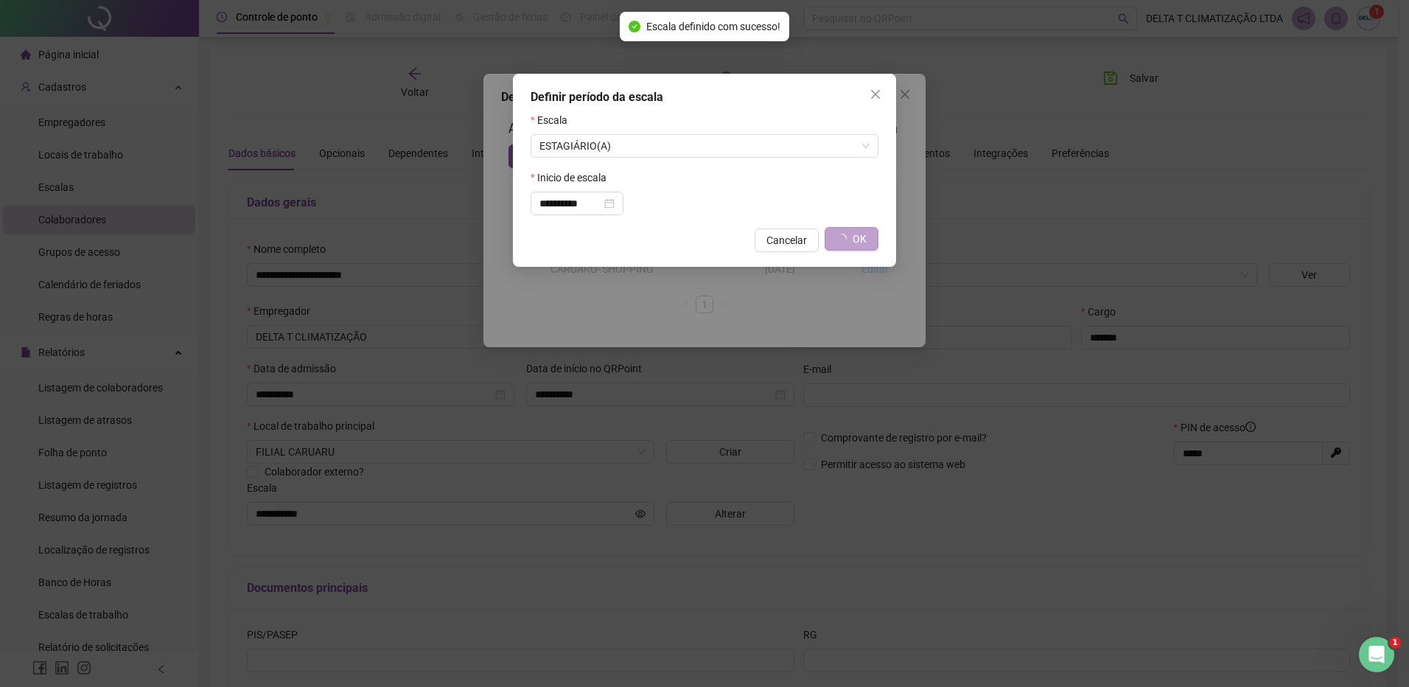
type input "**********"
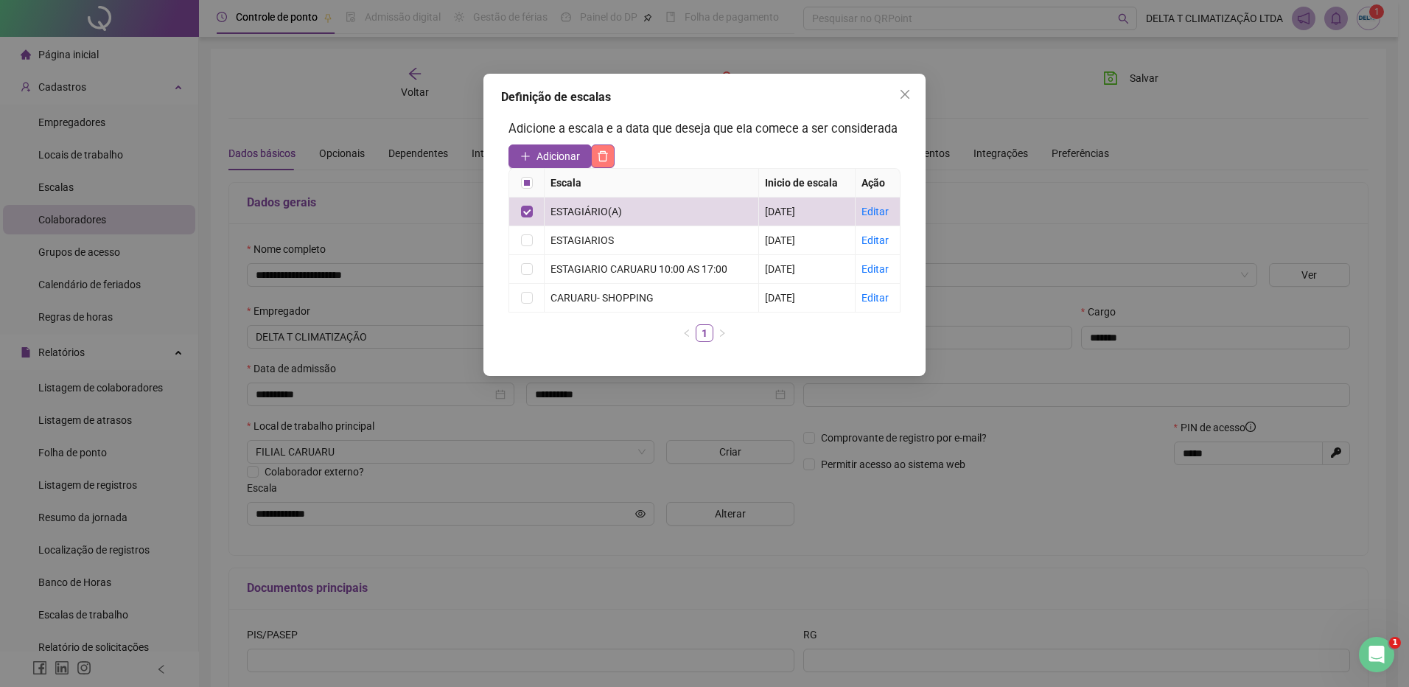
click at [609, 156] on icon "delete" at bounding box center [603, 156] width 12 height 12
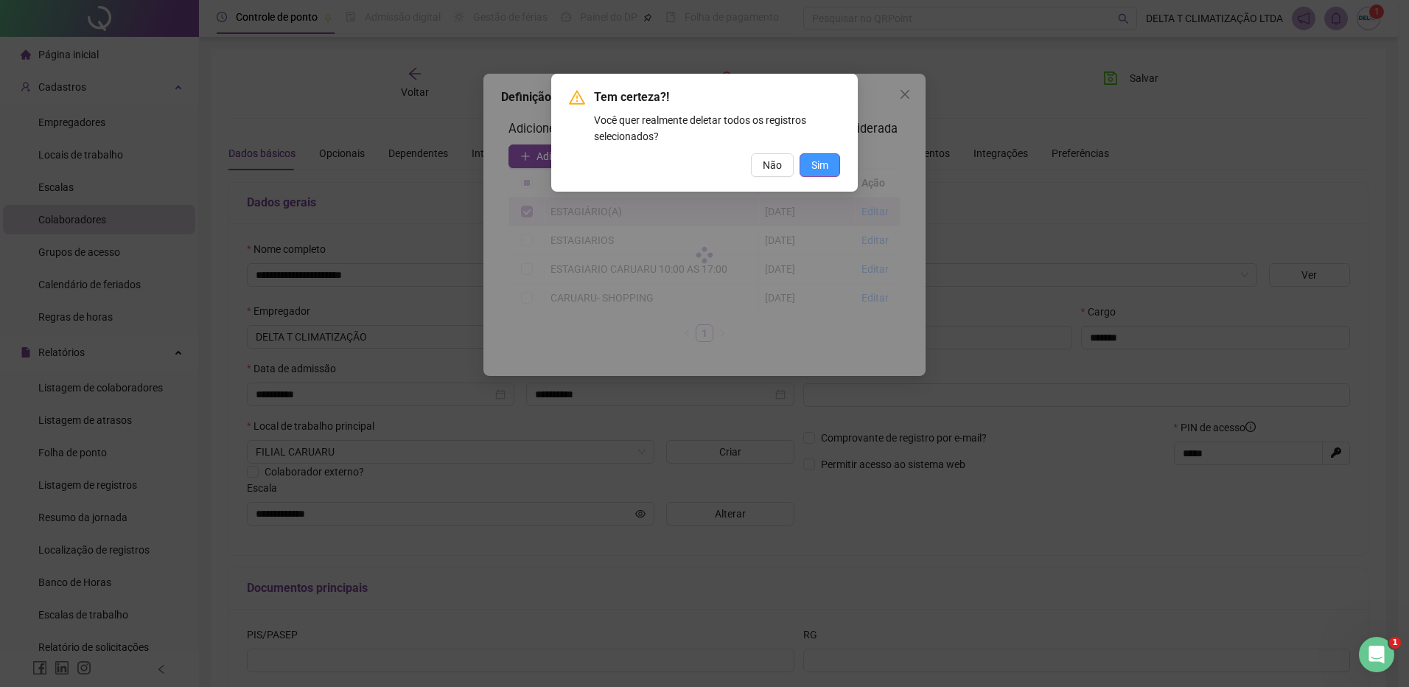
click at [825, 164] on span "Sim" at bounding box center [819, 165] width 17 height 16
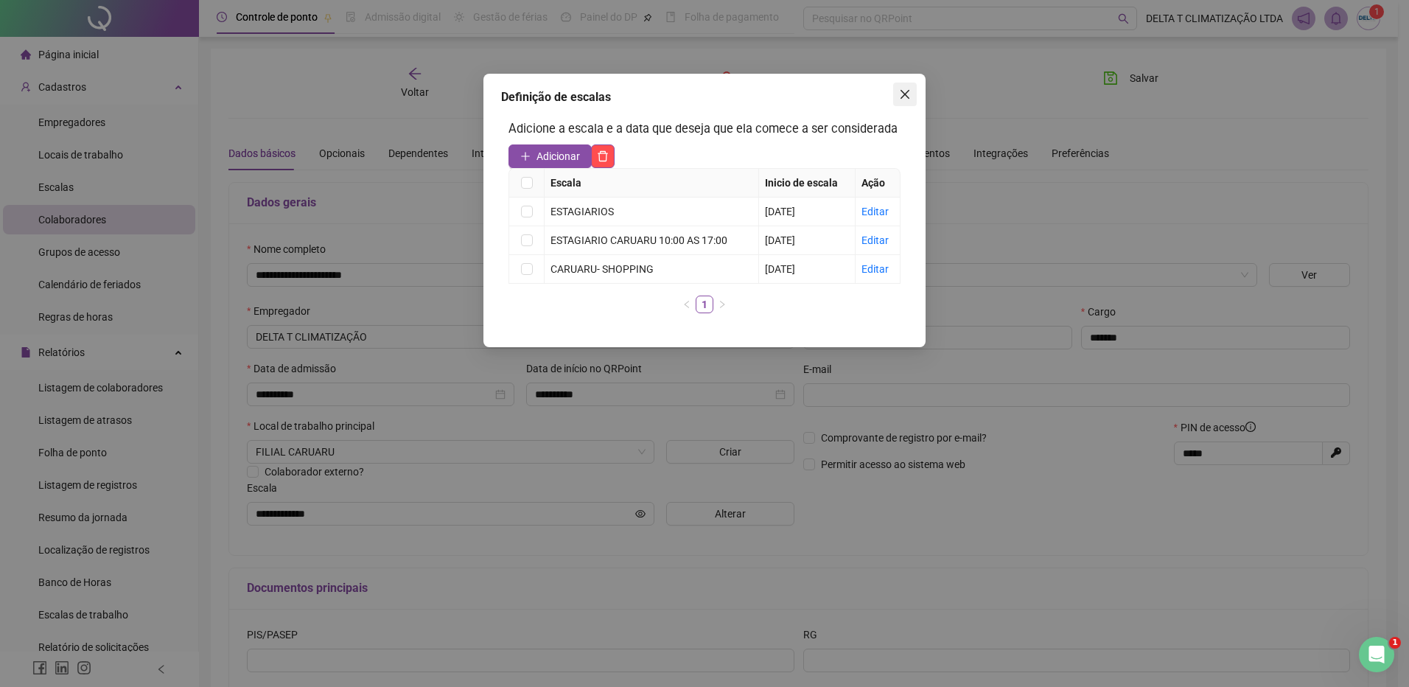
click at [906, 92] on icon "close" at bounding box center [905, 94] width 12 height 12
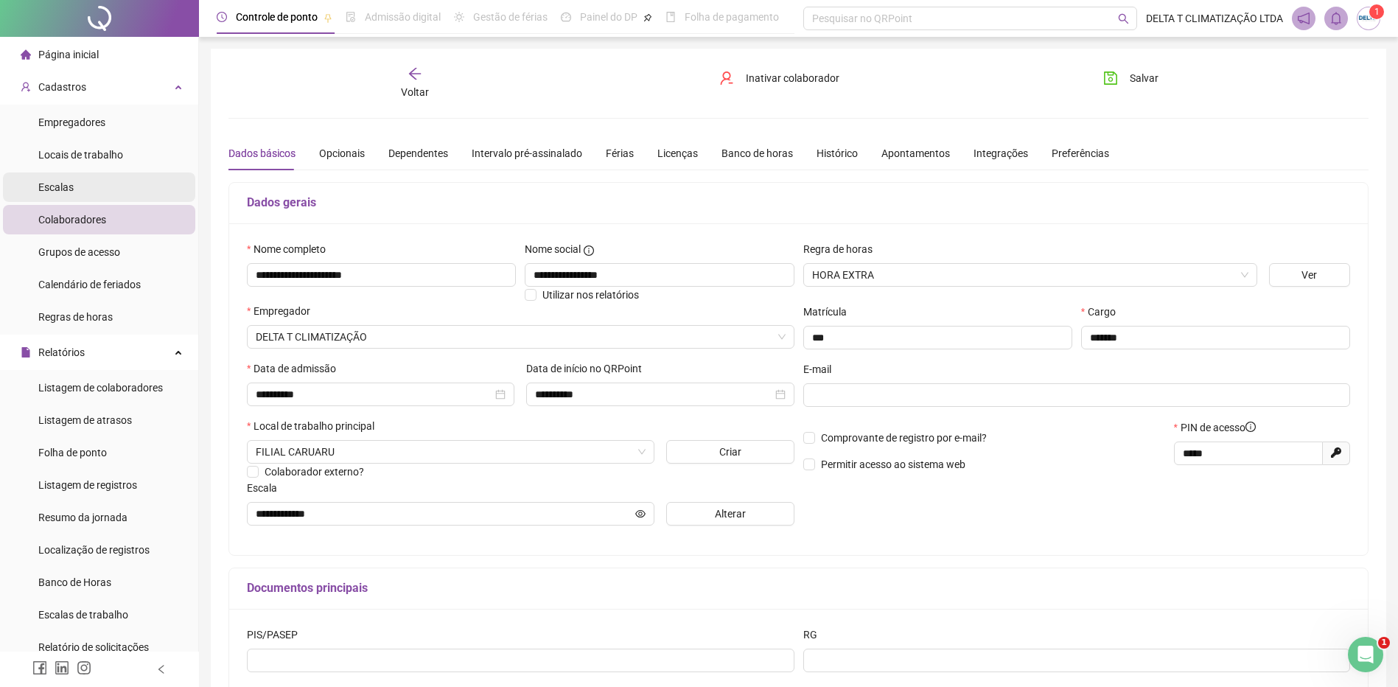
click at [92, 189] on li "Escalas" at bounding box center [99, 186] width 192 height 29
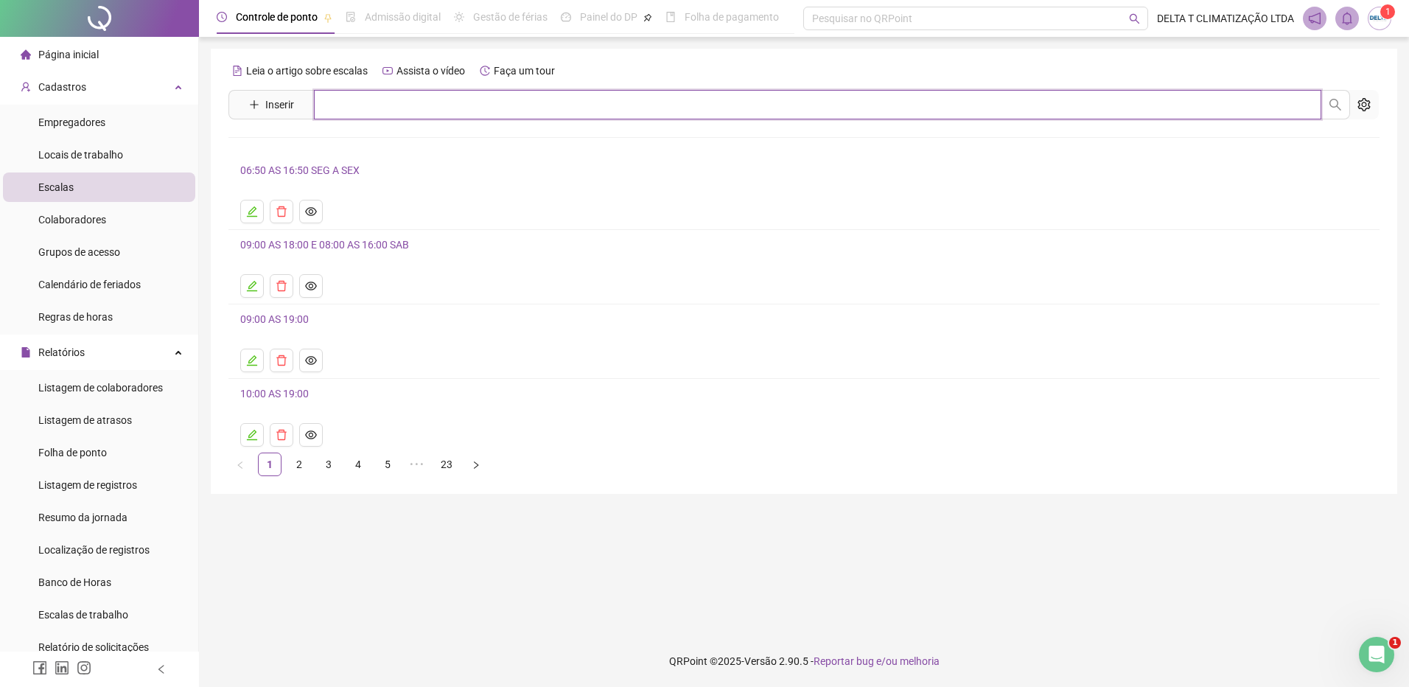
click at [366, 107] on input "text" at bounding box center [818, 104] width 1008 height 29
type input "**********"
click at [654, 80] on div "Leia o artigo sobre escalas Assista o vídeo Faça um tour" at bounding box center [803, 71] width 1151 height 24
click at [275, 105] on span "Inserir" at bounding box center [279, 105] width 29 height 16
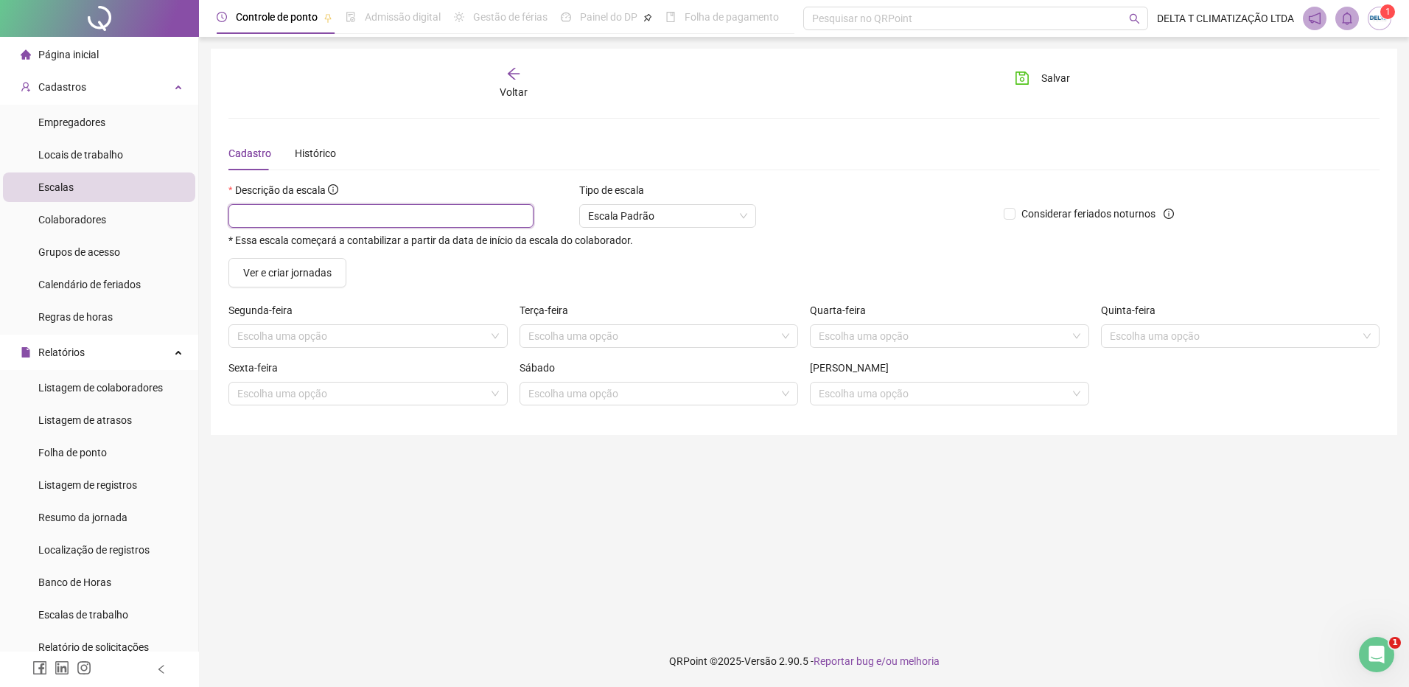
click at [305, 219] on input "text" at bounding box center [380, 216] width 305 height 24
click at [291, 220] on input "*******" at bounding box center [380, 216] width 305 height 24
click at [286, 219] on input "*******" at bounding box center [380, 216] width 305 height 24
click at [371, 220] on input "*******" at bounding box center [380, 216] width 305 height 24
click at [357, 288] on form "Descrição da escala ******* * Essa escala começará a contabilizar a partir da d…" at bounding box center [803, 299] width 1151 height 235
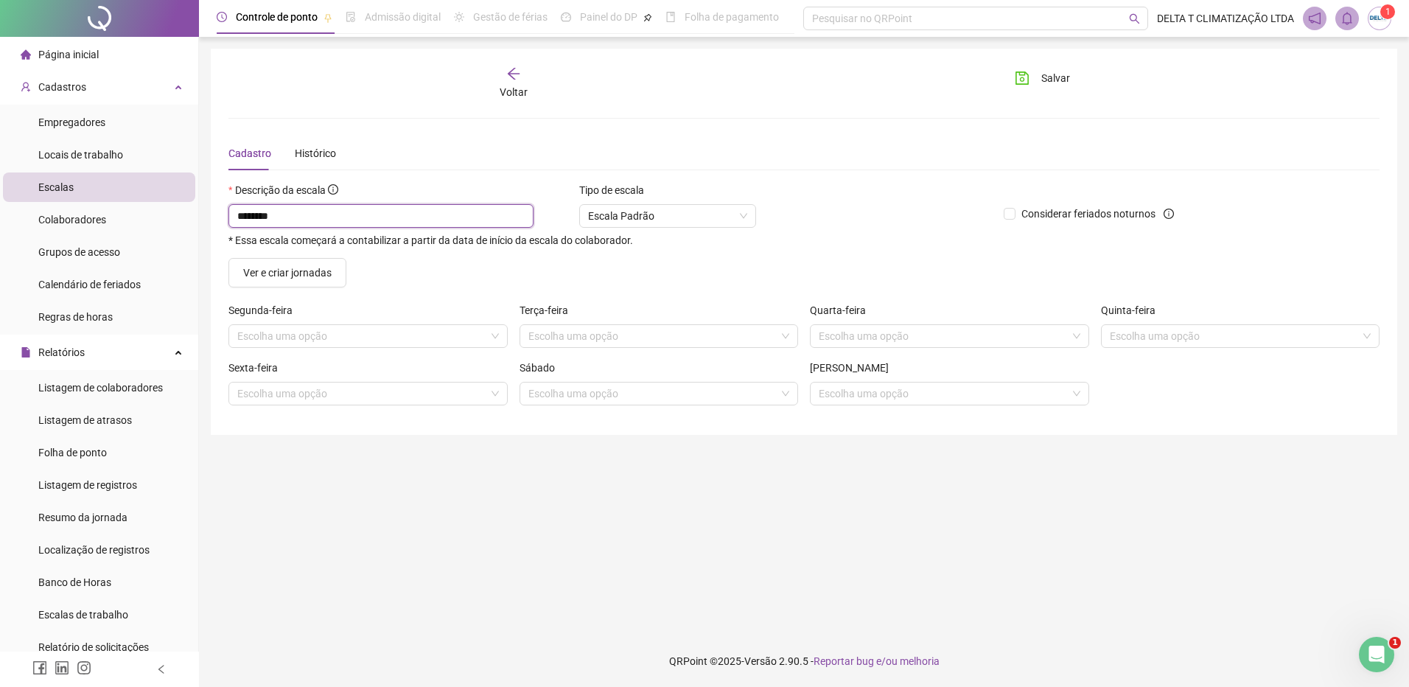
click at [310, 218] on input "*******" at bounding box center [380, 216] width 305 height 24
type input "**********"
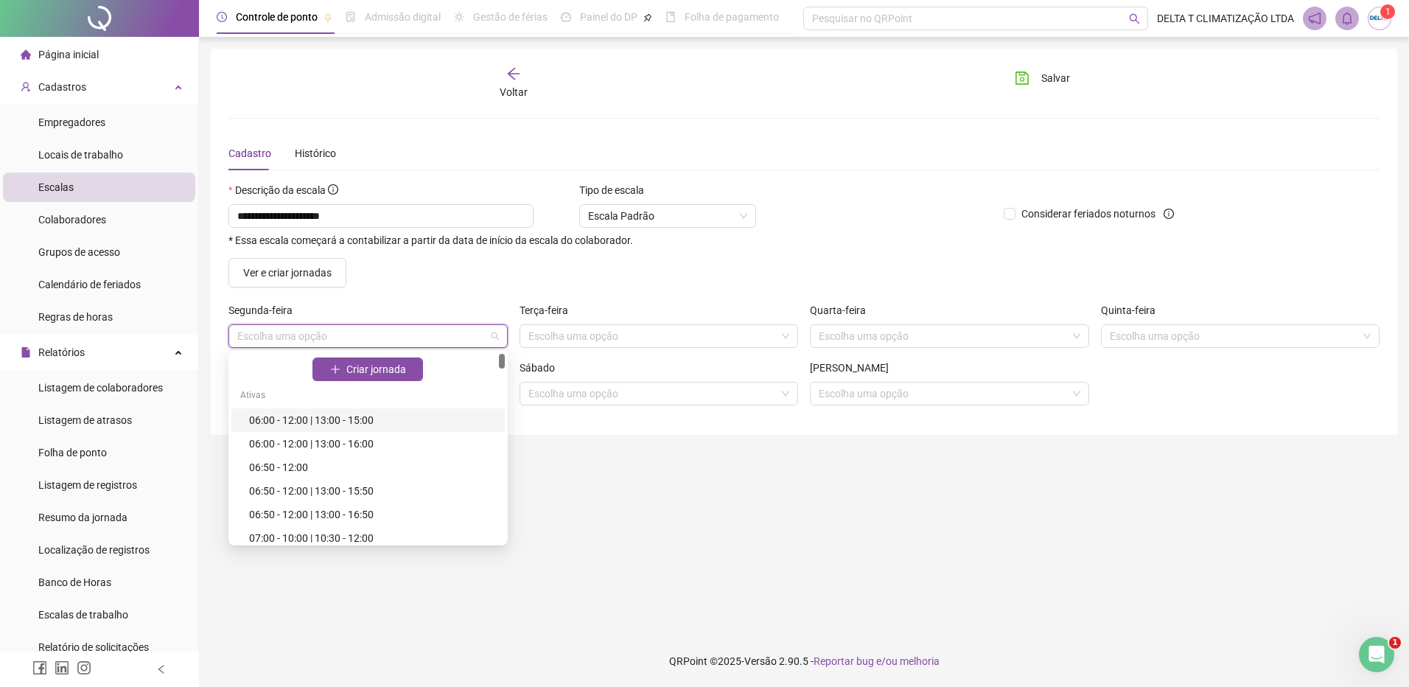
click at [330, 338] on input "search" at bounding box center [361, 336] width 248 height 22
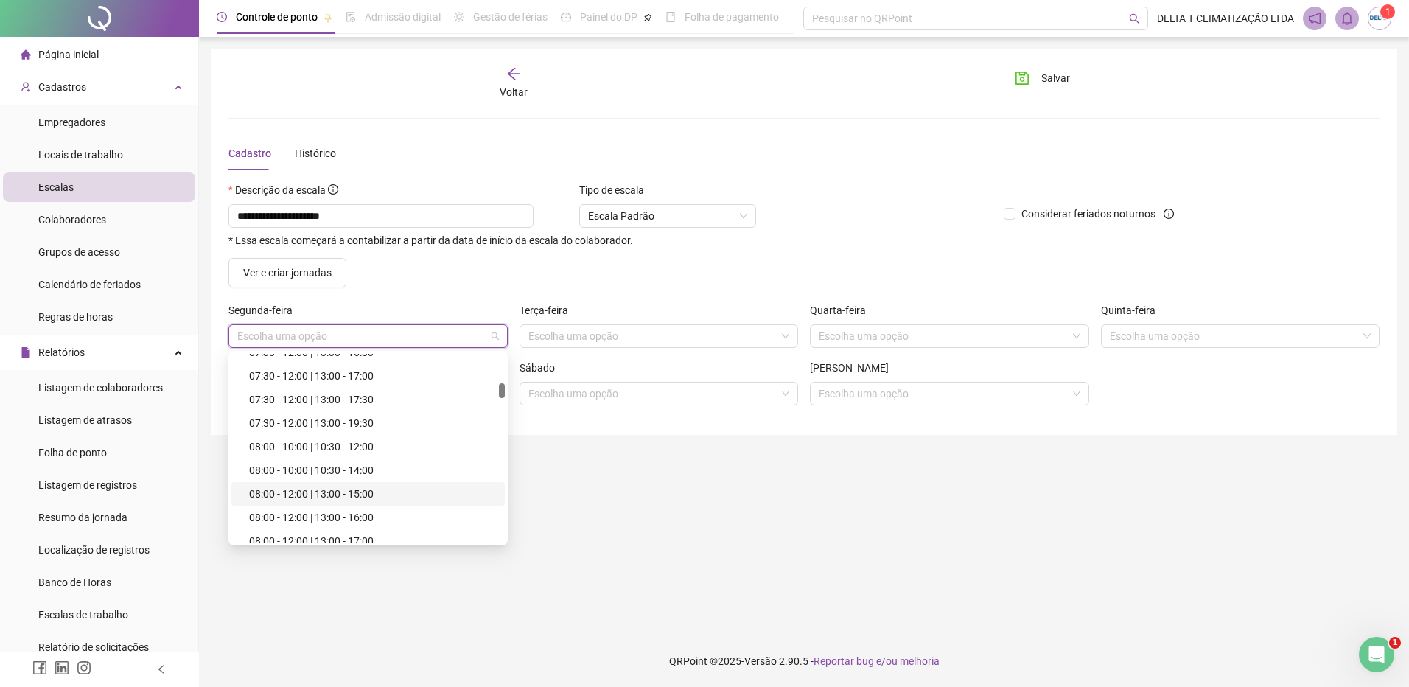
scroll to position [663, 0]
click at [361, 420] on div "08:00 - 12:00 | 13:00 - 18:00" at bounding box center [372, 417] width 247 height 16
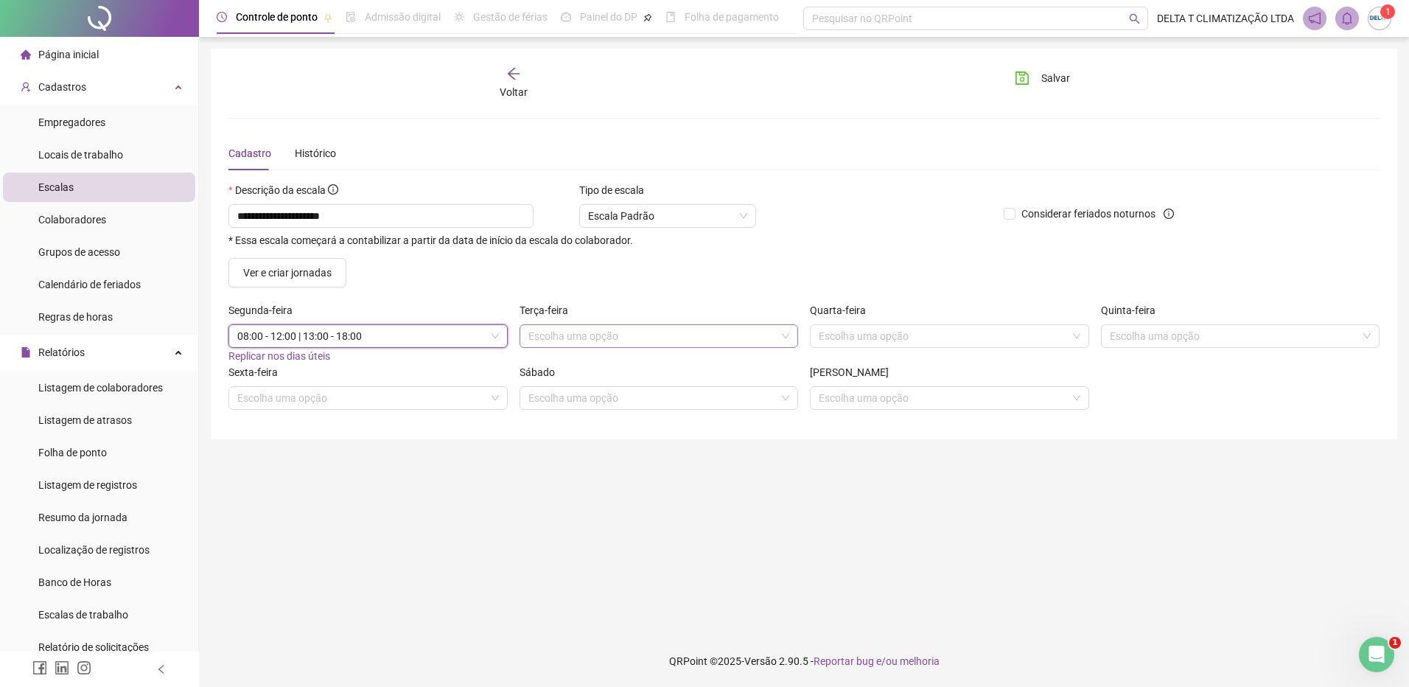
click at [608, 336] on input "search" at bounding box center [652, 336] width 248 height 22
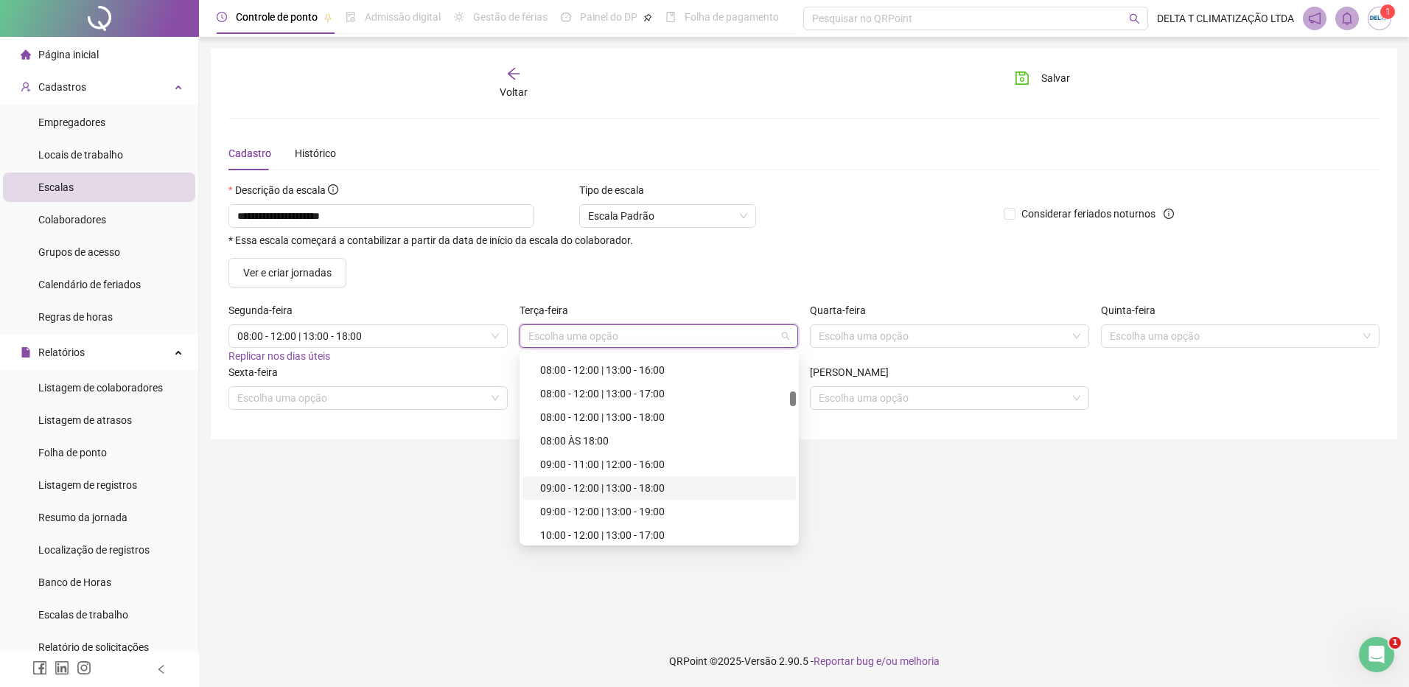
click at [655, 490] on div "09:00 - 12:00 | 13:00 - 18:00" at bounding box center [663, 488] width 247 height 16
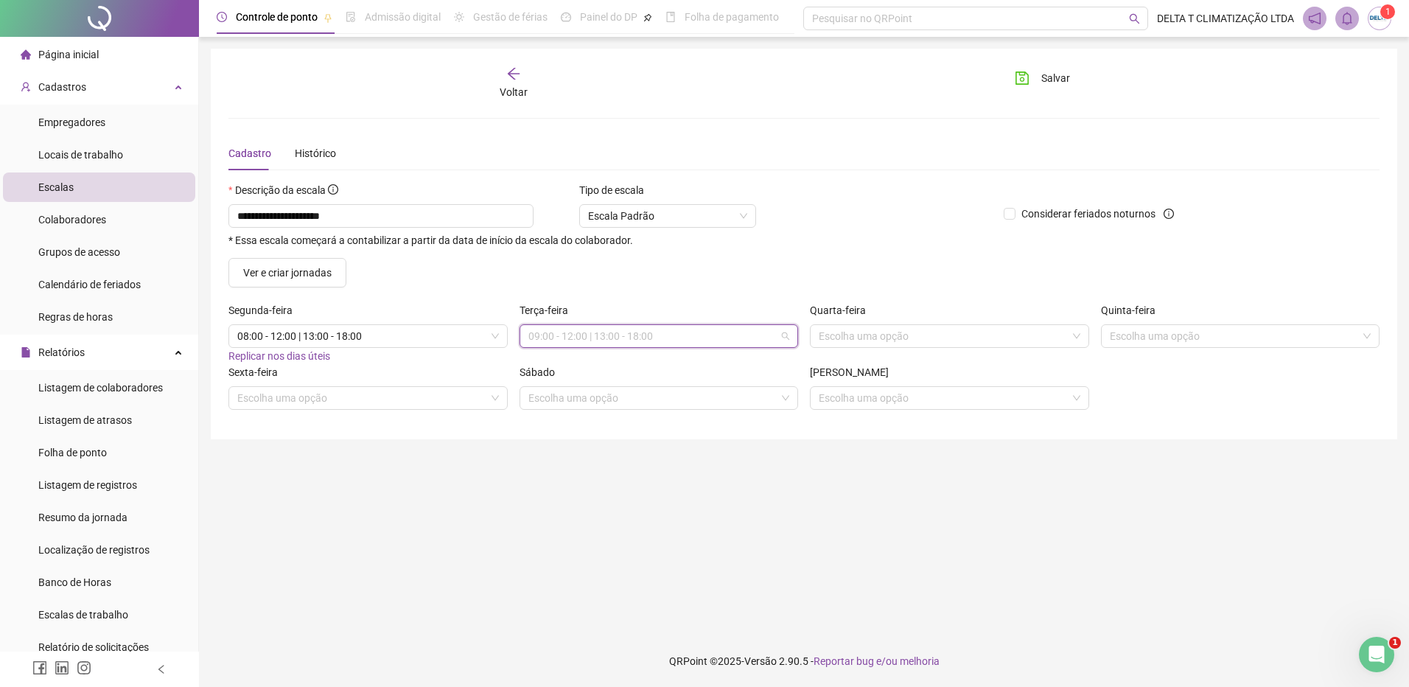
click at [621, 341] on span "09:00 - 12:00 | 13:00 - 18:00" at bounding box center [659, 336] width 262 height 22
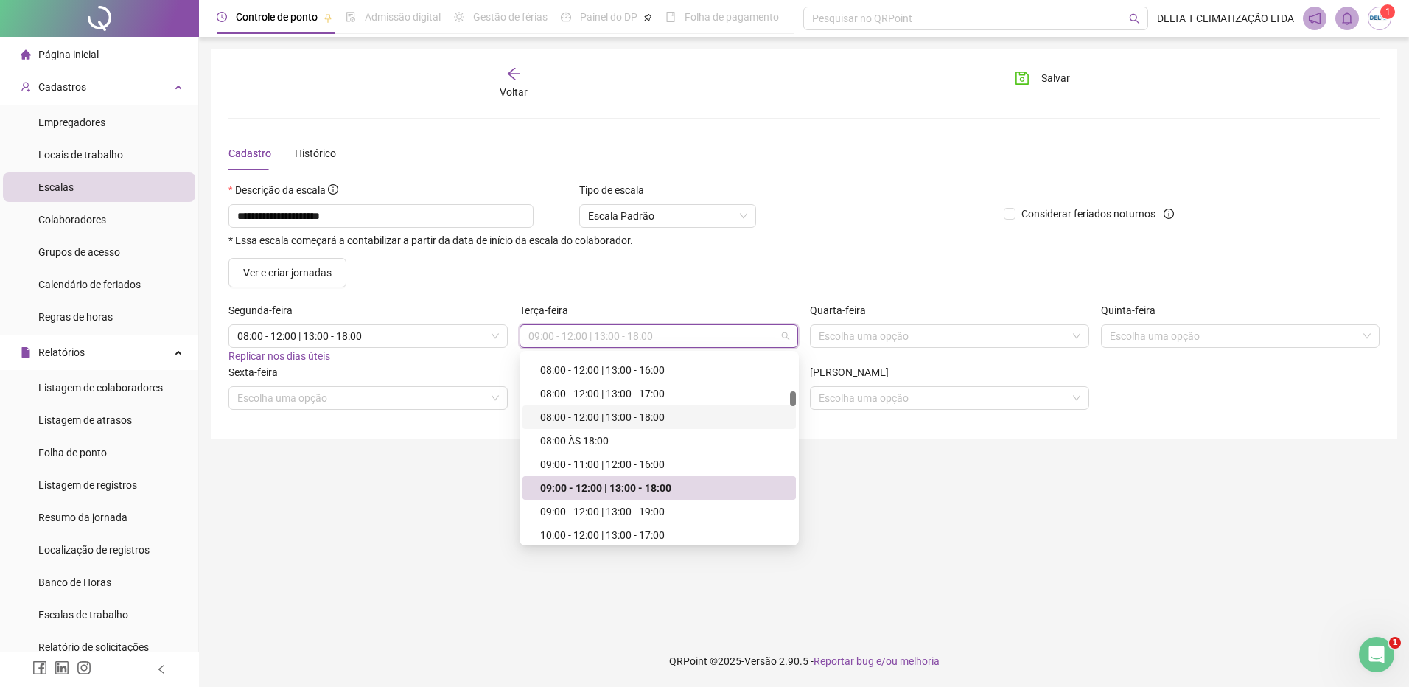
click at [629, 416] on div "08:00 - 12:00 | 13:00 - 18:00" at bounding box center [663, 417] width 247 height 16
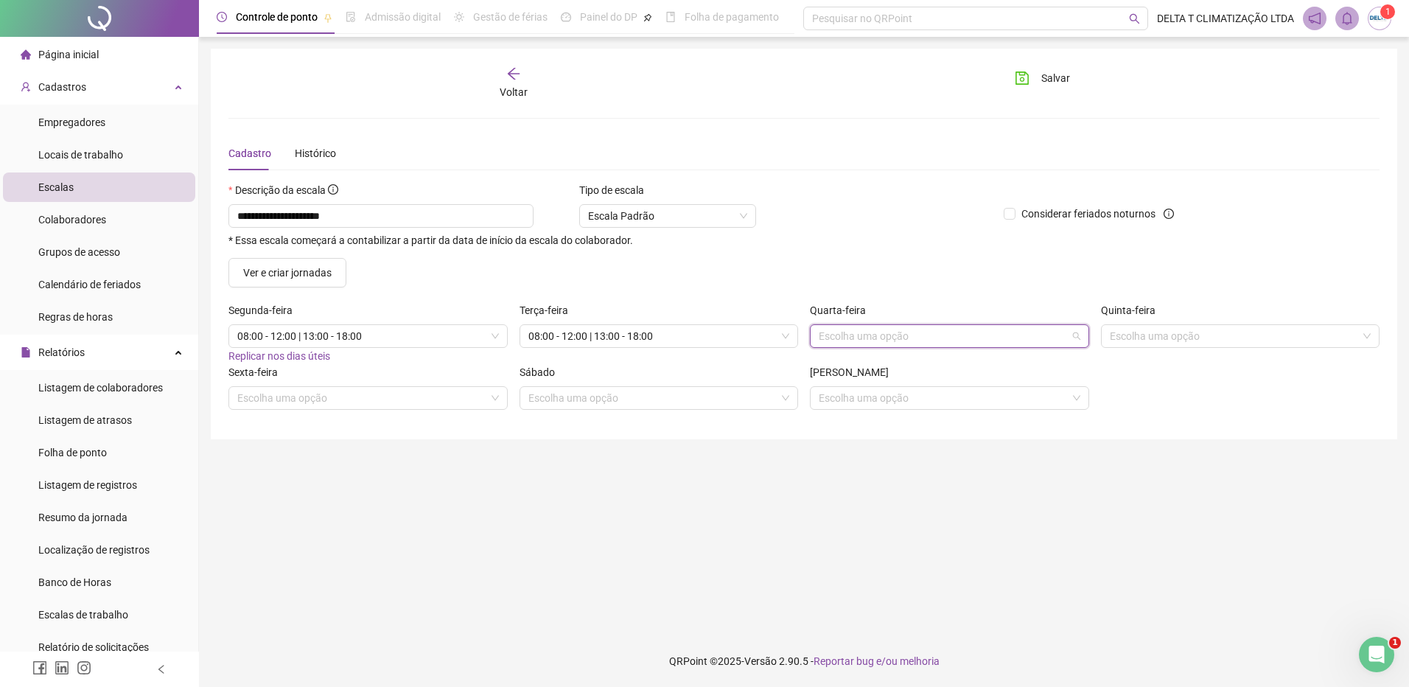
click at [904, 335] on input "search" at bounding box center [943, 336] width 248 height 22
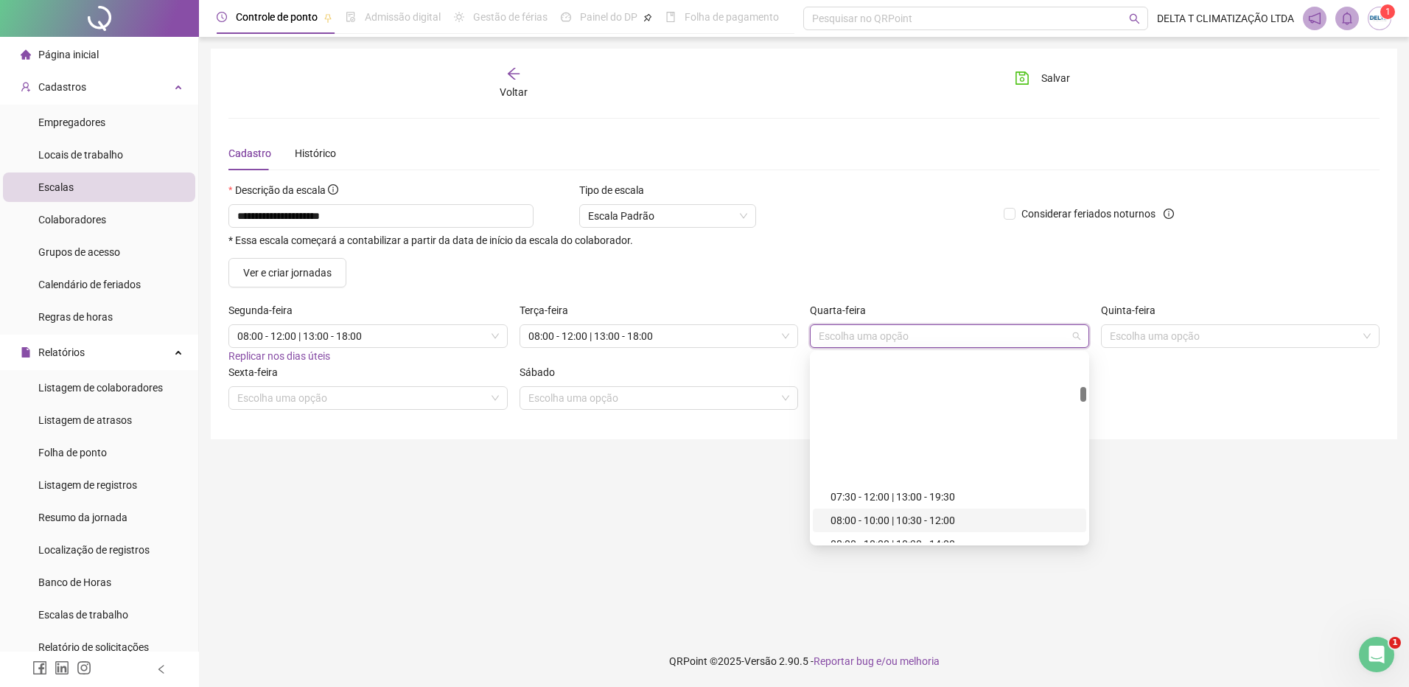
scroll to position [590, 0]
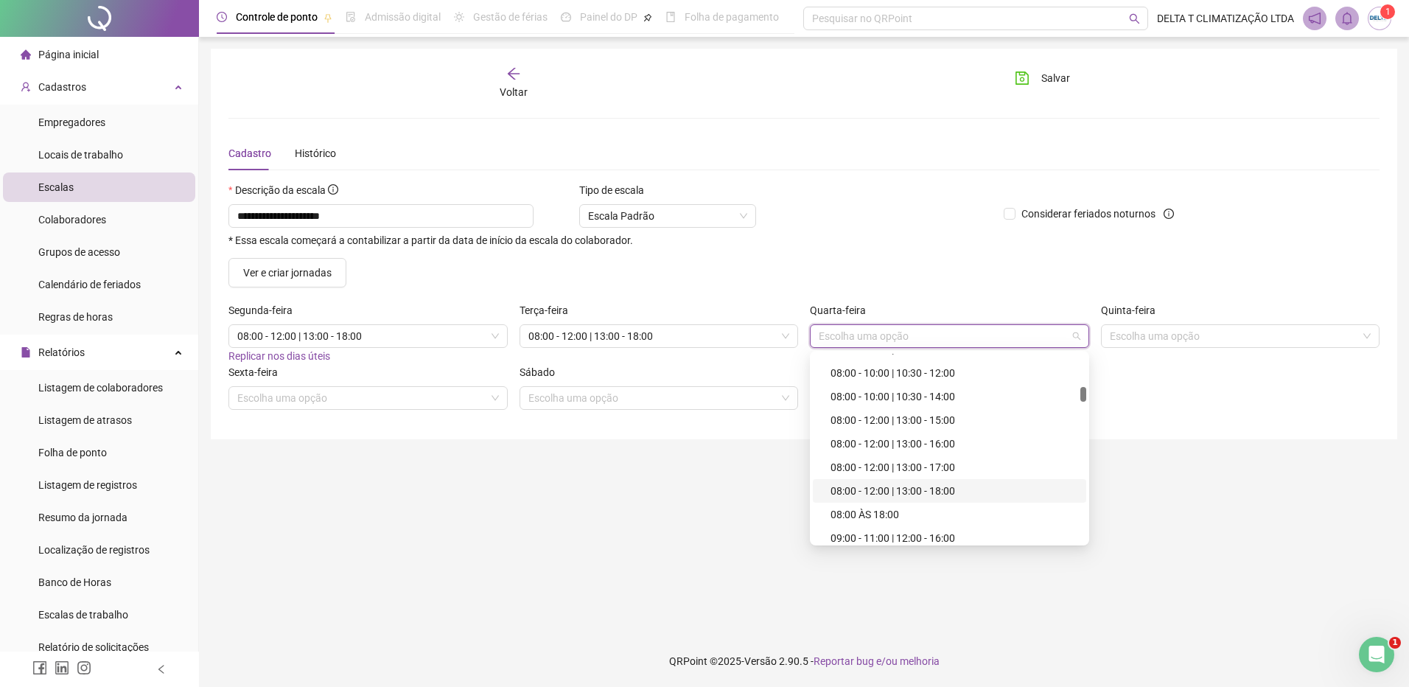
click at [932, 487] on div "08:00 - 12:00 | 13:00 - 18:00" at bounding box center [954, 491] width 247 height 16
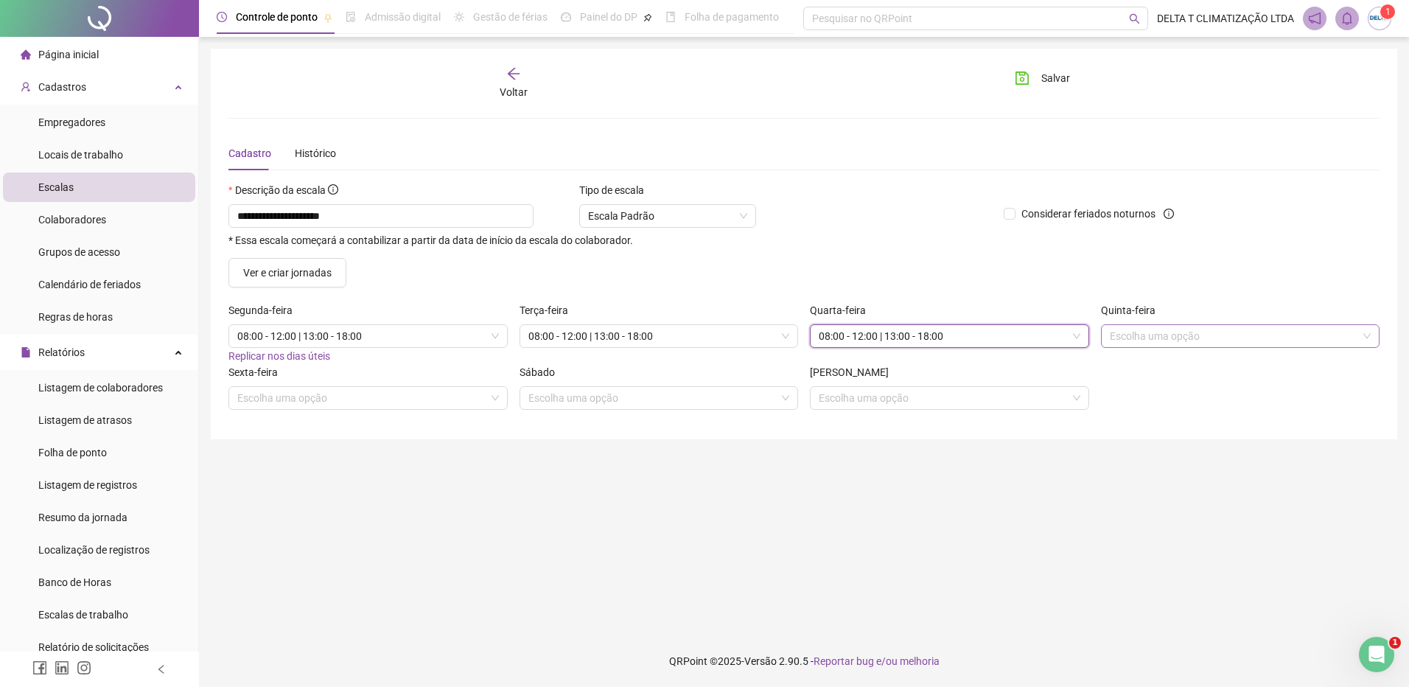
click at [1122, 339] on input "search" at bounding box center [1234, 336] width 248 height 22
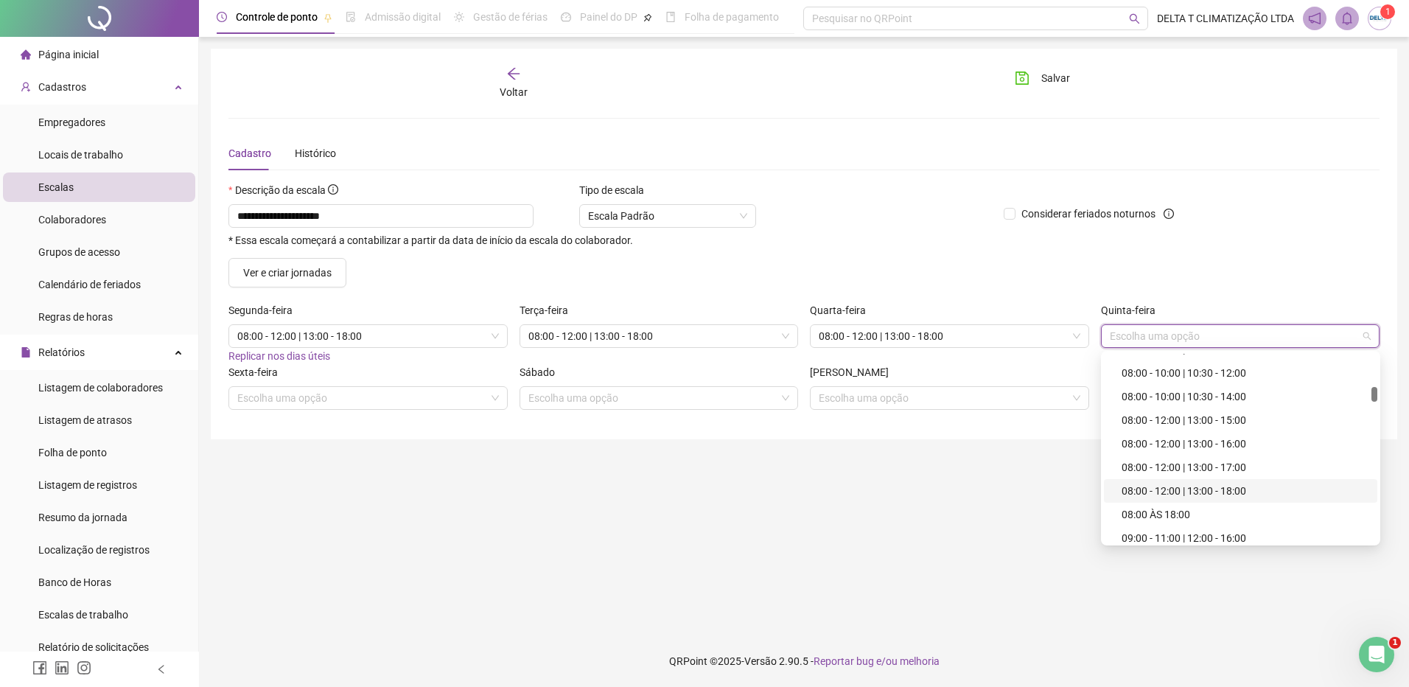
click at [1160, 486] on div "08:00 - 12:00 | 13:00 - 18:00" at bounding box center [1245, 491] width 247 height 16
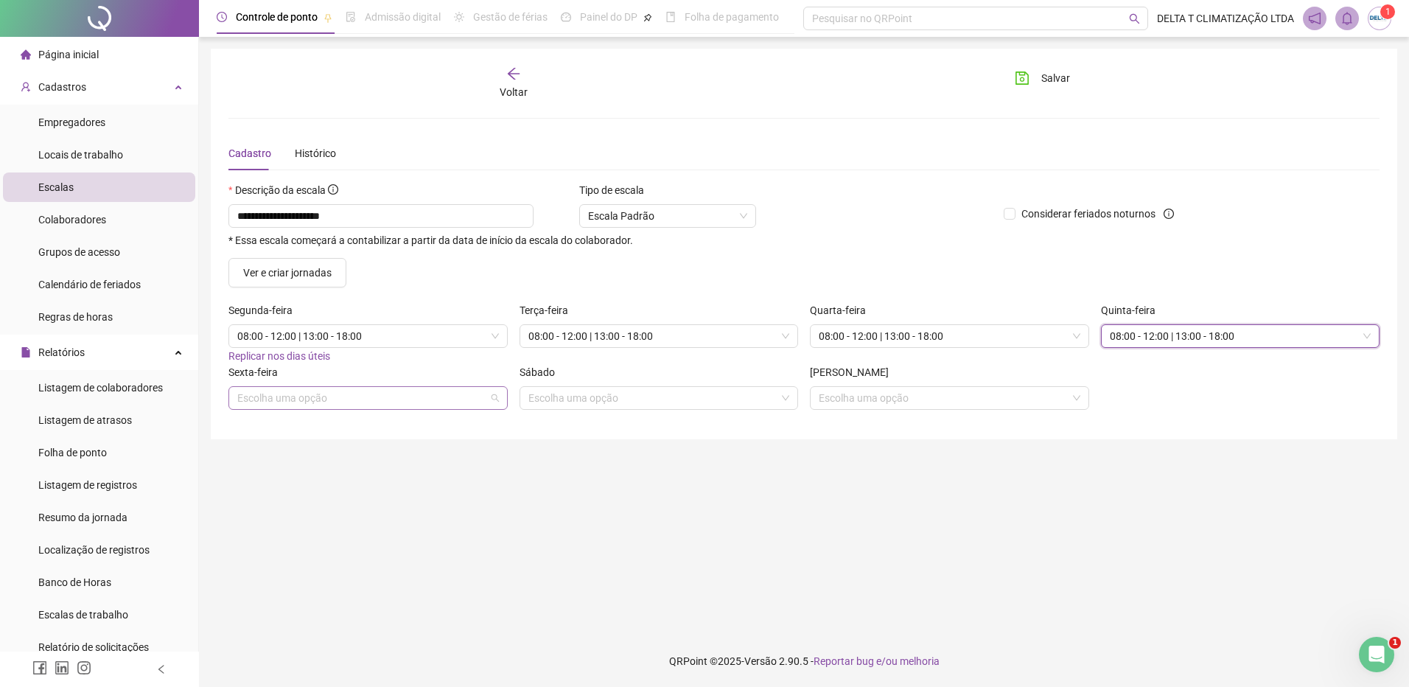
click at [413, 408] on input "search" at bounding box center [361, 398] width 248 height 22
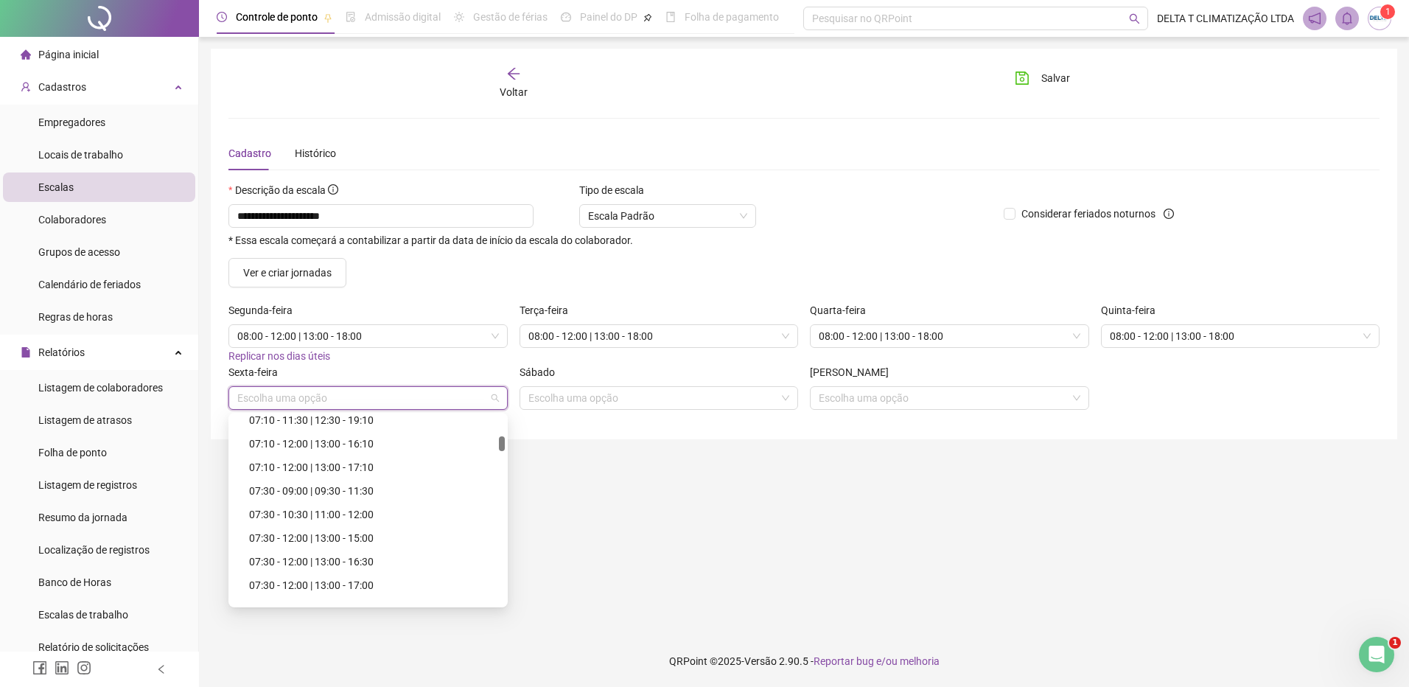
scroll to position [663, 0]
click at [355, 457] on div "08:00 - 12:00 | 13:00 - 17:00" at bounding box center [372, 455] width 247 height 16
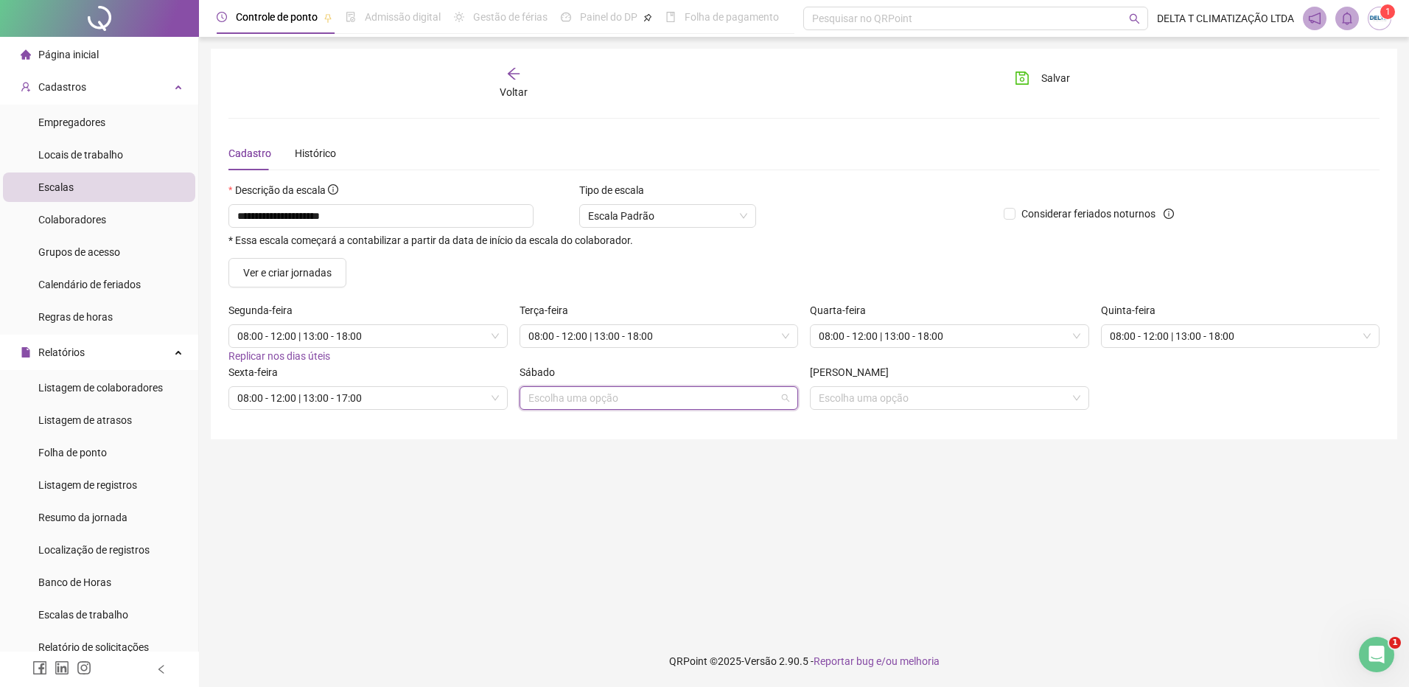
click at [565, 391] on input "search" at bounding box center [652, 398] width 248 height 22
type input "*****"
click at [562, 444] on div "Folga" at bounding box center [663, 451] width 247 height 16
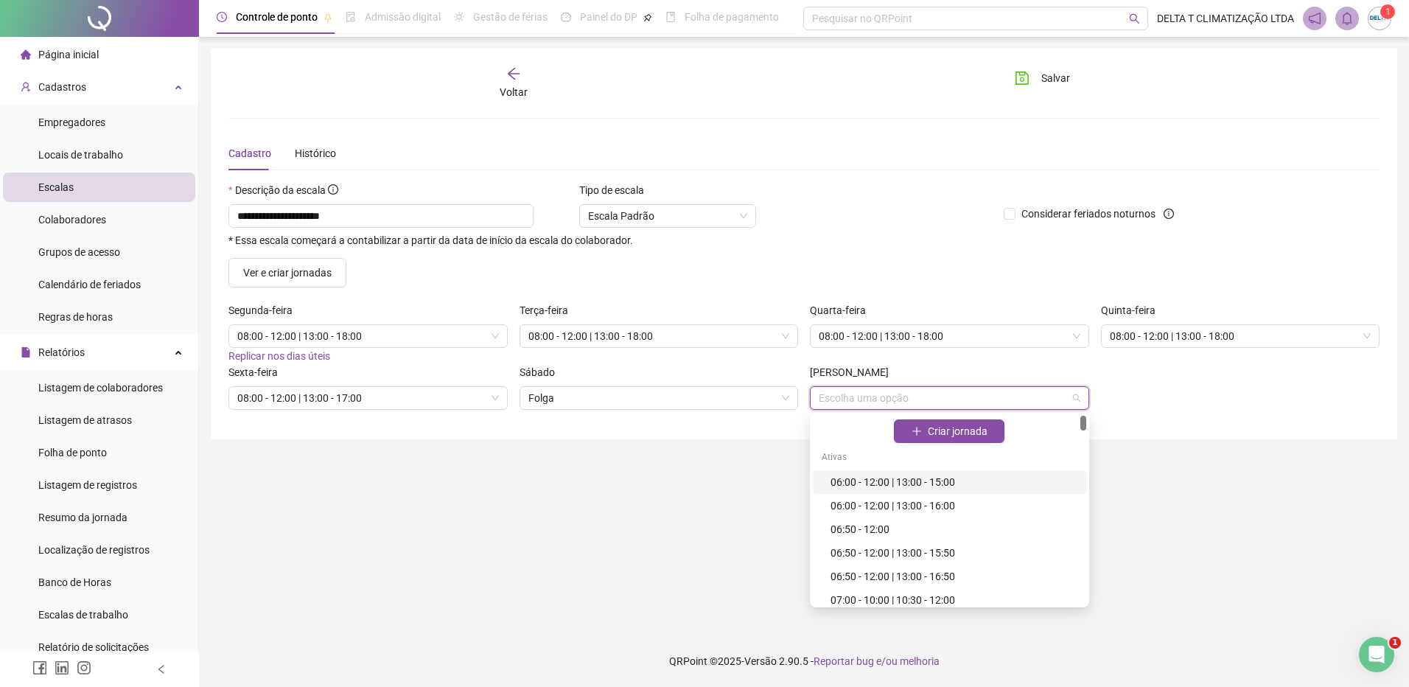
click at [829, 400] on input "search" at bounding box center [943, 398] width 248 height 22
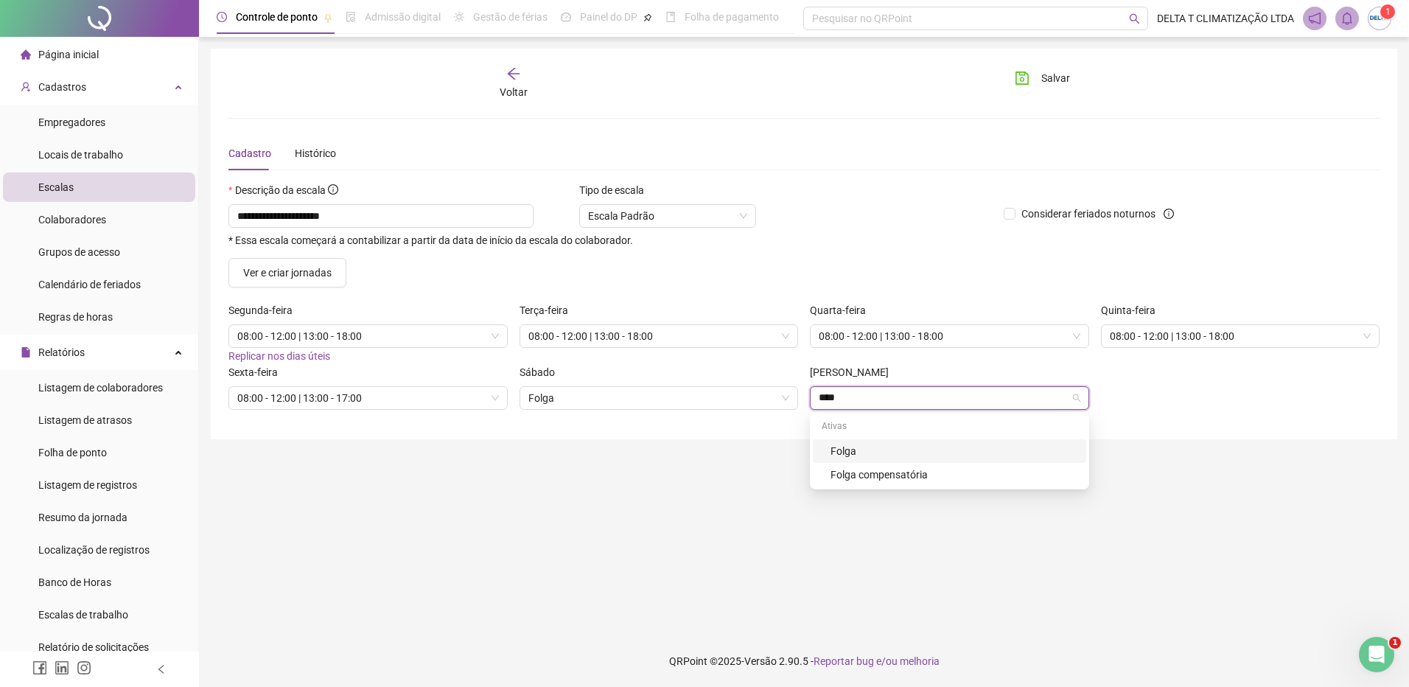
type input "*****"
click at [845, 446] on div "Folga" at bounding box center [954, 451] width 247 height 16
click at [1027, 83] on icon "save" at bounding box center [1022, 78] width 15 height 15
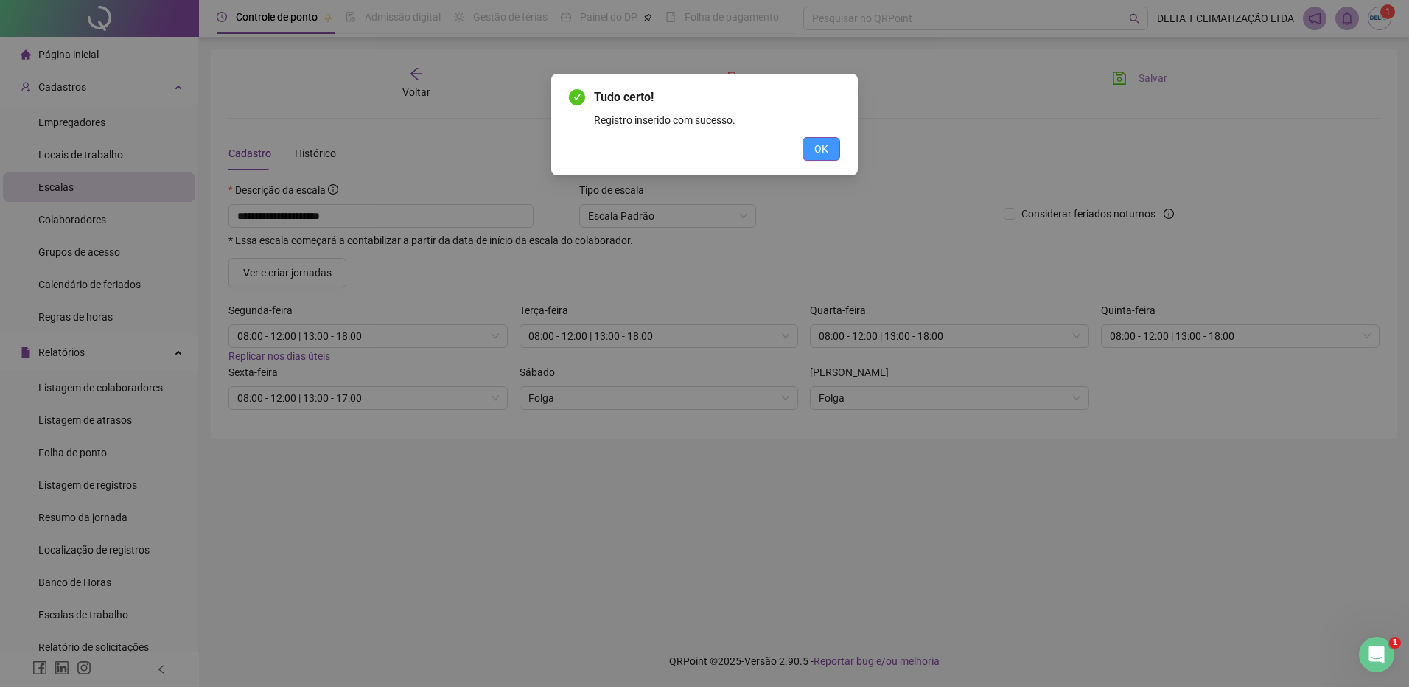
click at [813, 144] on button "OK" at bounding box center [822, 149] width 38 height 24
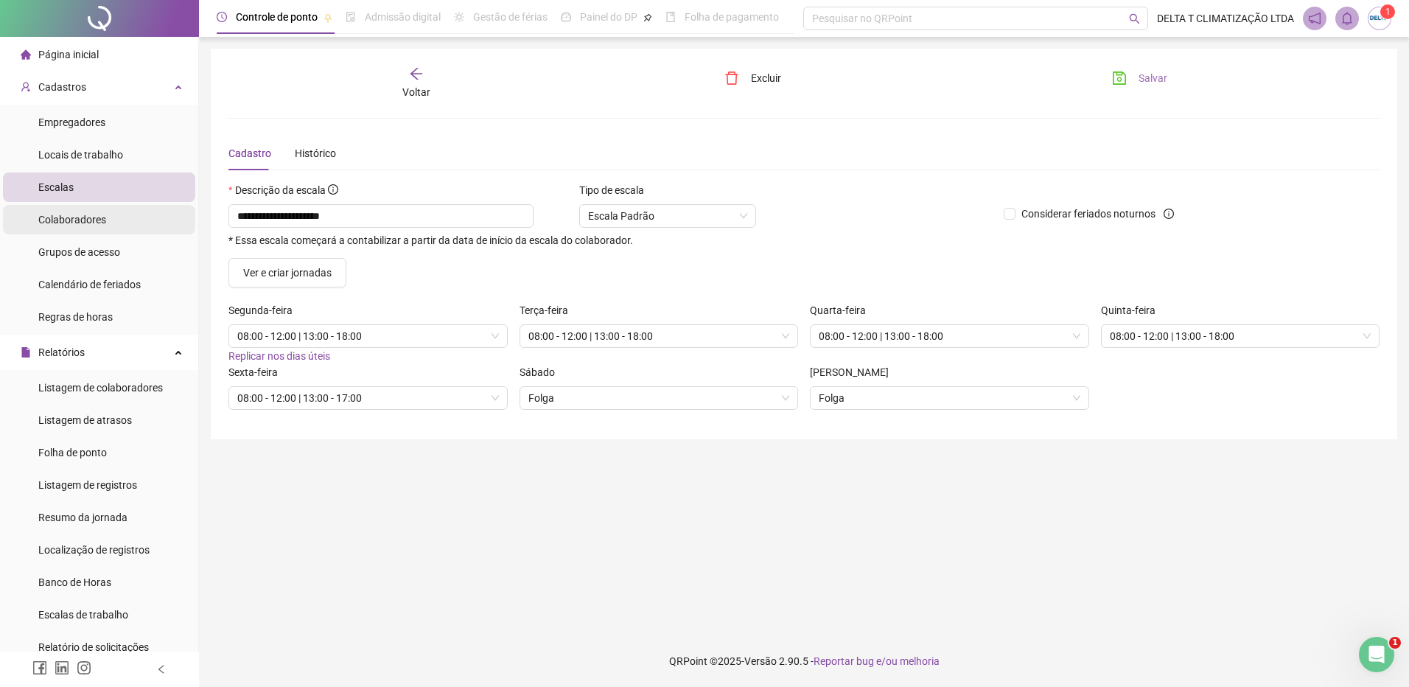
click at [98, 226] on div "Colaboradores" at bounding box center [72, 219] width 68 height 29
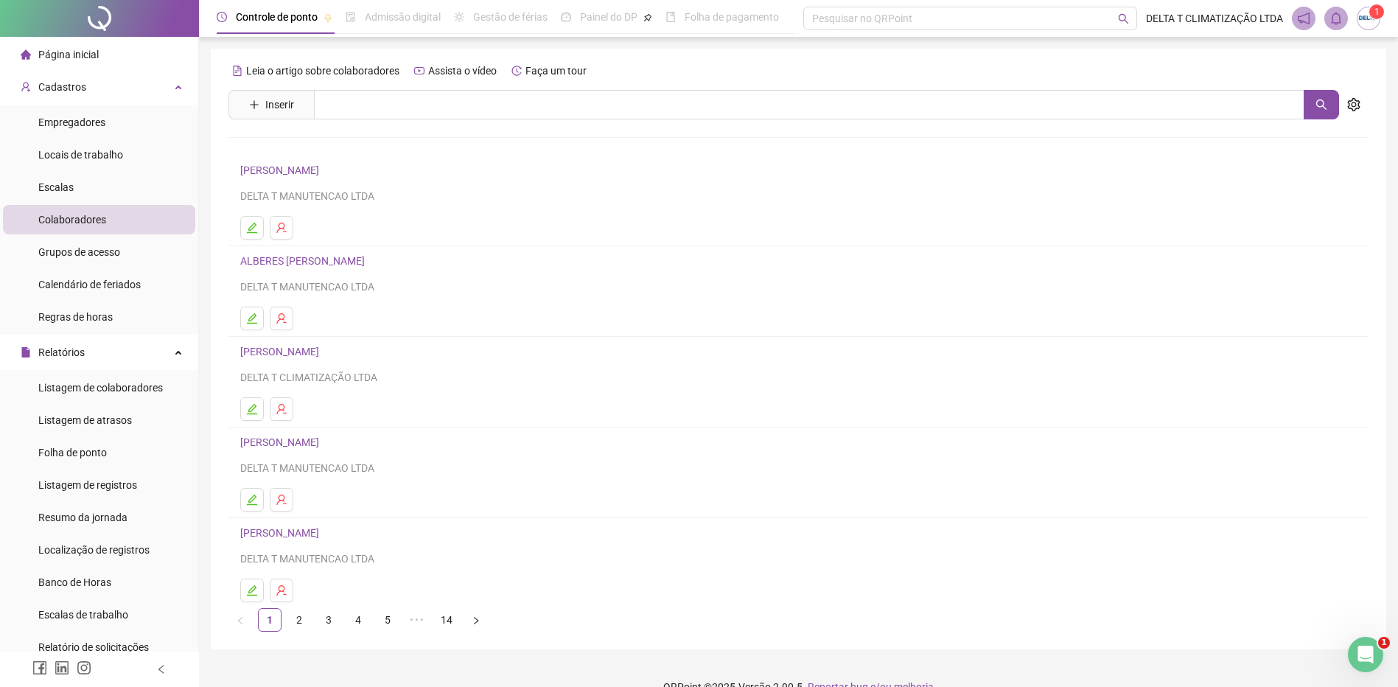
click at [329, 624] on link "3" at bounding box center [329, 620] width 22 height 22
click at [321, 441] on link "[PERSON_NAME]" at bounding box center [281, 442] width 83 height 12
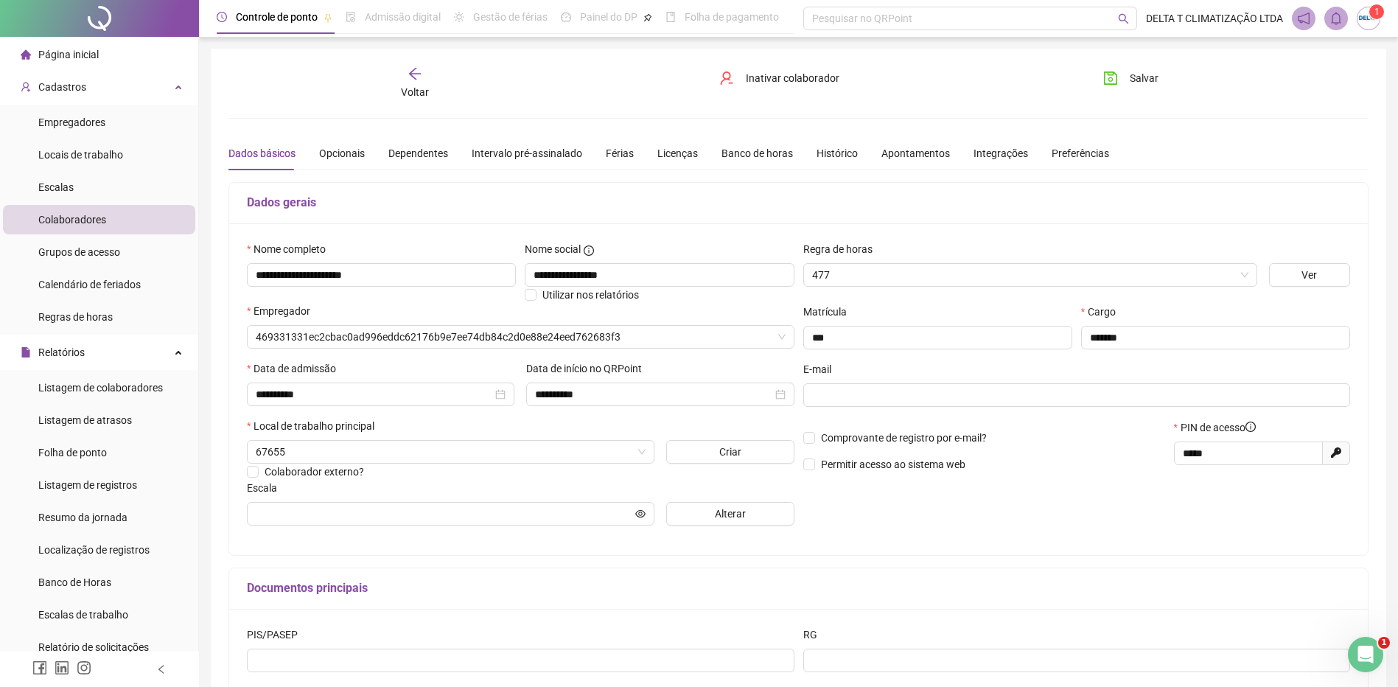
type input "**********"
click at [686, 517] on button "Alterar" at bounding box center [730, 514] width 128 height 24
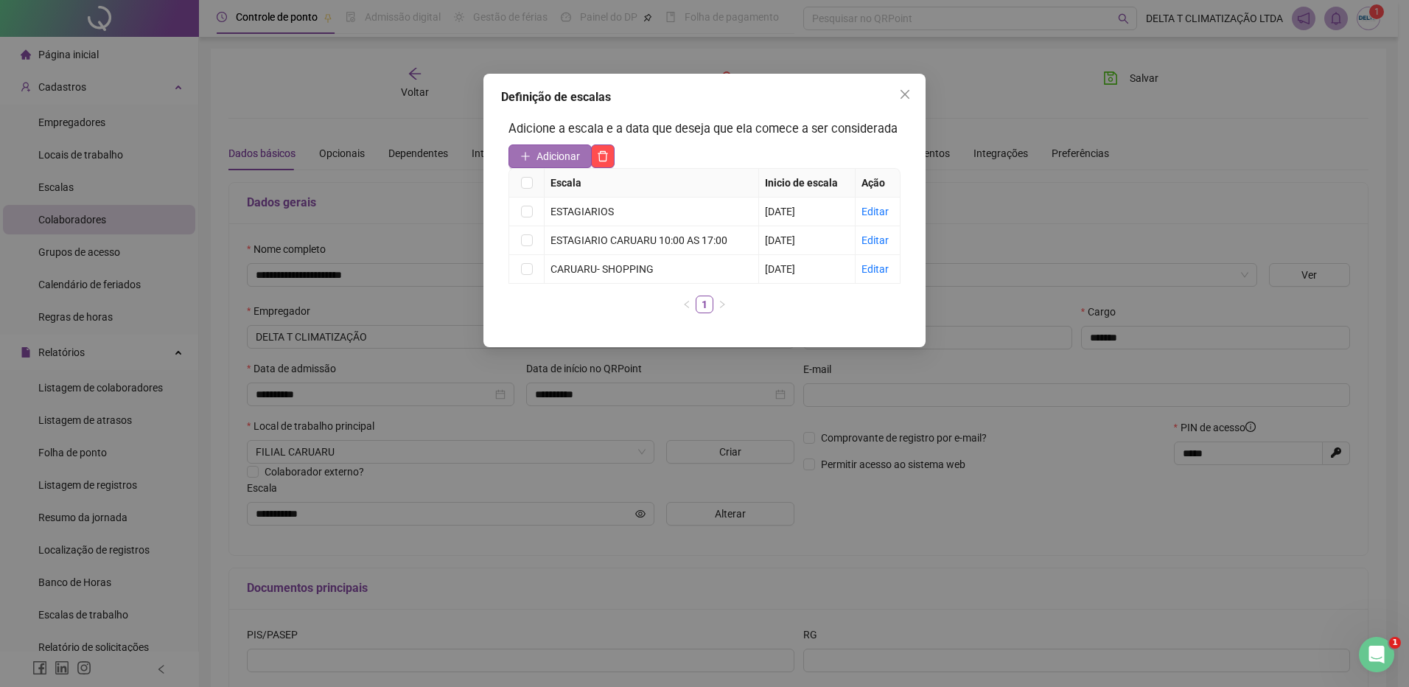
click at [558, 154] on span "Adicionar" at bounding box center [558, 156] width 43 height 16
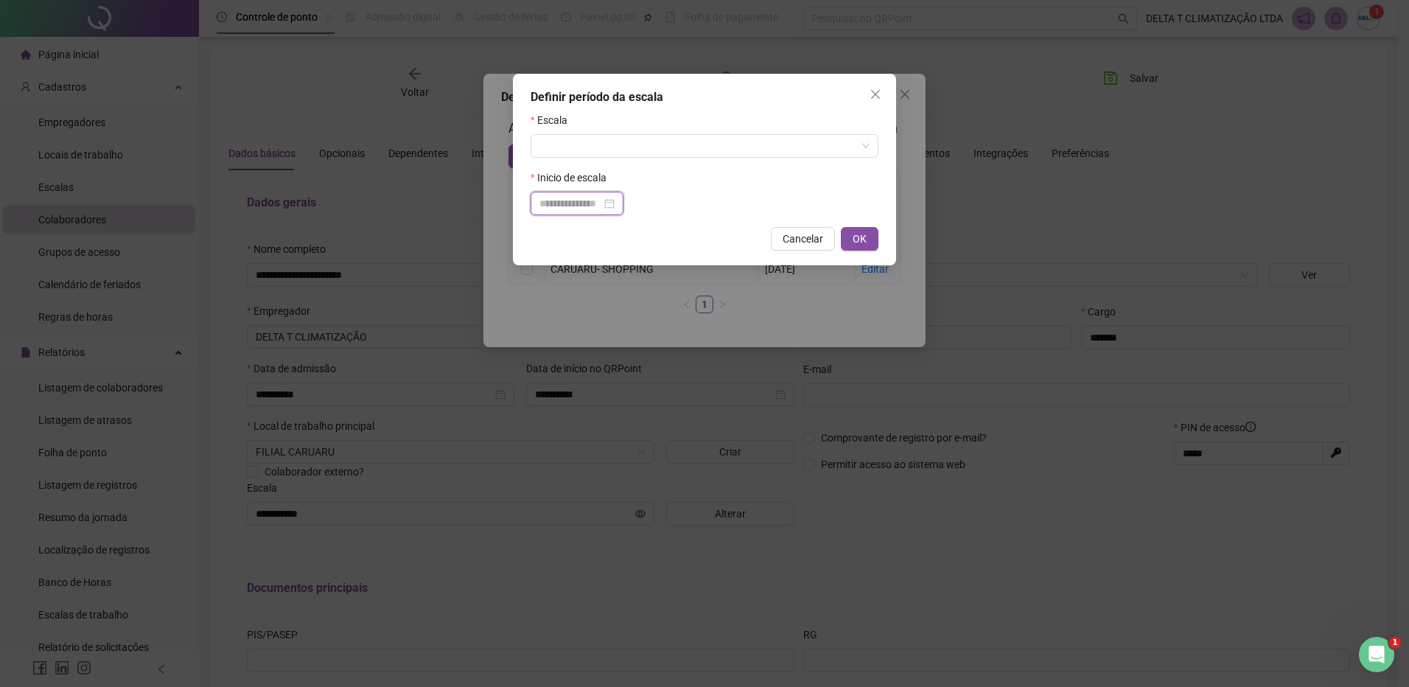
click at [553, 204] on input at bounding box center [570, 203] width 62 height 16
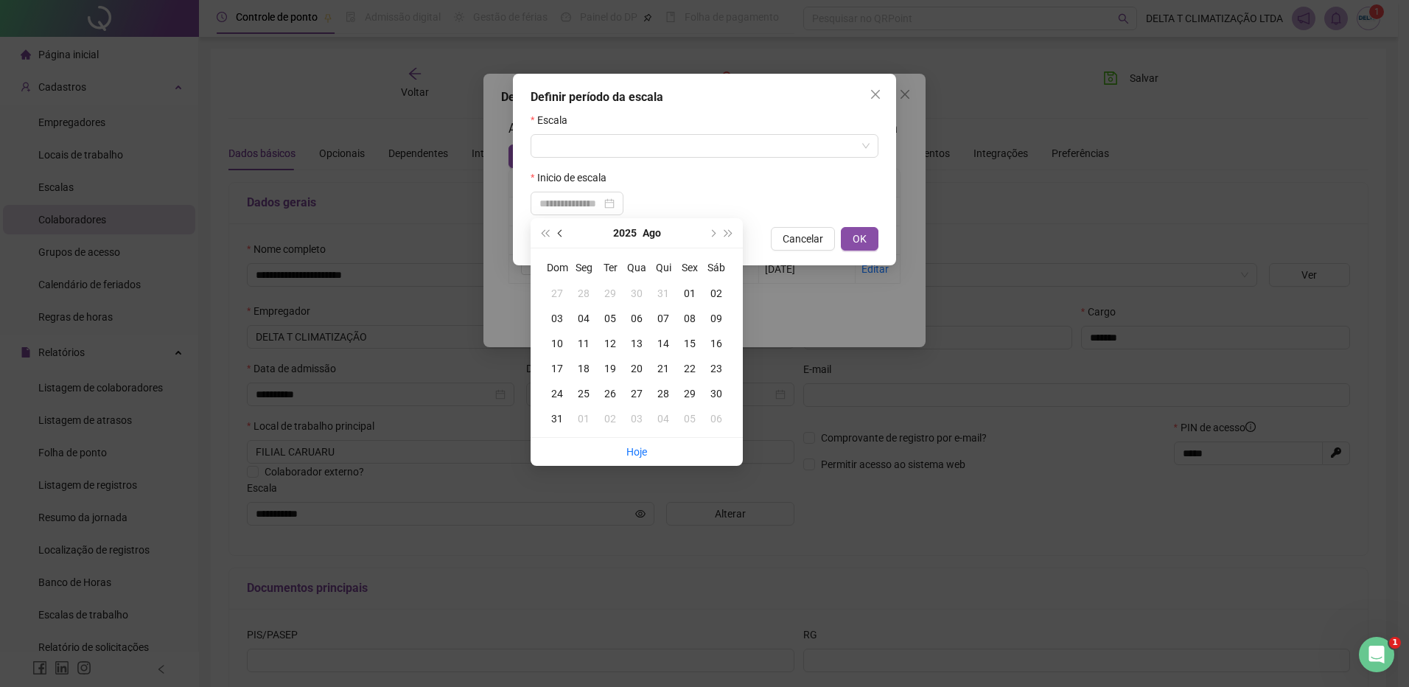
click at [563, 232] on span "prev-year" at bounding box center [561, 232] width 7 height 7
type input "**********"
click at [556, 366] on div "20" at bounding box center [557, 368] width 27 height 16
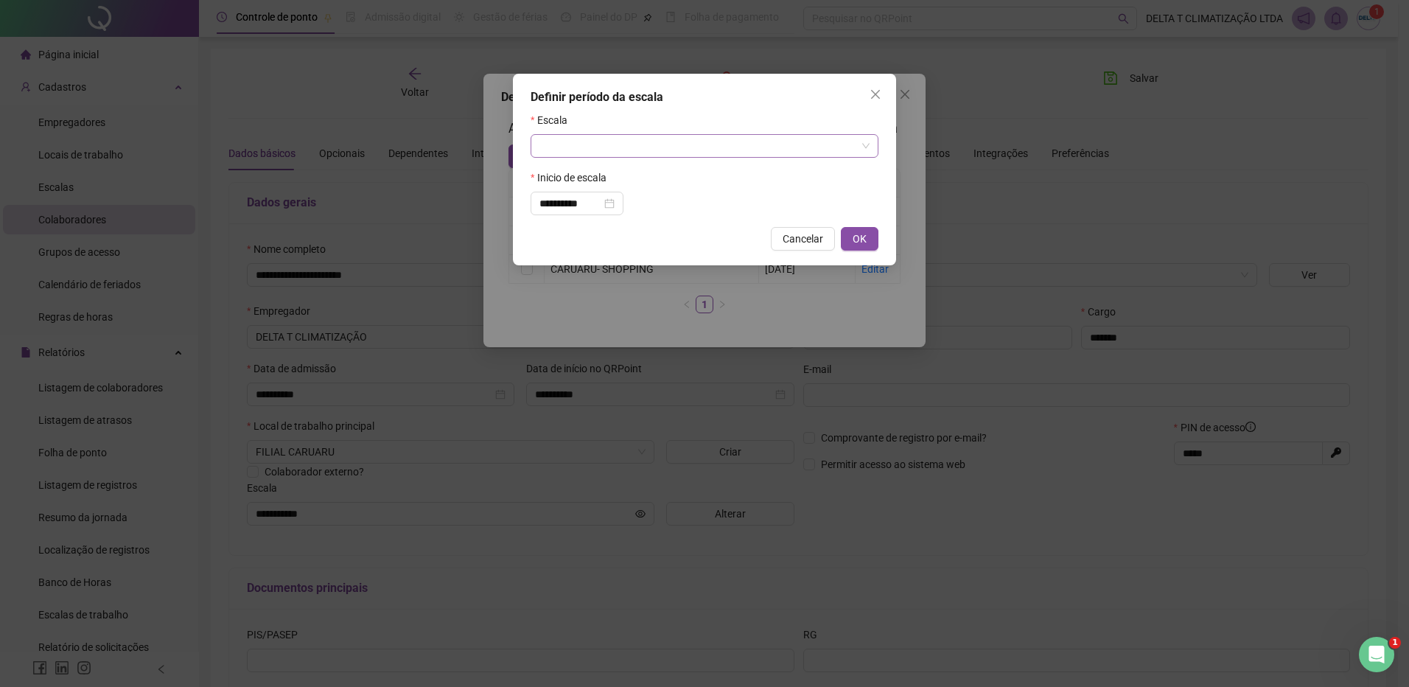
click at [572, 143] on input "search" at bounding box center [697, 146] width 317 height 22
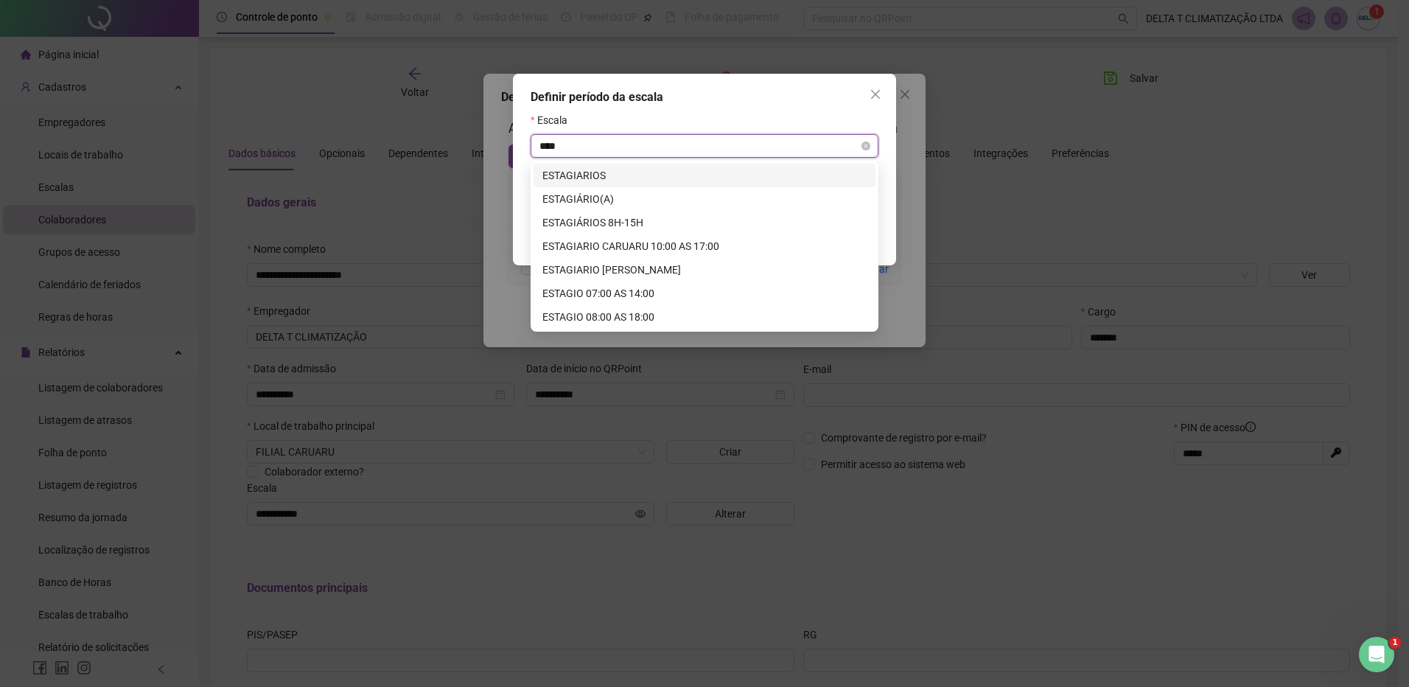
type input "*****"
click at [607, 310] on div "ESTAGIO 08:00 AS 18:00" at bounding box center [704, 317] width 324 height 16
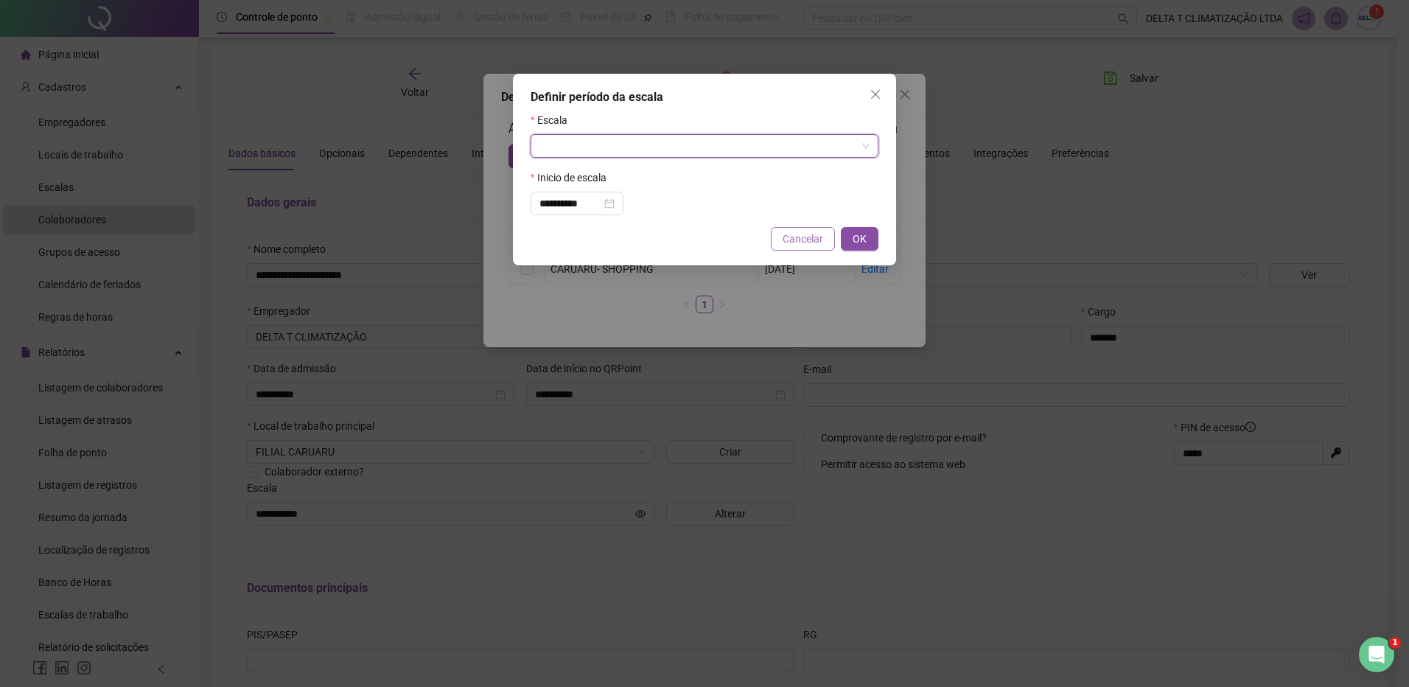
click at [811, 240] on span "Cancelar" at bounding box center [803, 239] width 41 height 16
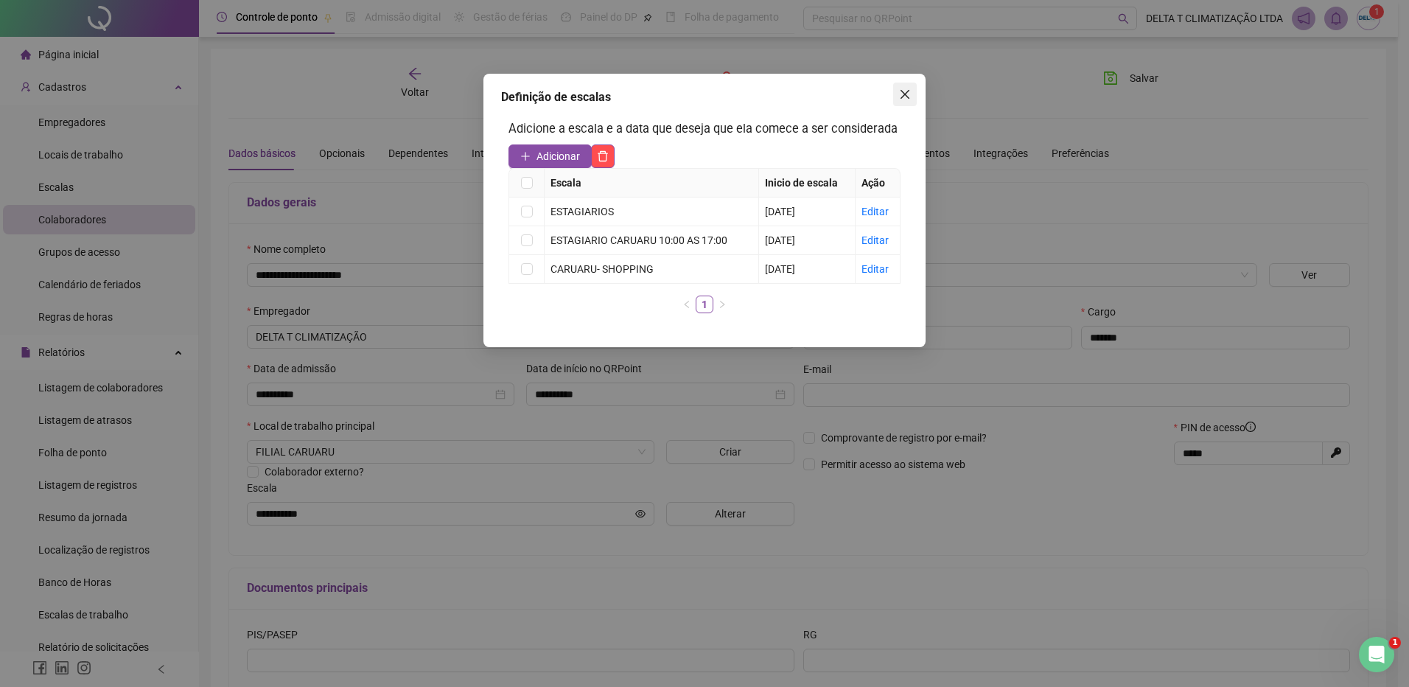
click at [908, 96] on icon "close" at bounding box center [905, 94] width 12 height 12
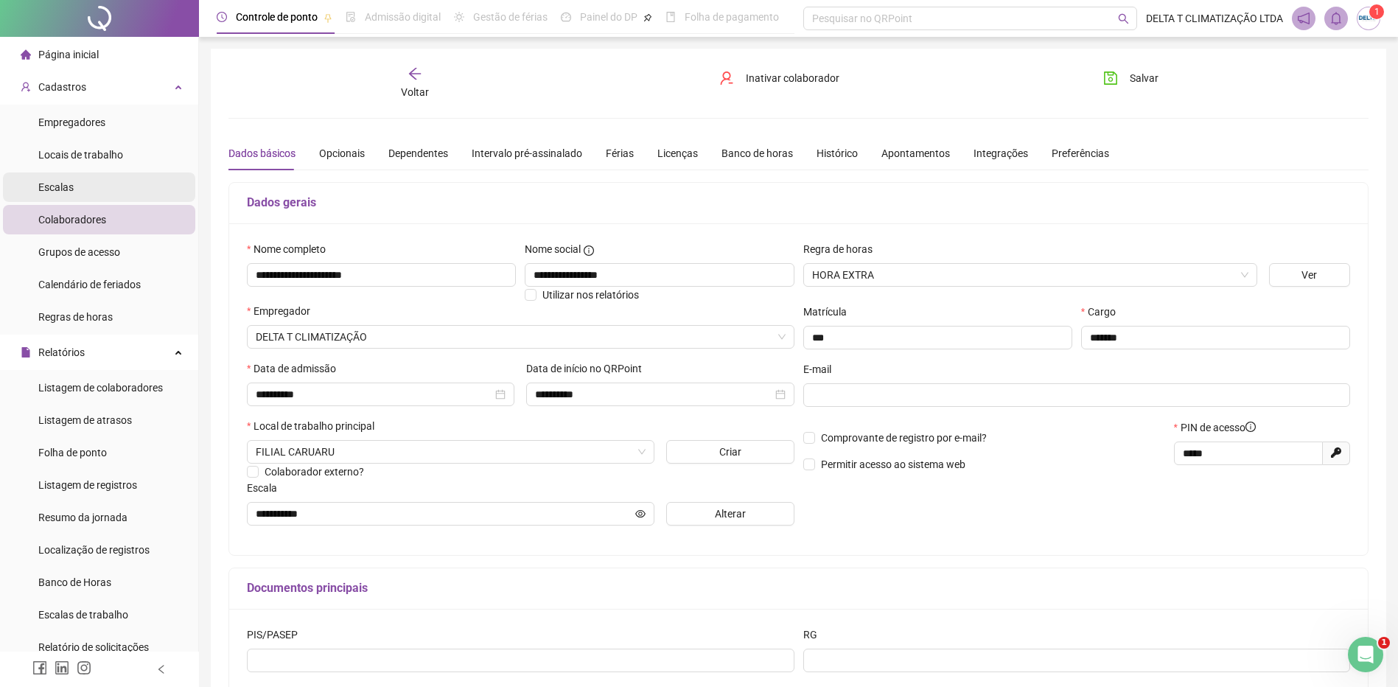
click at [97, 192] on li "Escalas" at bounding box center [99, 186] width 192 height 29
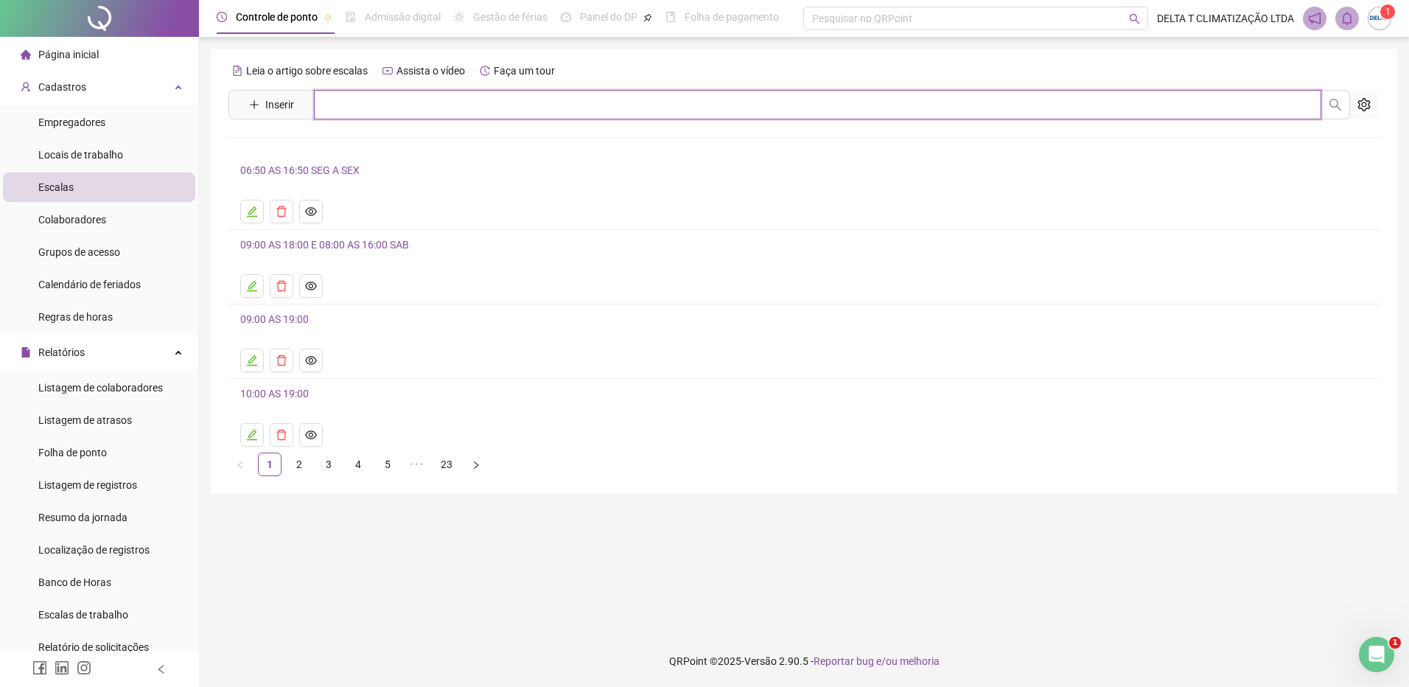
click at [407, 108] on input "text" at bounding box center [818, 104] width 1008 height 29
type input "*****"
click at [304, 272] on link "ESTAGIÁRIOS 8H-15H" at bounding box center [306, 275] width 101 height 12
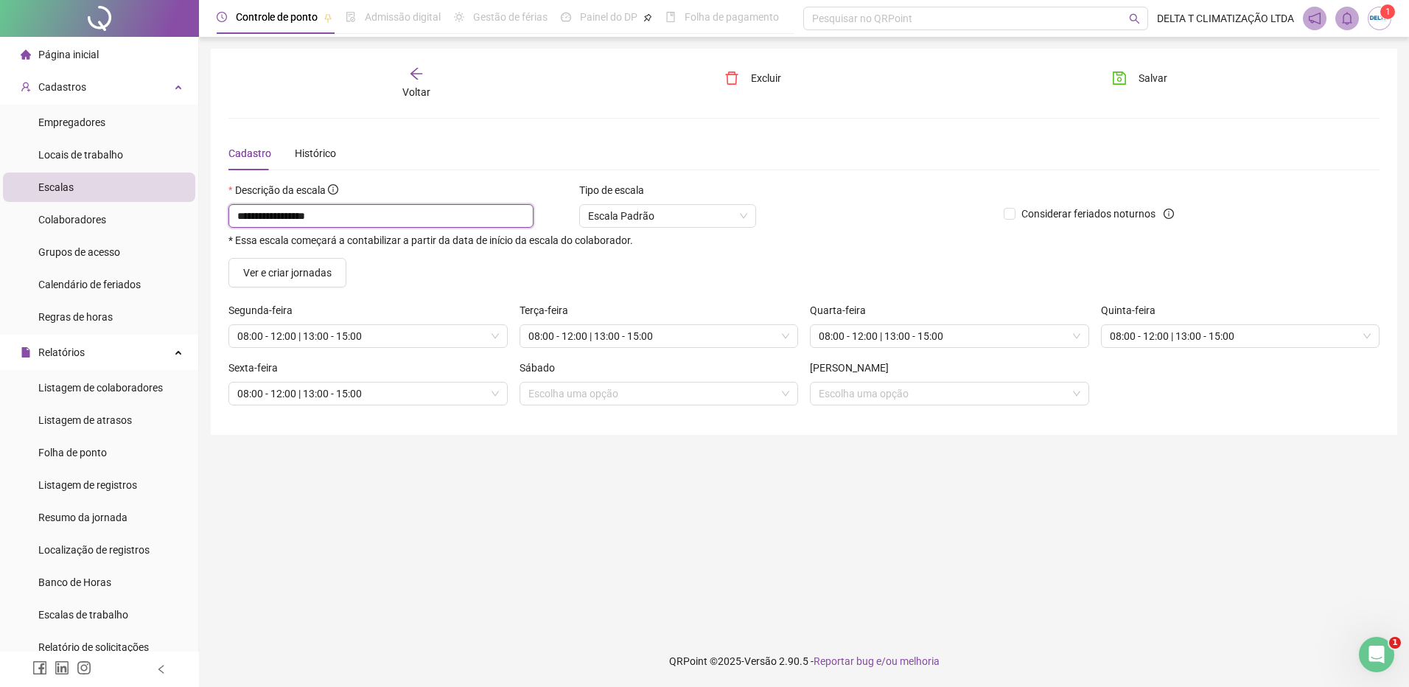
drag, startPoint x: 297, startPoint y: 214, endPoint x: 214, endPoint y: 216, distance: 83.3
click at [217, 218] on div "**********" at bounding box center [804, 242] width 1187 height 386
type input "**********"
click at [1122, 80] on icon "save" at bounding box center [1119, 78] width 15 height 15
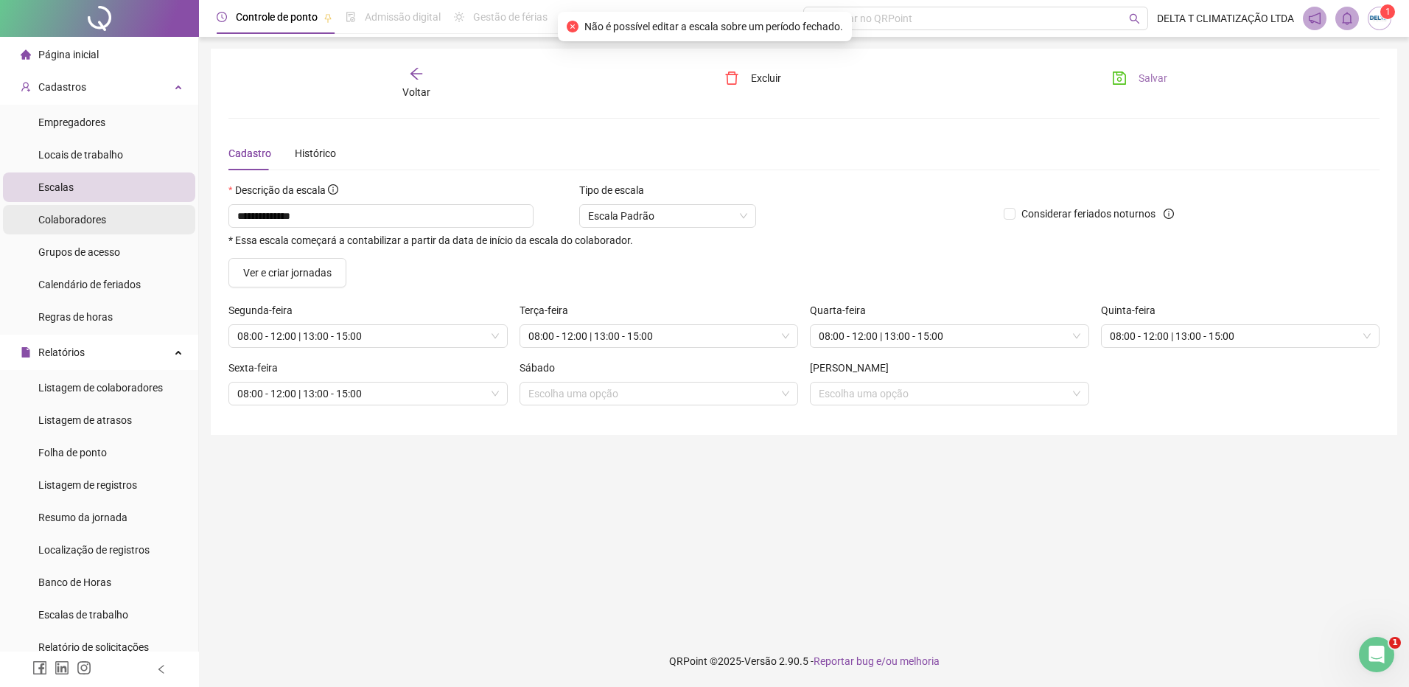
click at [124, 228] on li "Colaboradores" at bounding box center [99, 219] width 192 height 29
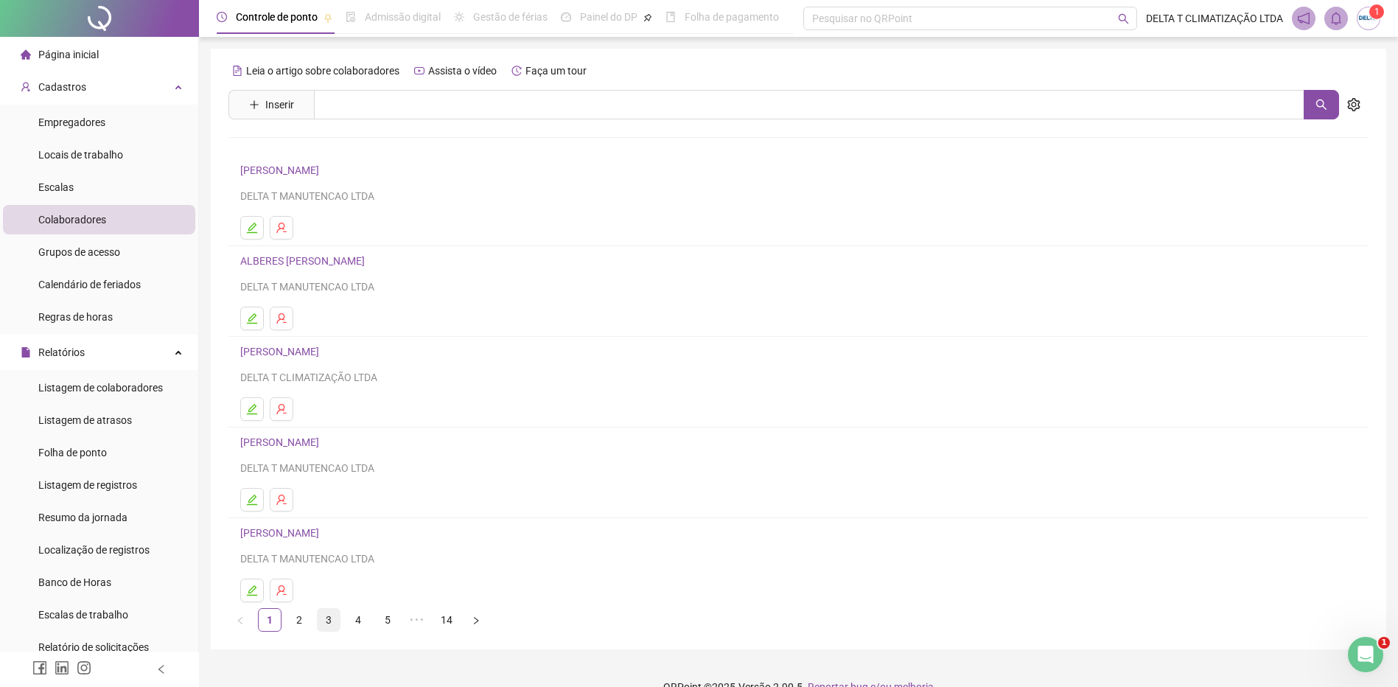
click at [333, 622] on link "3" at bounding box center [329, 620] width 22 height 22
click at [324, 440] on link "[PERSON_NAME]" at bounding box center [281, 442] width 83 height 12
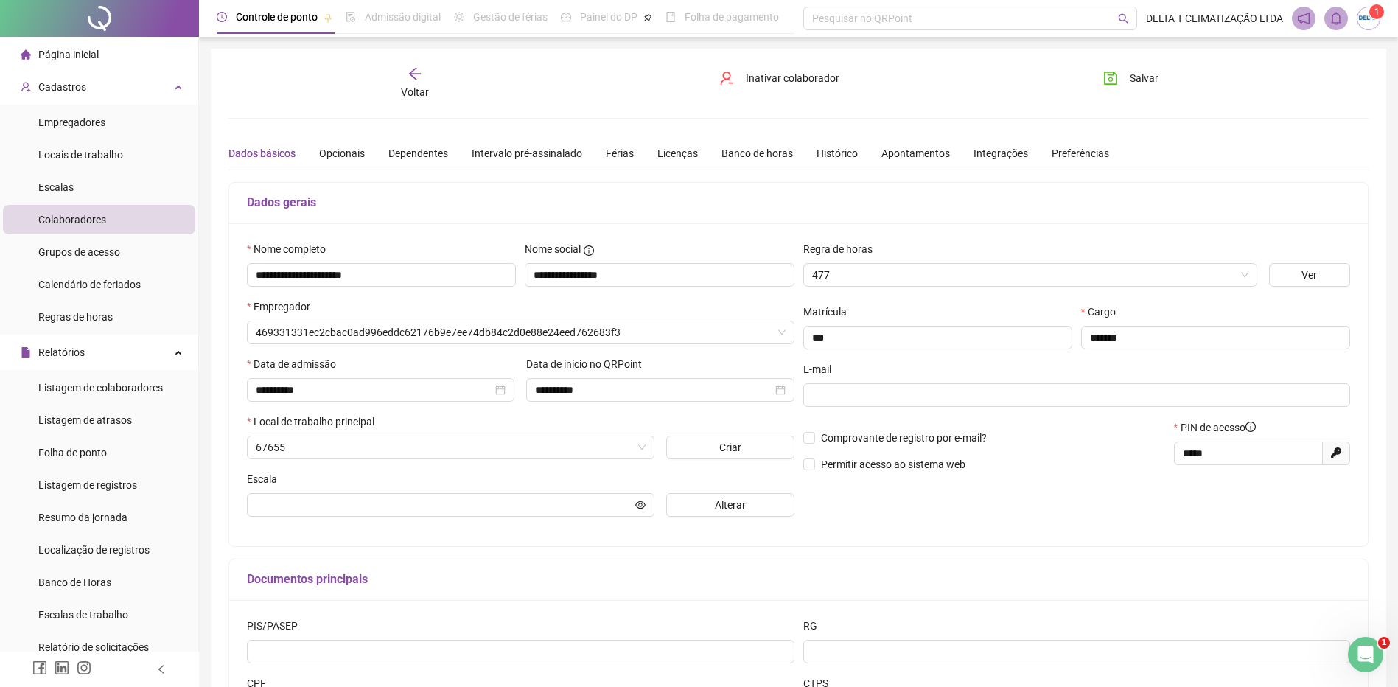
type input "**********"
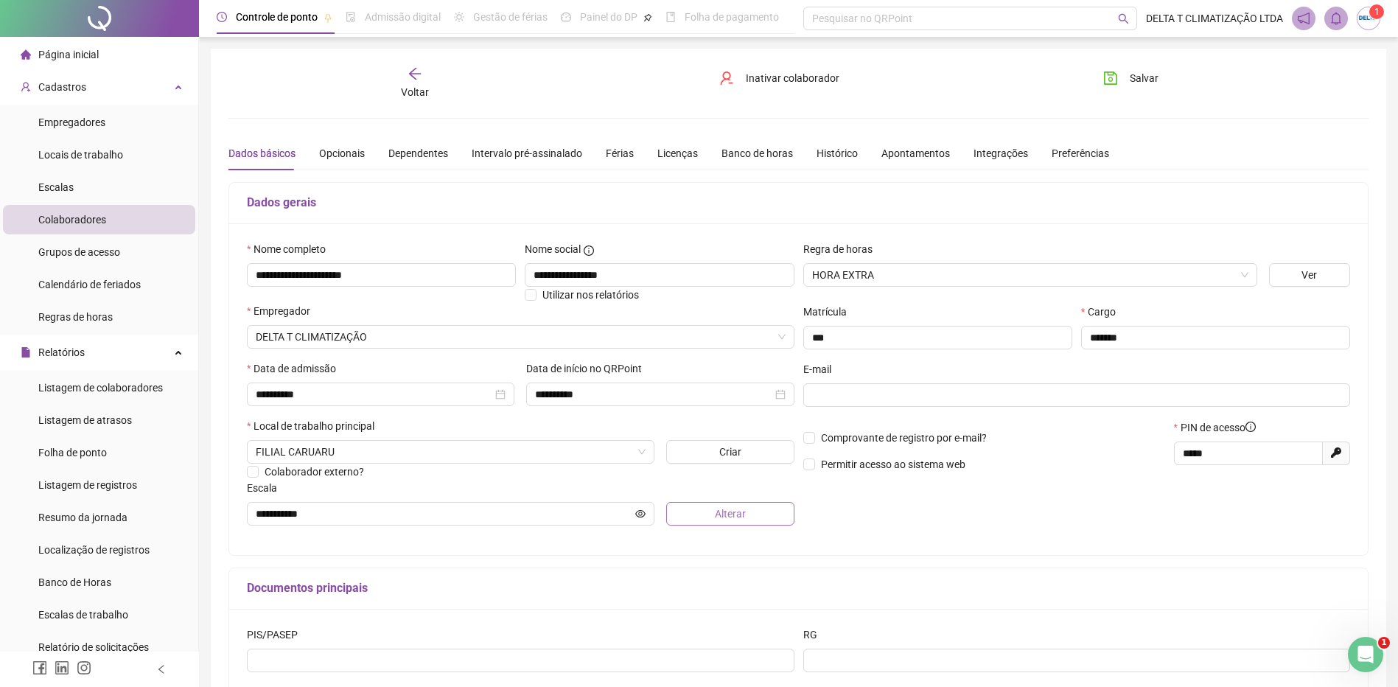
click at [719, 517] on span "Alterar" at bounding box center [730, 514] width 31 height 16
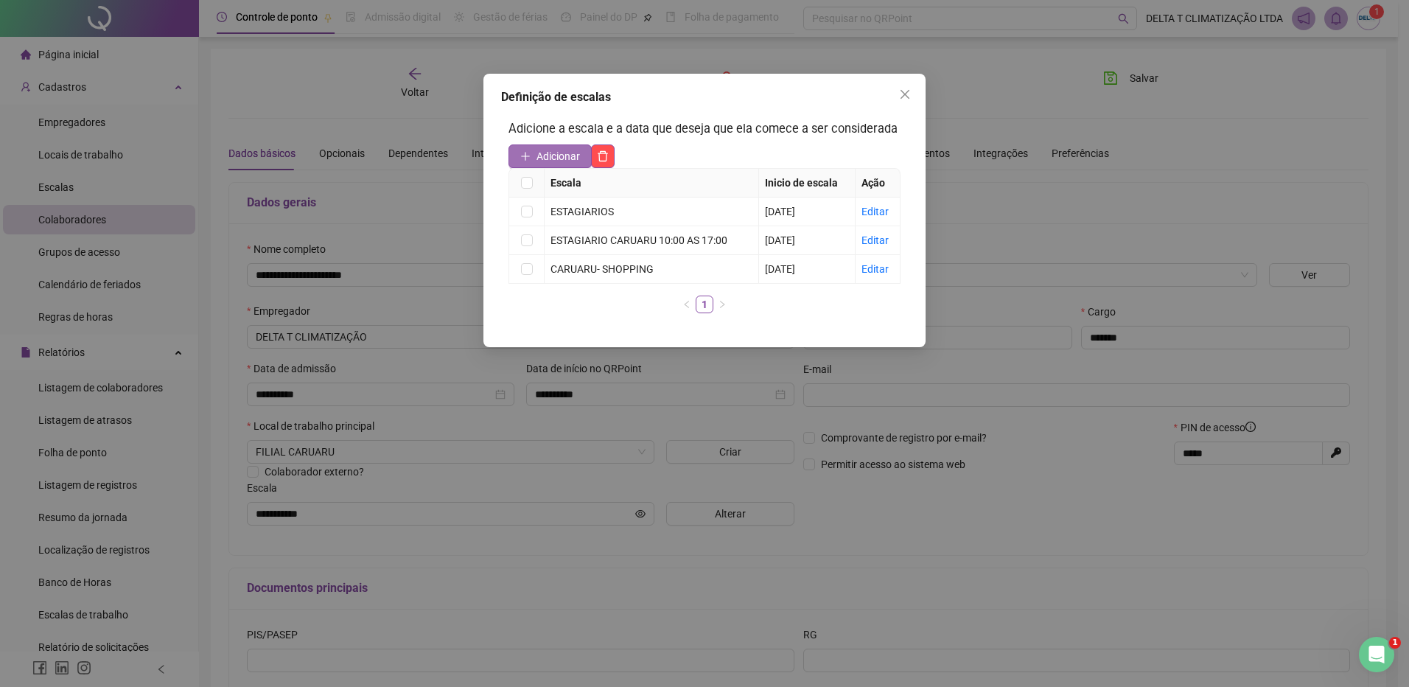
click at [560, 156] on span "Adicionar" at bounding box center [558, 156] width 43 height 16
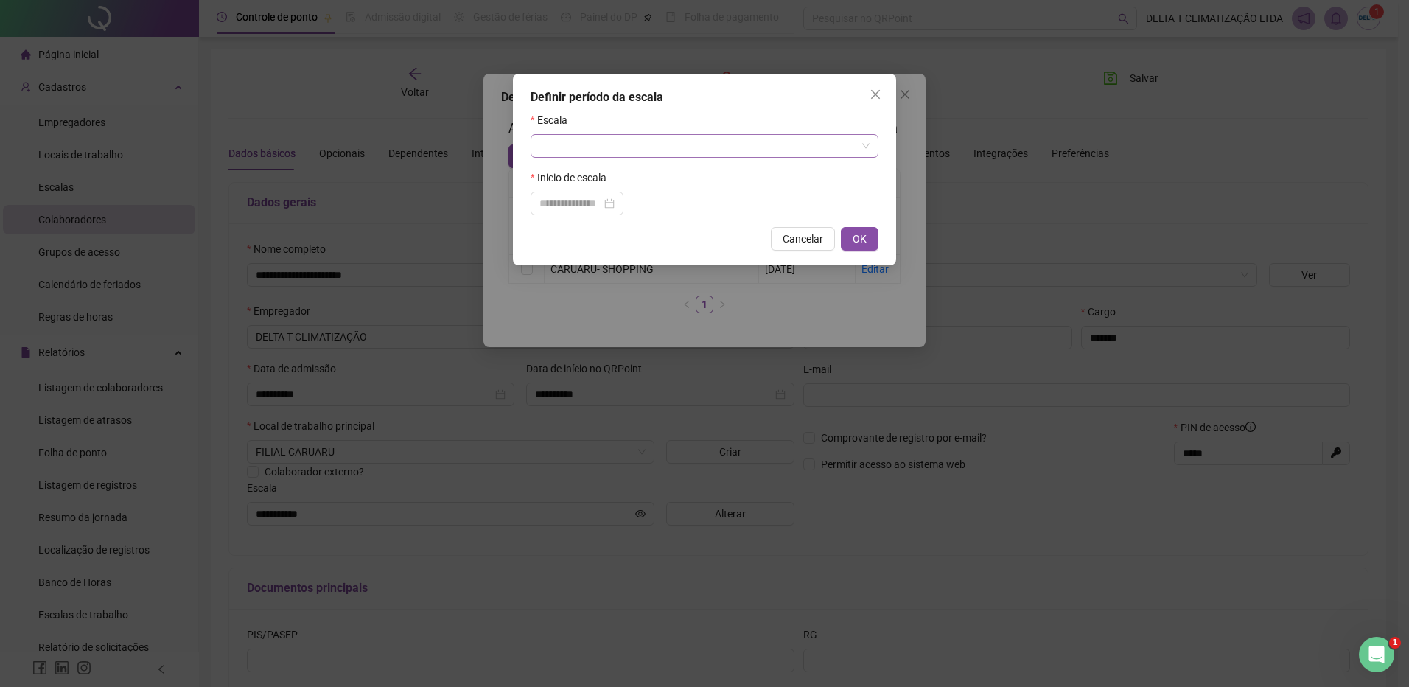
click at [578, 144] on input "search" at bounding box center [697, 146] width 317 height 22
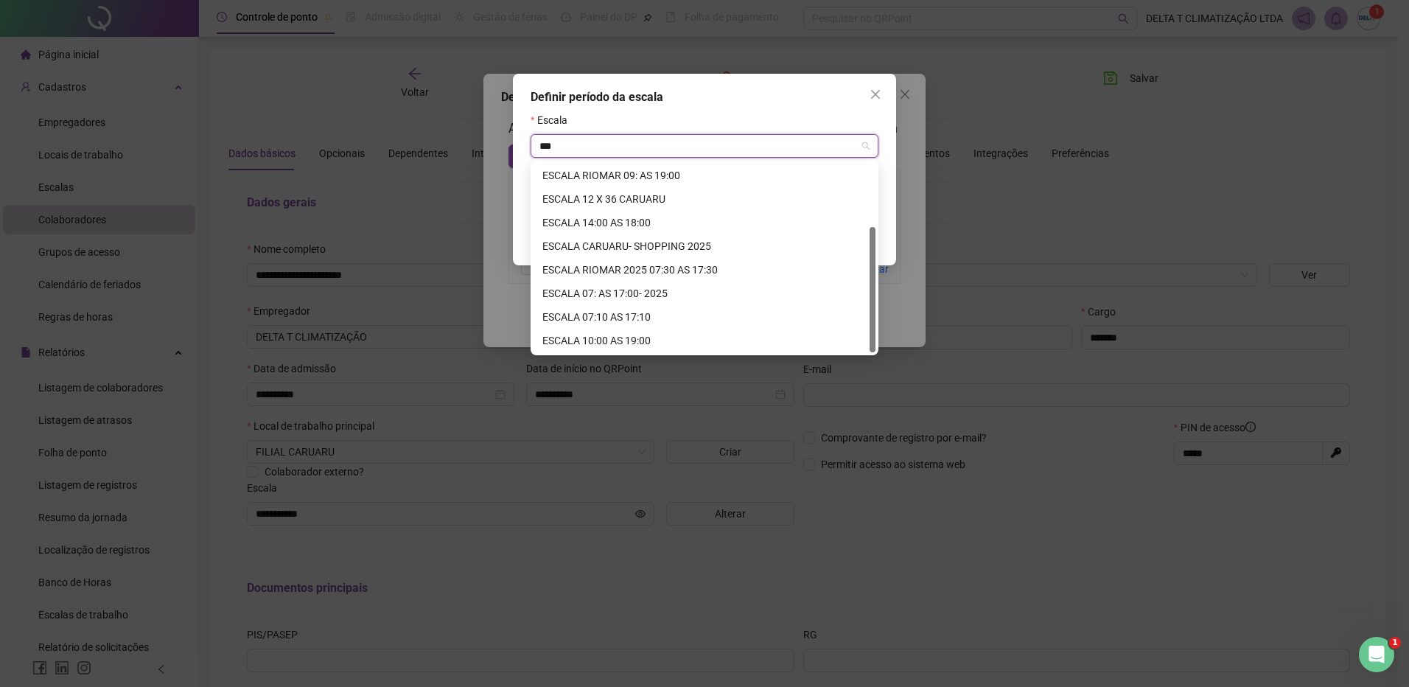
scroll to position [94, 0]
type input "**"
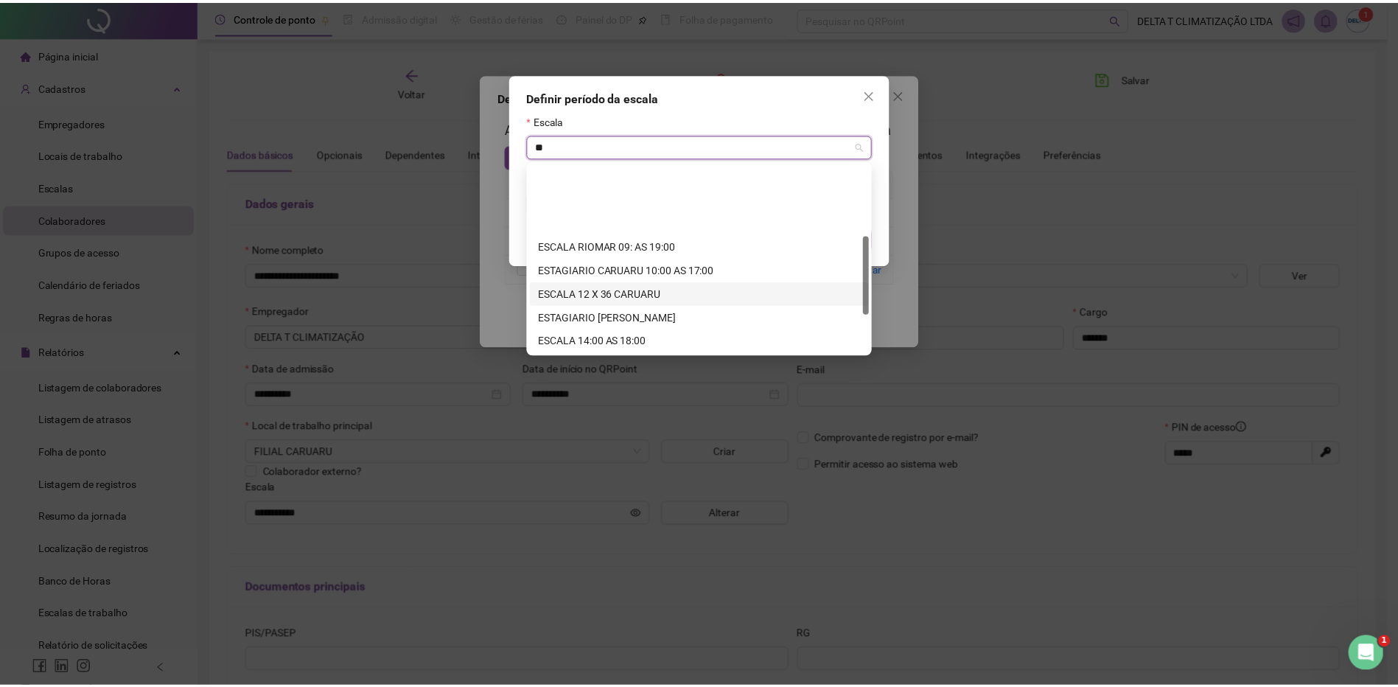
scroll to position [259, 0]
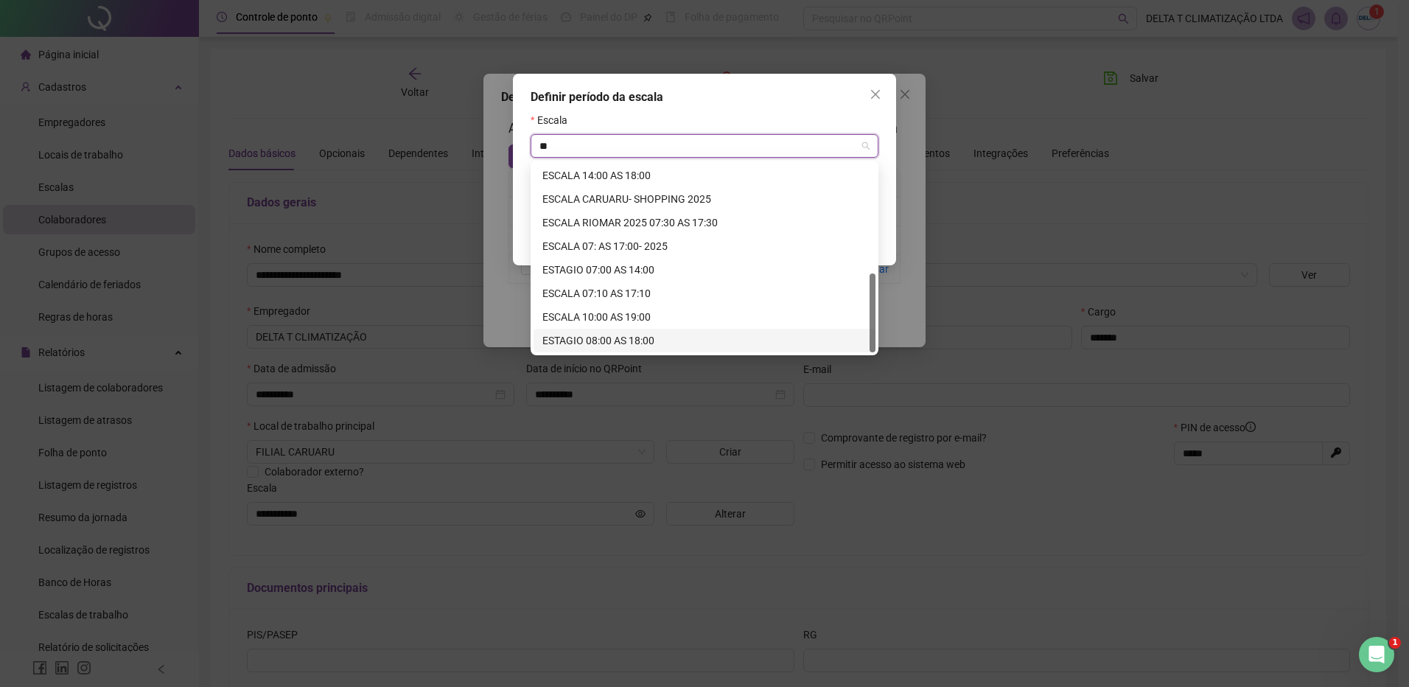
click at [643, 340] on div "ESTAGIO 08:00 AS 18:00" at bounding box center [704, 340] width 324 height 16
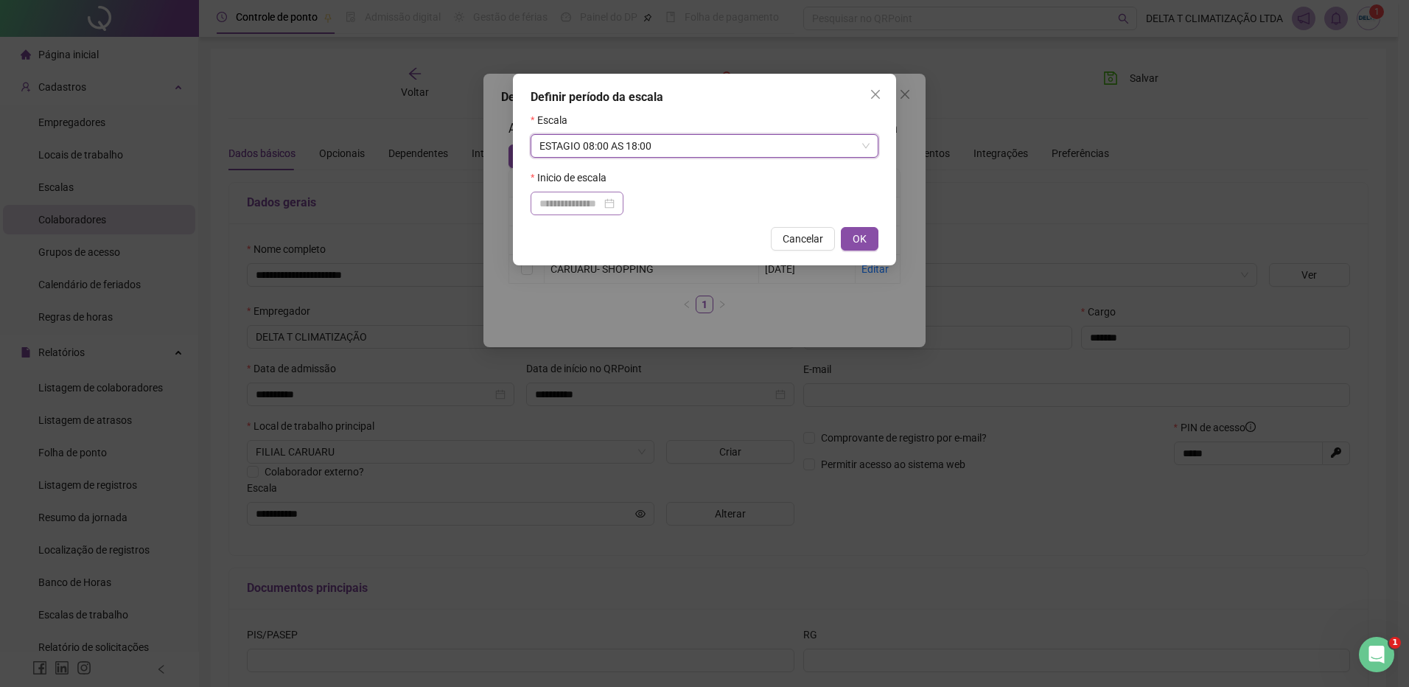
click at [556, 214] on div at bounding box center [577, 204] width 93 height 24
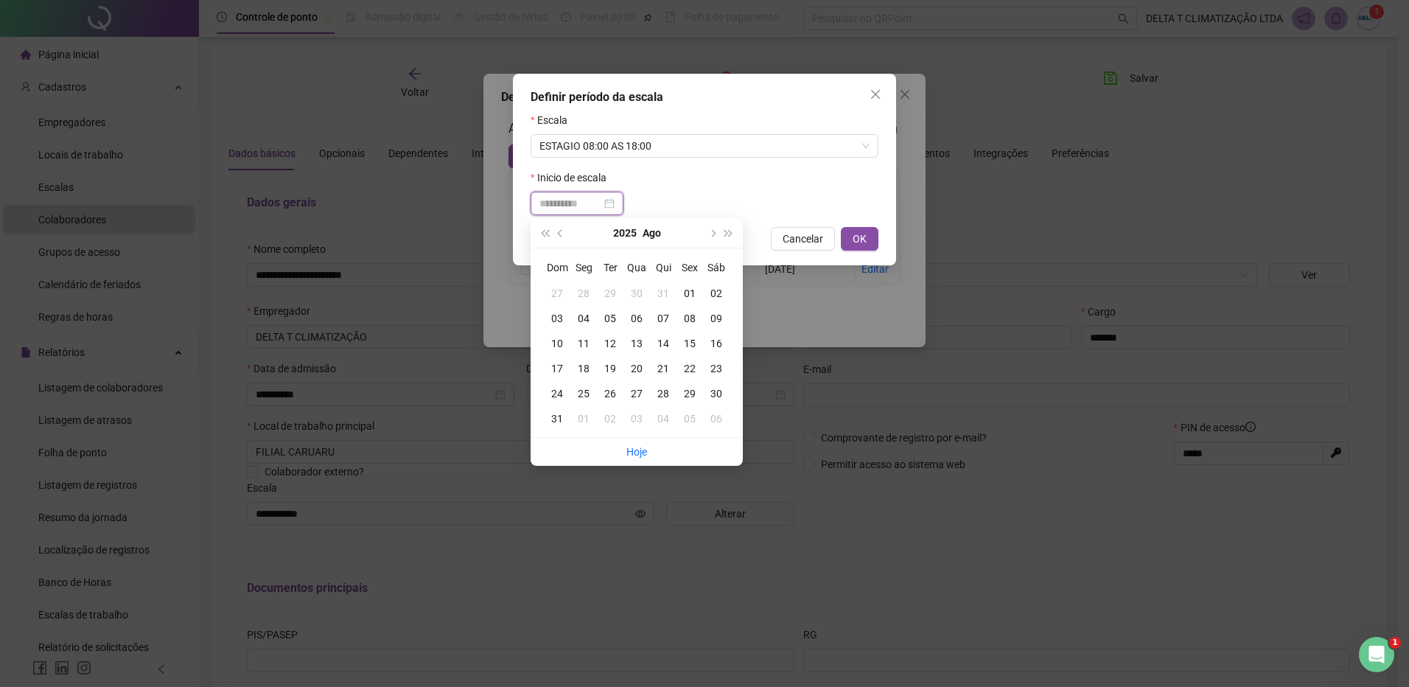
type input "**********"
click at [566, 231] on button "prev-year" at bounding box center [561, 232] width 16 height 29
type input "**********"
click at [546, 362] on div "20" at bounding box center [557, 368] width 27 height 16
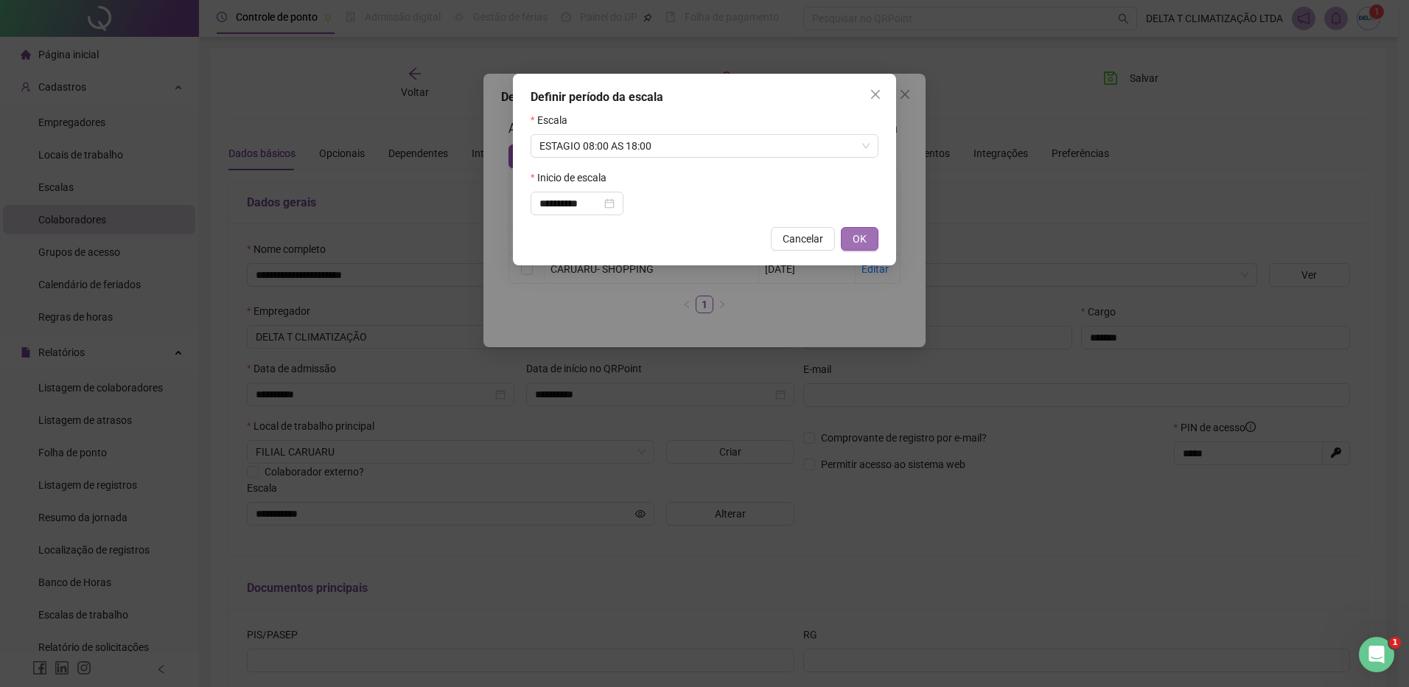
click at [865, 236] on span "OK" at bounding box center [860, 239] width 14 height 16
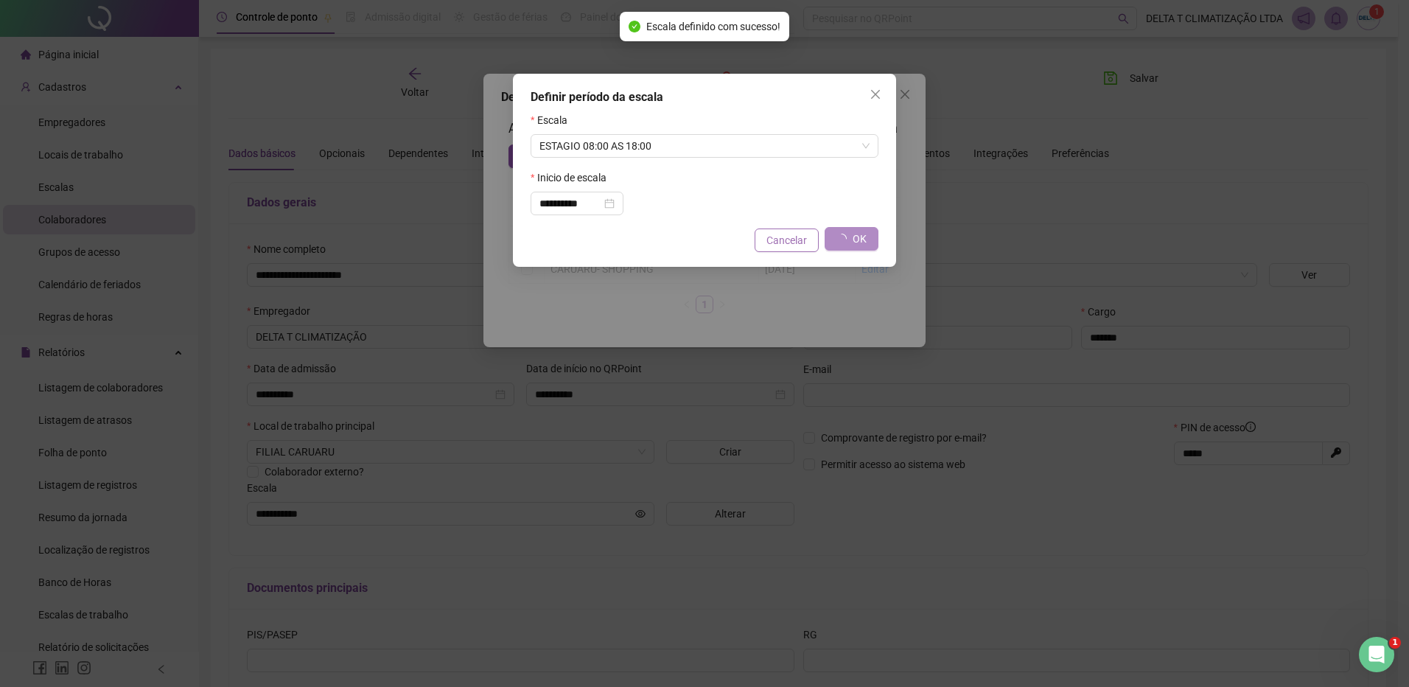
type input "**********"
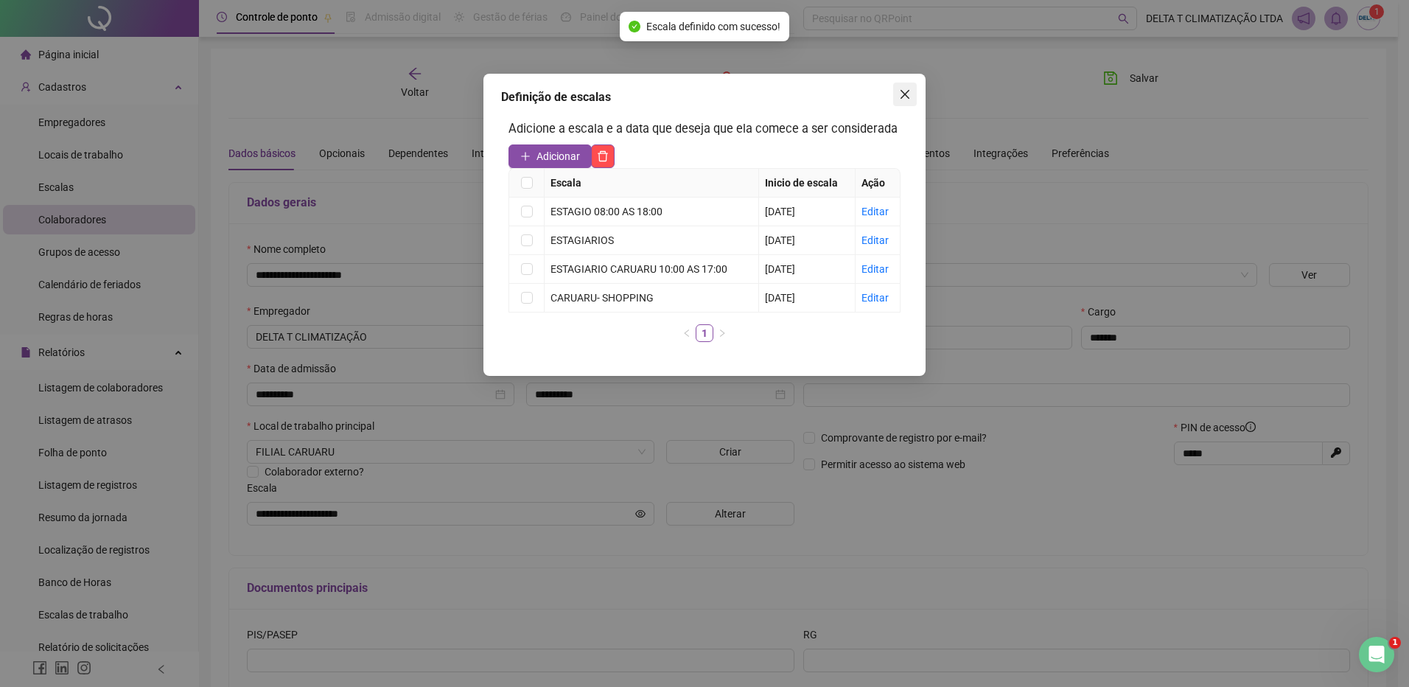
click at [901, 91] on icon "close" at bounding box center [905, 94] width 12 height 12
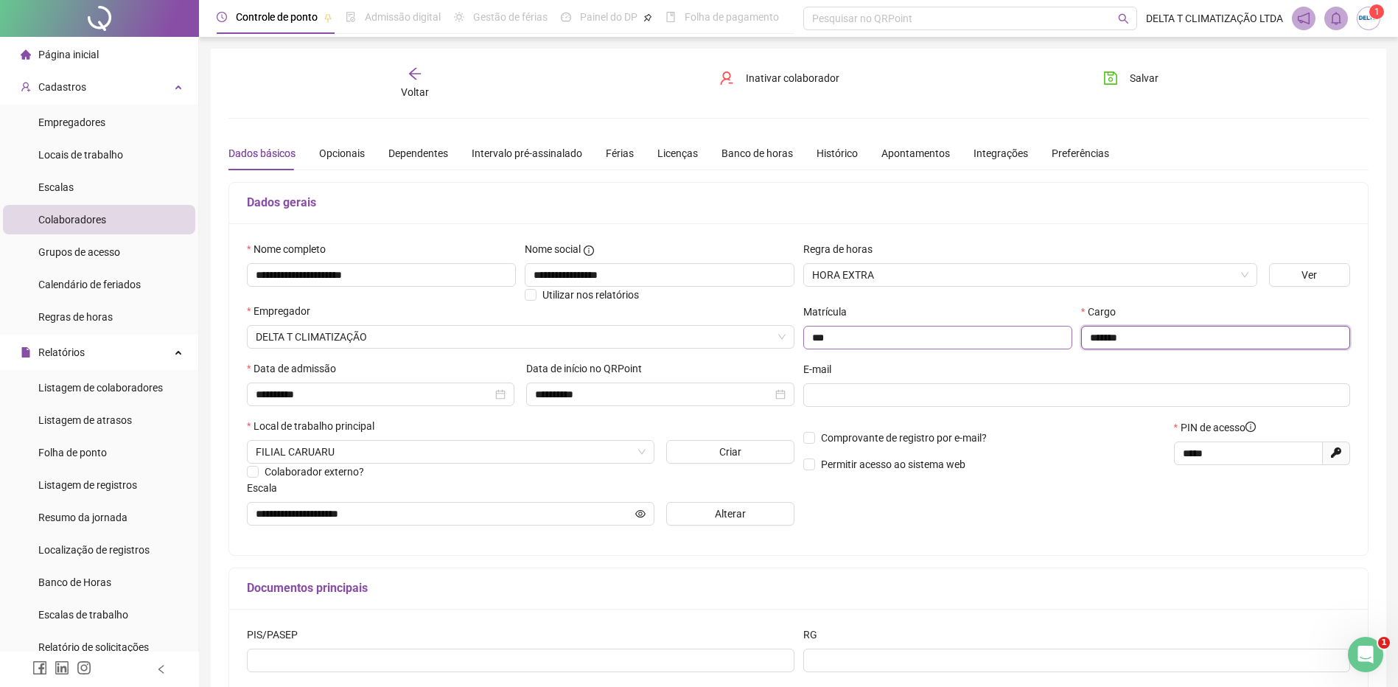
drag, startPoint x: 1140, startPoint y: 337, endPoint x: 1036, endPoint y: 343, distance: 104.1
click at [1036, 343] on div "Matrícula *** Cargo *******" at bounding box center [1077, 332] width 556 height 57
type input "**********"
click at [1113, 80] on icon "save" at bounding box center [1110, 78] width 15 height 15
click at [705, 518] on button "Alterar" at bounding box center [730, 514] width 128 height 24
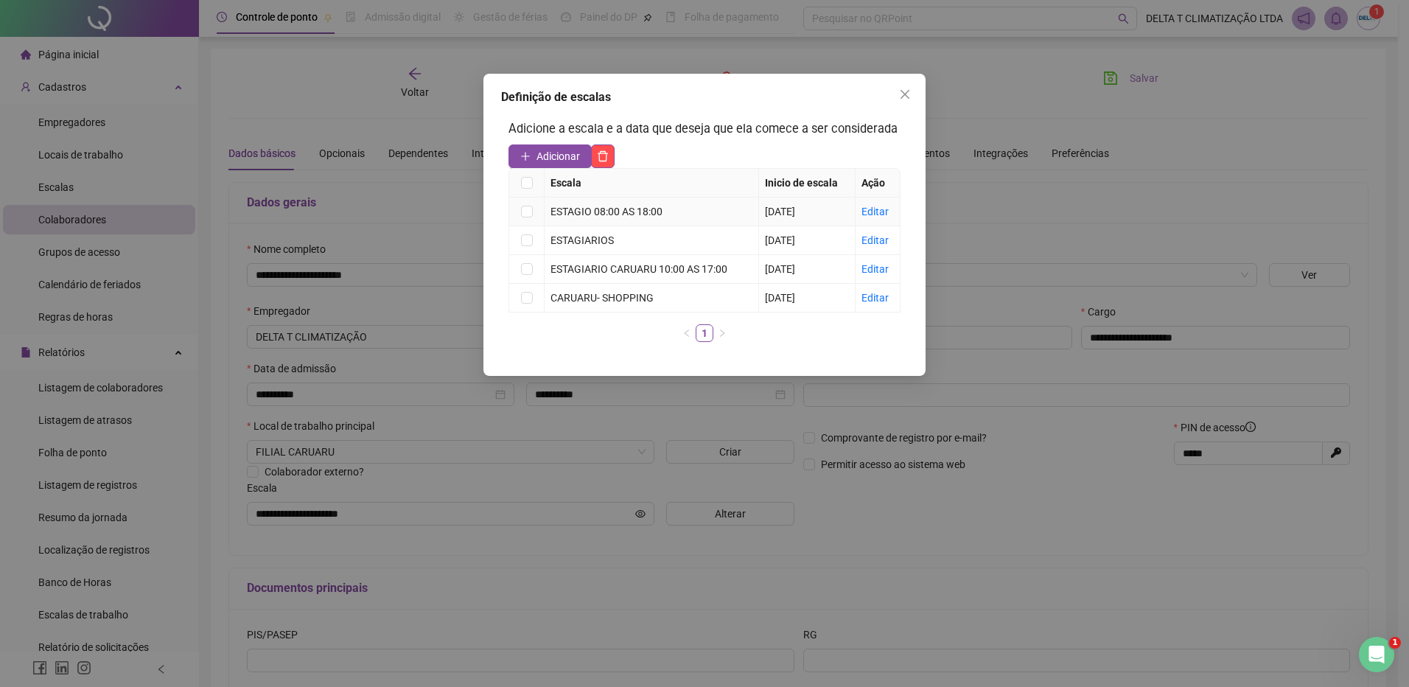
click at [860, 209] on td "Editar" at bounding box center [878, 212] width 45 height 29
click at [874, 212] on link "Editar" at bounding box center [875, 212] width 27 height 12
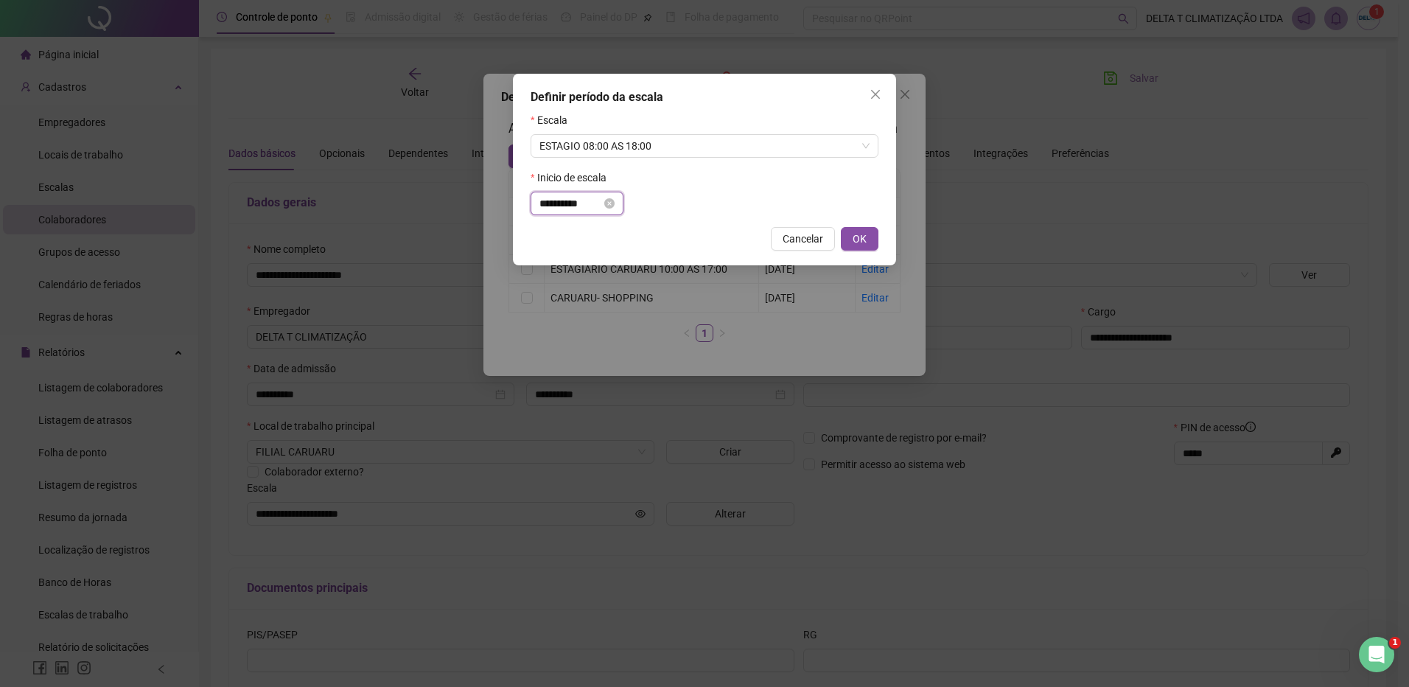
click at [561, 199] on input "**********" at bounding box center [570, 203] width 62 height 16
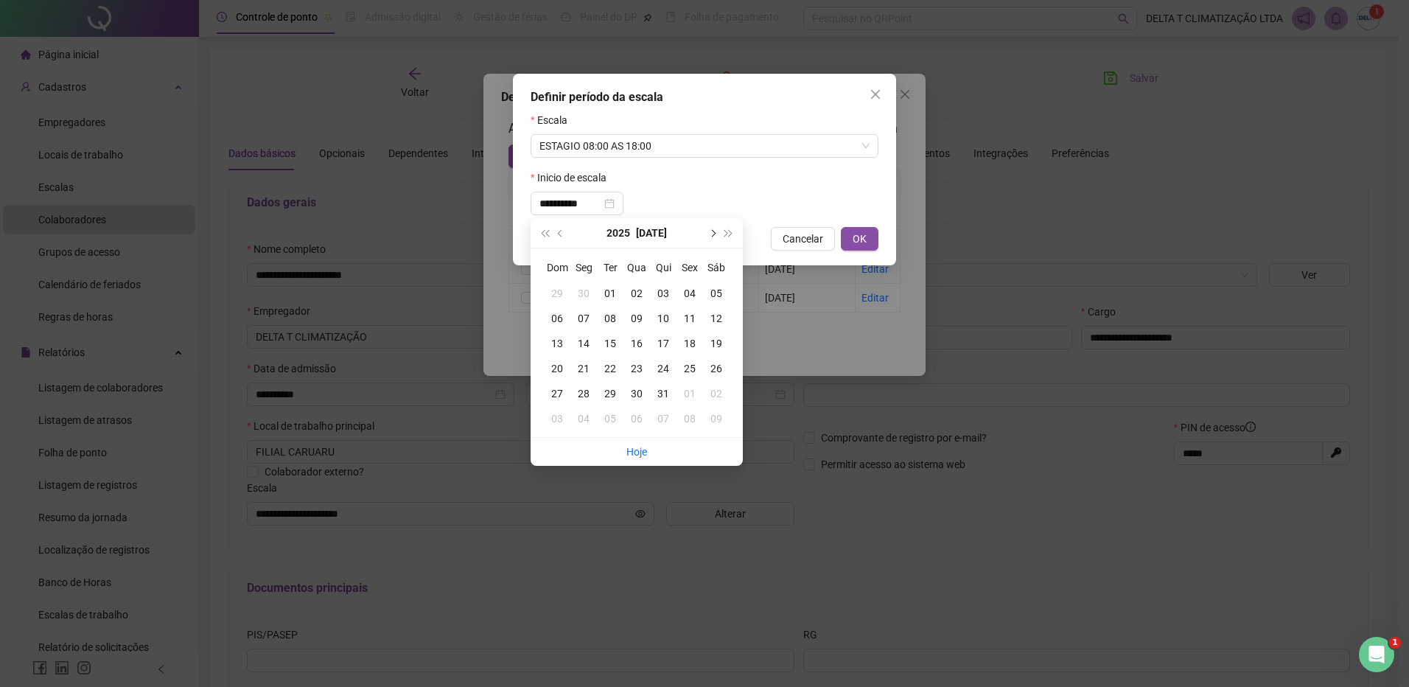
click at [710, 237] on button "next-year" at bounding box center [712, 232] width 16 height 29
type input "**********"
click at [612, 342] on div "12" at bounding box center [610, 343] width 27 height 16
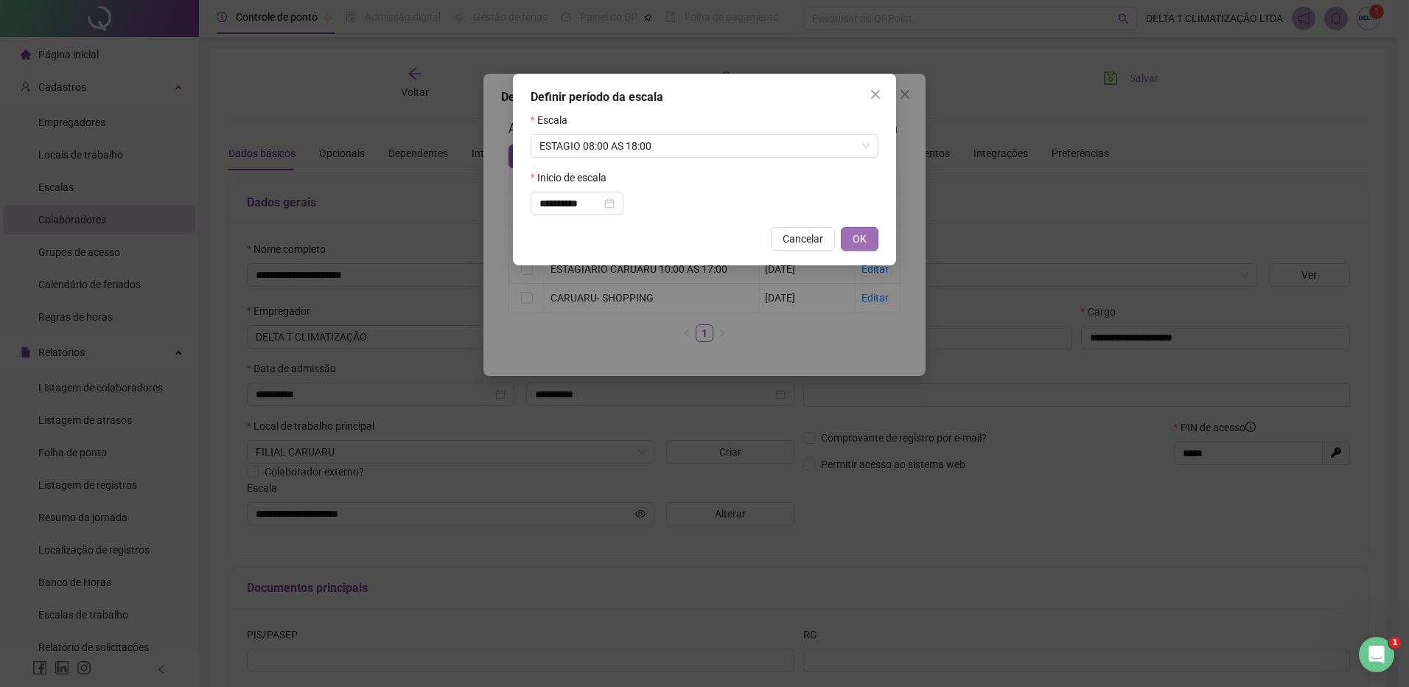
drag, startPoint x: 612, startPoint y: 342, endPoint x: 872, endPoint y: 231, distance: 282.3
click at [880, 228] on div "**********" at bounding box center [704, 170] width 383 height 192
click at [858, 237] on span "OK" at bounding box center [860, 239] width 14 height 16
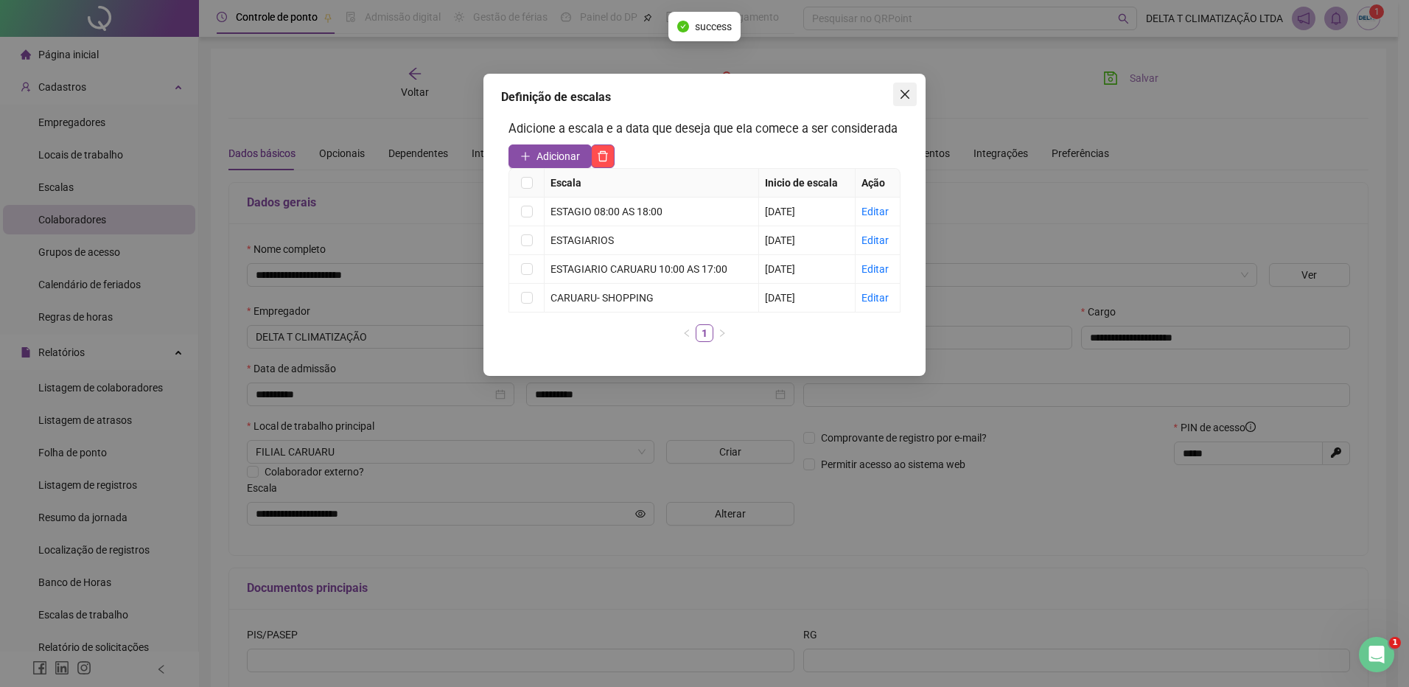
click at [907, 96] on icon "close" at bounding box center [905, 94] width 9 height 9
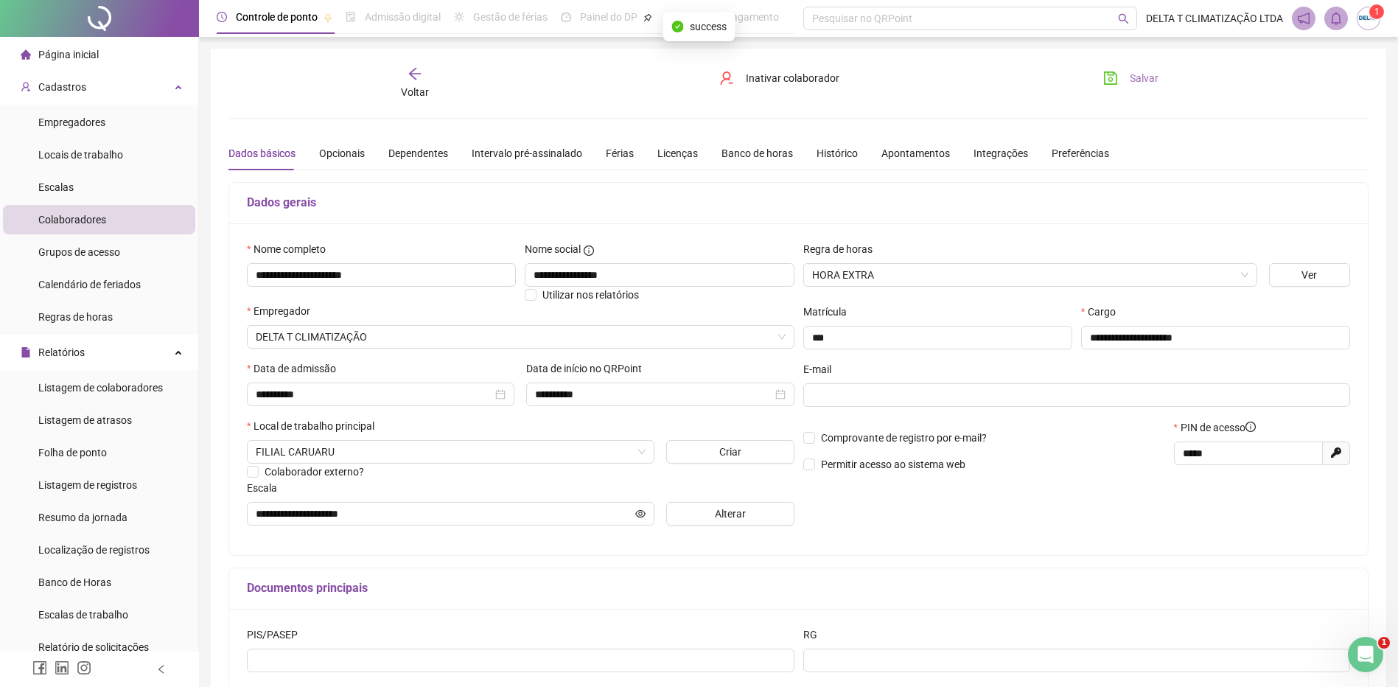
click at [1137, 76] on span "Salvar" at bounding box center [1144, 78] width 29 height 16
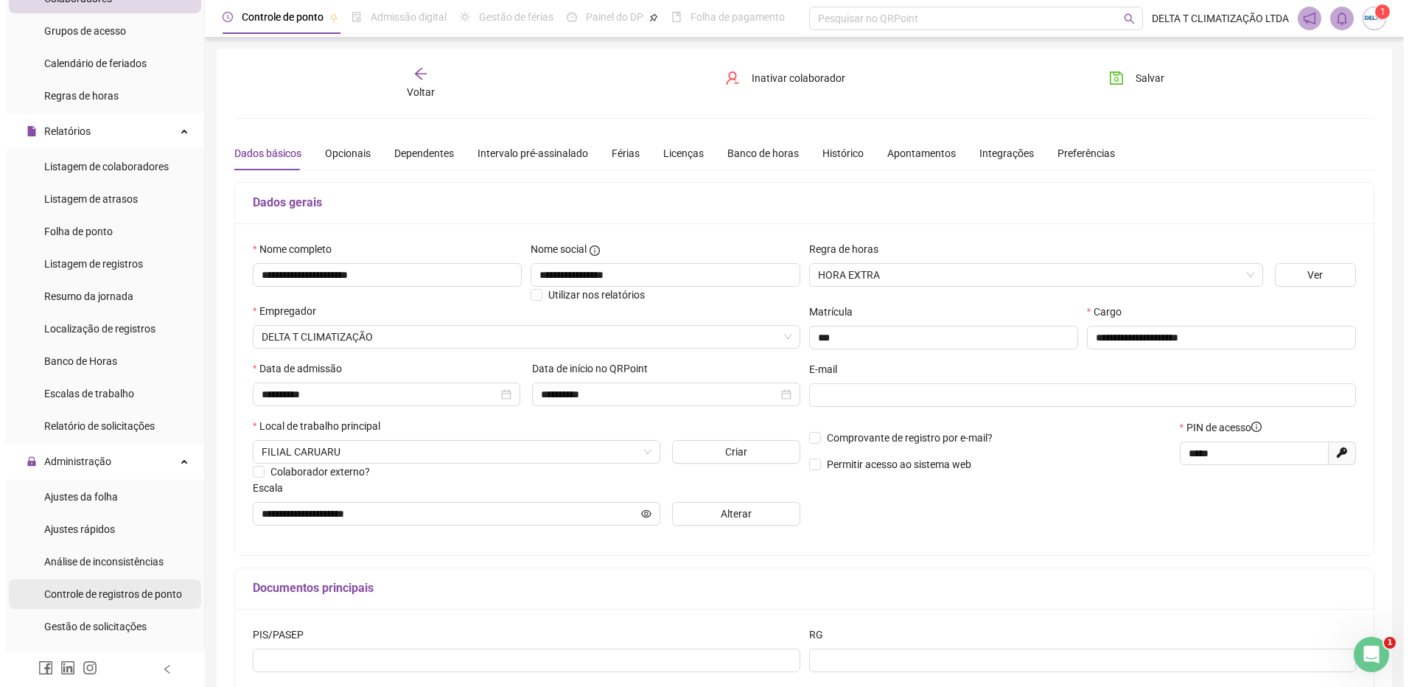
scroll to position [295, 0]
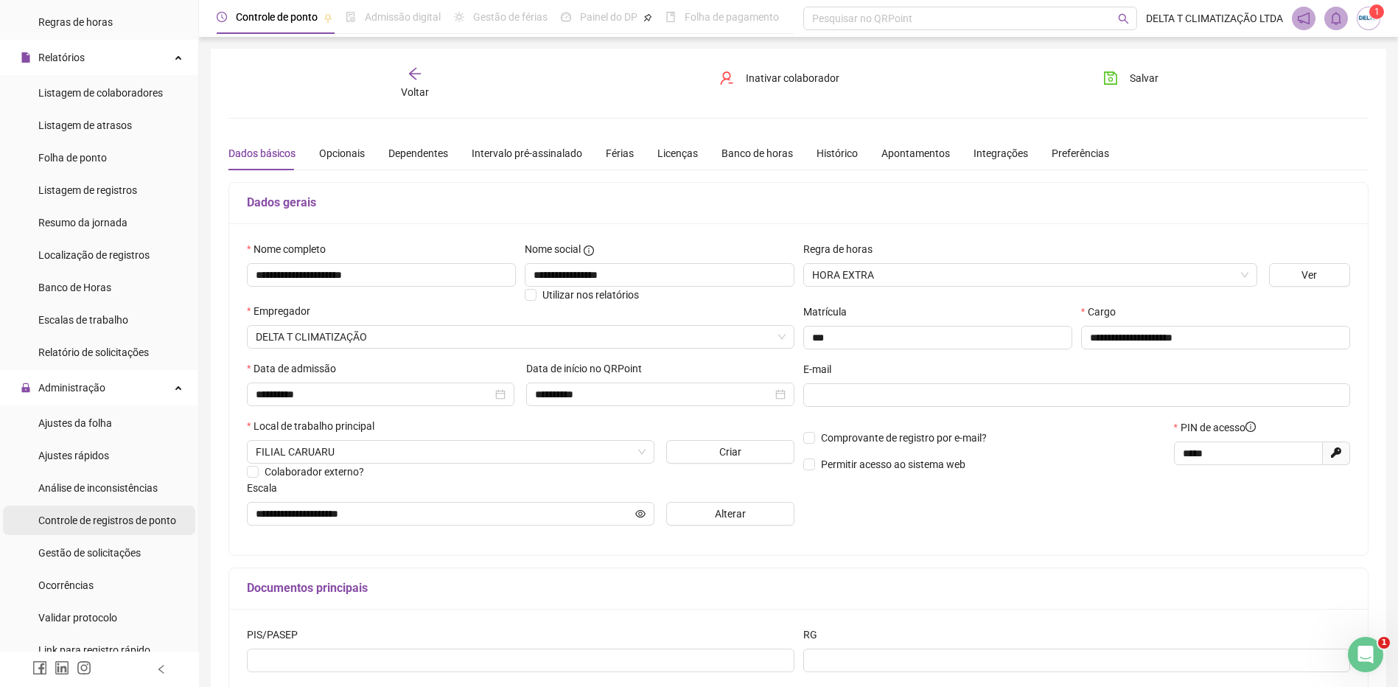
click at [132, 523] on span "Controle de registros de ponto" at bounding box center [107, 520] width 138 height 12
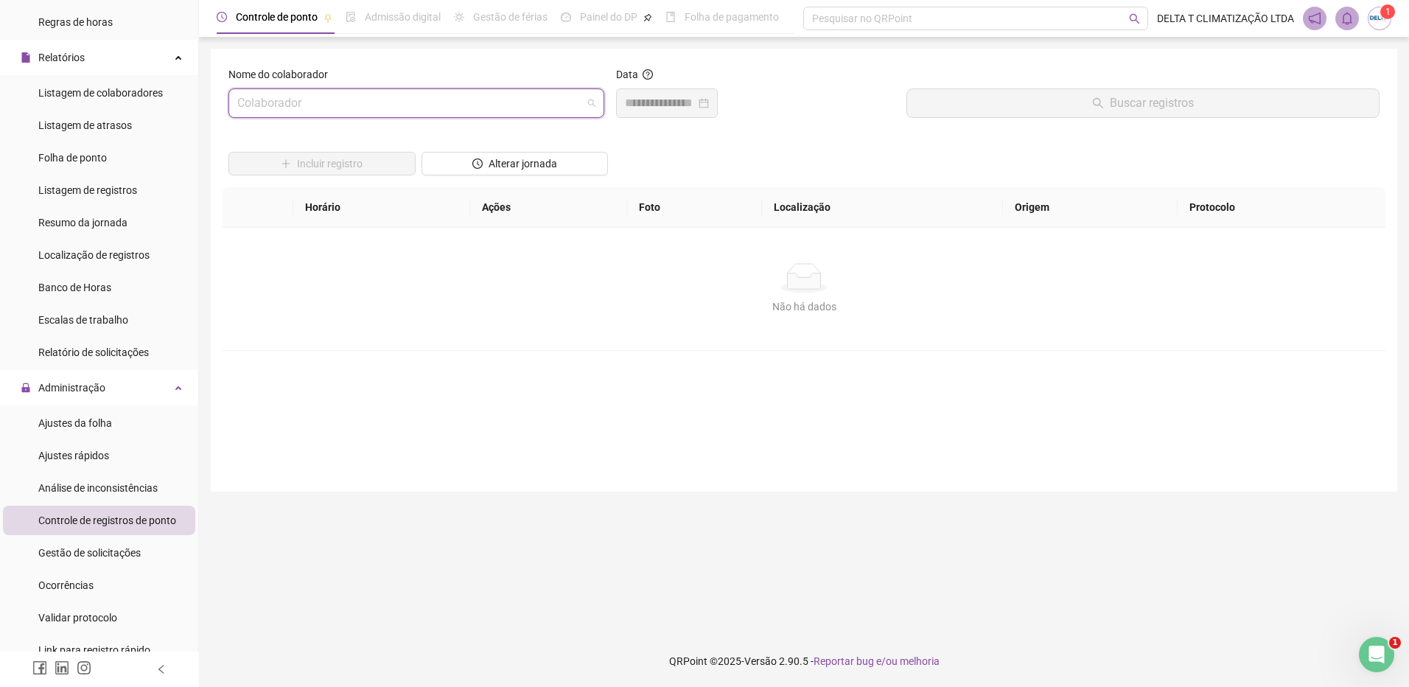
click at [393, 109] on input "search" at bounding box center [409, 103] width 345 height 28
type input "*****"
click at [385, 146] on div "[PERSON_NAME]" at bounding box center [416, 136] width 370 height 24
click at [662, 102] on input at bounding box center [660, 103] width 71 height 18
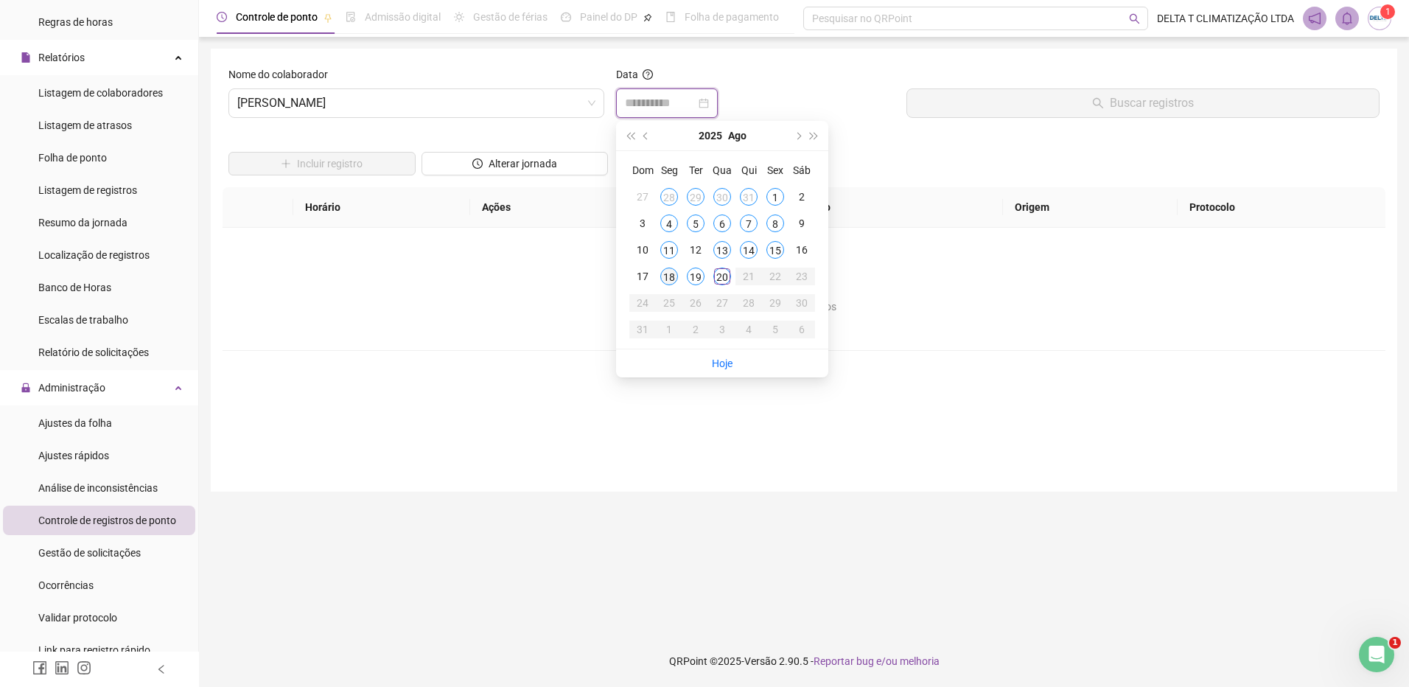
type input "**********"
click at [671, 271] on div "18" at bounding box center [669, 277] width 18 height 18
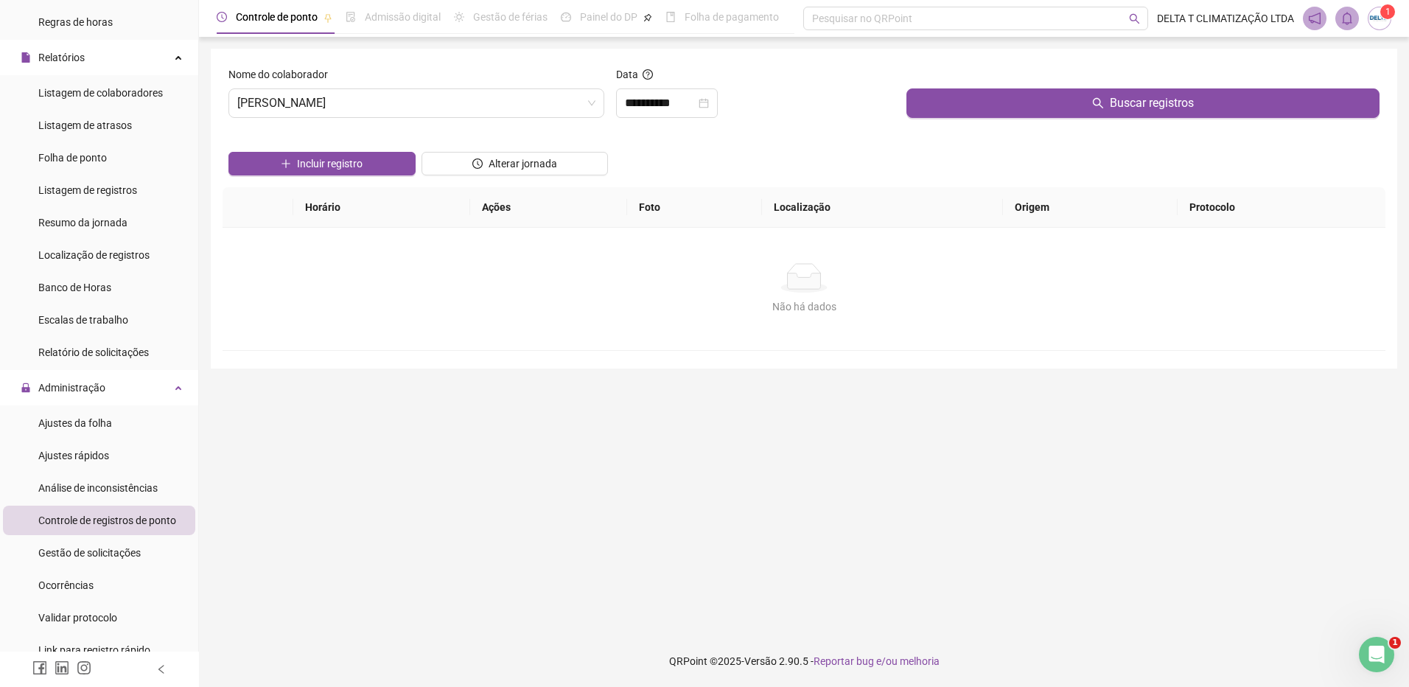
click at [1076, 87] on div at bounding box center [1143, 77] width 473 height 22
click at [1076, 106] on button "Buscar registros" at bounding box center [1143, 102] width 473 height 29
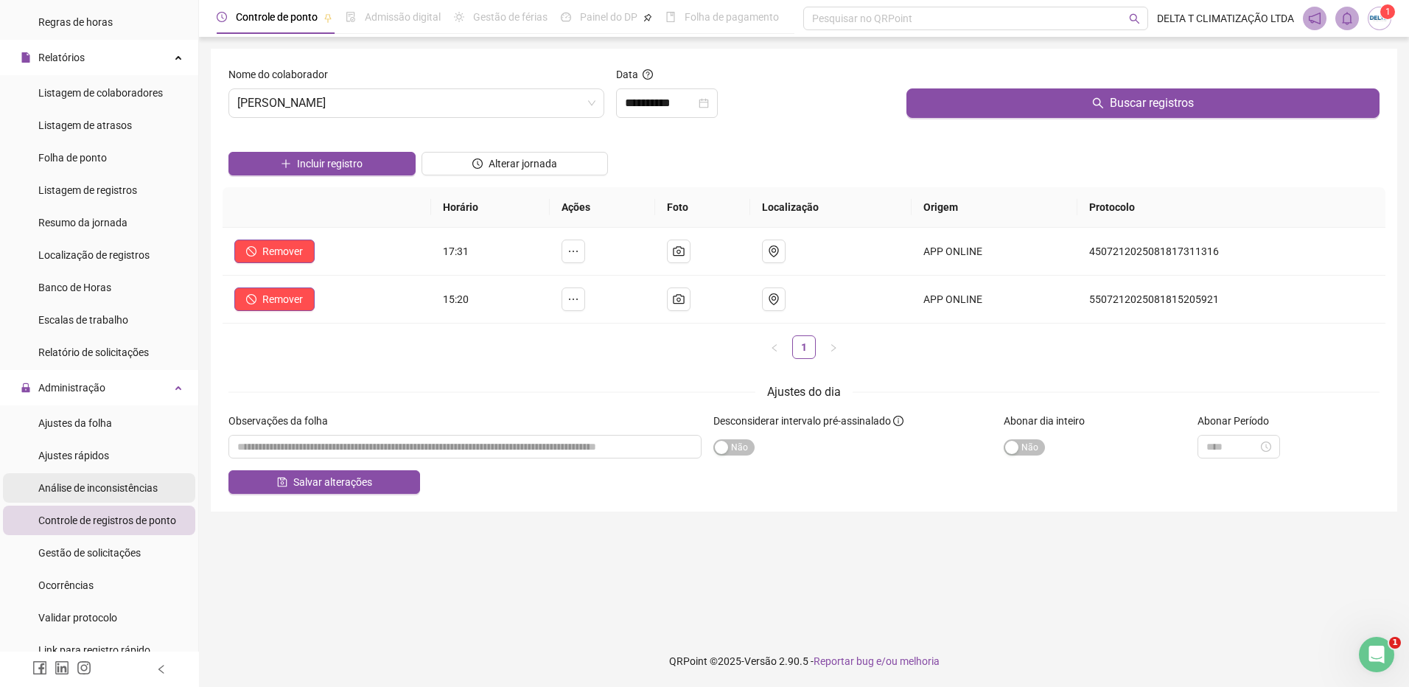
scroll to position [369, 0]
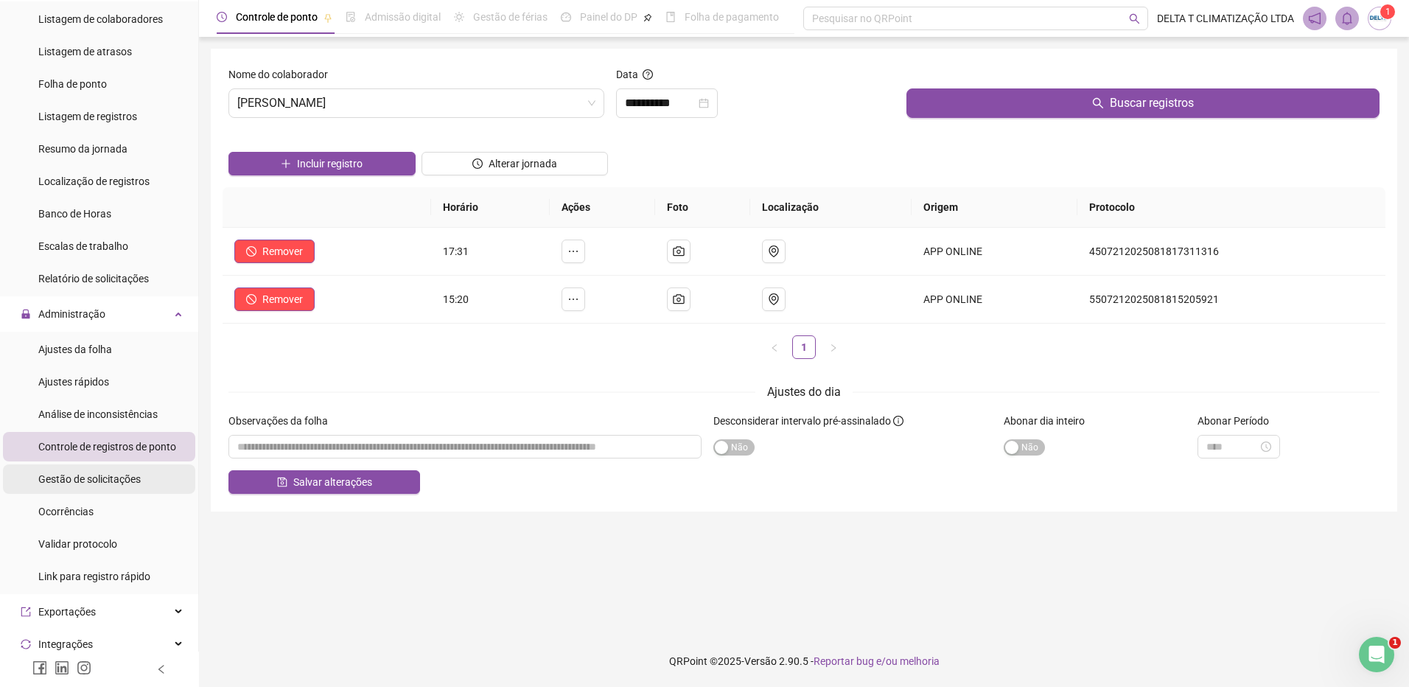
click at [128, 485] on div "Gestão de solicitações" at bounding box center [89, 478] width 102 height 29
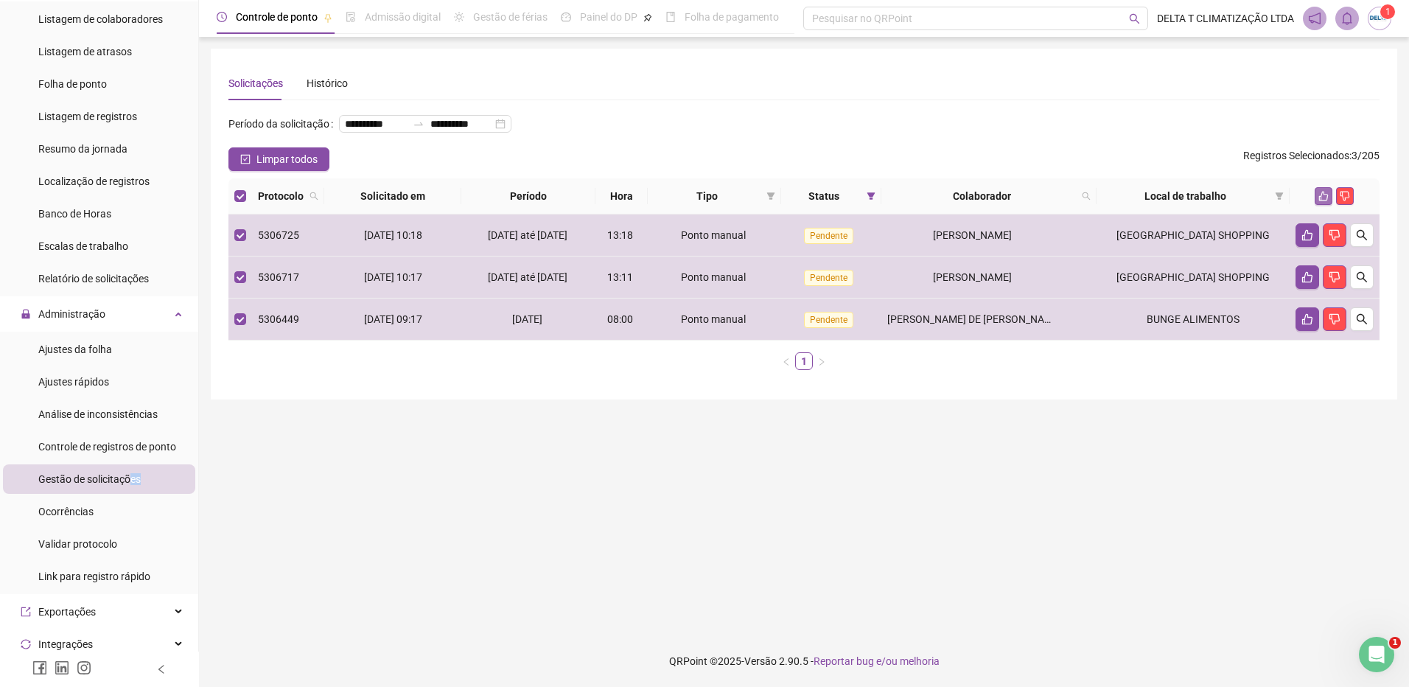
click at [1321, 205] on button "button" at bounding box center [1324, 196] width 18 height 18
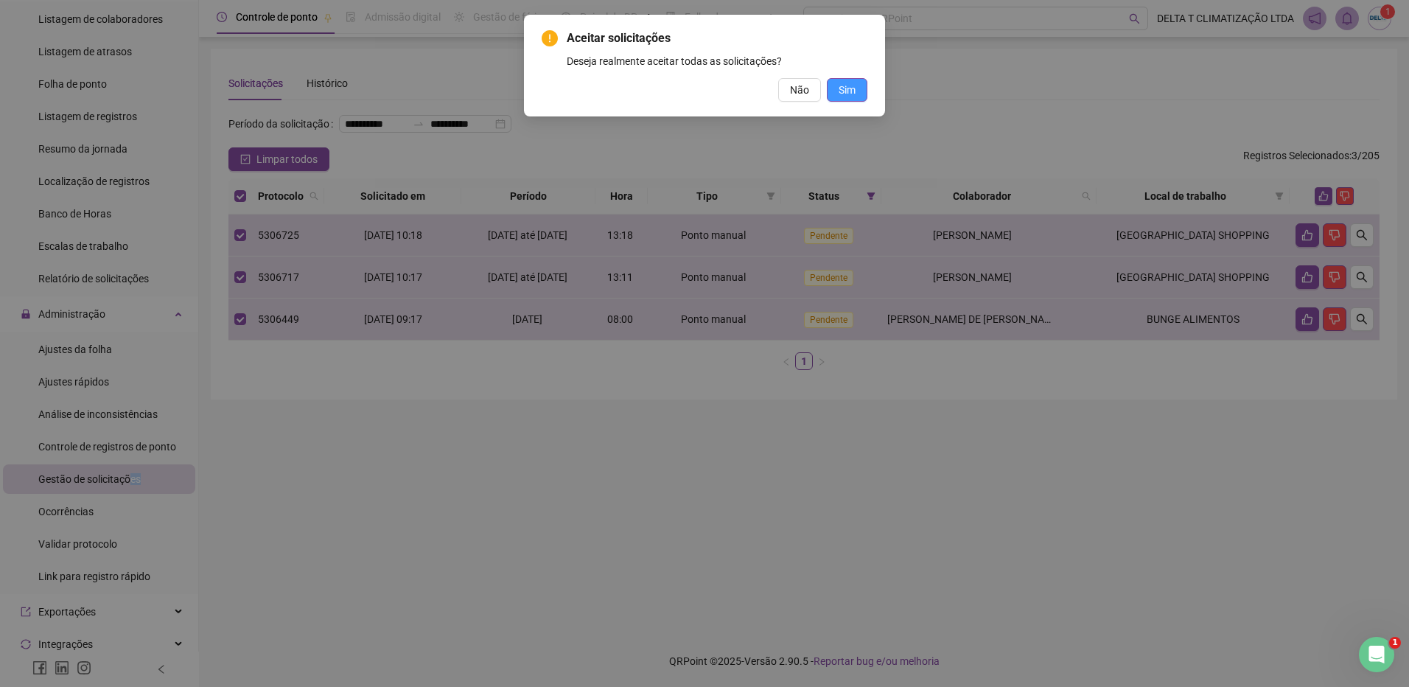
click at [850, 92] on span "Sim" at bounding box center [847, 90] width 17 height 16
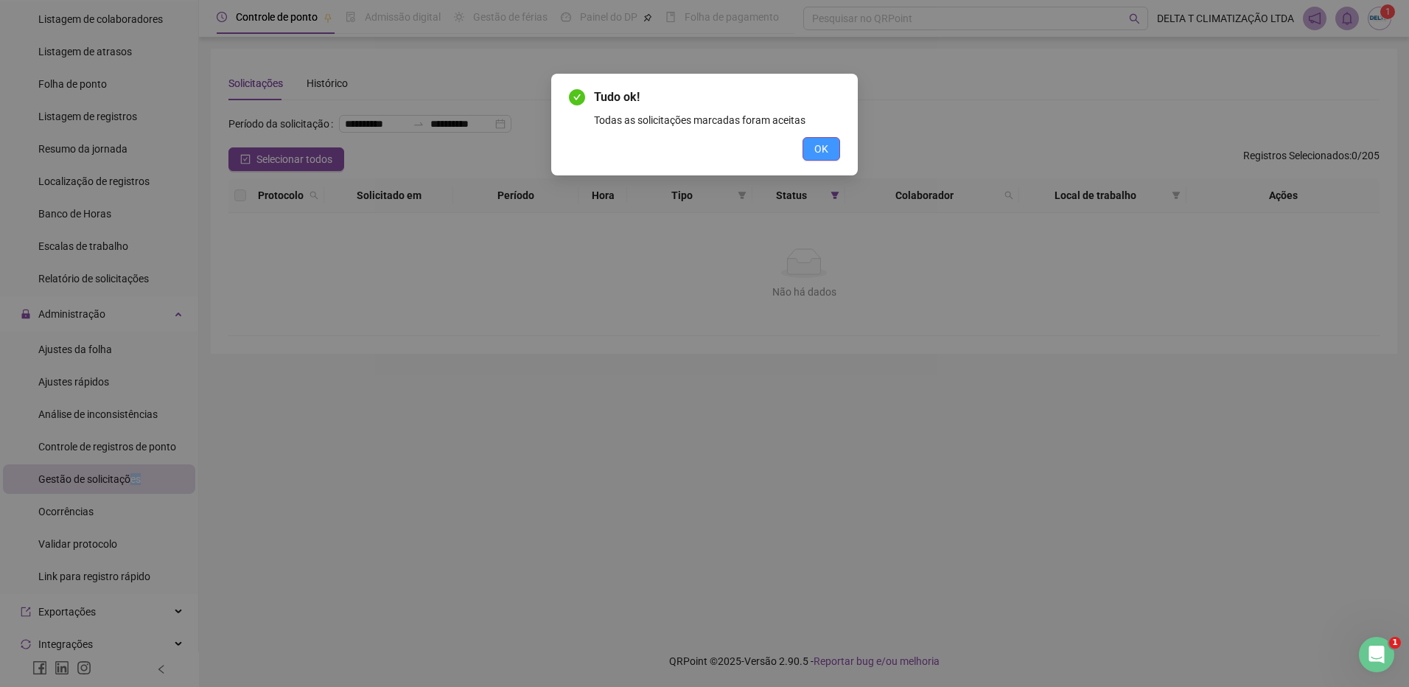
click at [809, 143] on button "OK" at bounding box center [822, 149] width 38 height 24
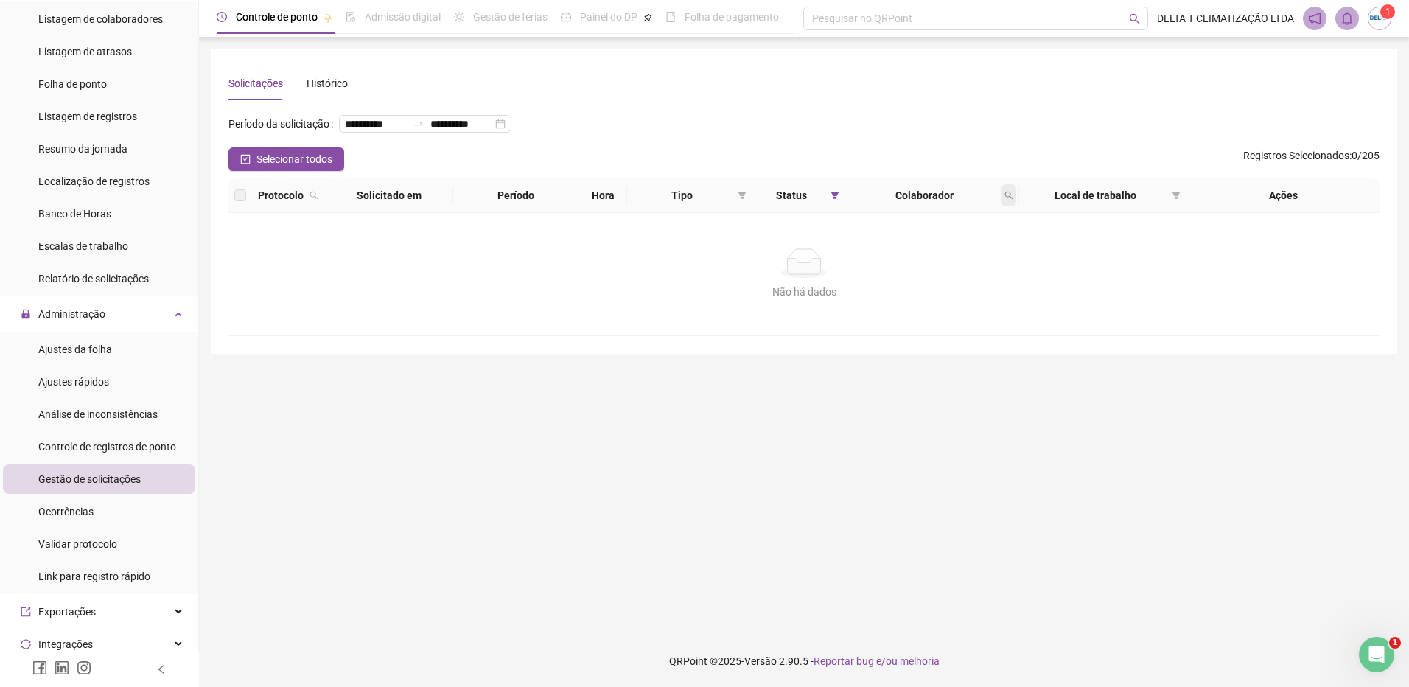
click at [1012, 200] on icon "search" at bounding box center [1009, 195] width 9 height 9
type input "*****"
click at [899, 277] on span "Buscar" at bounding box center [913, 277] width 32 height 16
click at [831, 206] on span at bounding box center [835, 195] width 15 height 22
click at [786, 290] on span "Aceita" at bounding box center [790, 297] width 37 height 16
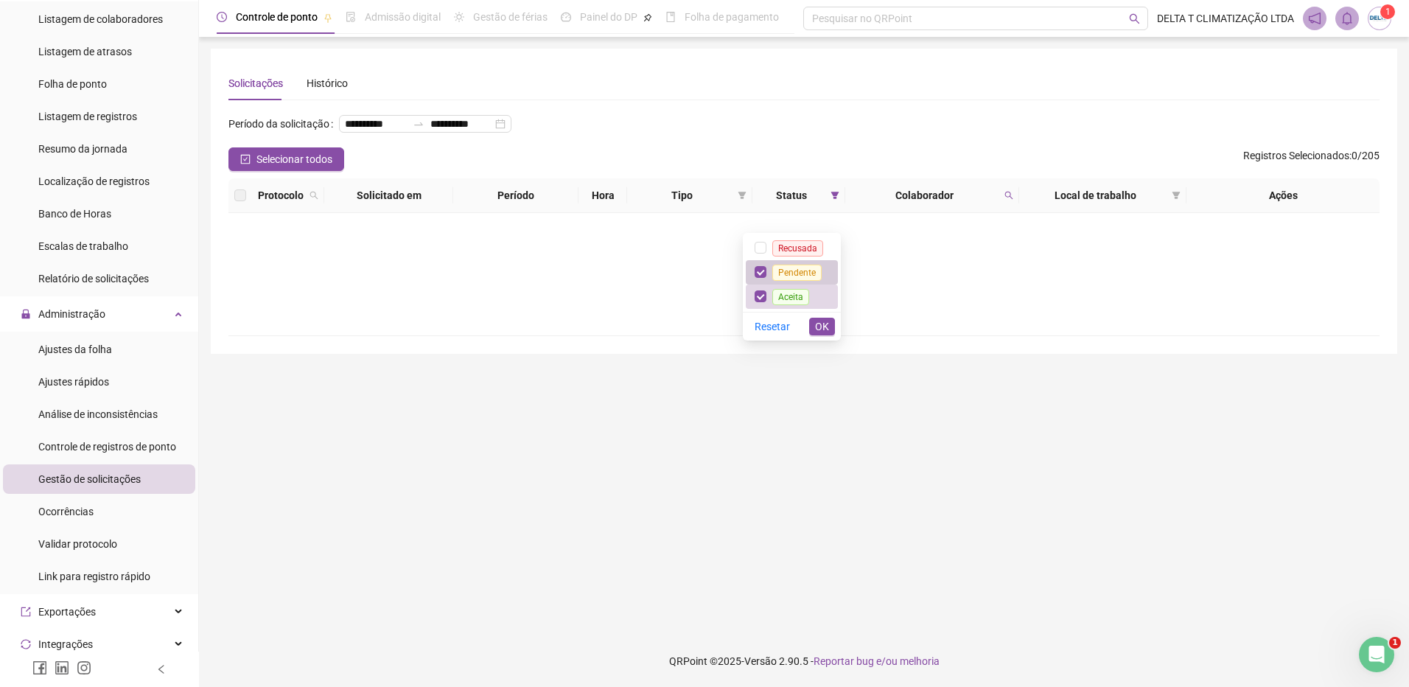
click at [787, 271] on span "Pendente" at bounding box center [796, 273] width 49 height 16
click at [828, 329] on span "OK" at bounding box center [822, 326] width 14 height 16
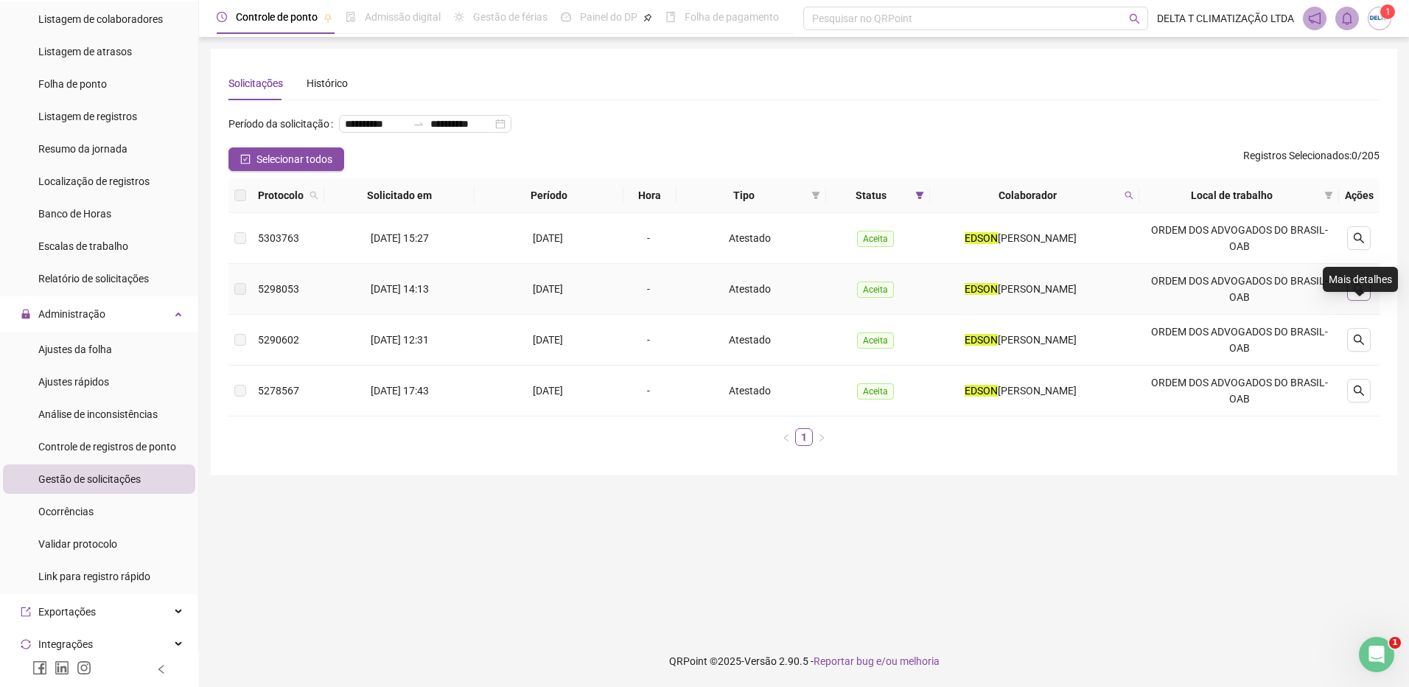
click at [1357, 294] on icon "search" at bounding box center [1359, 289] width 10 height 10
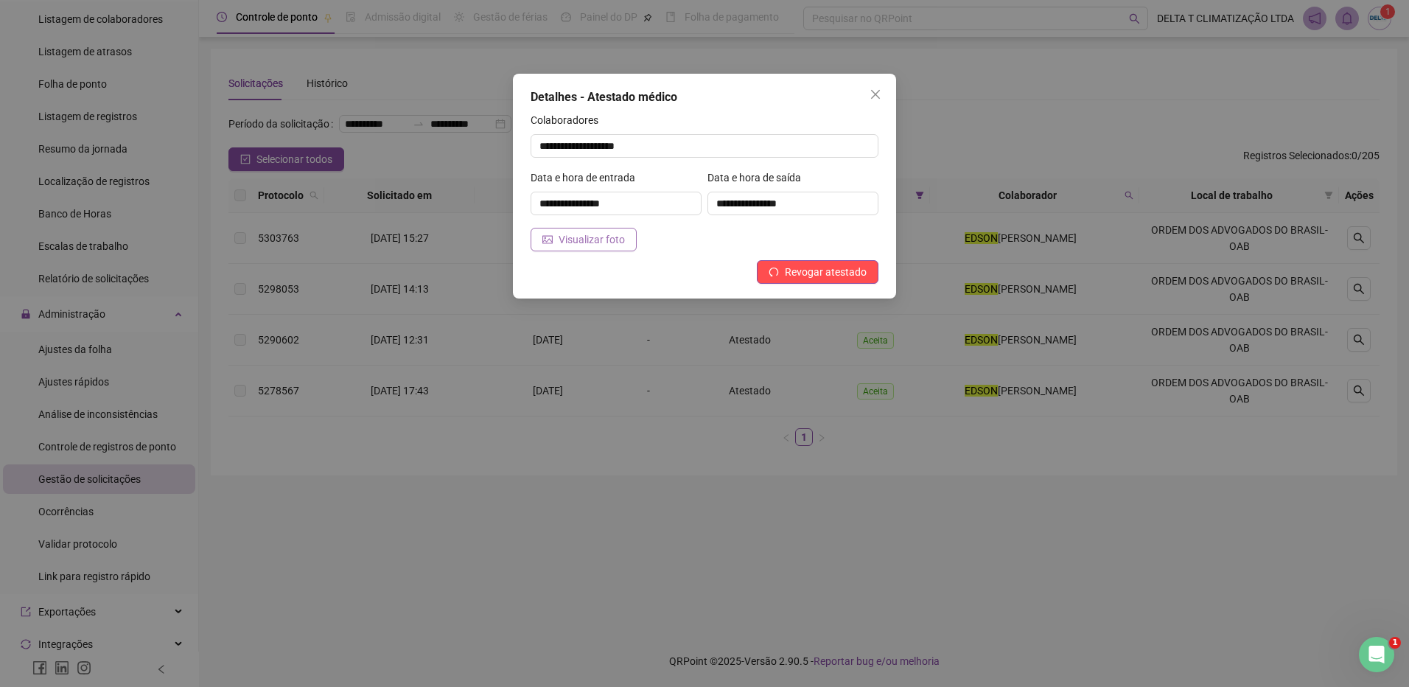
click at [613, 235] on span "Visualizar foto" at bounding box center [592, 239] width 66 height 16
click at [792, 265] on span "Revogar atestado" at bounding box center [826, 272] width 82 height 16
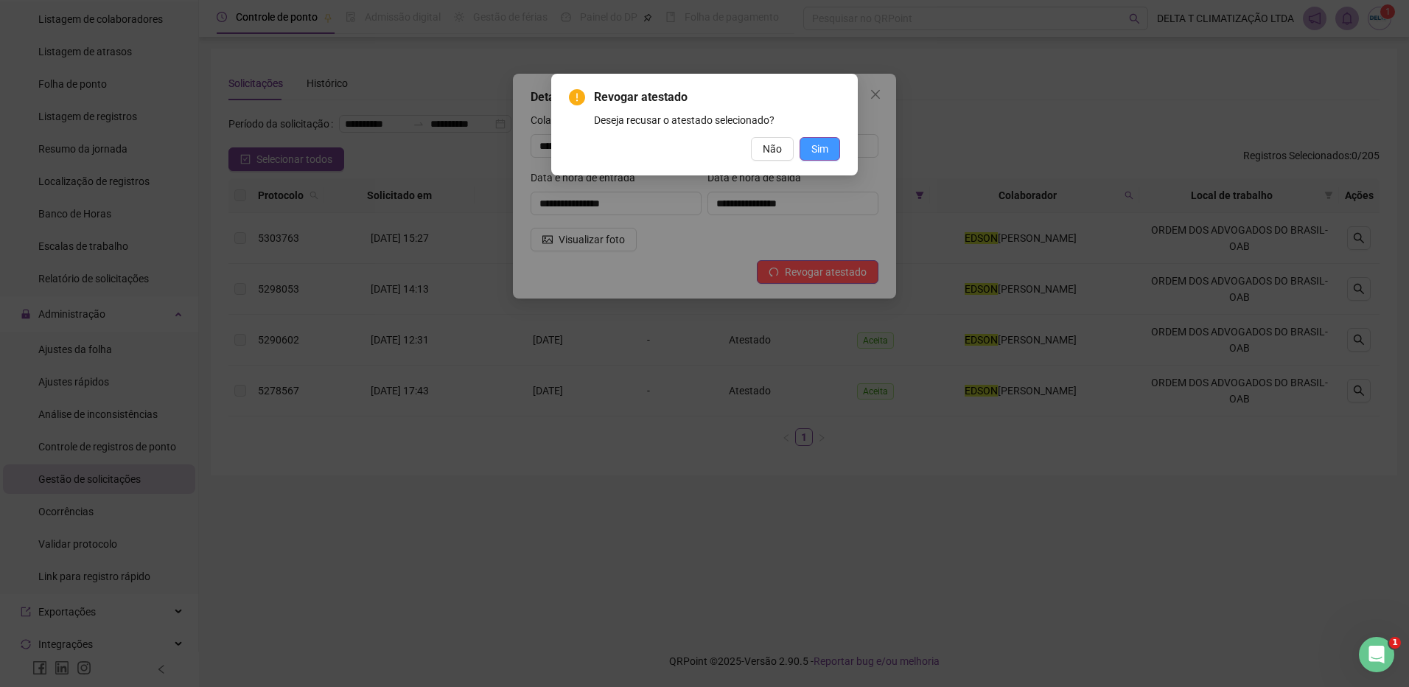
click at [814, 149] on span "Sim" at bounding box center [819, 149] width 17 height 16
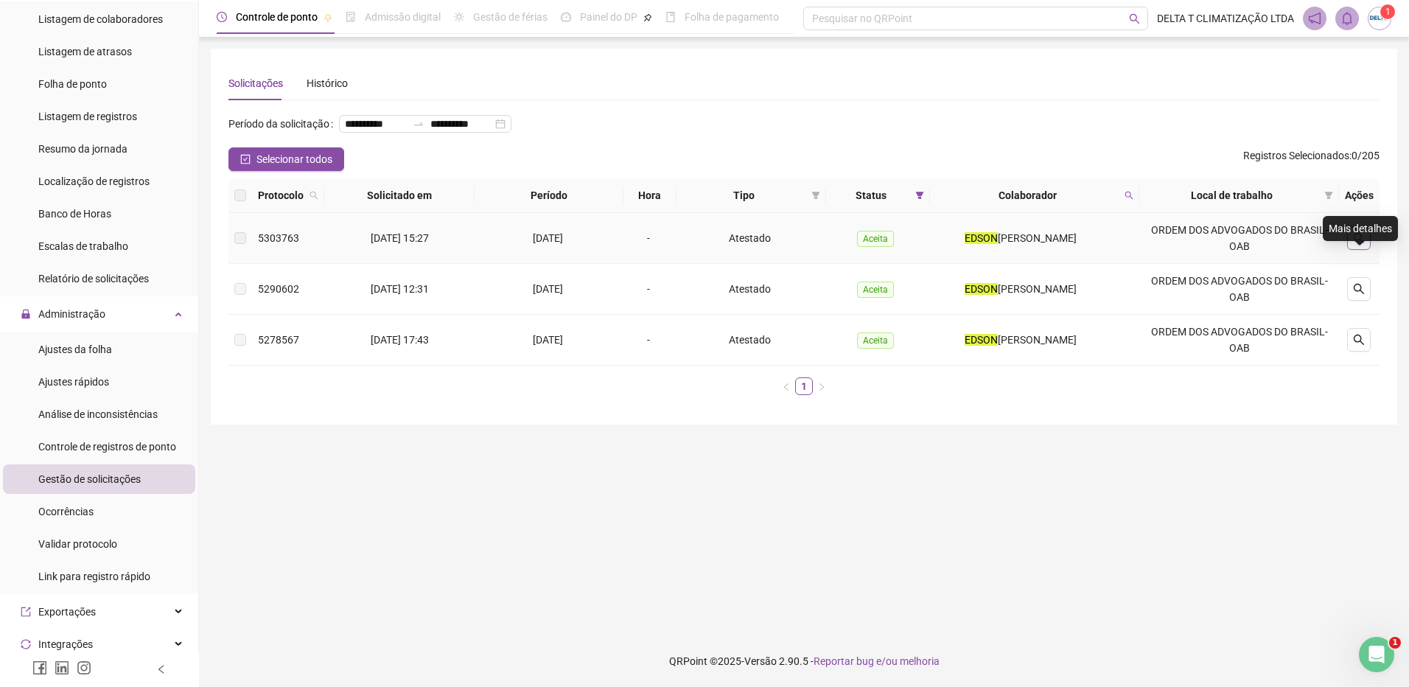
click at [1362, 244] on icon "search" at bounding box center [1359, 238] width 12 height 12
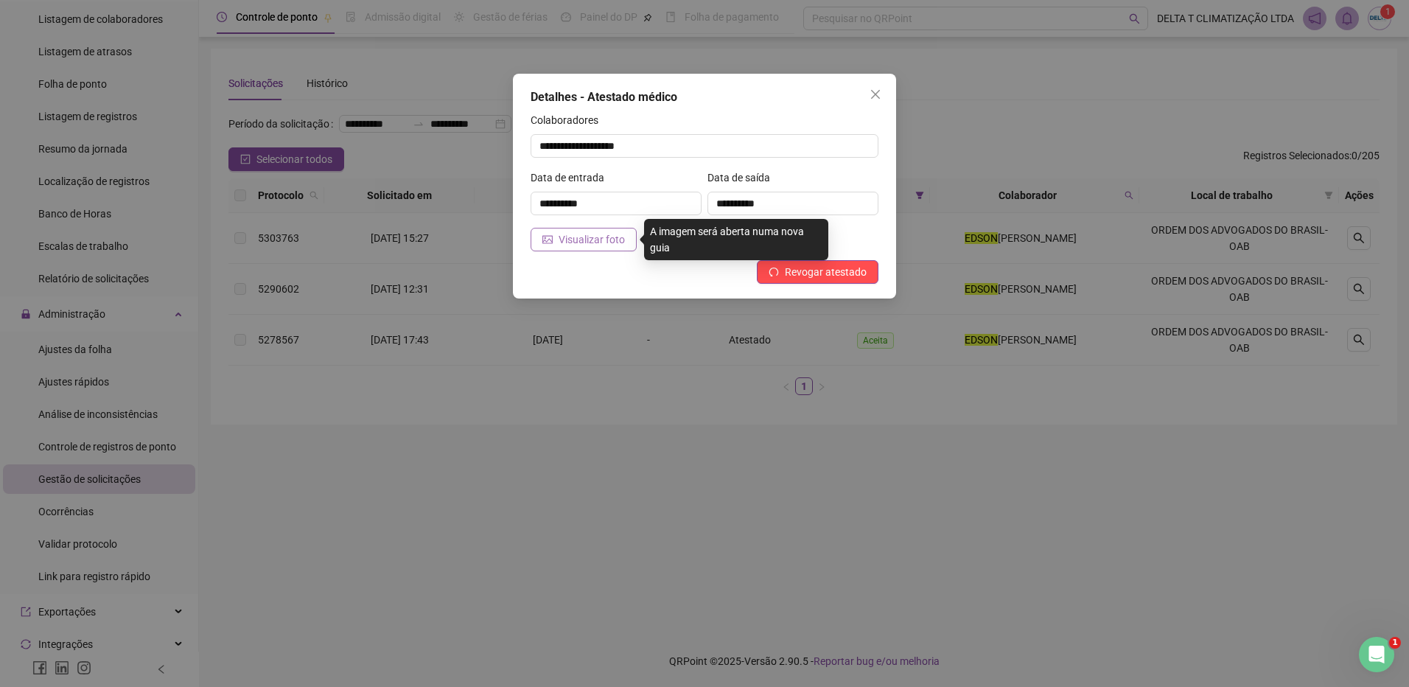
click at [573, 242] on span "Visualizar foto" at bounding box center [592, 239] width 66 height 16
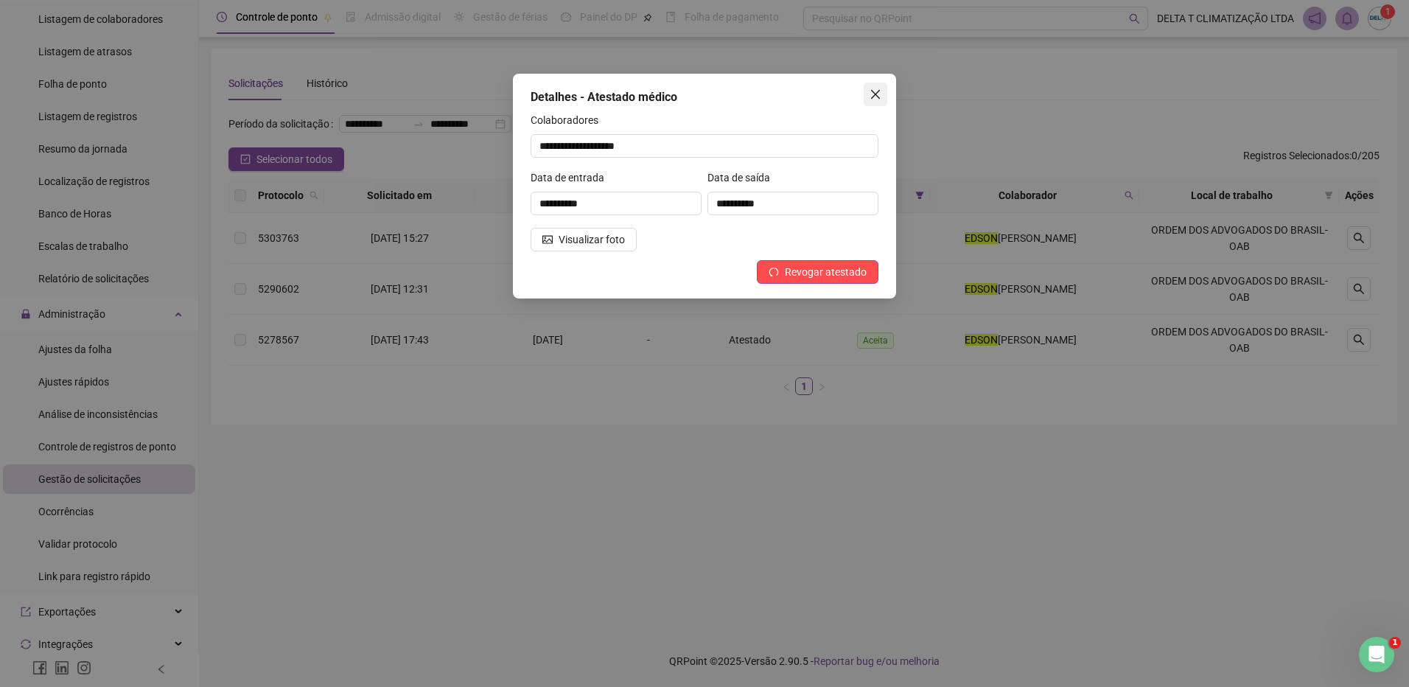
click at [883, 94] on span "Close" at bounding box center [876, 94] width 24 height 12
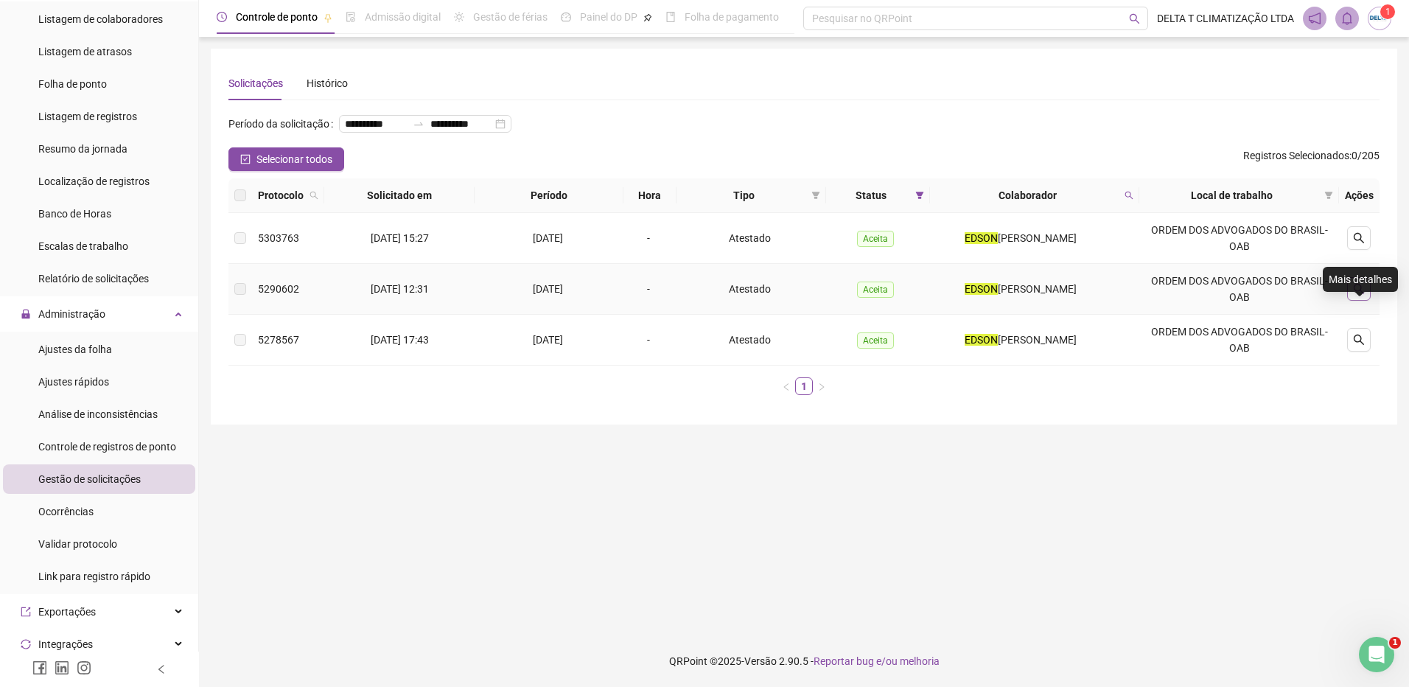
click at [1365, 295] on icon "search" at bounding box center [1359, 289] width 12 height 12
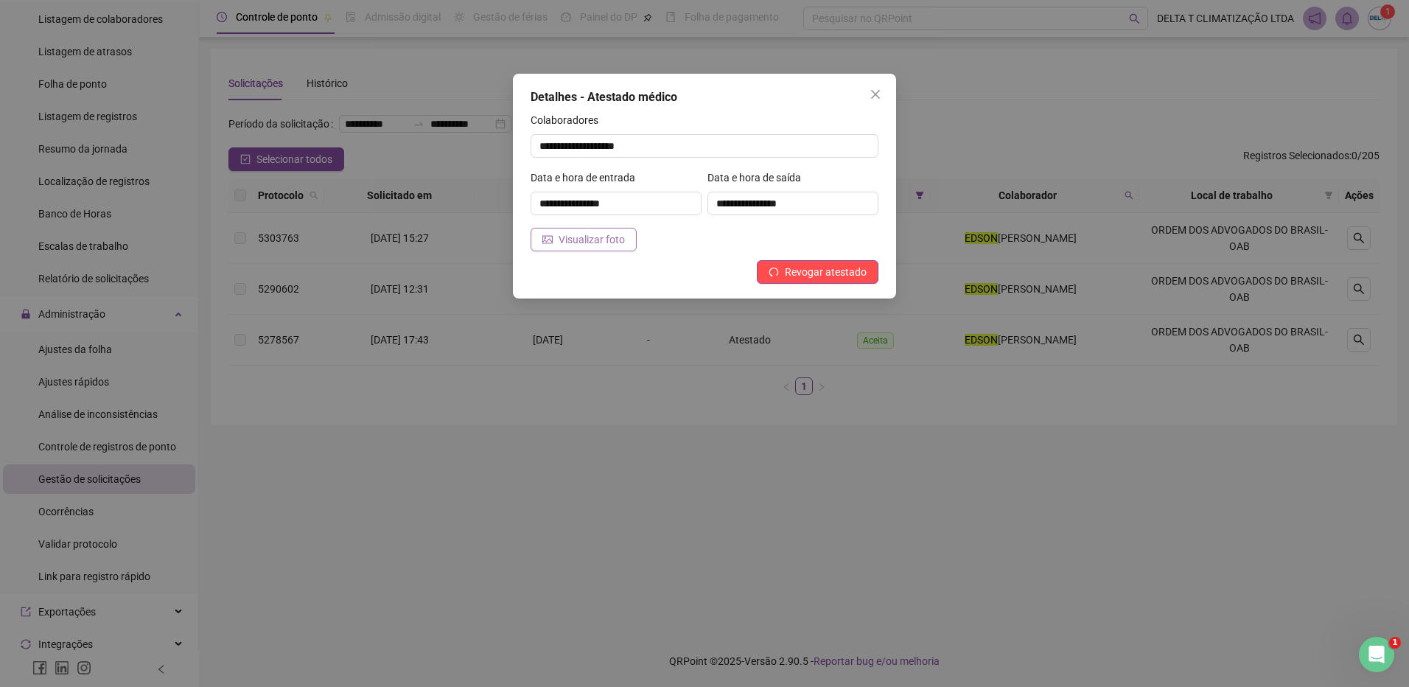
click at [610, 240] on span "Visualizar foto" at bounding box center [592, 239] width 66 height 16
click at [793, 275] on span "Revogar atestado" at bounding box center [826, 272] width 82 height 16
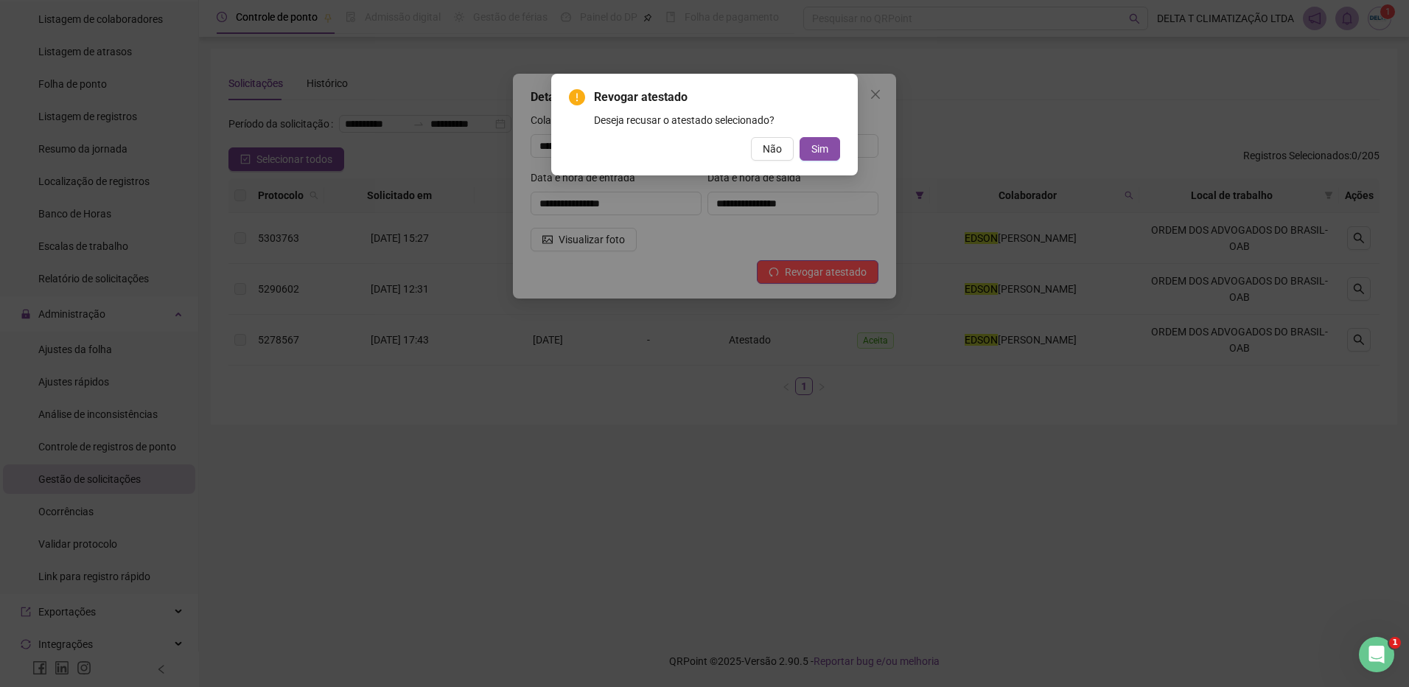
click at [869, 94] on div "Revogar atestado Deseja recusar o atestado selecionado? Não Sim" at bounding box center [704, 343] width 1409 height 687
click at [879, 95] on div "Revogar atestado Deseja recusar o atestado selecionado? Não Sim" at bounding box center [704, 343] width 1409 height 687
click at [820, 144] on span "Sim" at bounding box center [819, 149] width 17 height 16
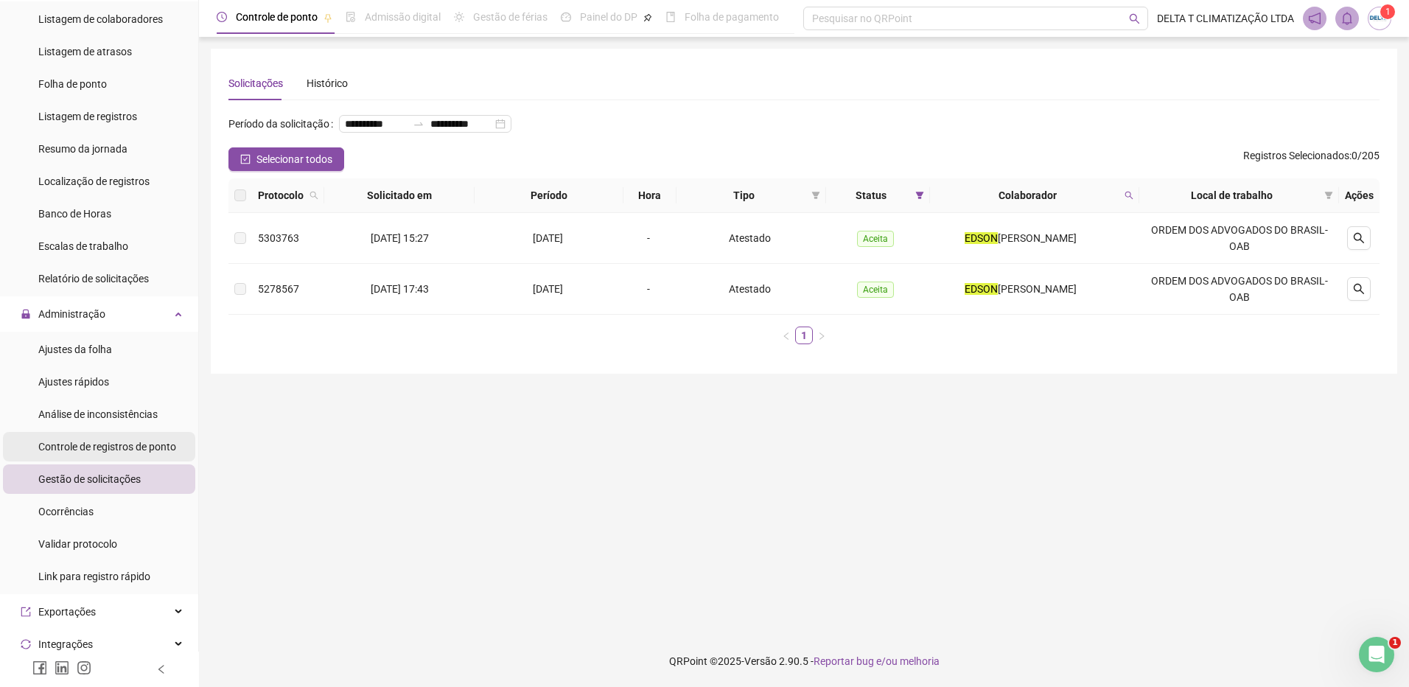
click at [128, 441] on span "Controle de registros de ponto" at bounding box center [107, 447] width 138 height 12
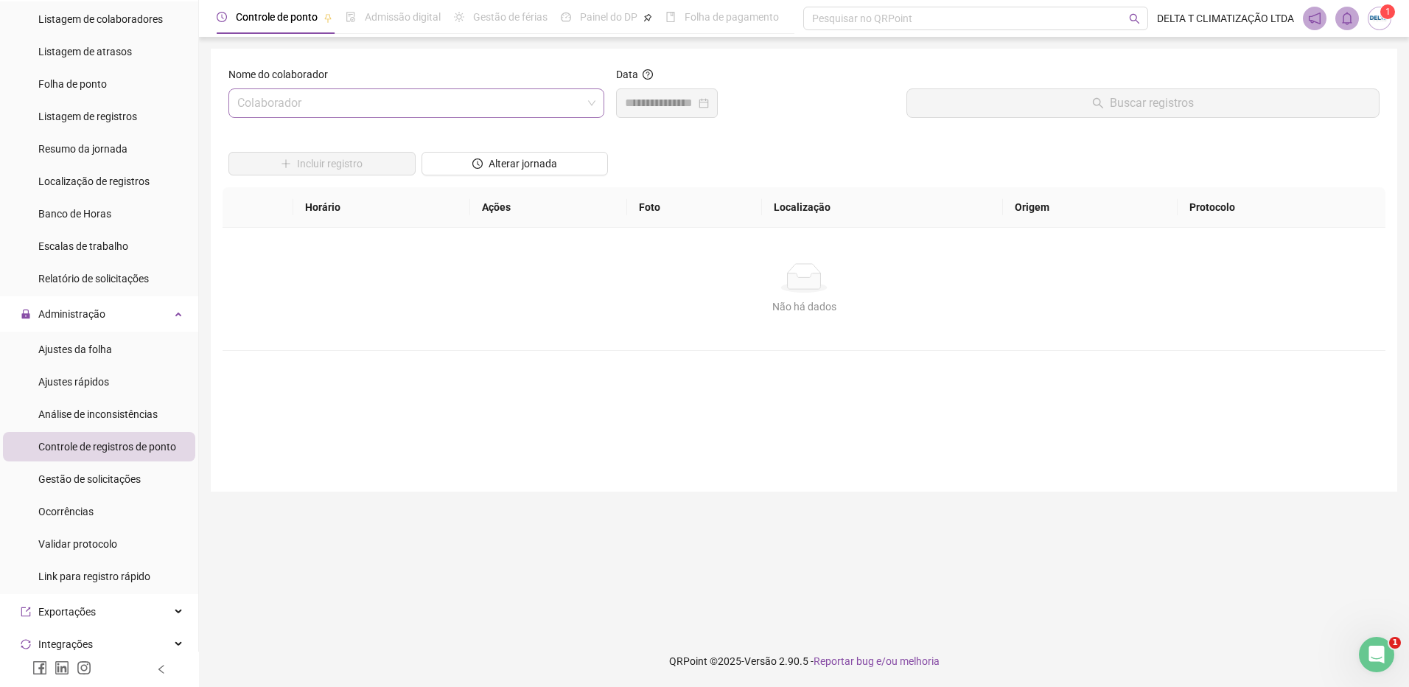
click at [387, 97] on input "search" at bounding box center [409, 103] width 345 height 28
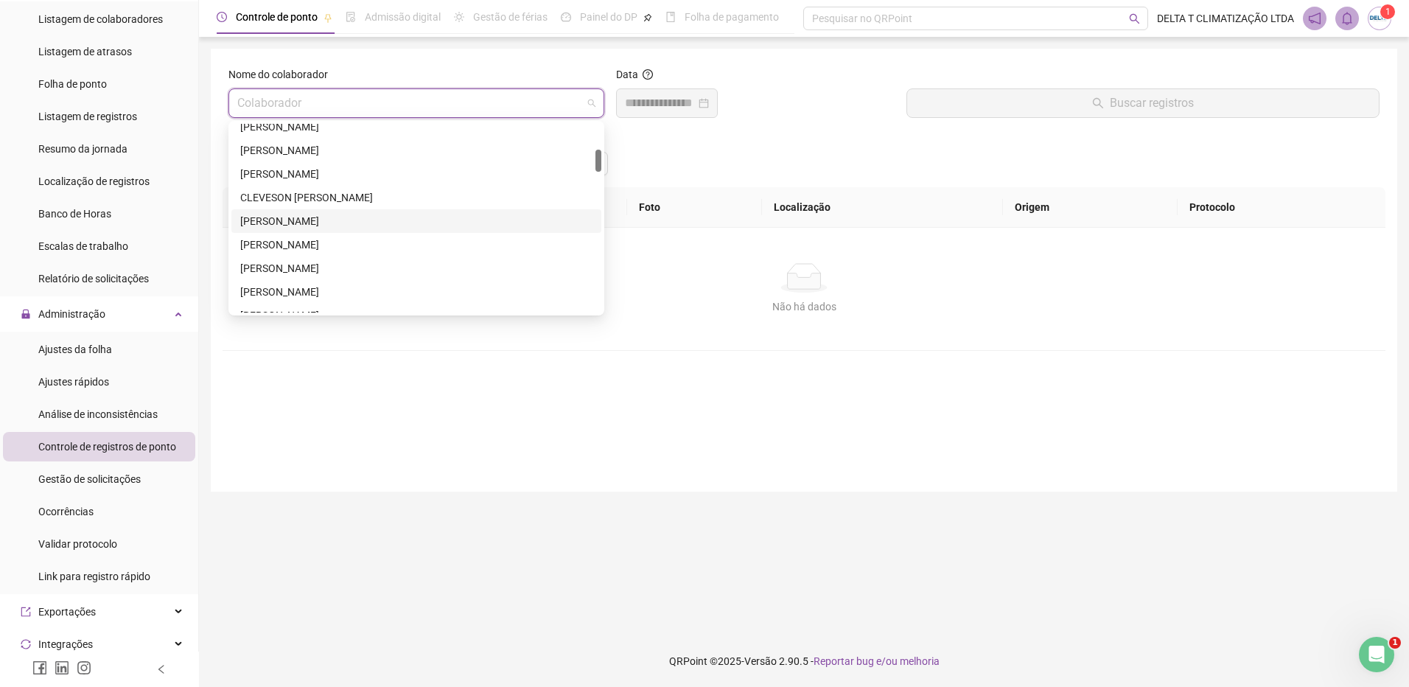
scroll to position [295, 0]
click at [346, 268] on div "[PERSON_NAME]" at bounding box center [416, 265] width 352 height 16
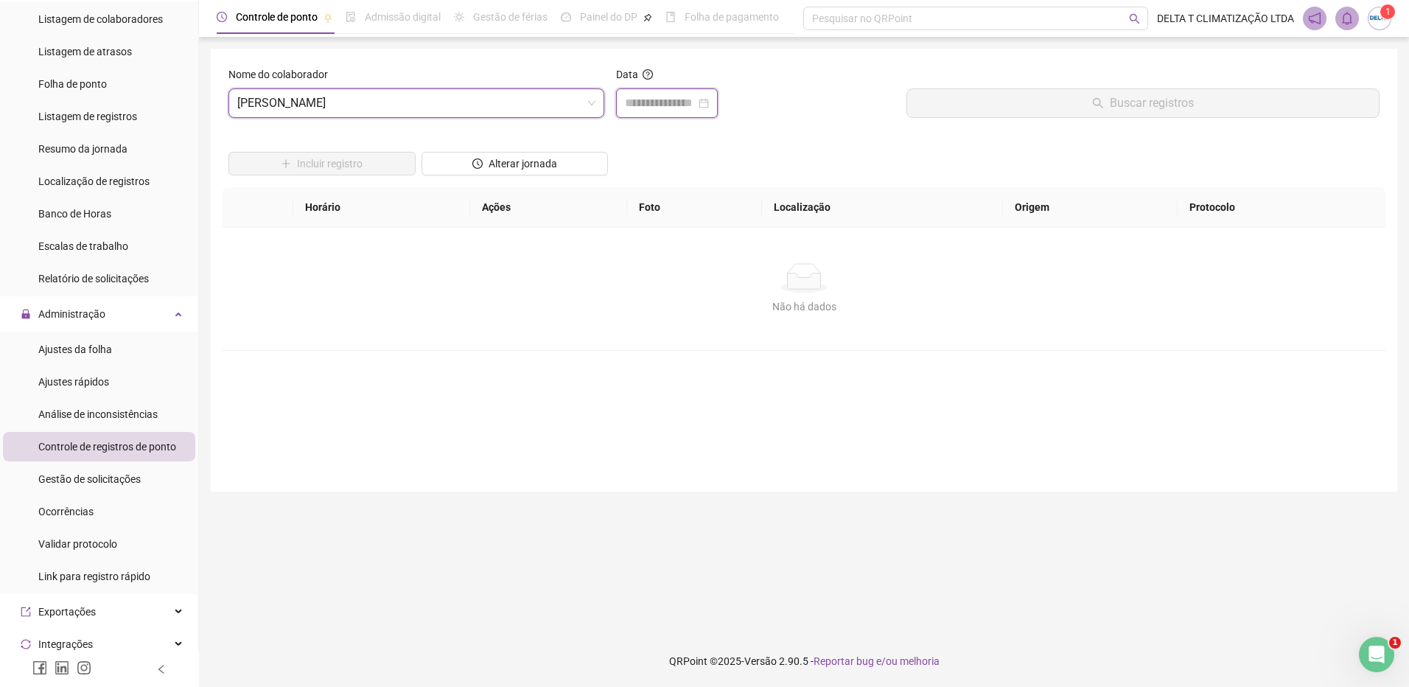
click at [696, 99] on input at bounding box center [660, 103] width 71 height 18
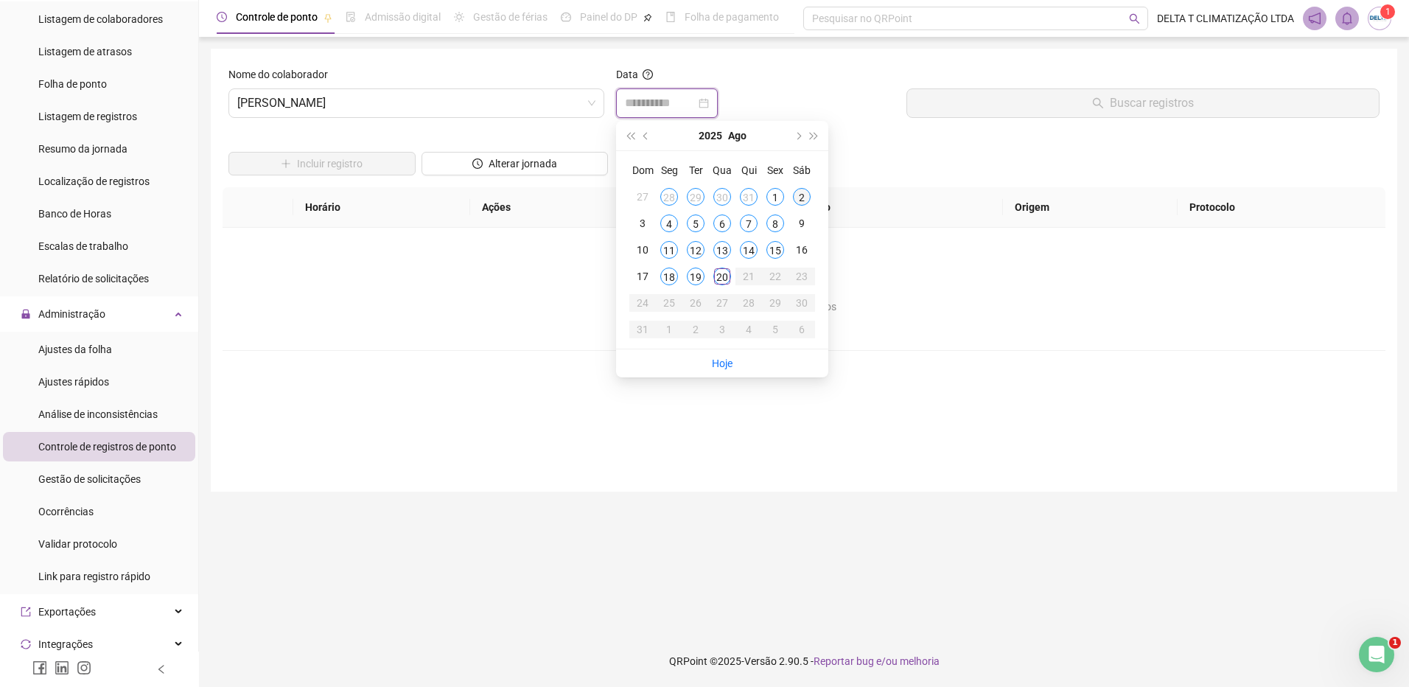
type input "**********"
click at [808, 197] on div "2" at bounding box center [802, 197] width 18 height 18
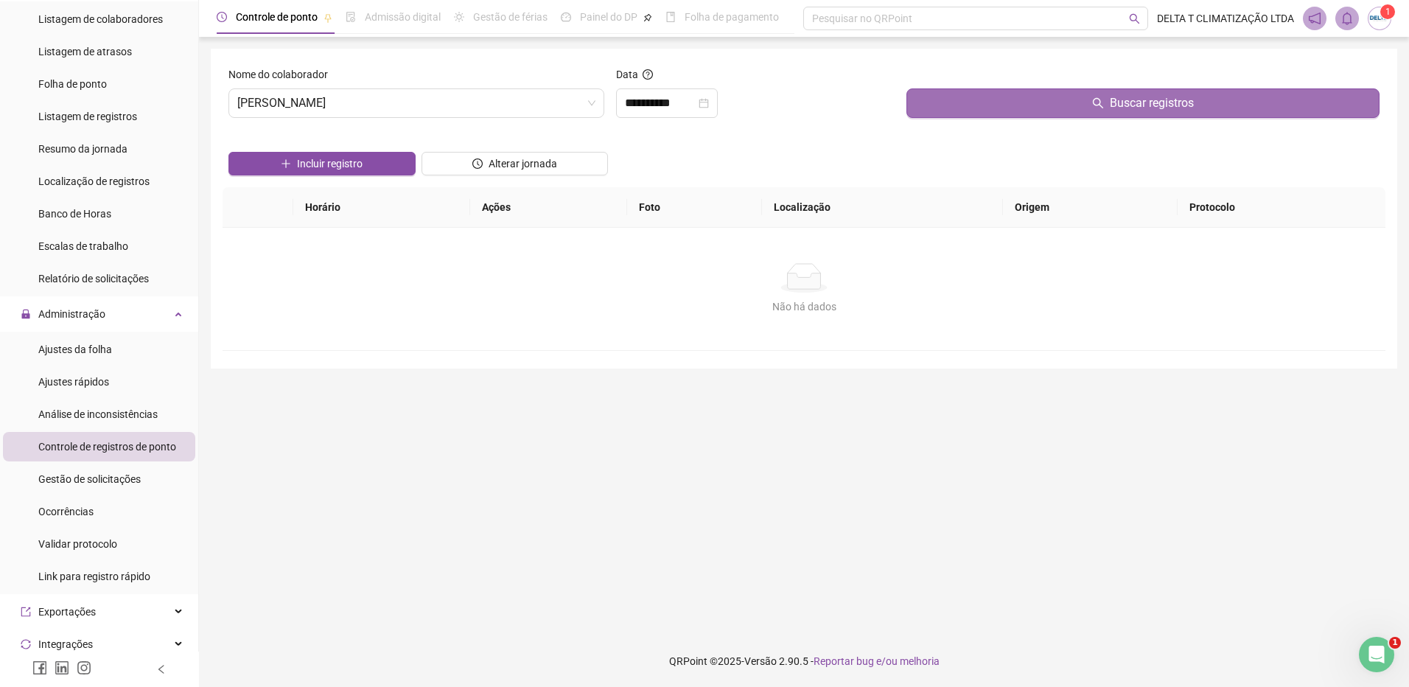
click at [984, 108] on button "Buscar registros" at bounding box center [1143, 102] width 473 height 29
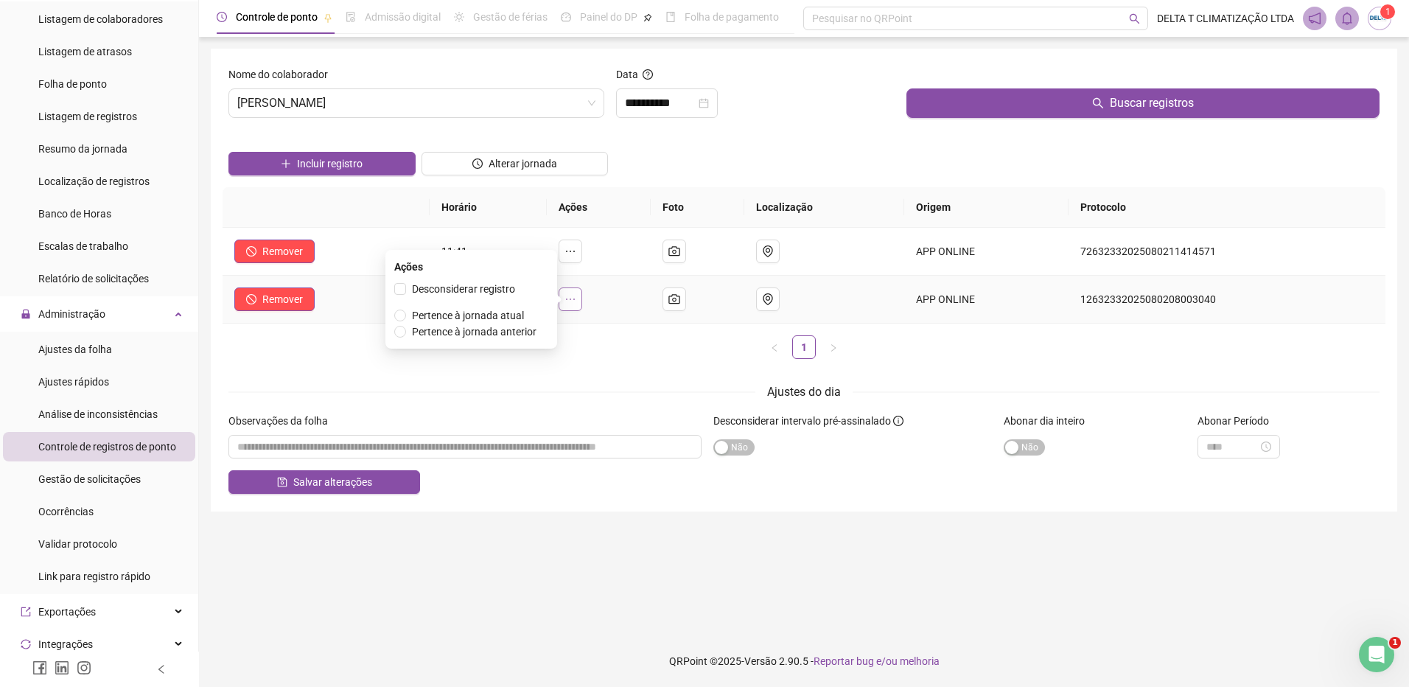
click at [570, 303] on button "button" at bounding box center [571, 299] width 24 height 24
click at [506, 323] on span "Pertence à jornada atual" at bounding box center [468, 315] width 124 height 16
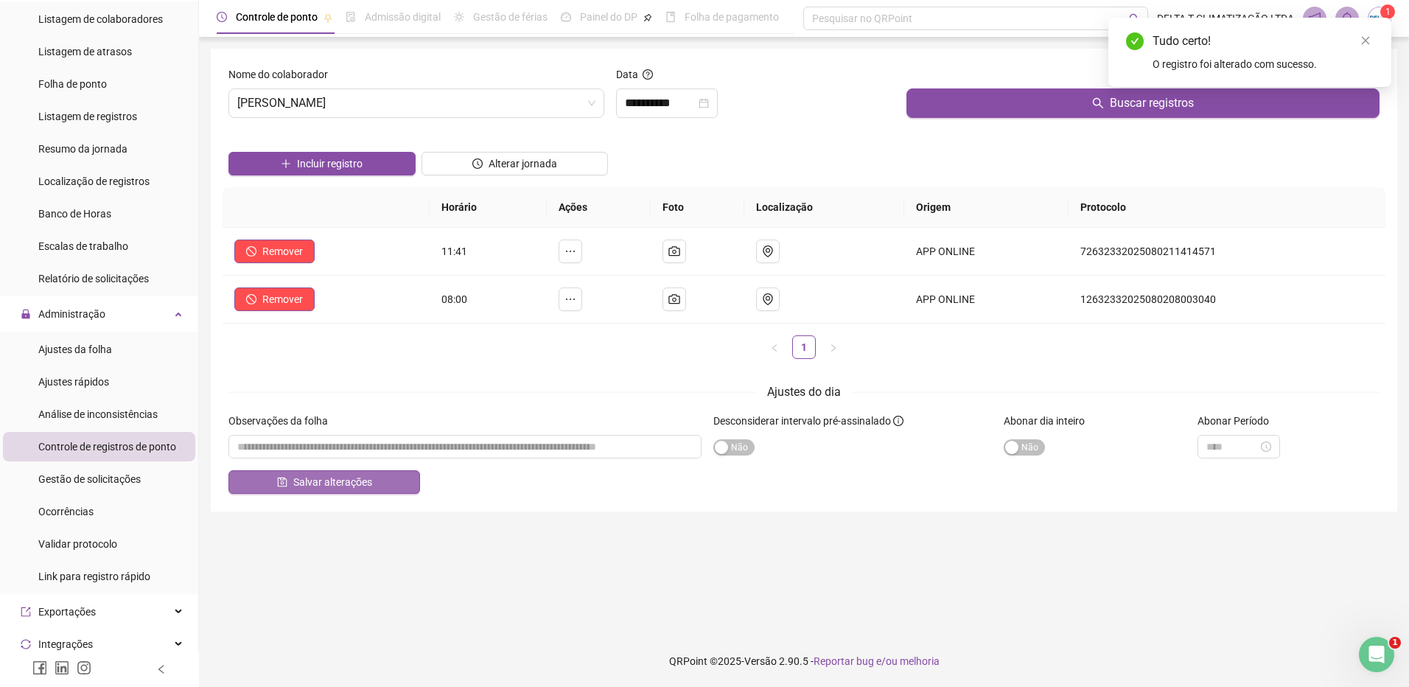
click at [371, 477] on button "Salvar alterações" at bounding box center [324, 482] width 192 height 24
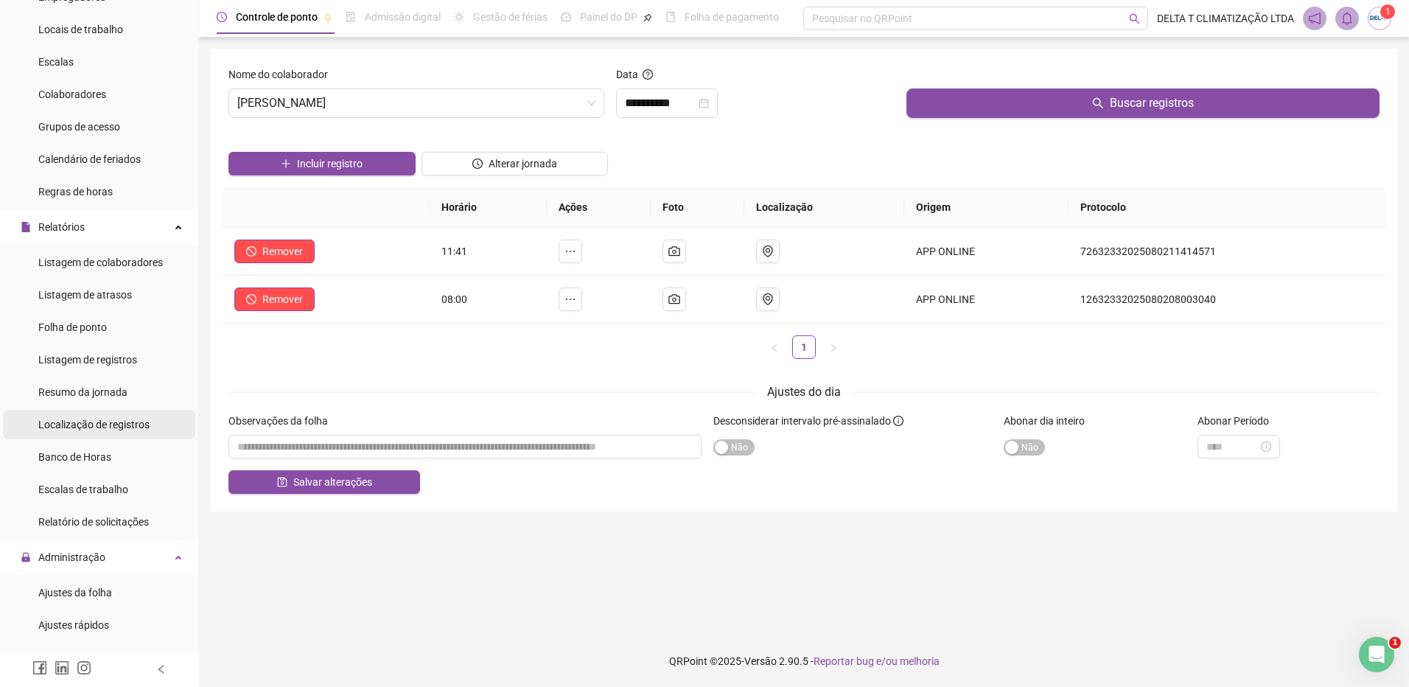
scroll to position [0, 0]
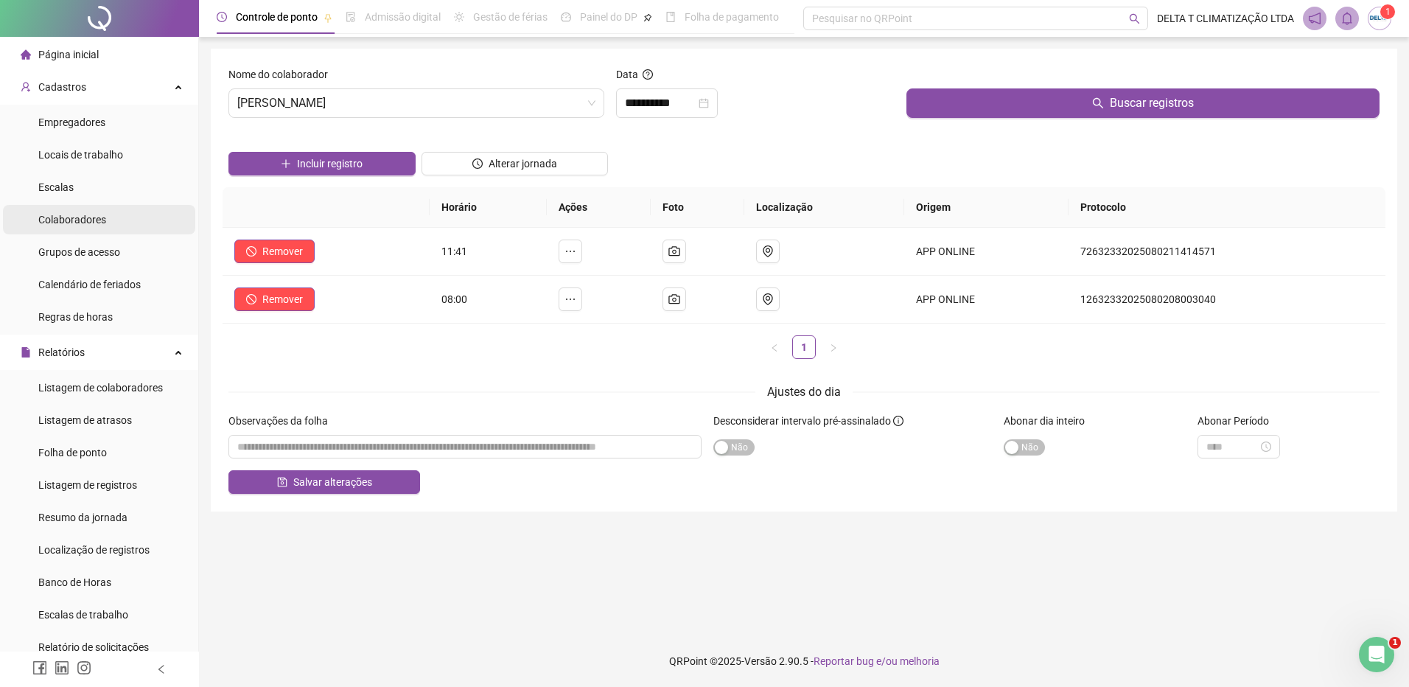
click at [102, 217] on span "Colaboradores" at bounding box center [72, 220] width 68 height 12
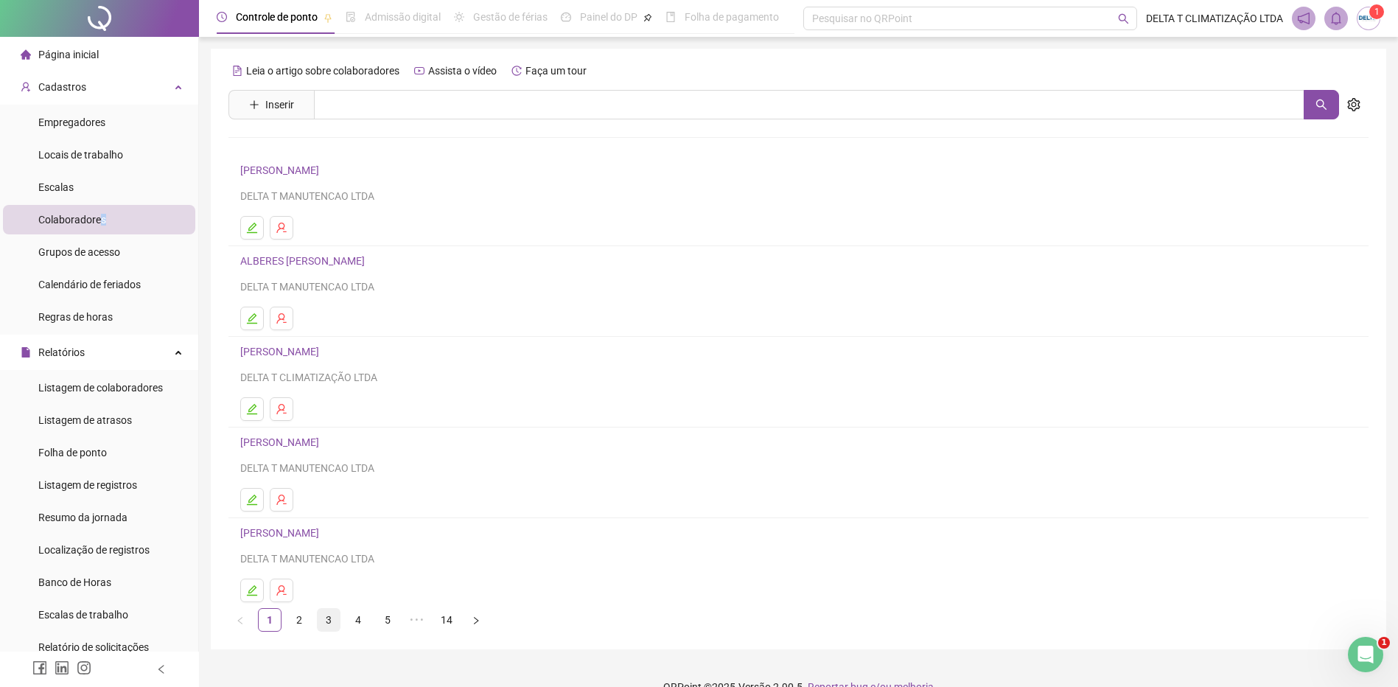
click at [332, 617] on link "3" at bounding box center [329, 620] width 22 height 22
click at [360, 618] on link "4" at bounding box center [358, 620] width 22 height 22
click at [324, 448] on link "[PERSON_NAME]" at bounding box center [281, 442] width 83 height 12
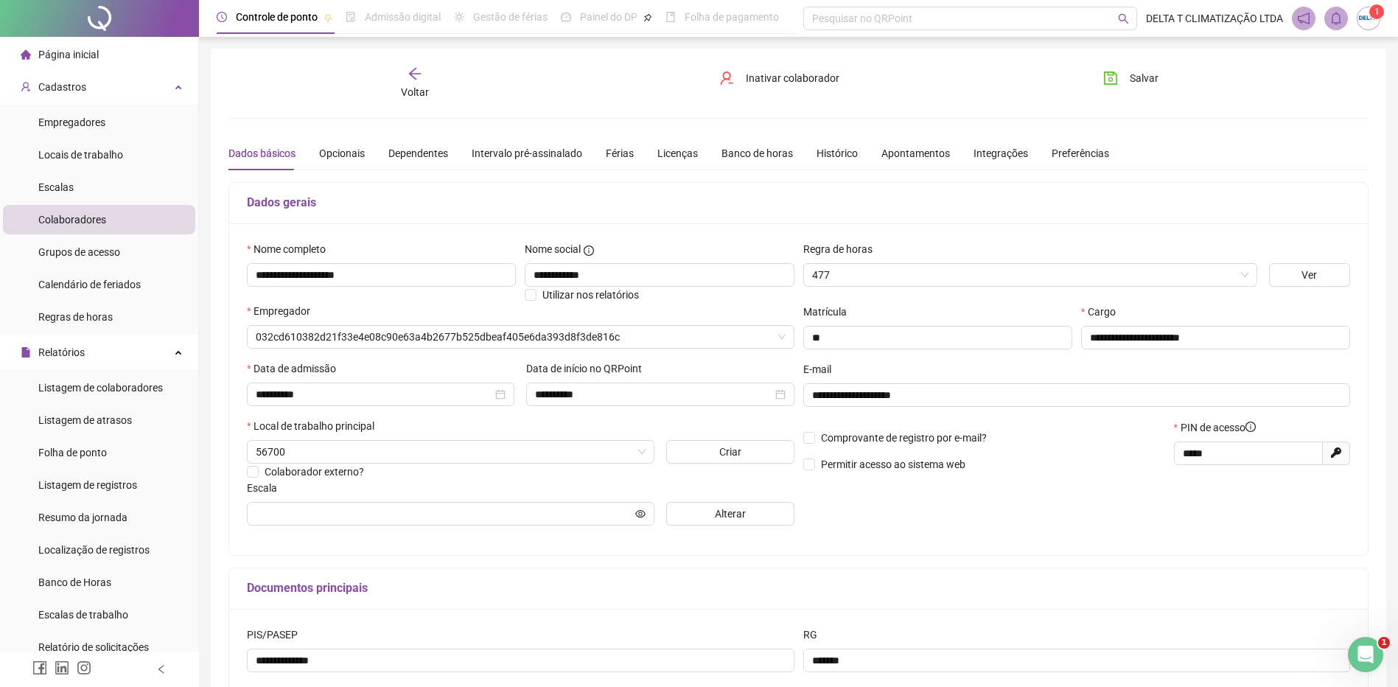
type input "**********"
click at [685, 517] on button "Alterar" at bounding box center [730, 514] width 128 height 24
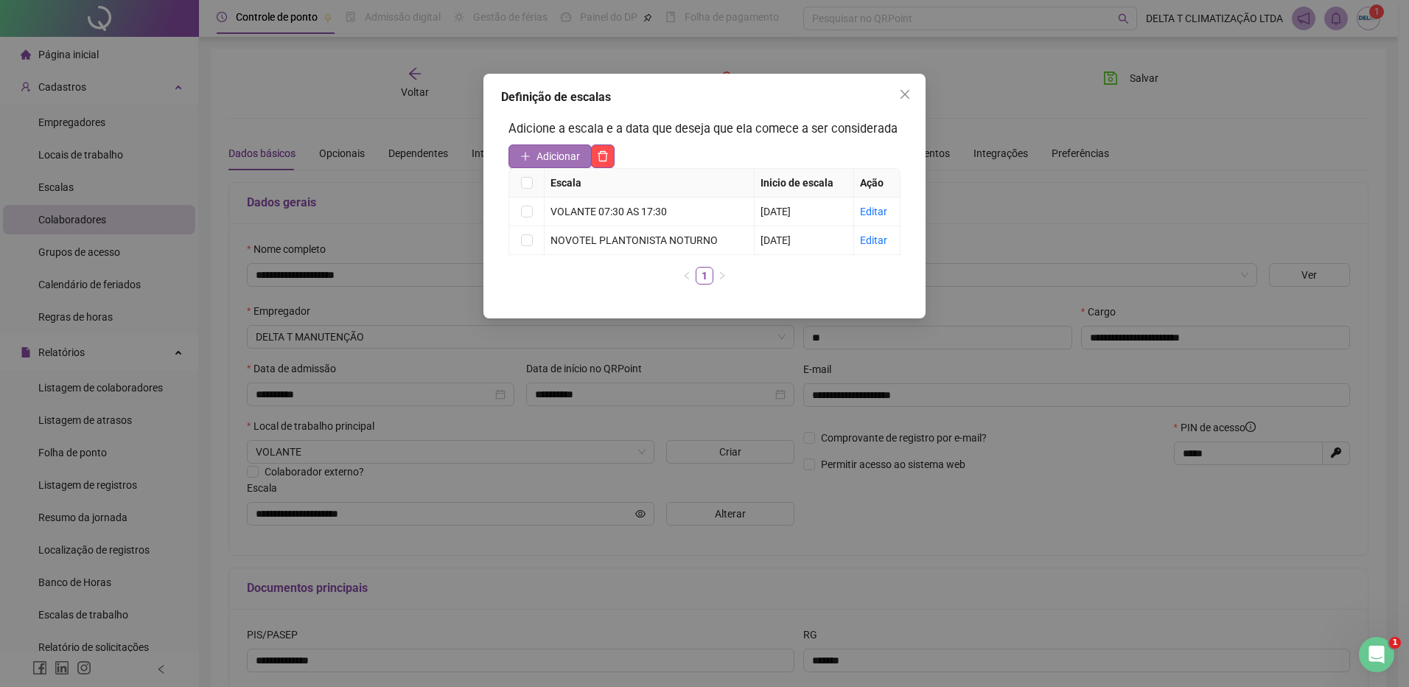
click at [565, 153] on span "Adicionar" at bounding box center [558, 156] width 43 height 16
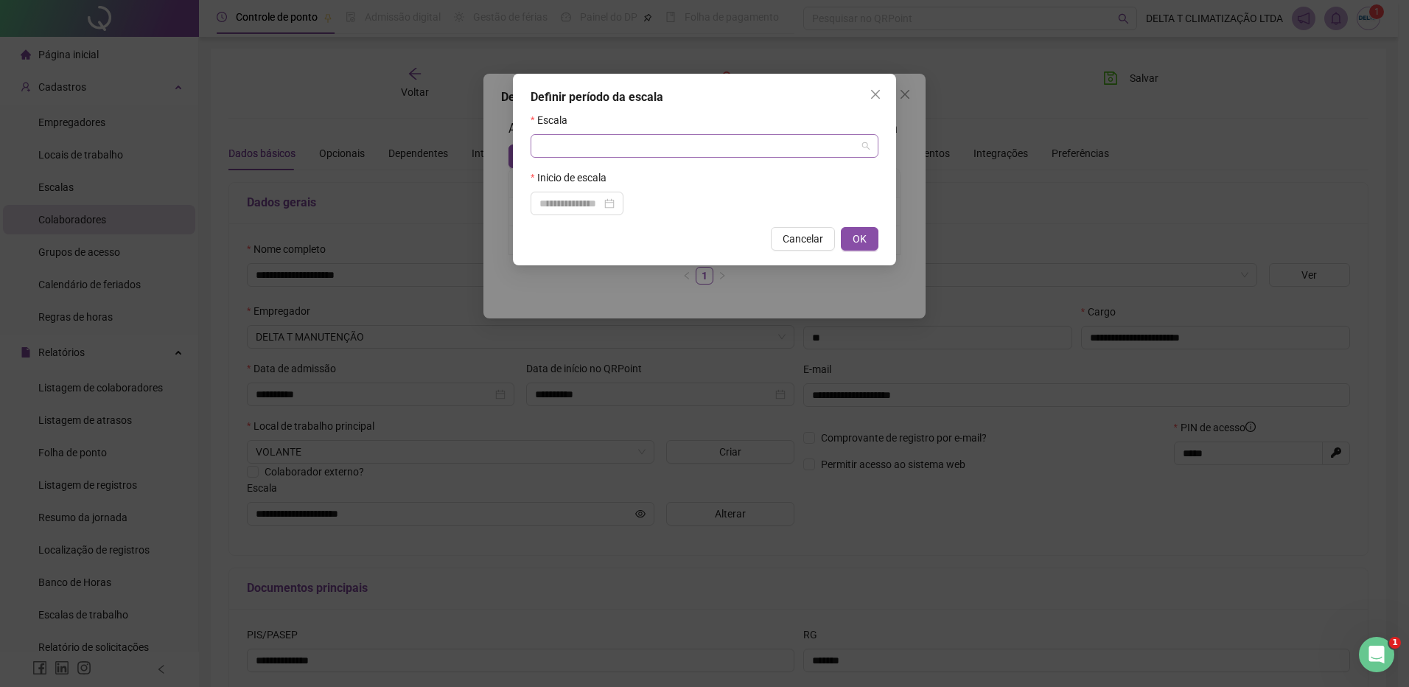
click at [702, 143] on input "search" at bounding box center [697, 146] width 317 height 22
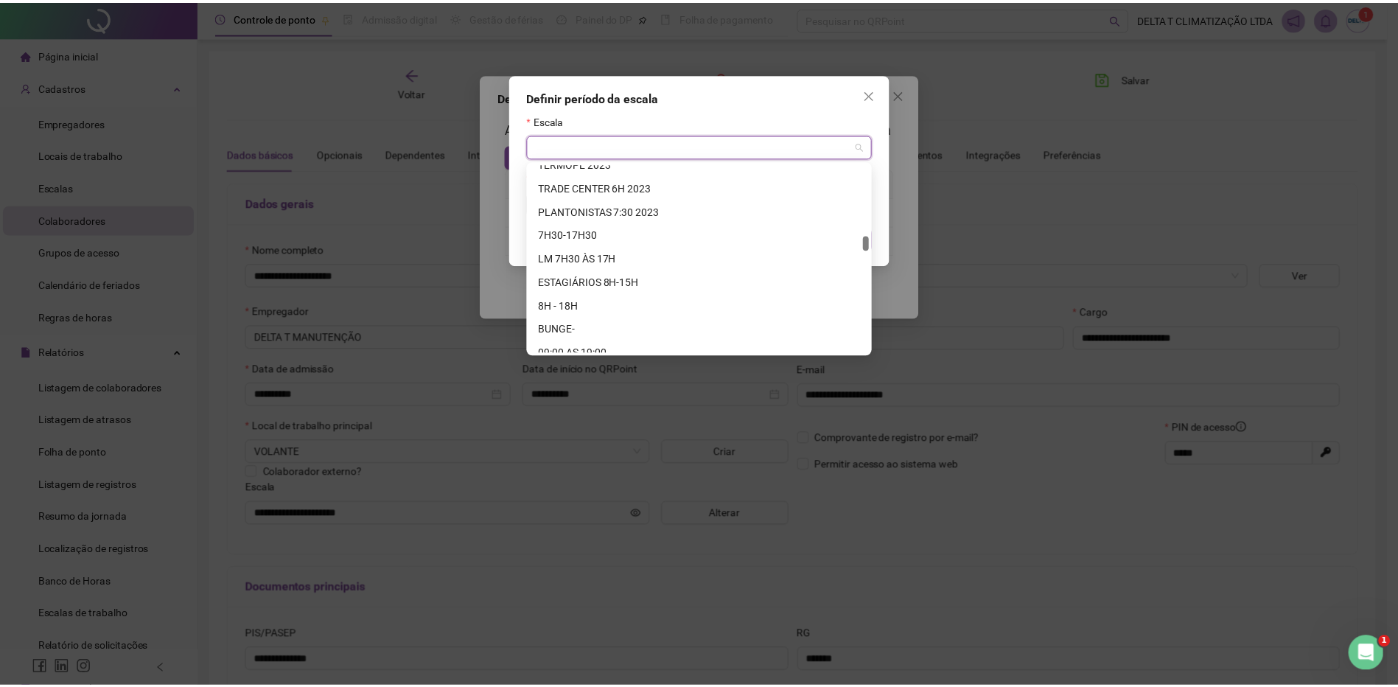
scroll to position [958, 0]
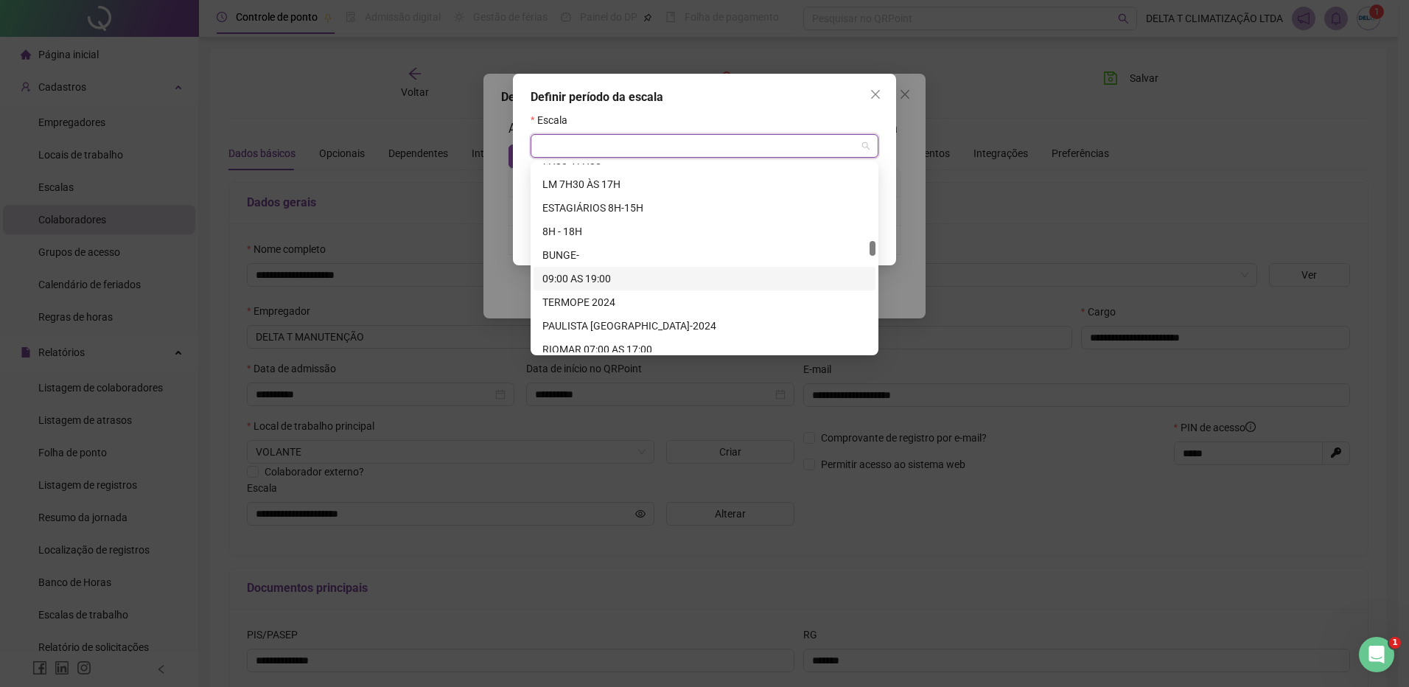
click at [601, 281] on div "09:00 AS 19:00" at bounding box center [704, 278] width 324 height 16
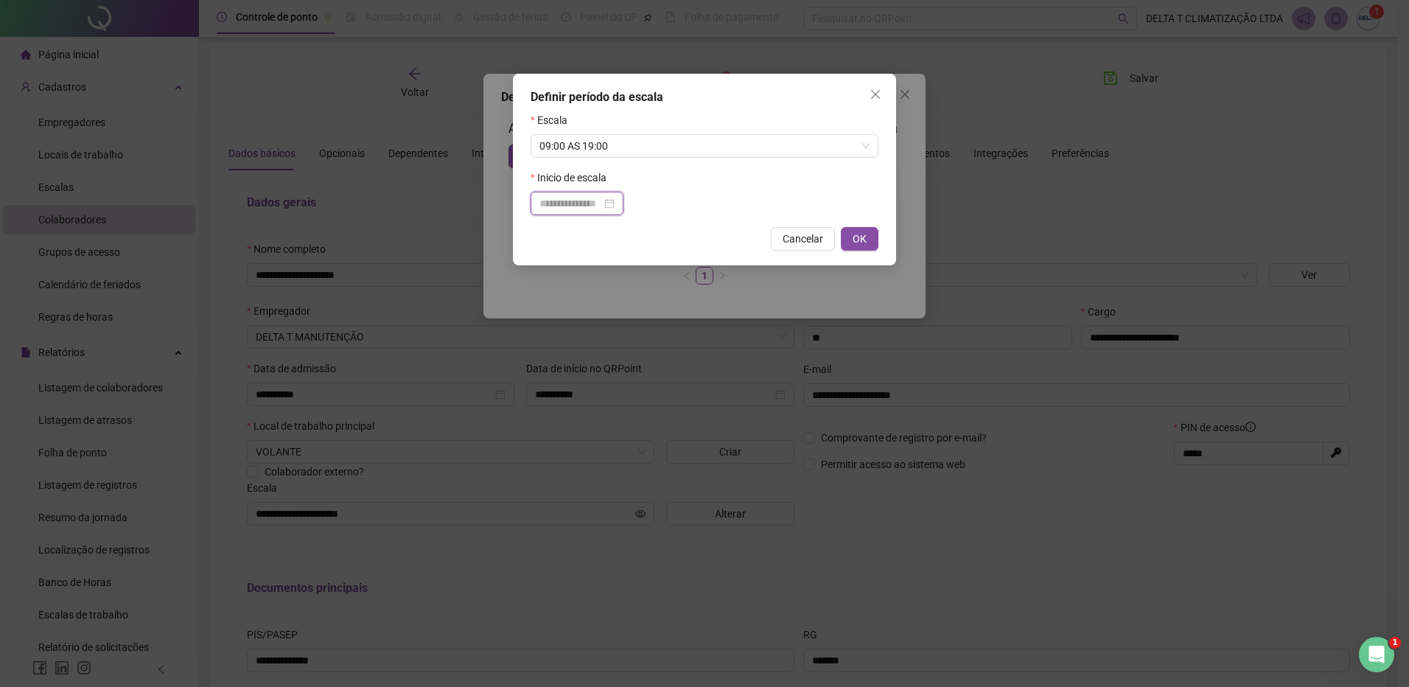
click at [581, 209] on input at bounding box center [570, 203] width 62 height 16
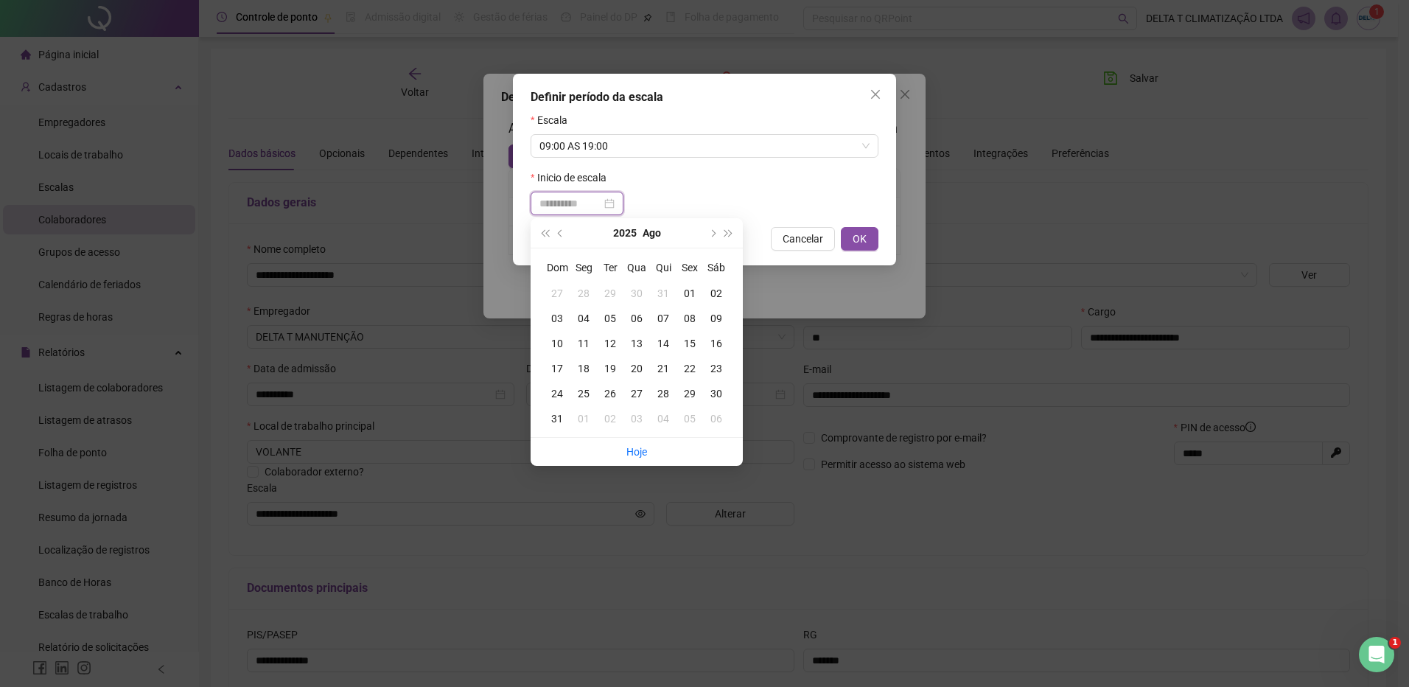
type input "**********"
click at [587, 314] on div "04" at bounding box center [583, 318] width 27 height 16
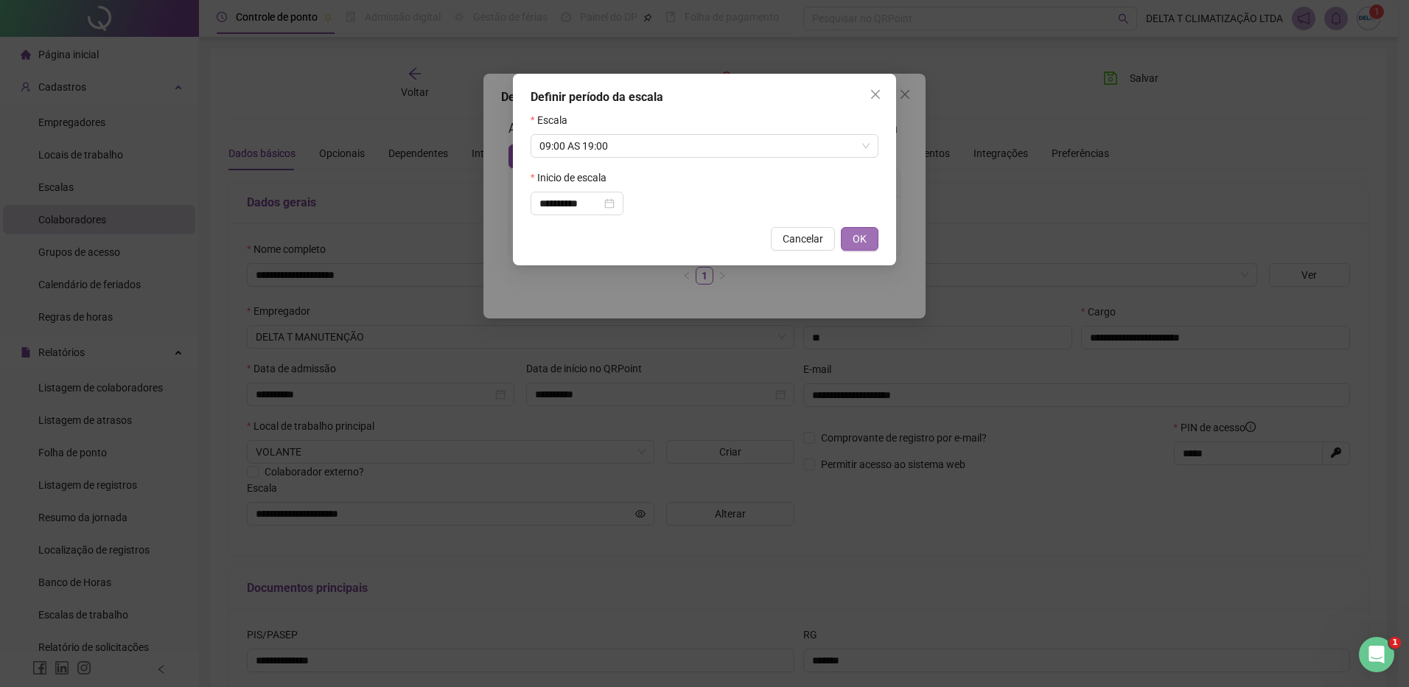
click at [853, 239] on span "OK" at bounding box center [860, 239] width 14 height 16
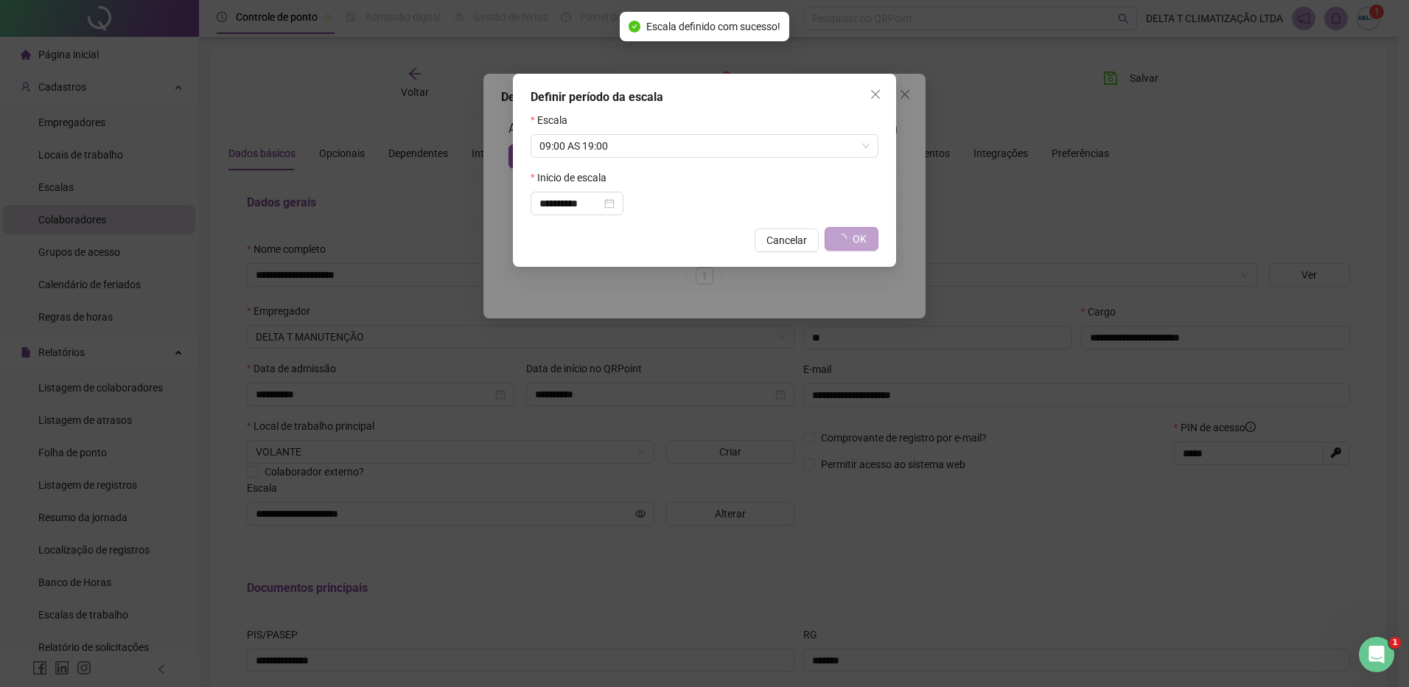
type input "**********"
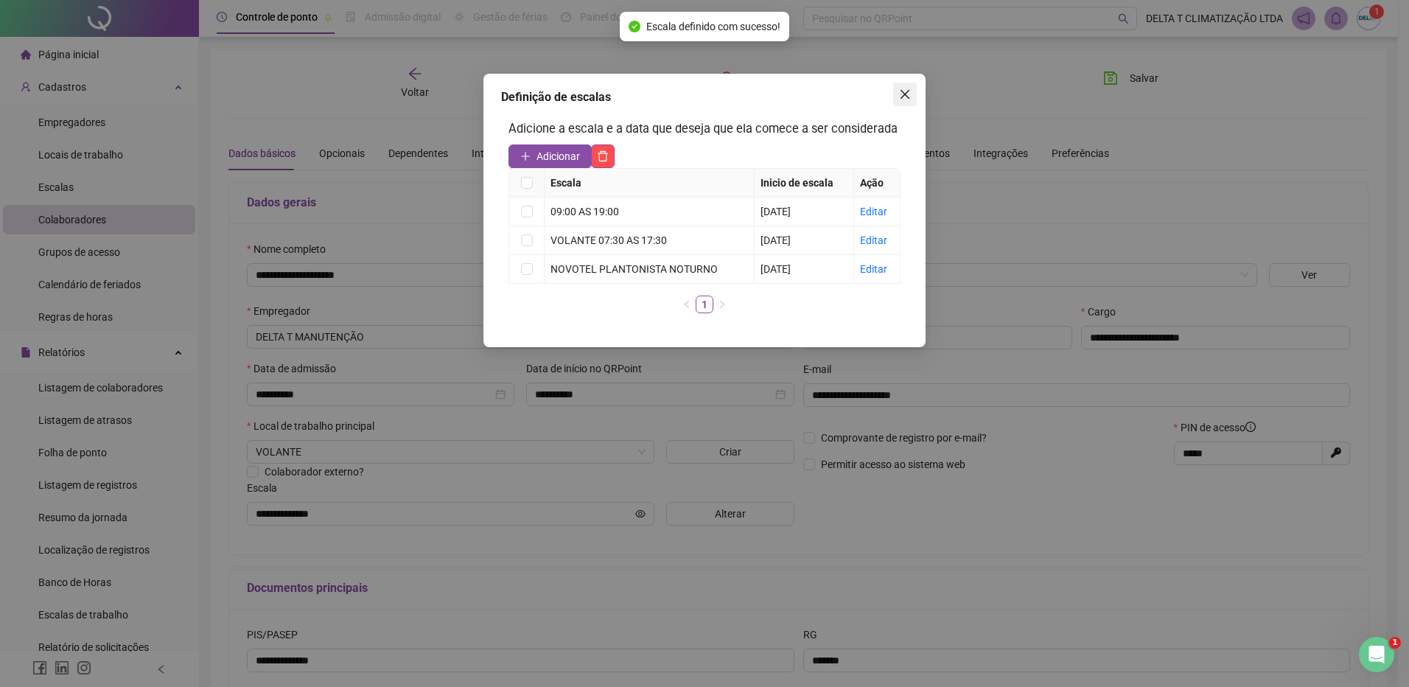
click at [906, 99] on icon "close" at bounding box center [905, 94] width 12 height 12
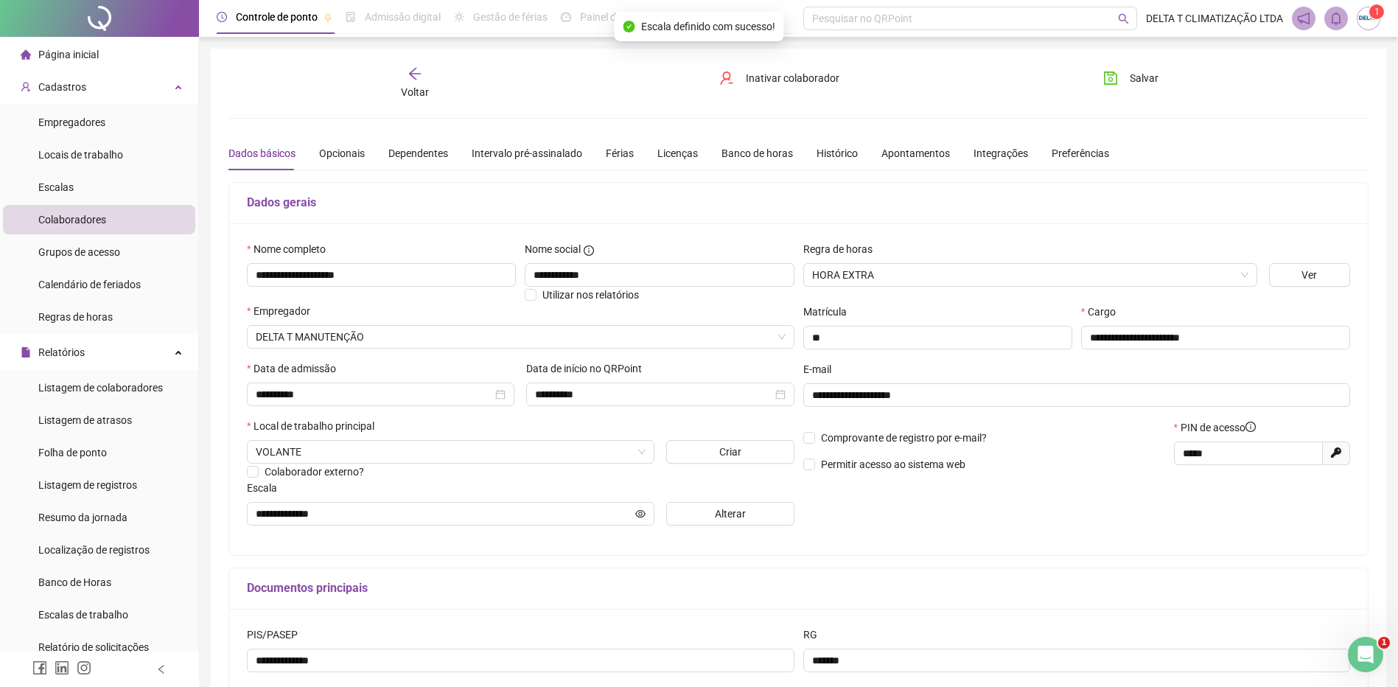
click at [1155, 75] on span "Salvar" at bounding box center [1144, 78] width 29 height 16
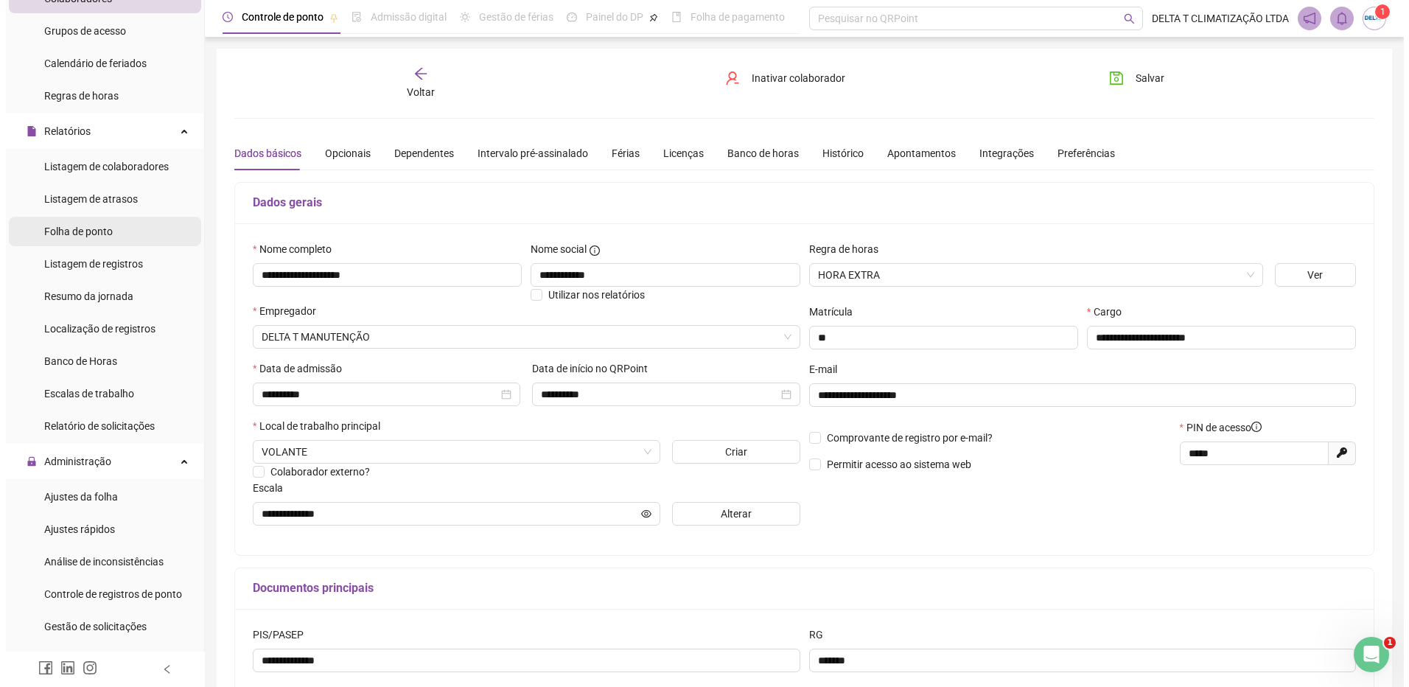
scroll to position [295, 0]
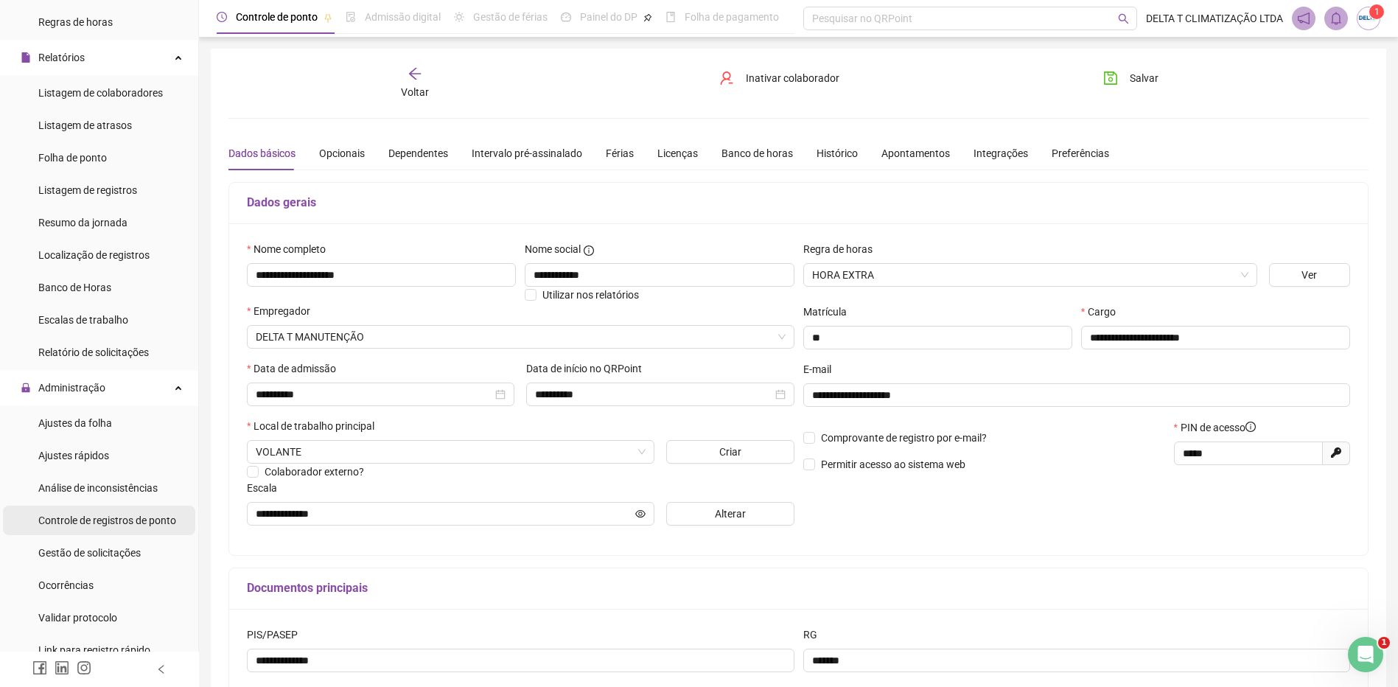
click at [128, 515] on span "Controle de registros de ponto" at bounding box center [107, 520] width 138 height 12
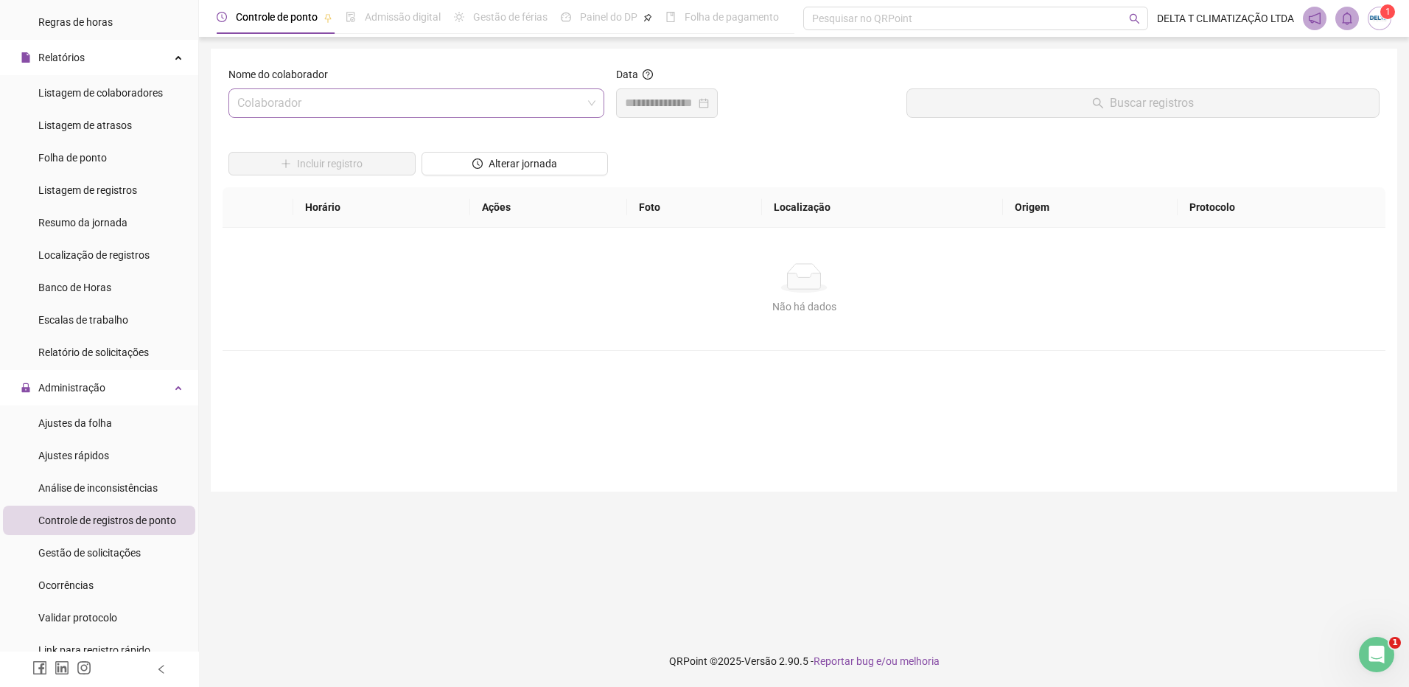
click at [316, 106] on input "search" at bounding box center [409, 103] width 345 height 28
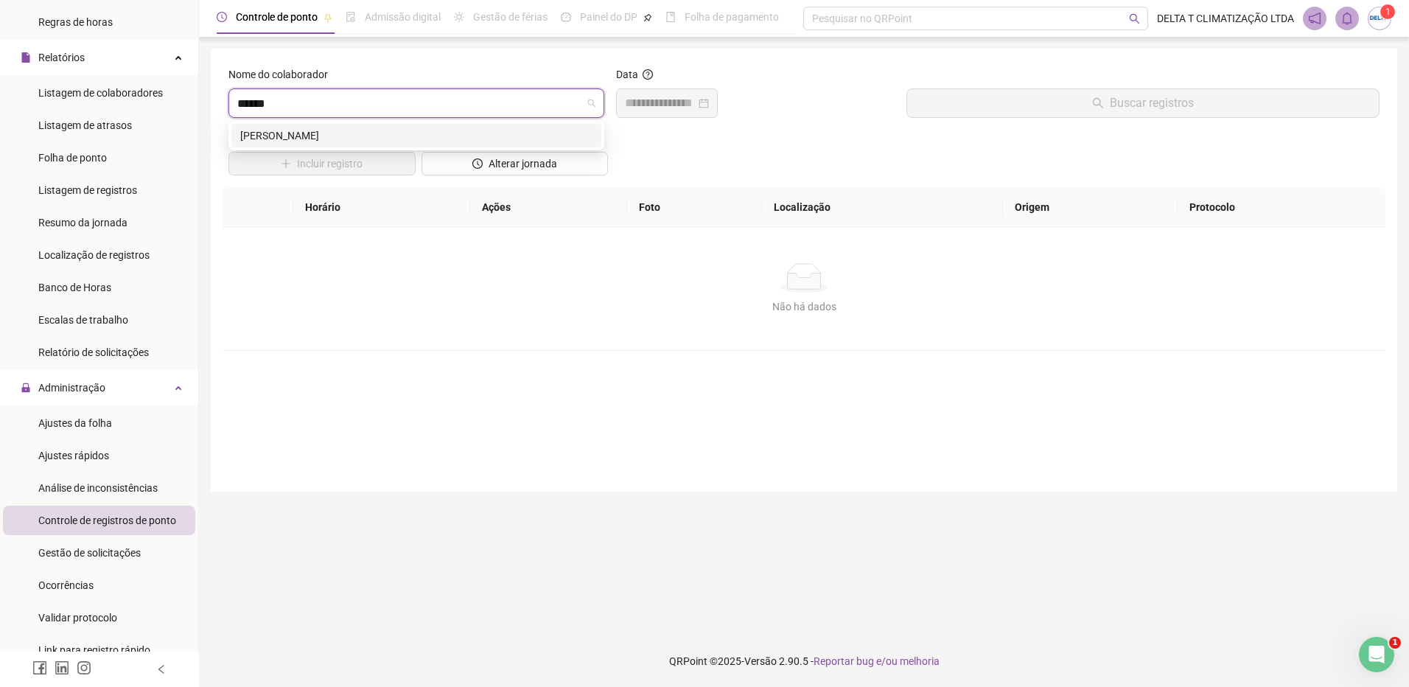
type input "*******"
click at [519, 136] on div "[PERSON_NAME]" at bounding box center [416, 136] width 352 height 16
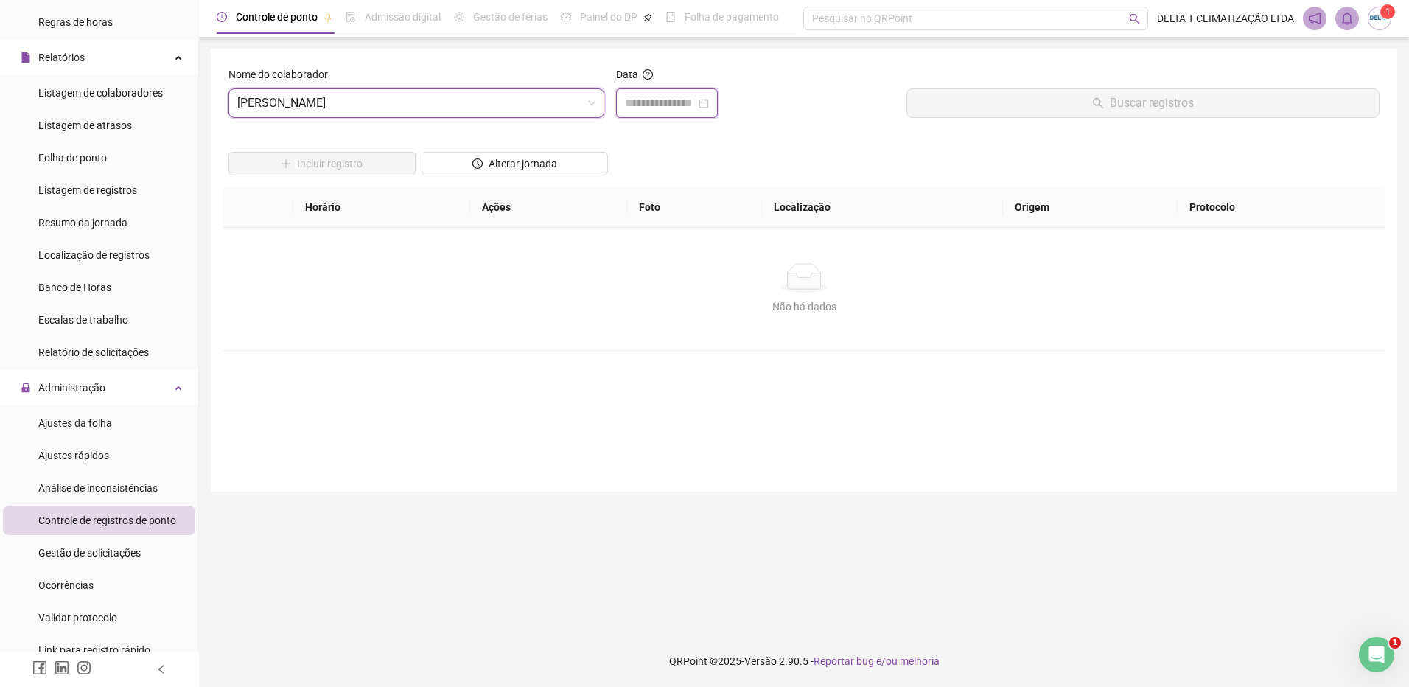
click at [671, 105] on input at bounding box center [660, 103] width 71 height 18
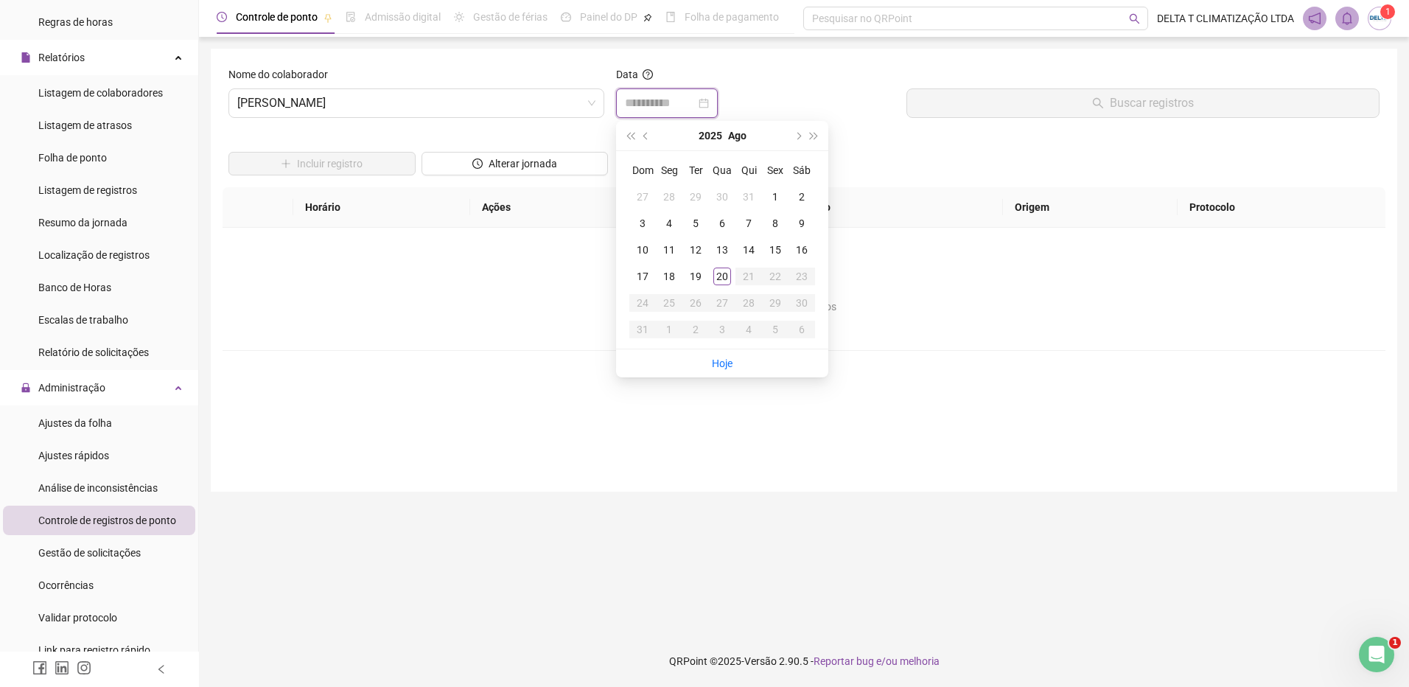
type input "**********"
click at [801, 254] on div "16" at bounding box center [802, 250] width 18 height 18
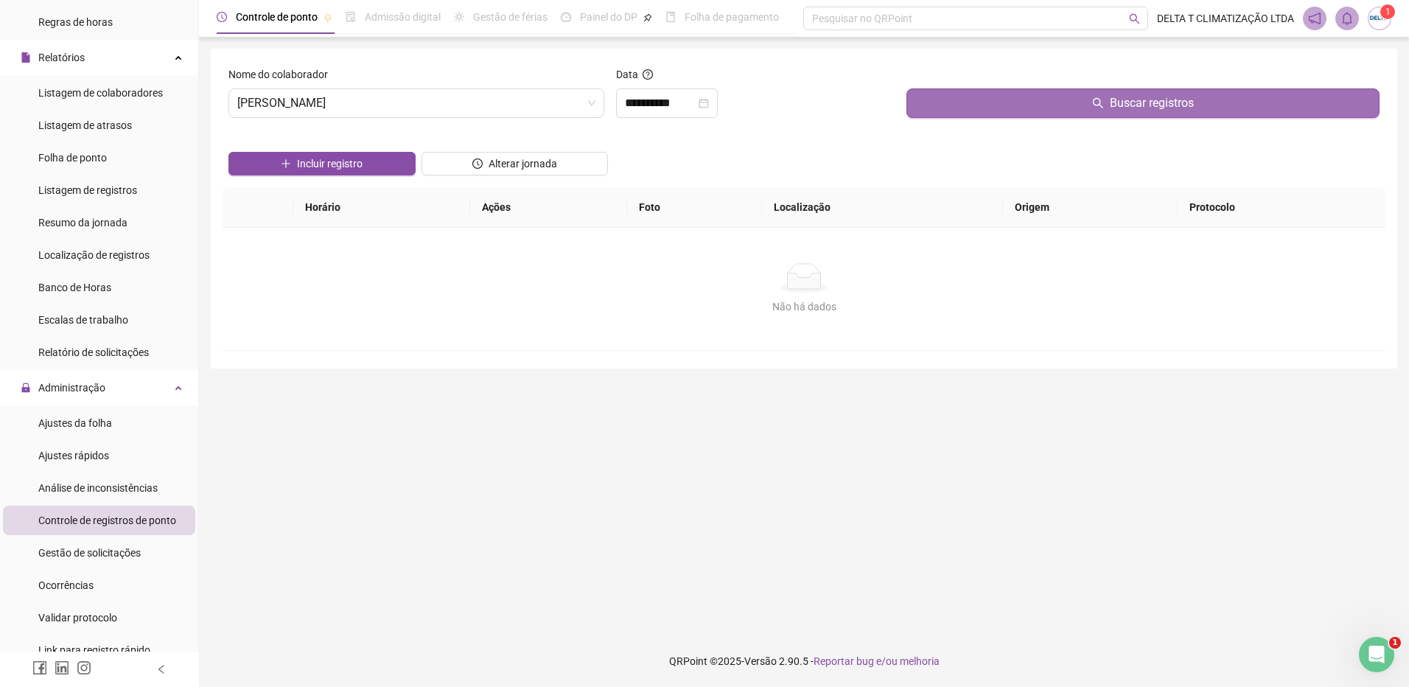
click at [1047, 102] on button "Buscar registros" at bounding box center [1143, 102] width 473 height 29
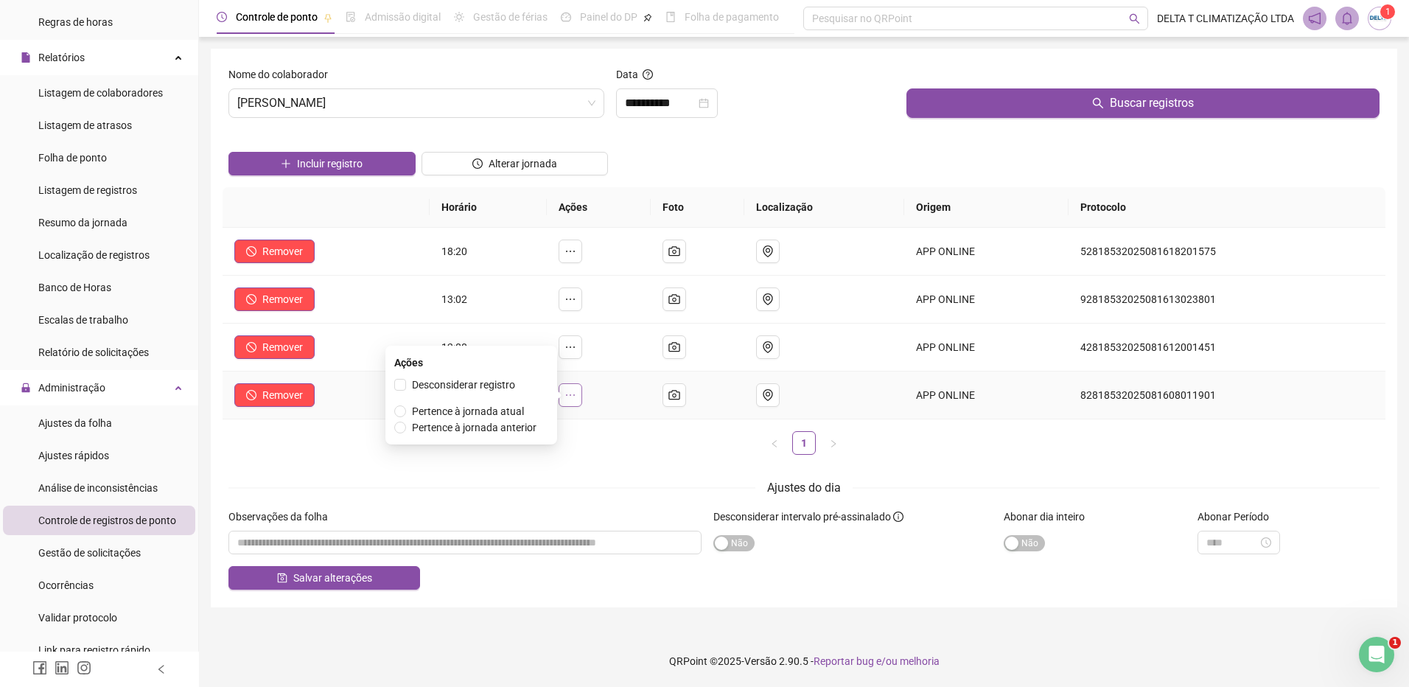
click at [575, 392] on icon "ellipsis" at bounding box center [571, 395] width 12 height 12
click at [516, 408] on span "Pertence à jornada atual" at bounding box center [468, 411] width 112 height 12
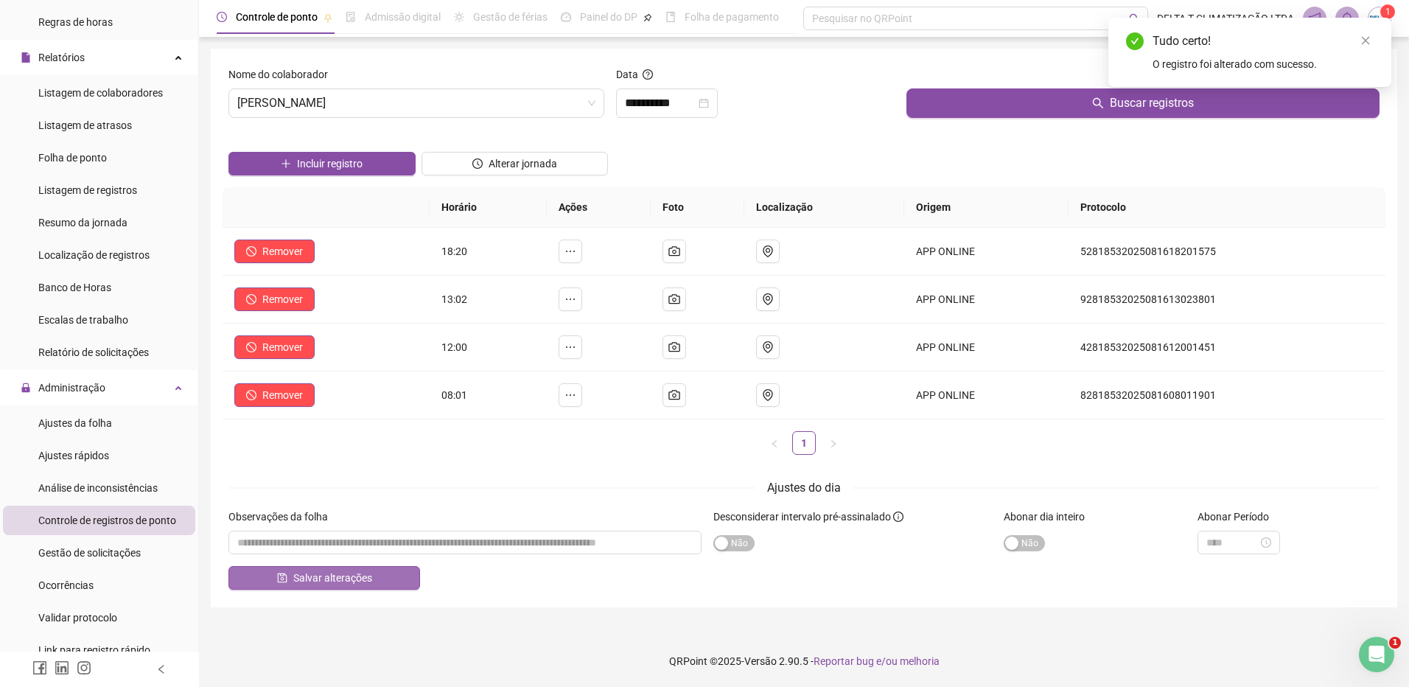
click at [356, 577] on span "Salvar alterações" at bounding box center [332, 578] width 79 height 16
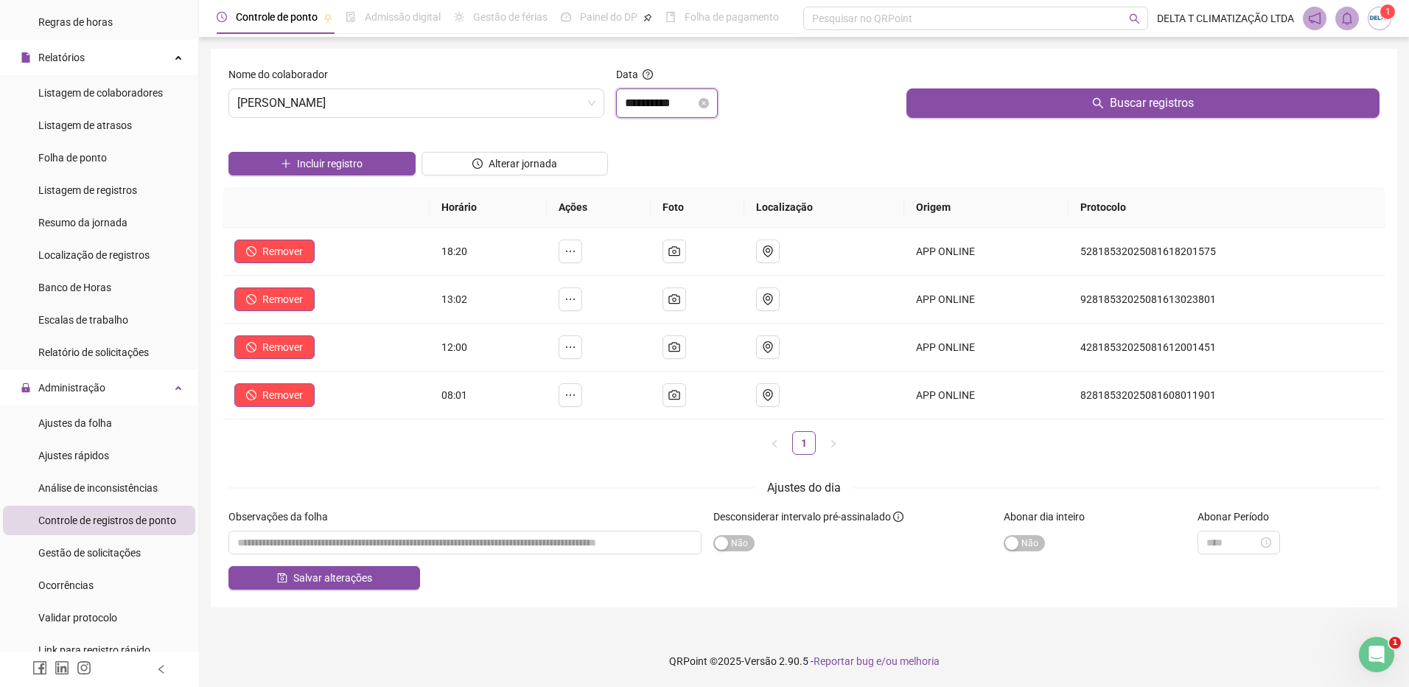
click at [674, 109] on input "**********" at bounding box center [660, 103] width 71 height 18
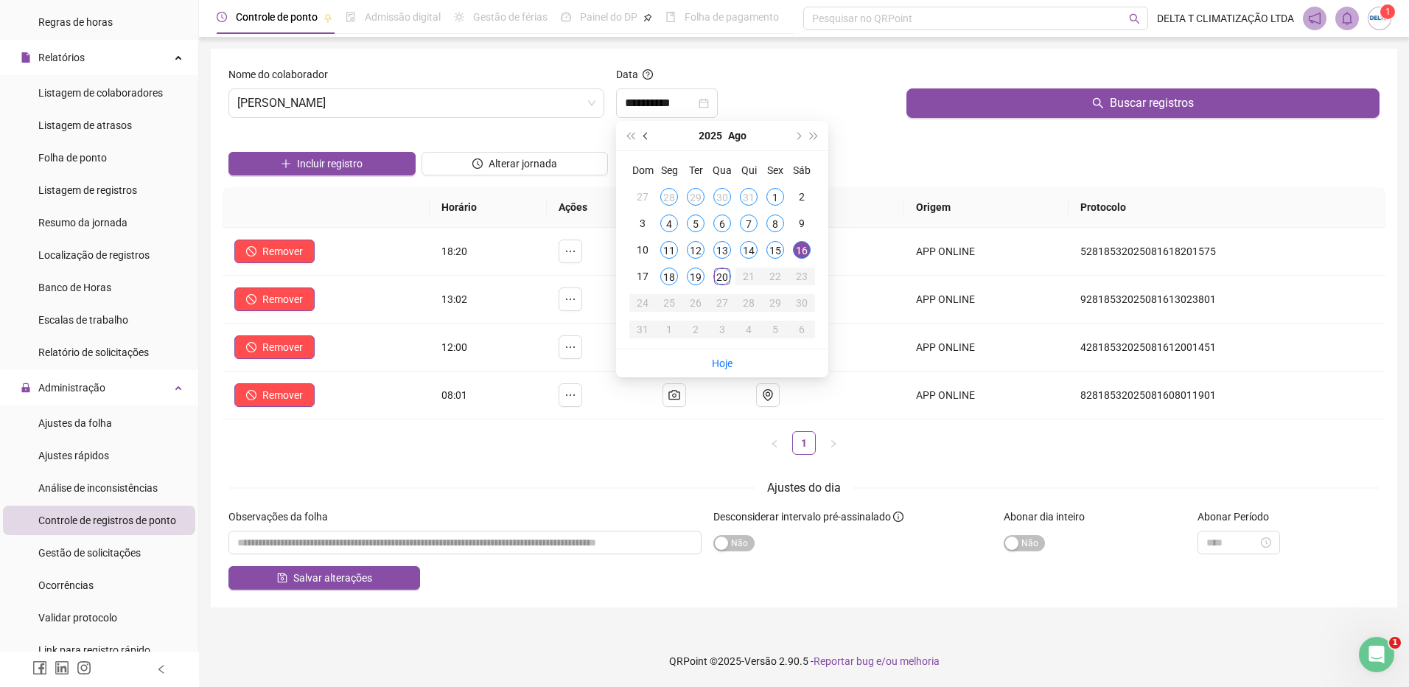
click at [648, 139] on button "prev-year" at bounding box center [646, 135] width 16 height 29
type input "**********"
click at [799, 275] on div "26" at bounding box center [802, 277] width 18 height 18
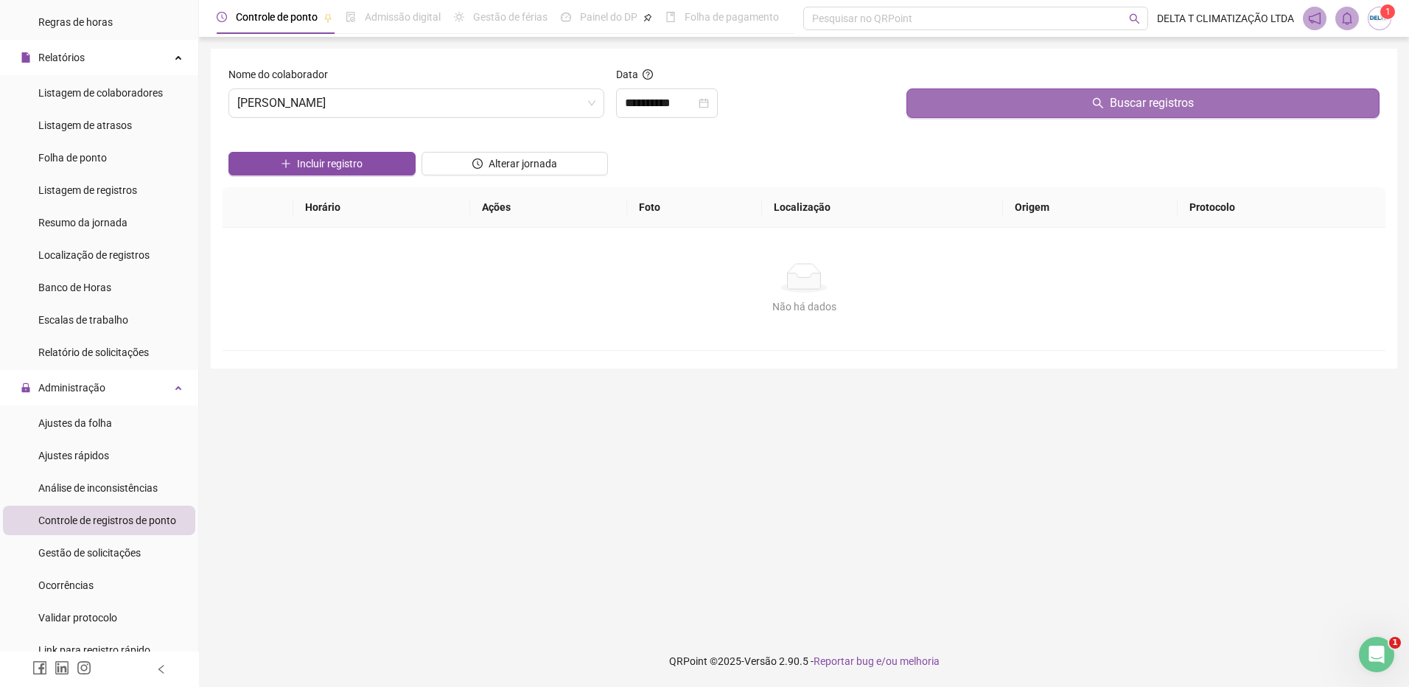
click at [963, 114] on button "Buscar registros" at bounding box center [1143, 102] width 473 height 29
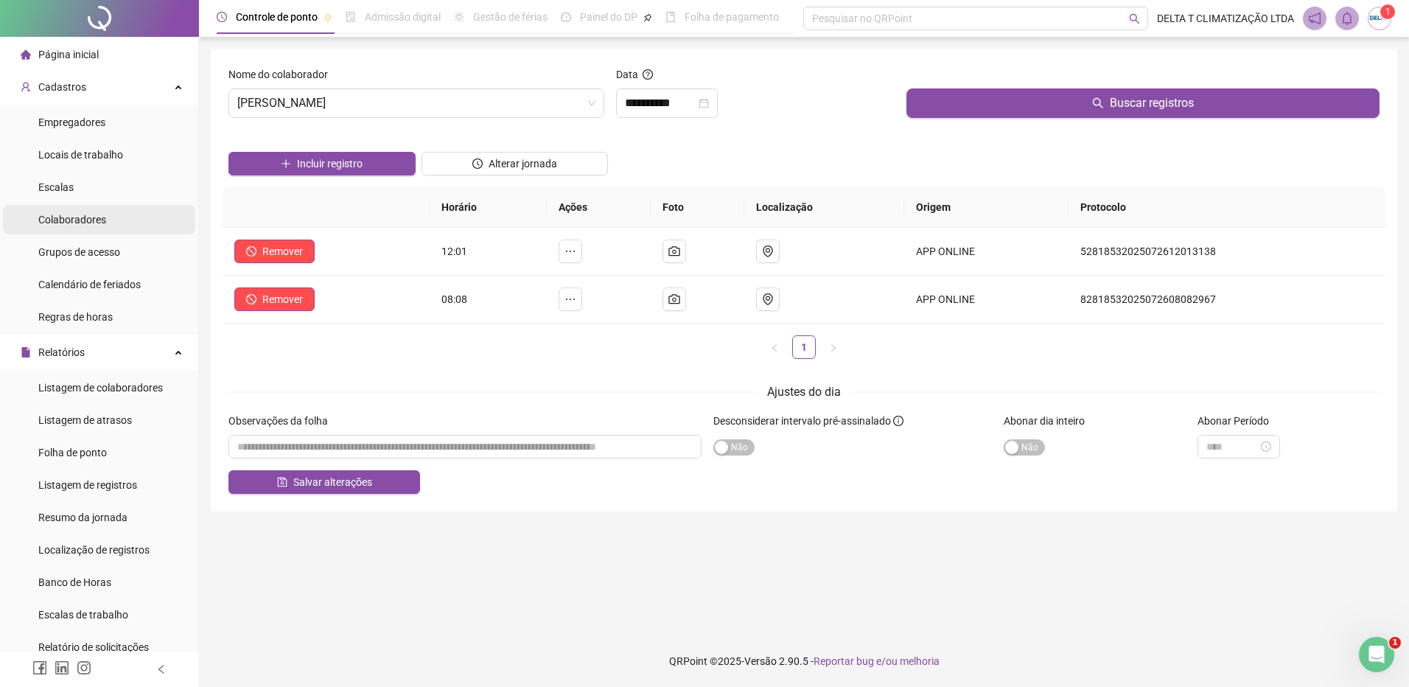
click at [88, 223] on span "Colaboradores" at bounding box center [72, 220] width 68 height 12
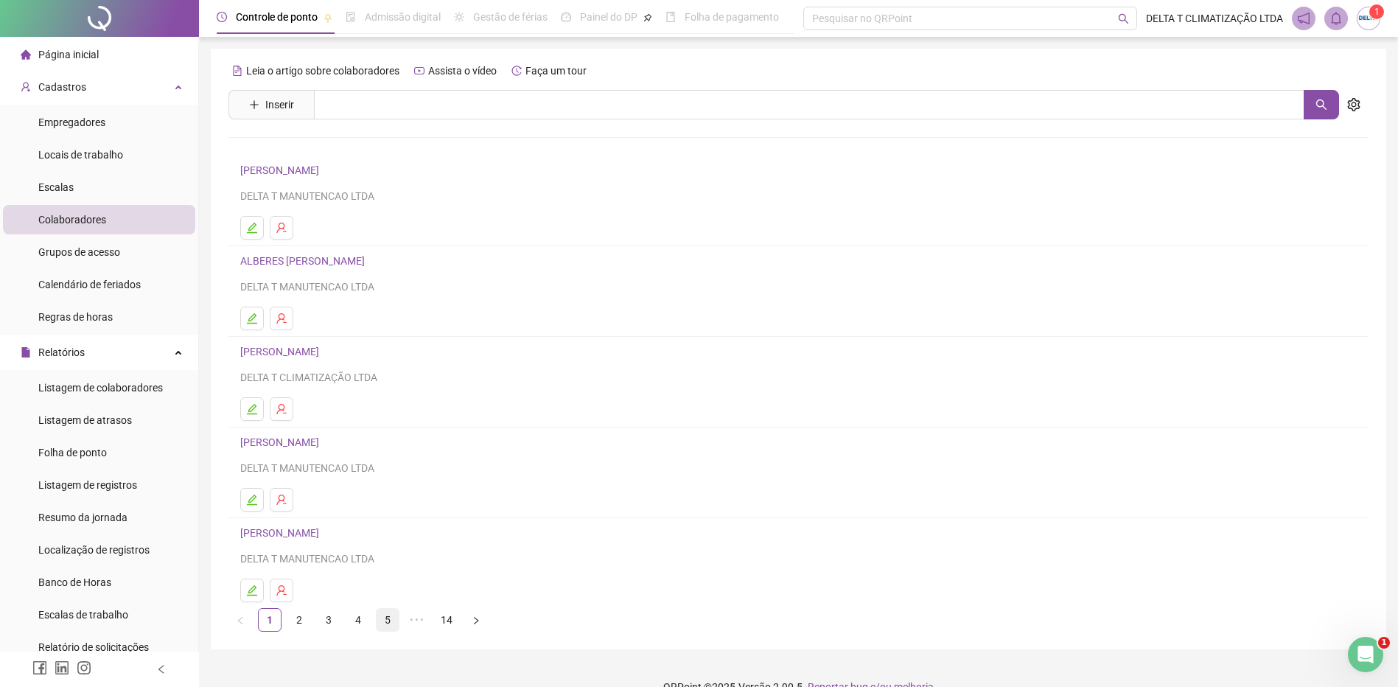
click at [388, 615] on link "5" at bounding box center [388, 620] width 22 height 22
click at [422, 618] on link "6" at bounding box center [417, 620] width 22 height 22
click at [423, 627] on link "7" at bounding box center [417, 620] width 22 height 22
click at [321, 350] on link "[PERSON_NAME]" at bounding box center [281, 352] width 83 height 12
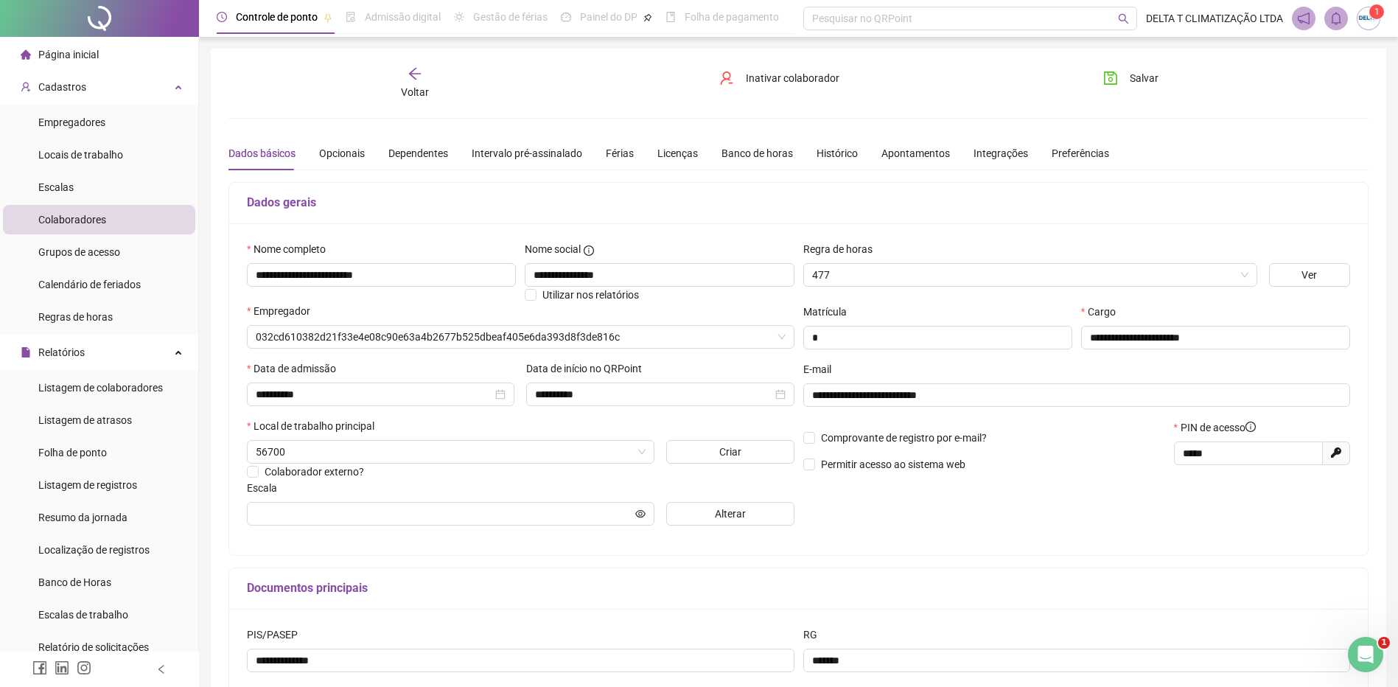
type input "**********"
click at [741, 519] on span "Alterar" at bounding box center [730, 514] width 31 height 16
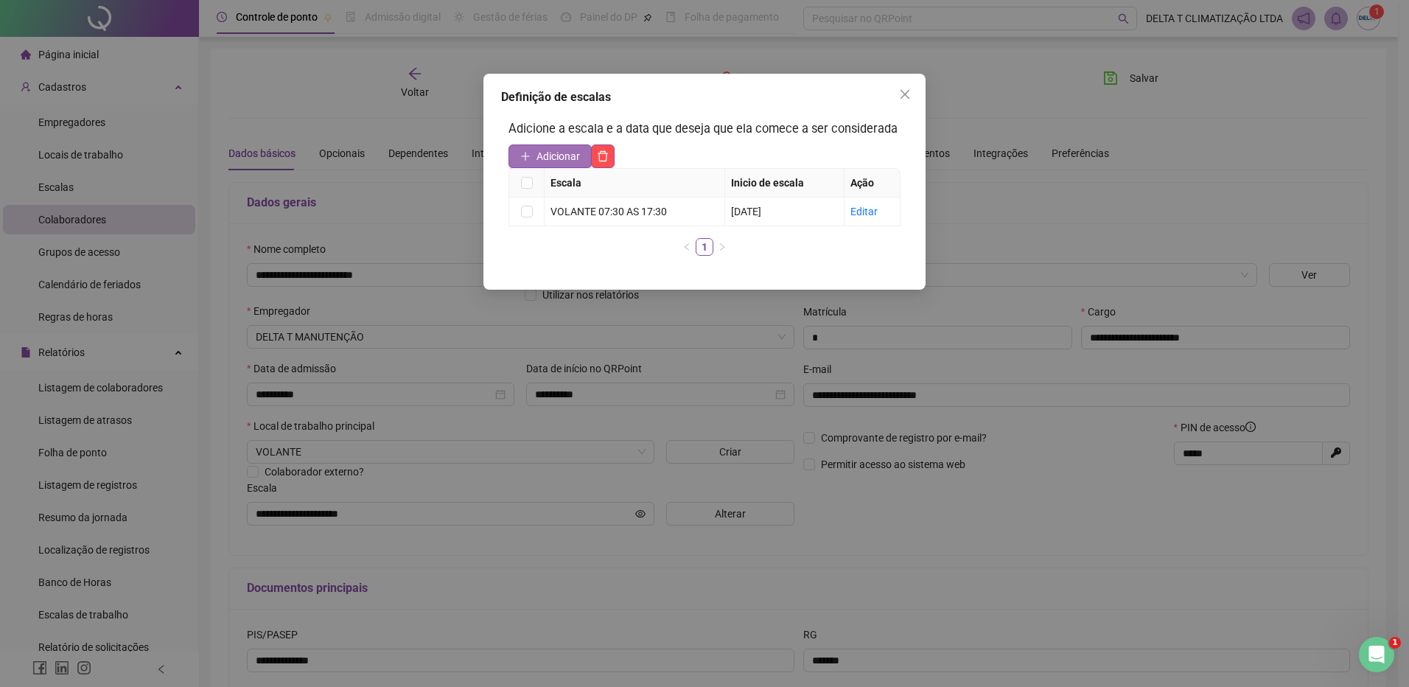
click at [556, 158] on span "Adicionar" at bounding box center [558, 156] width 43 height 16
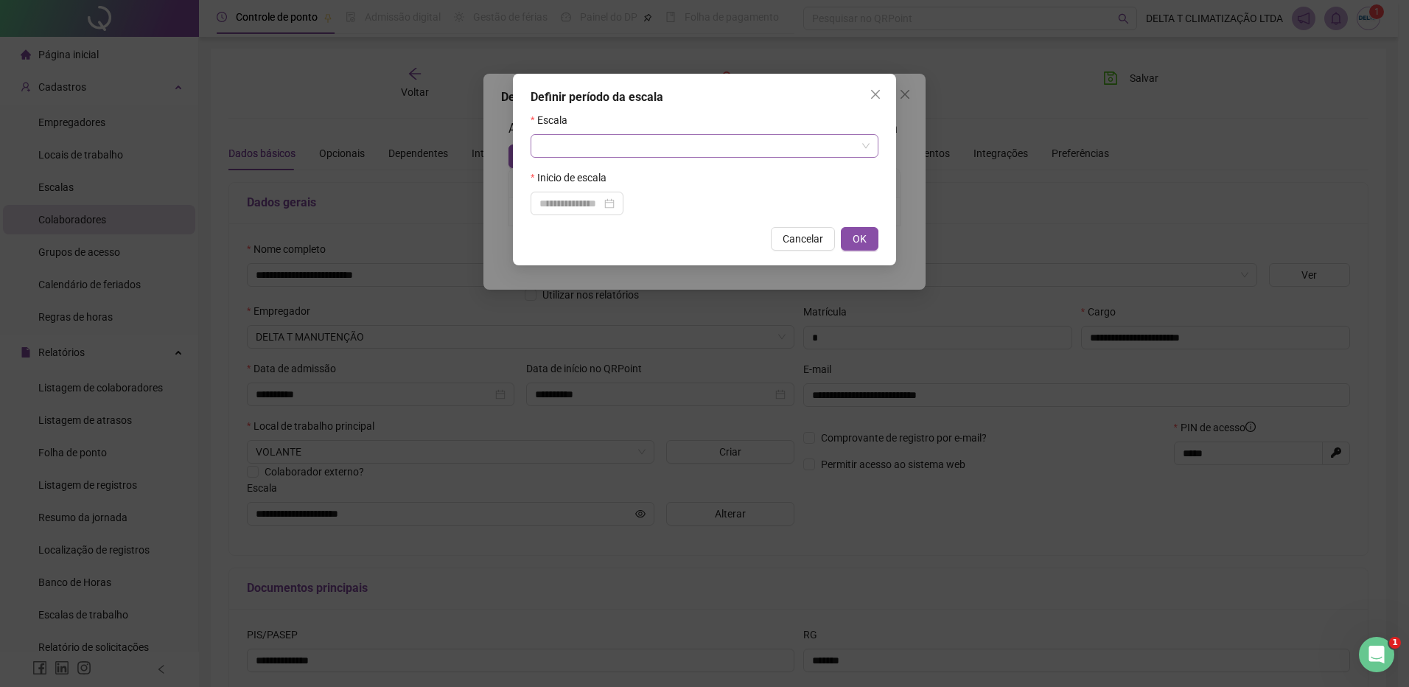
click at [600, 145] on input "search" at bounding box center [697, 146] width 317 height 22
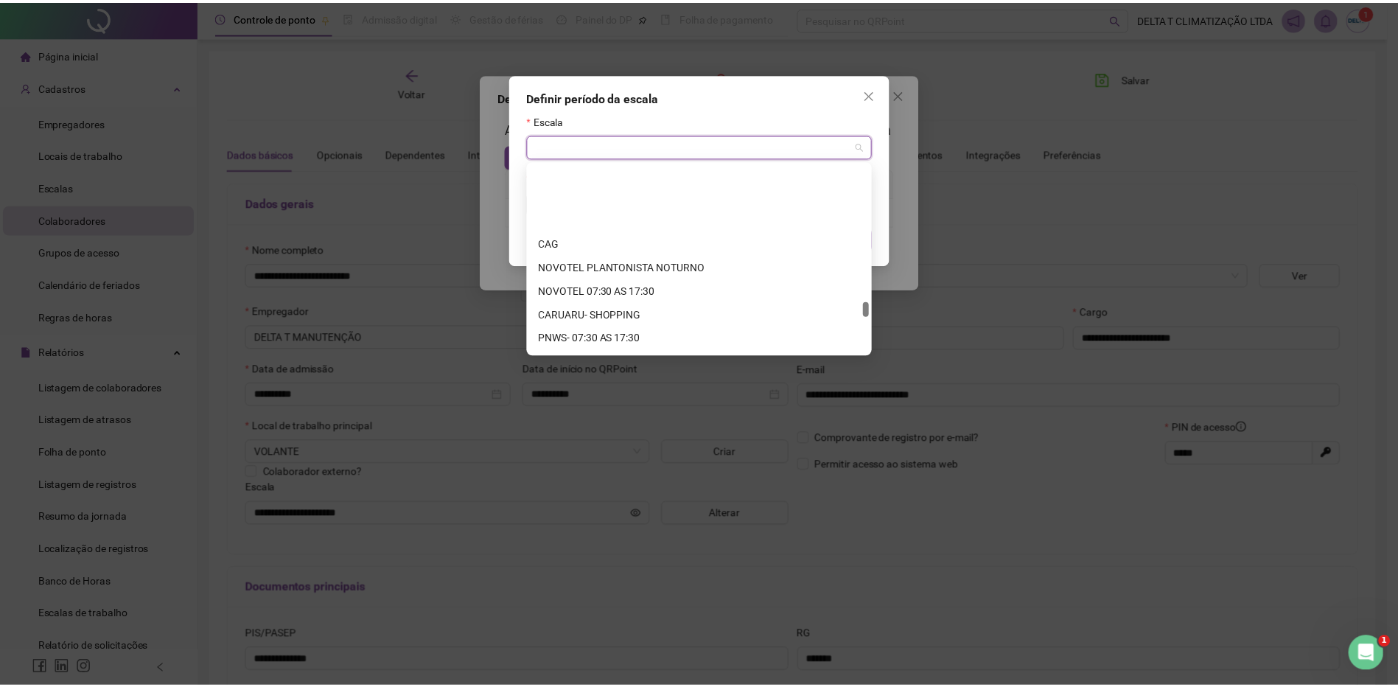
scroll to position [1557, 0]
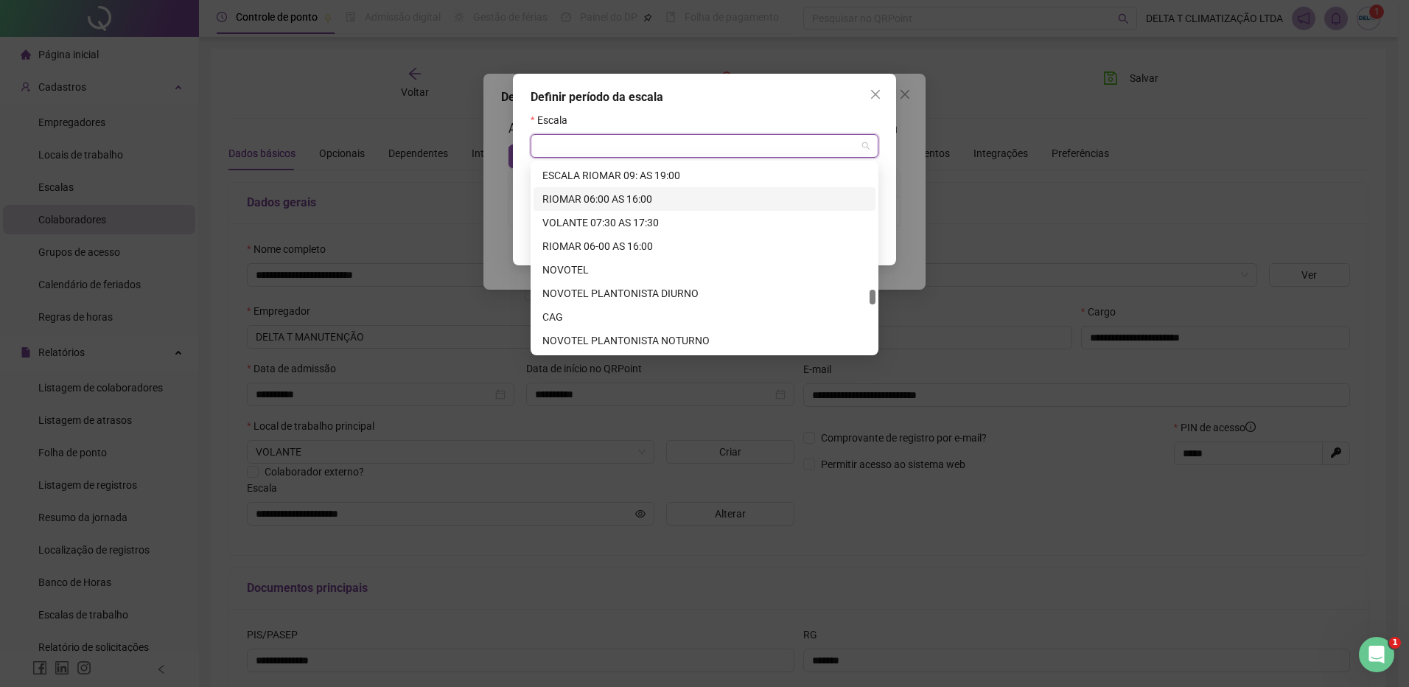
click at [571, 194] on div "RIOMAR 06:00 AS 16:00" at bounding box center [704, 199] width 324 height 16
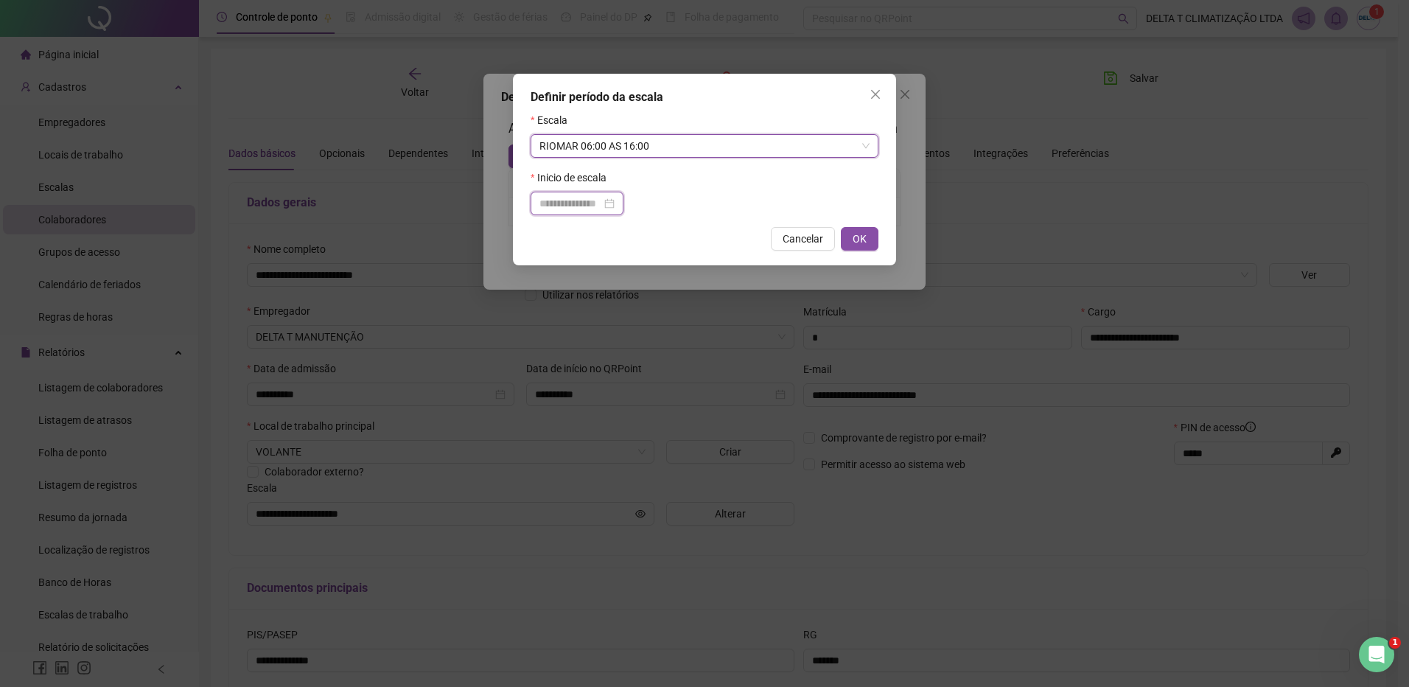
click at [592, 205] on input at bounding box center [570, 203] width 62 height 16
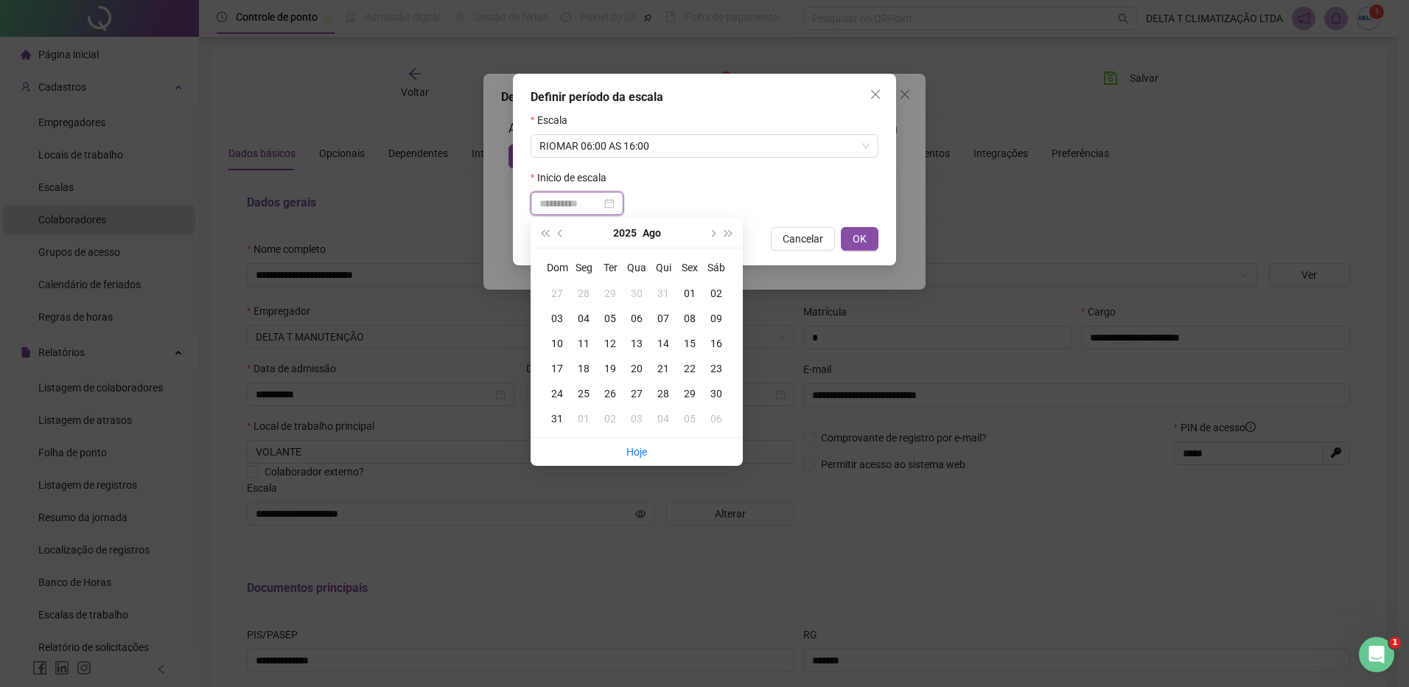
type input "**********"
click at [691, 290] on div "01" at bounding box center [690, 293] width 27 height 16
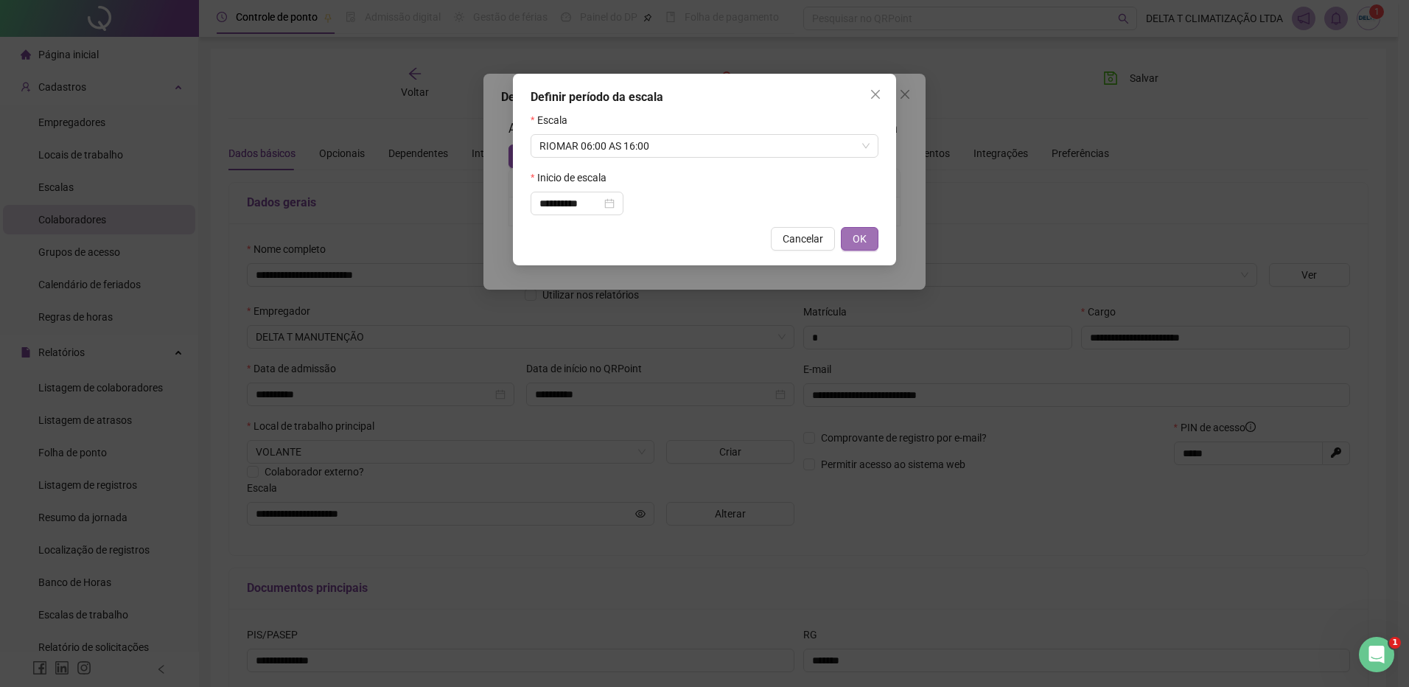
click at [853, 242] on button "OK" at bounding box center [860, 239] width 38 height 24
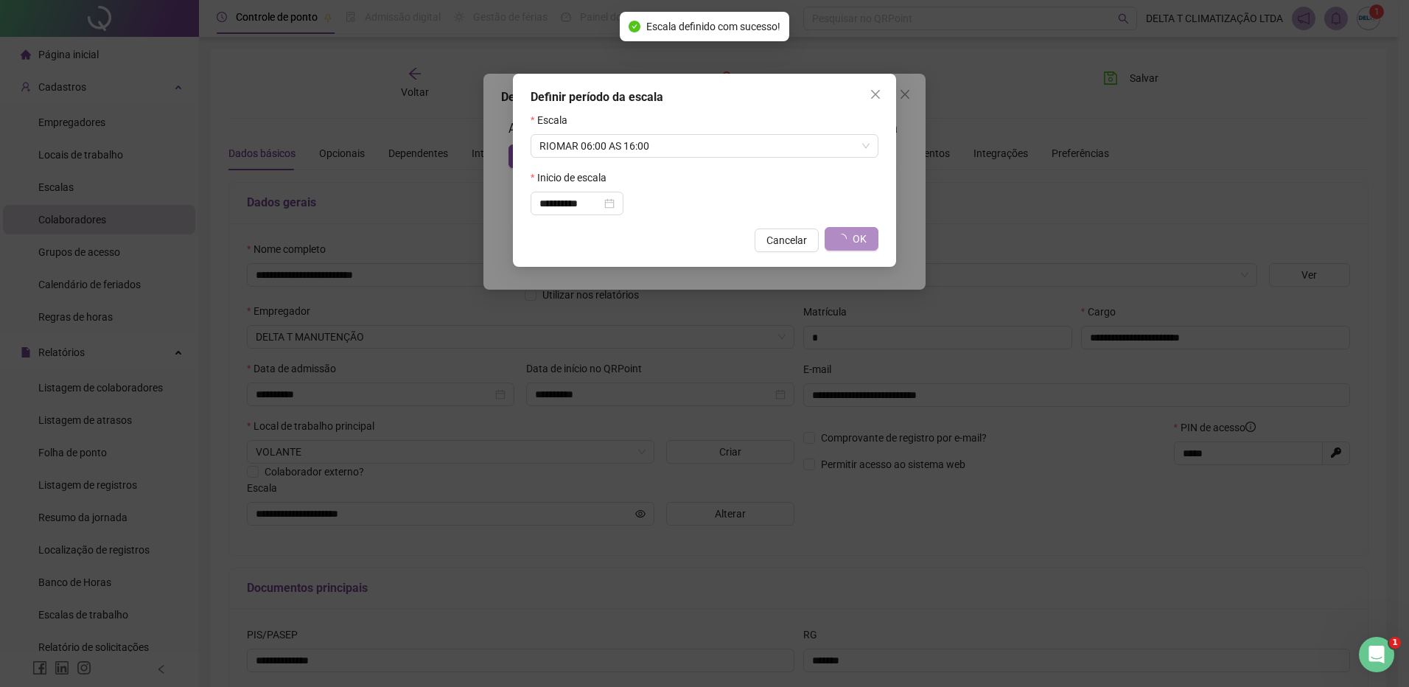
type input "**********"
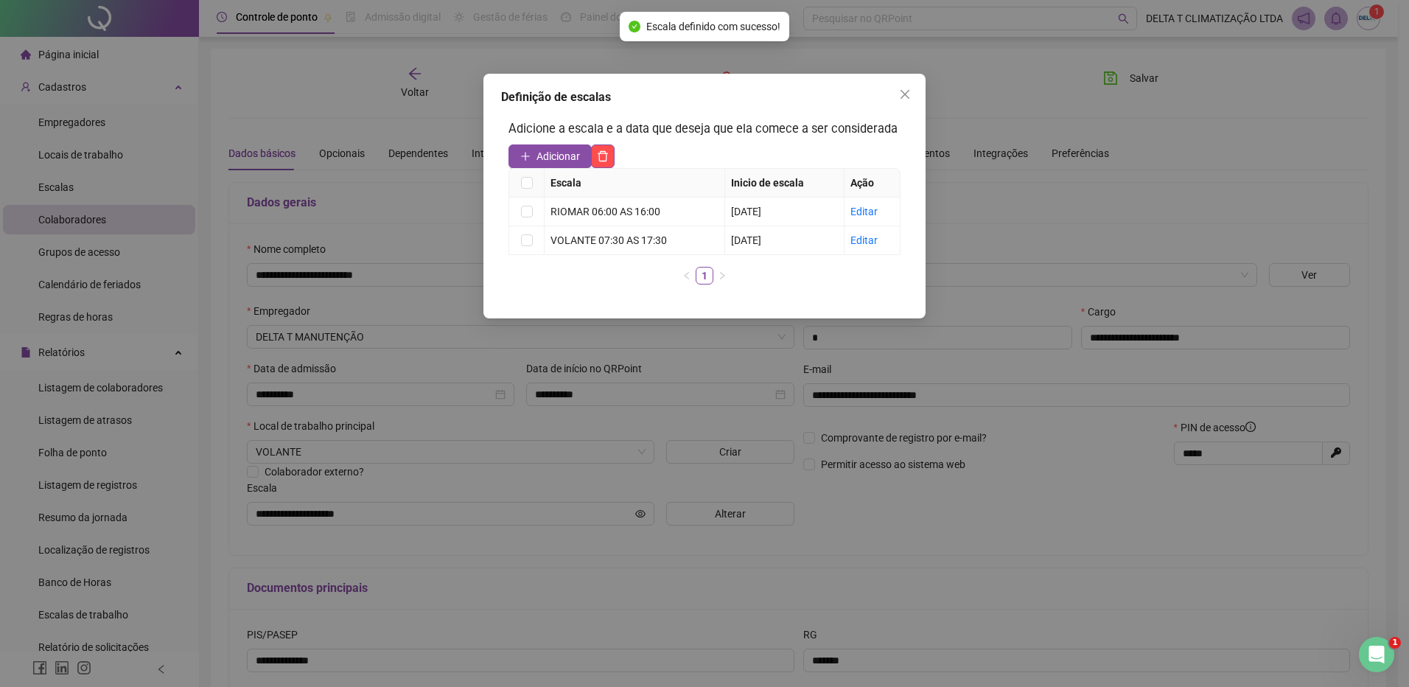
click at [904, 96] on icon "close" at bounding box center [905, 94] width 9 height 9
